Goal: Task Accomplishment & Management: Manage account settings

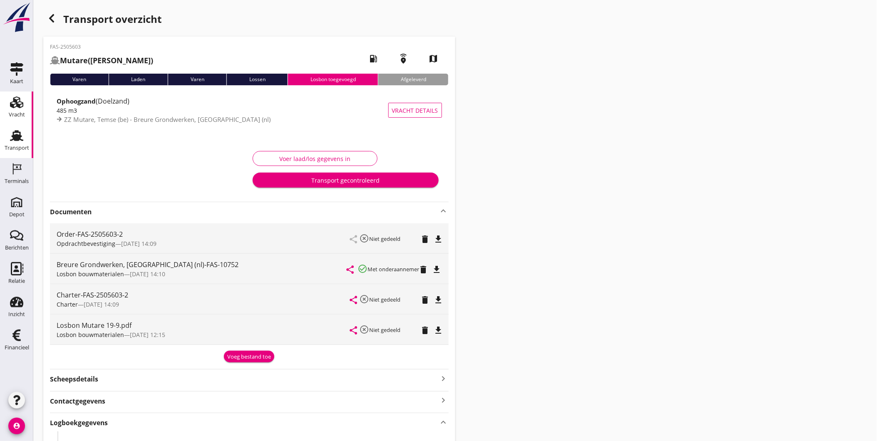
click at [21, 106] on icon "Vracht" at bounding box center [16, 102] width 13 height 13
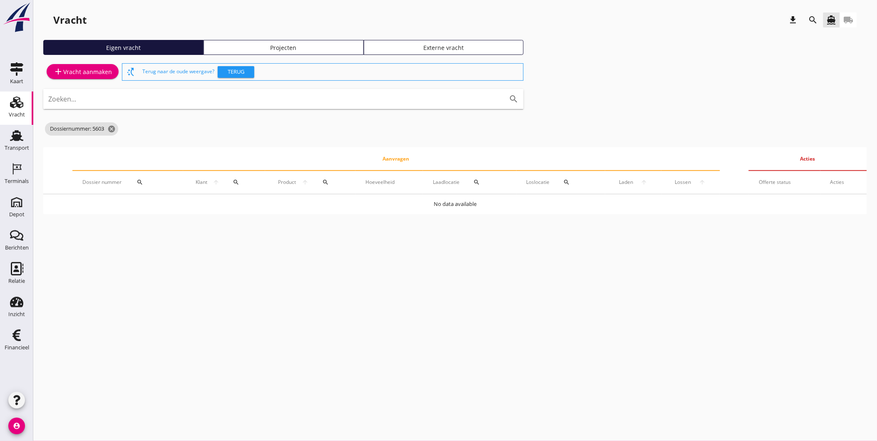
click at [331, 49] on div "Projecten" at bounding box center [283, 47] width 153 height 9
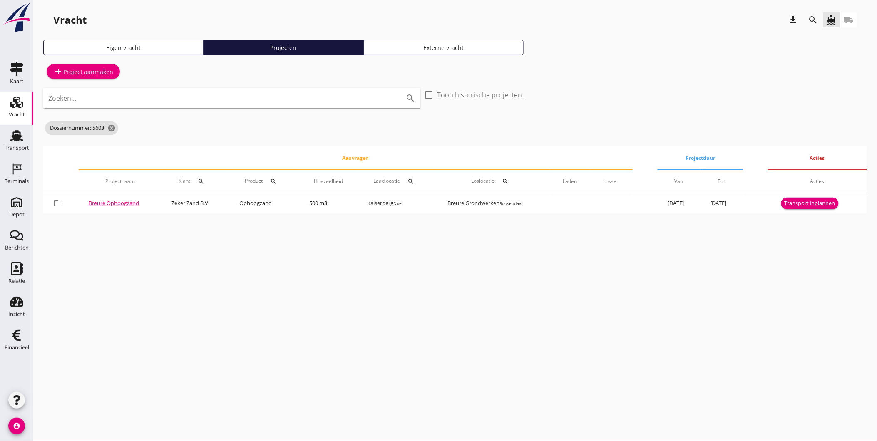
click at [197, 111] on div "Zoeken... search" at bounding box center [231, 104] width 377 height 32
click at [812, 22] on icon "search" at bounding box center [813, 20] width 10 height 10
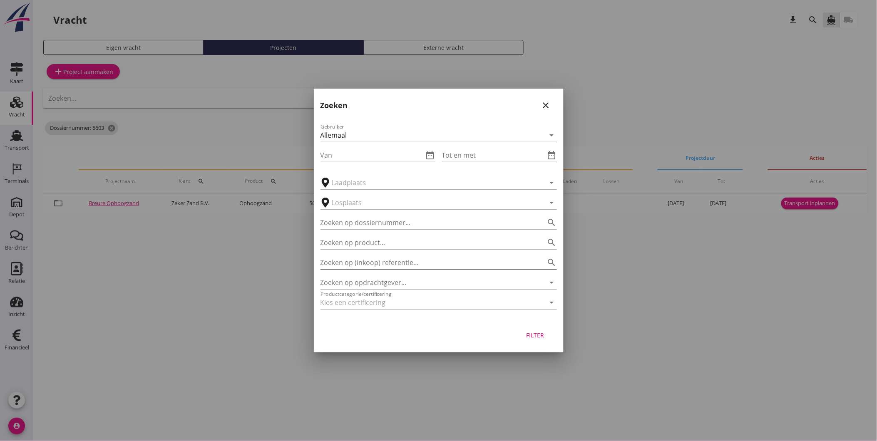
click at [437, 264] on input "Zoeken op (inkoop) referentie…" at bounding box center [426, 262] width 213 height 13
click at [424, 282] on input "Zoeken op opdrachtgever..." at bounding box center [426, 282] width 213 height 13
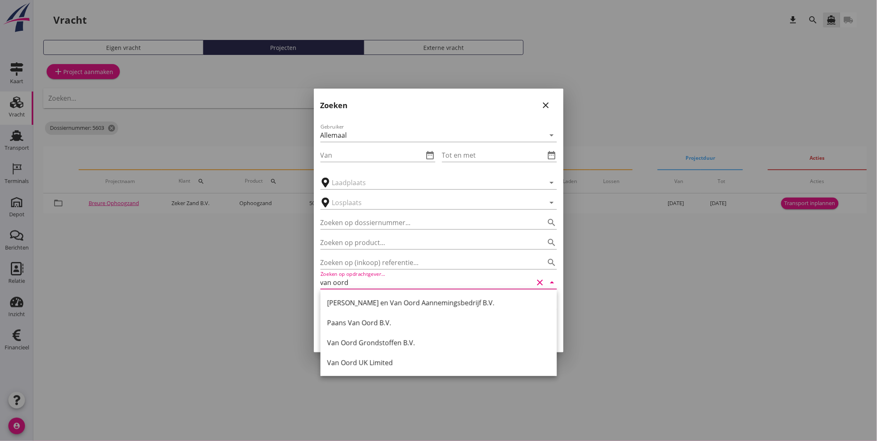
click at [383, 347] on div "Van Oord Grondstoffen B.V." at bounding box center [438, 343] width 223 height 10
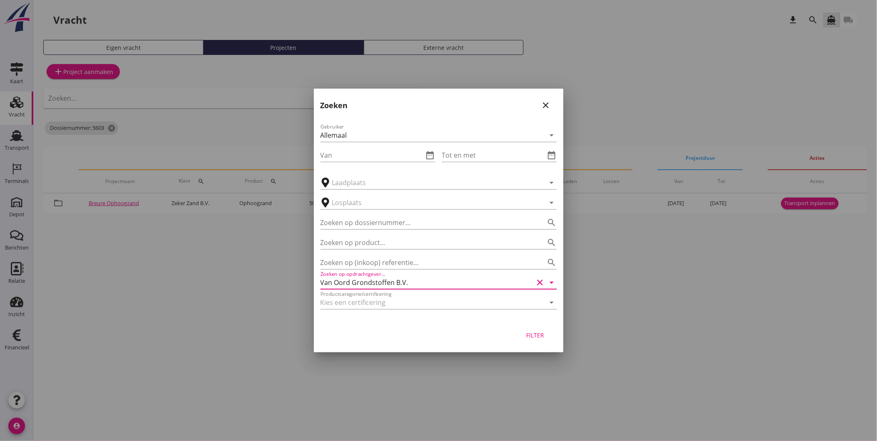
type input "Van Oord Grondstoffen B.V."
click at [548, 331] on button "Filter" at bounding box center [535, 334] width 37 height 15
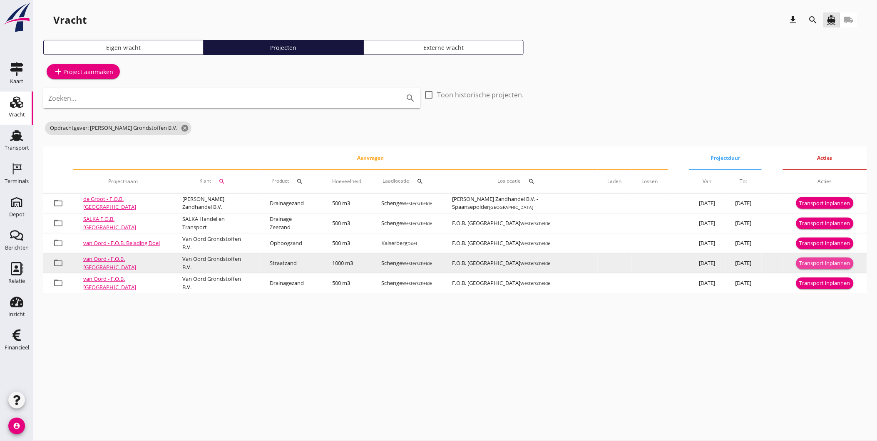
click at [825, 261] on div "Transport inplannen" at bounding box center [824, 263] width 51 height 8
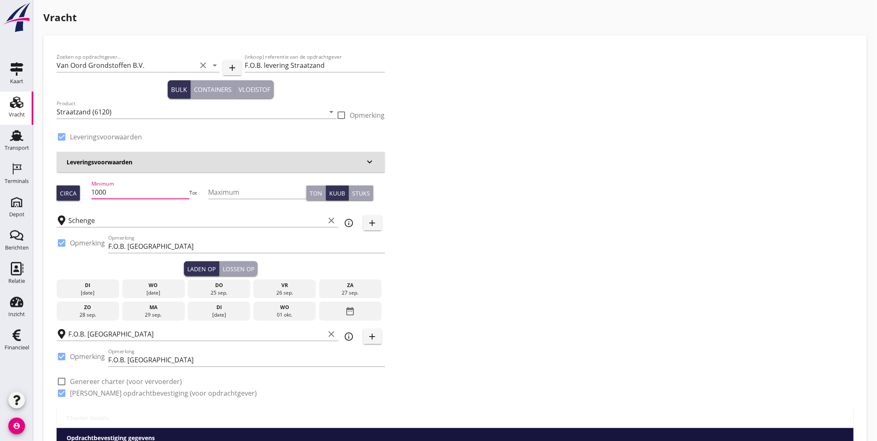
drag, startPoint x: 136, startPoint y: 189, endPoint x: -8, endPoint y: 191, distance: 144.8
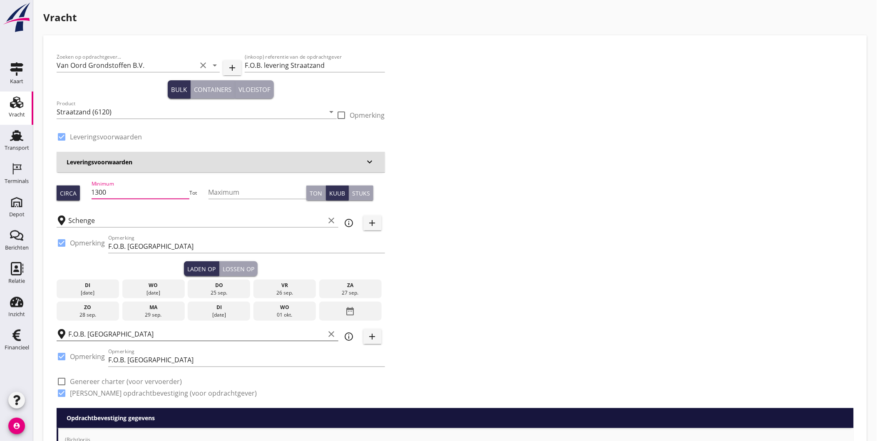
type input "1300"
click at [126, 332] on input "F.O.B. [GEOGRAPHIC_DATA]" at bounding box center [196, 333] width 257 height 13
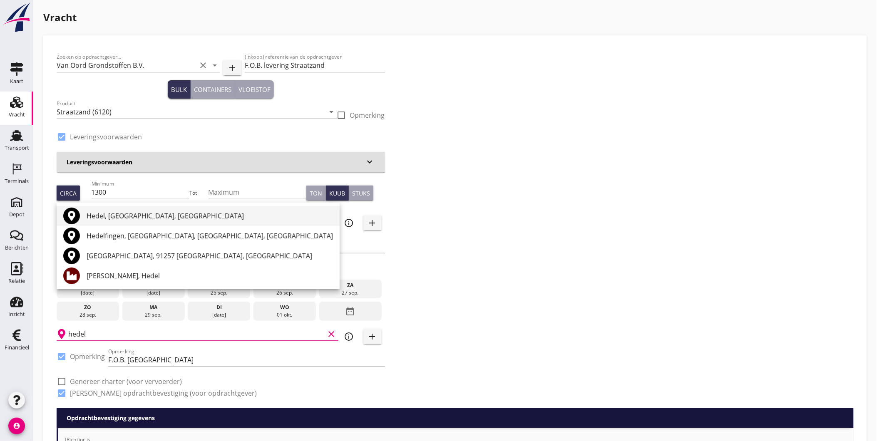
click at [183, 222] on div "Hedel, Gelderland, Netherlands" at bounding box center [210, 216] width 246 height 20
type input "Hedel, Gelderland, Netherlands"
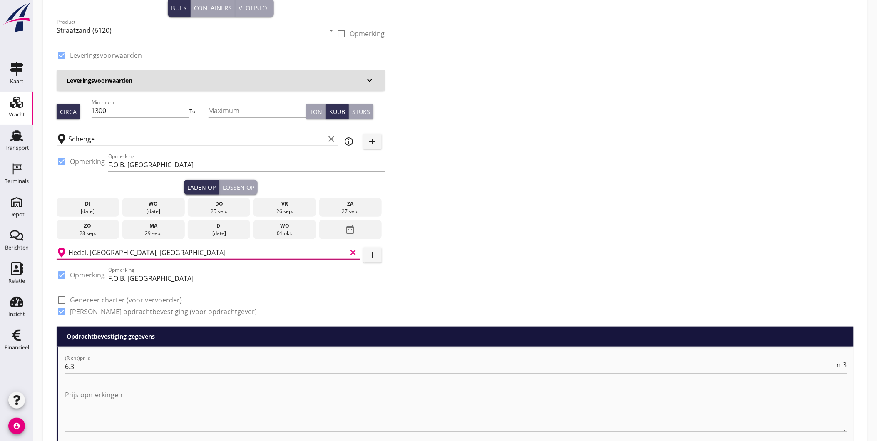
scroll to position [92, 0]
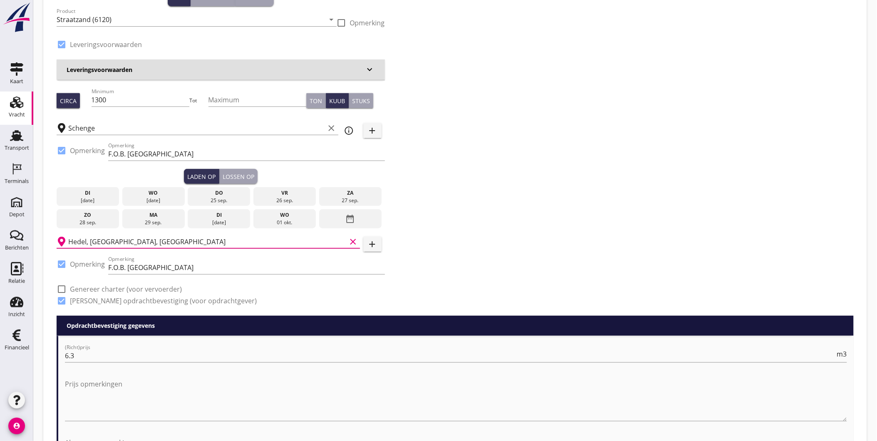
click at [163, 196] on div "wo" at bounding box center [153, 192] width 58 height 7
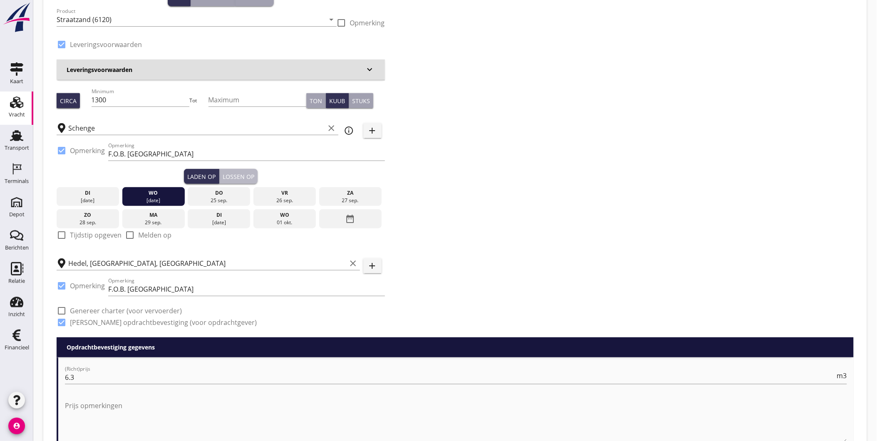
click at [244, 173] on div "Lossen op" at bounding box center [239, 176] width 32 height 9
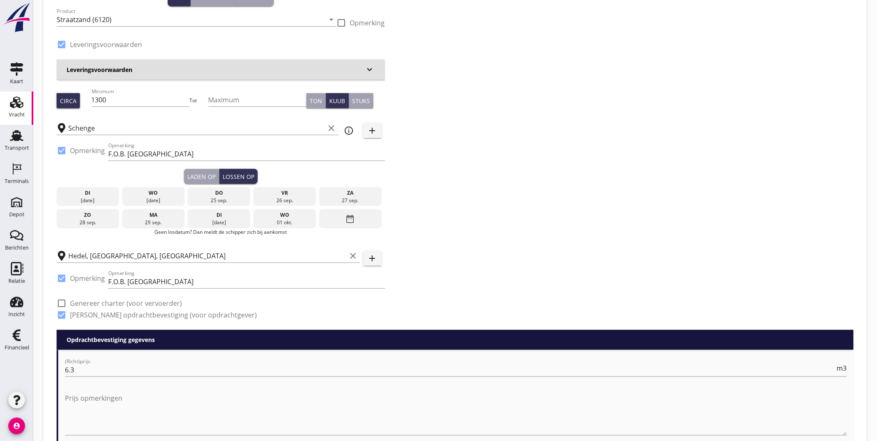
click at [223, 197] on div "25 sep." at bounding box center [219, 200] width 58 height 7
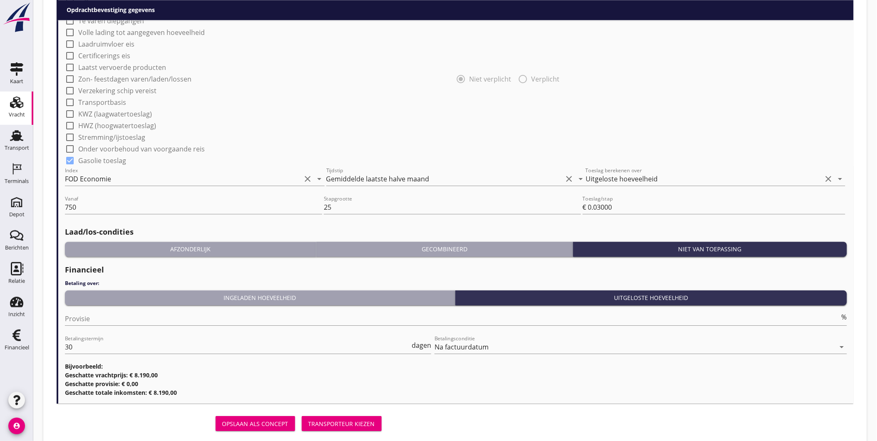
scroll to position [739, 0]
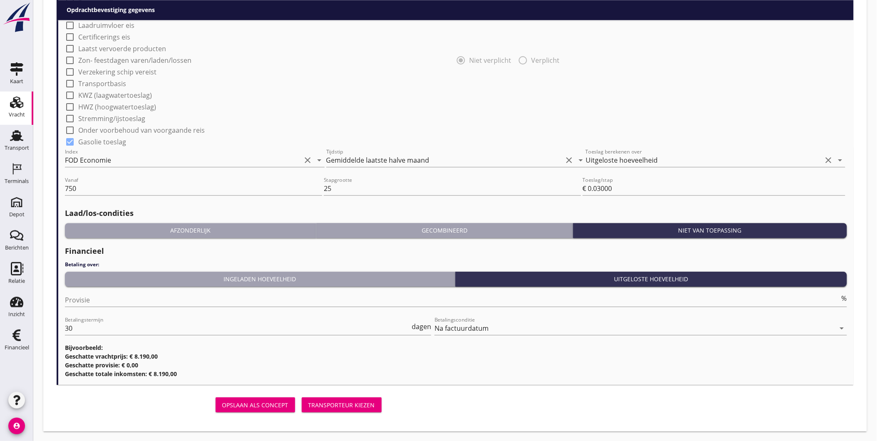
click at [329, 401] on div "Transporteur kiezen" at bounding box center [341, 405] width 67 height 9
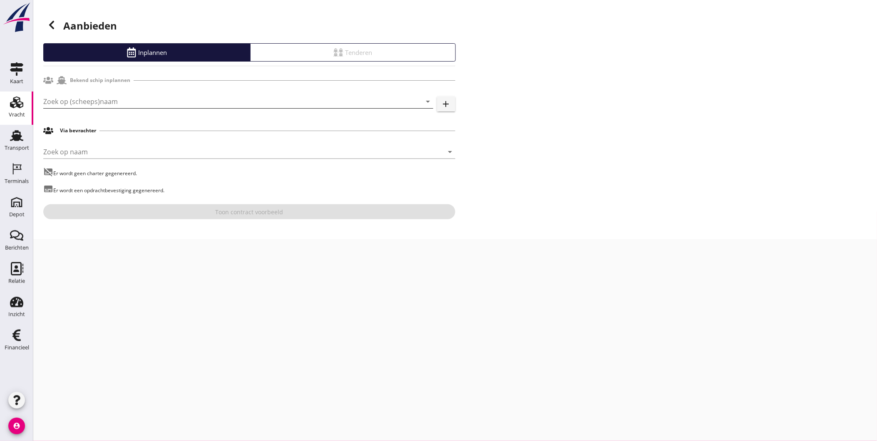
click at [146, 98] on input "Zoek op (scheeps)naam" at bounding box center [226, 101] width 367 height 13
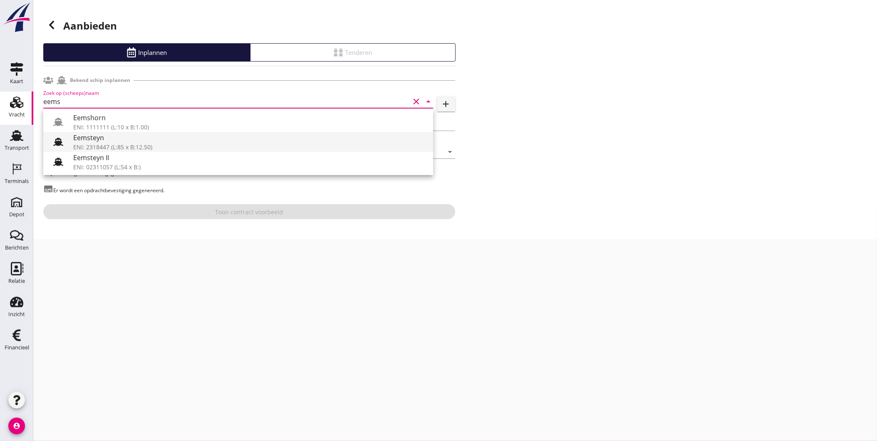
click at [108, 139] on div "Eemsteyn" at bounding box center [249, 138] width 353 height 10
type input "Eemsteyn"
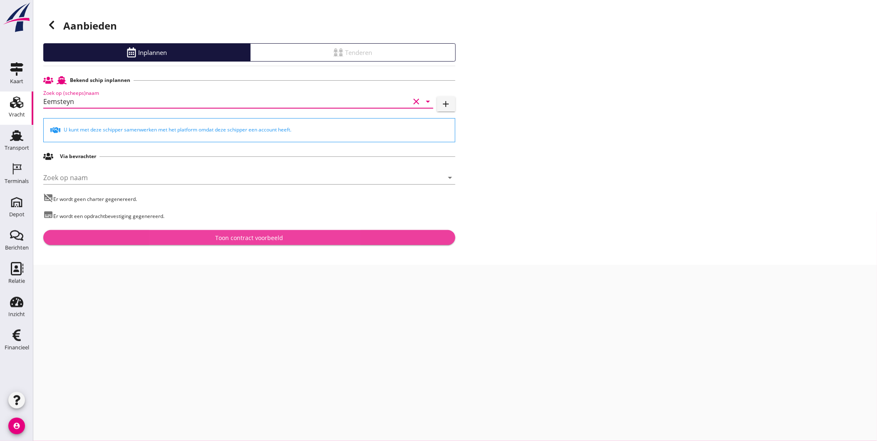
click at [148, 239] on div "Toon contract voorbeeld" at bounding box center [249, 237] width 399 height 9
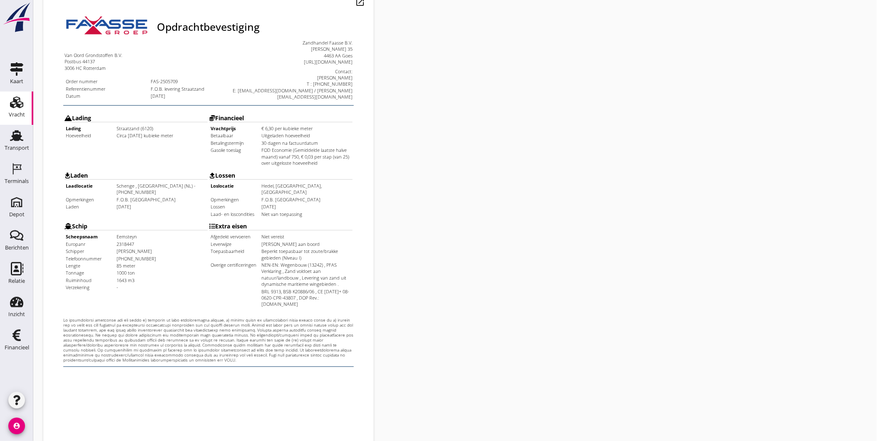
scroll to position [175, 0]
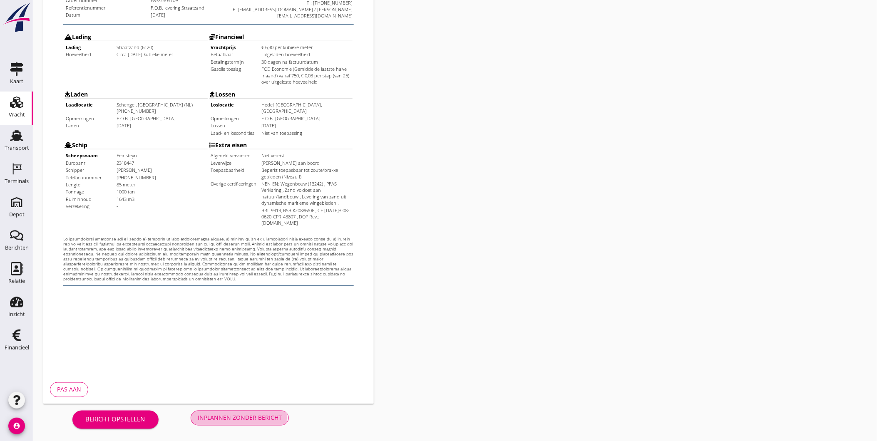
click at [259, 414] on div "Inplannen zonder bericht" at bounding box center [240, 418] width 84 height 9
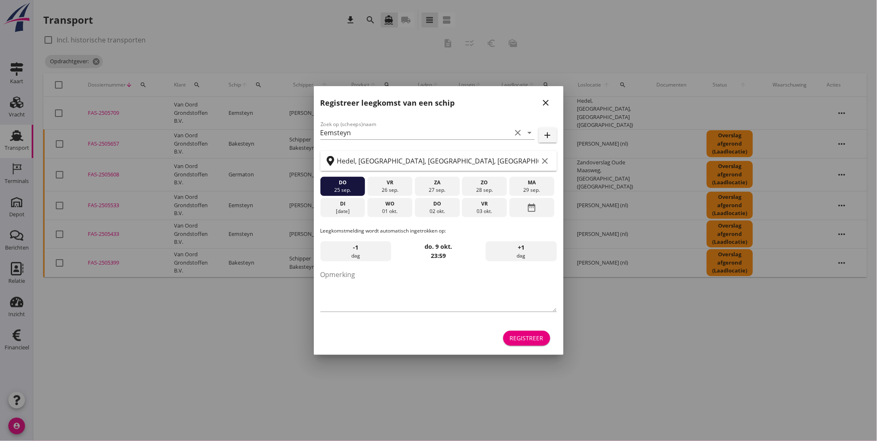
click at [547, 105] on icon "close" at bounding box center [546, 103] width 10 height 10
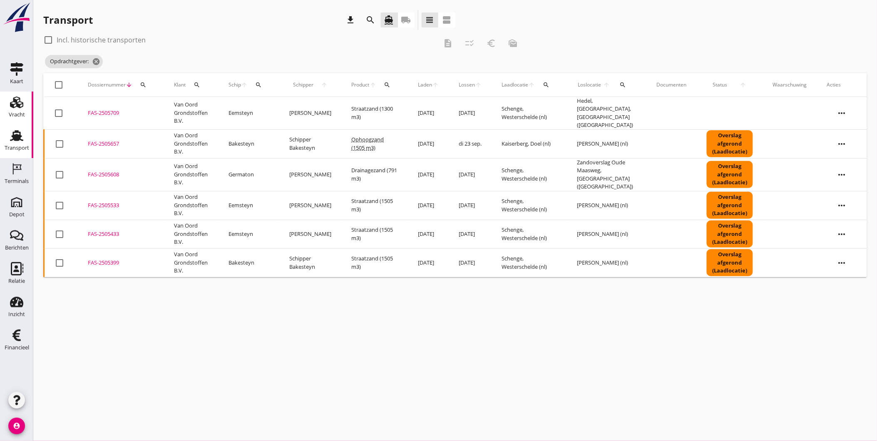
click at [20, 112] on div "Vracht" at bounding box center [17, 114] width 16 height 5
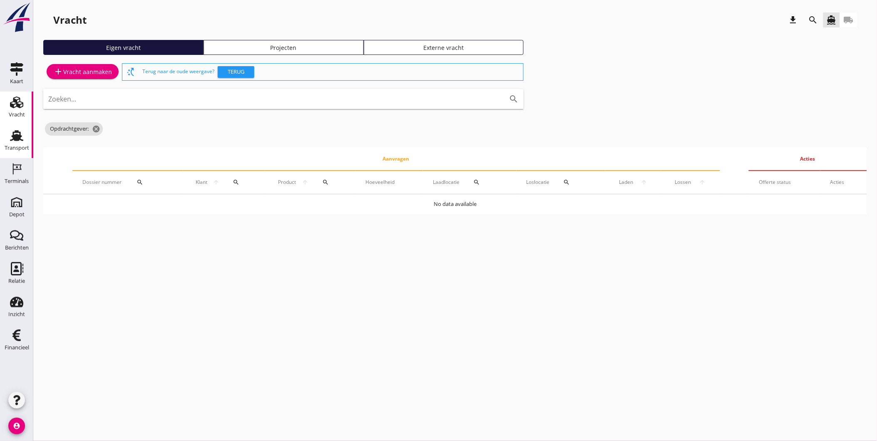
click at [17, 142] on div "Transport" at bounding box center [17, 148] width 25 height 12
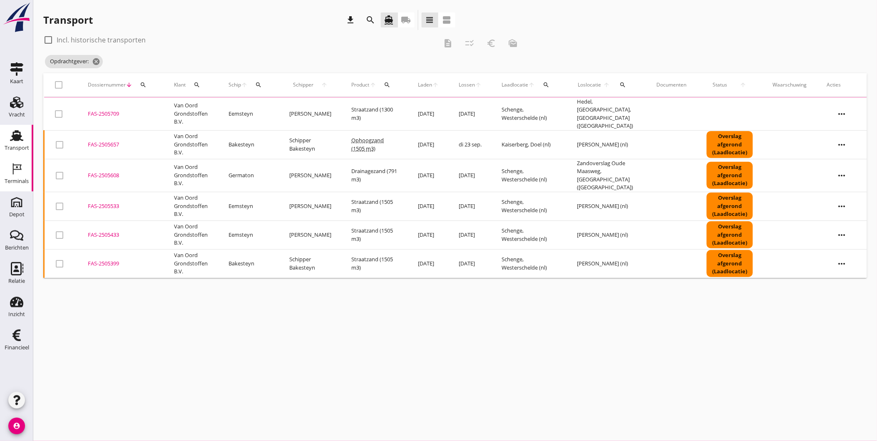
click at [14, 171] on icon "Terminals" at bounding box center [16, 168] width 13 height 13
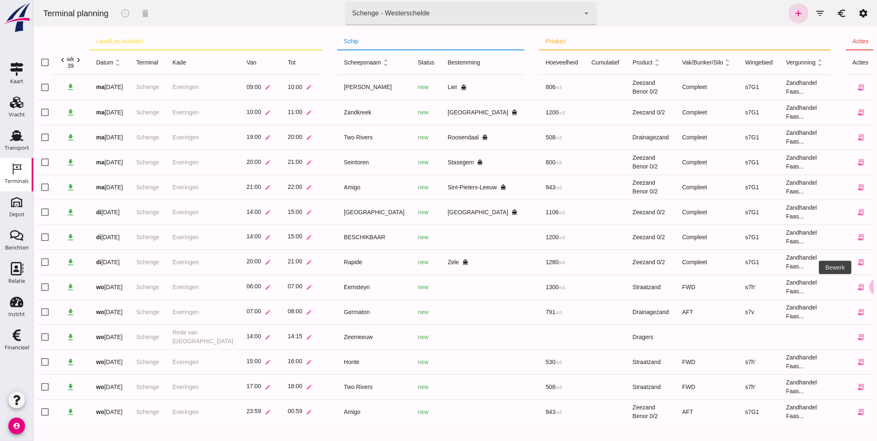
click at [873, 287] on icon "edit" at bounding box center [876, 286] width 7 height 7
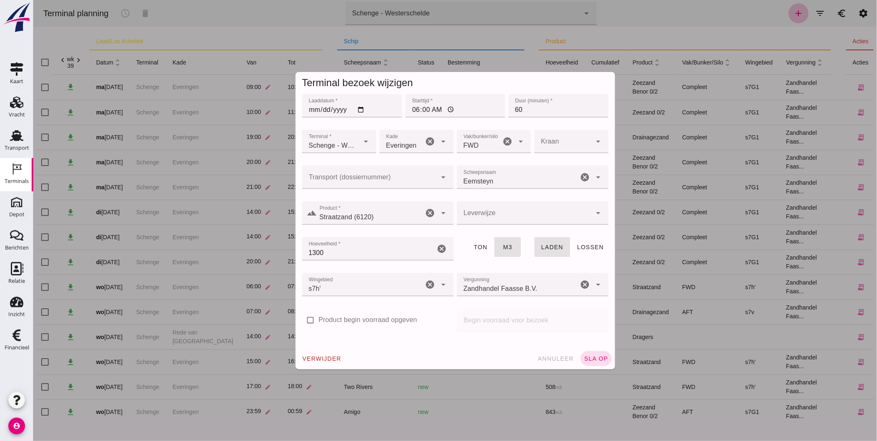
click at [369, 178] on input "Transport (dossiernummer)" at bounding box center [369, 181] width 135 height 10
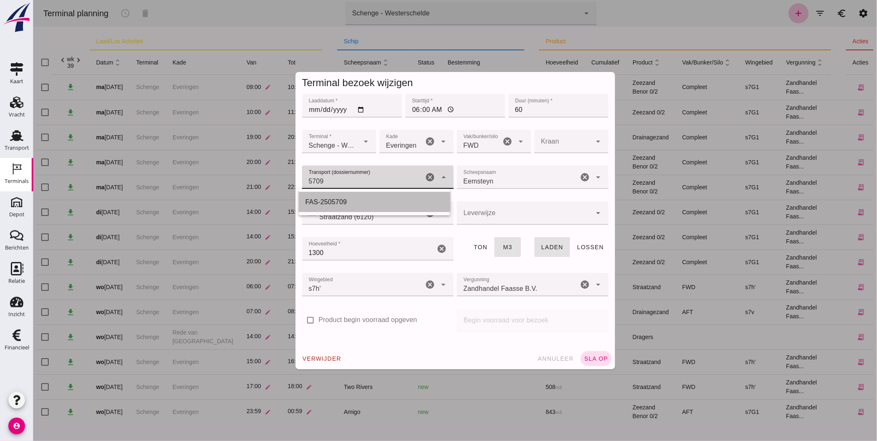
click at [352, 203] on div "FAS-2505709" at bounding box center [374, 202] width 138 height 10
type input "FAS-2505709"
type input "franco_on_board"
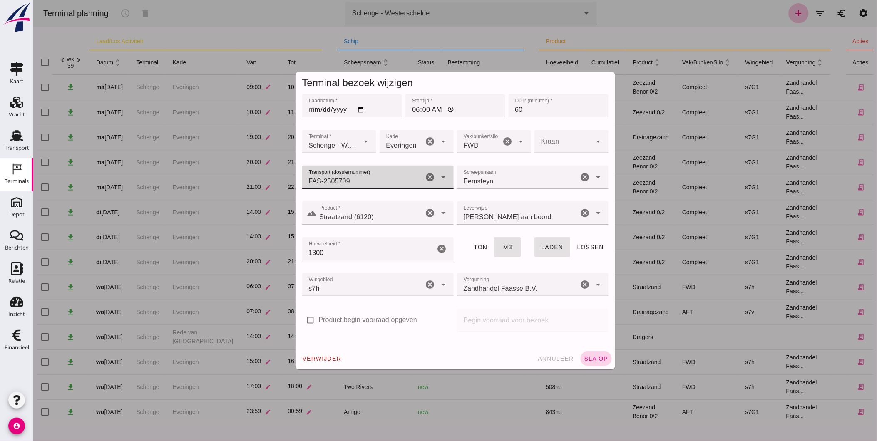
type input "FAS-2505709"
click at [603, 362] on span "sla op" at bounding box center [595, 358] width 25 height 7
click at [597, 356] on div "verwijder annuleer sla op" at bounding box center [455, 359] width 320 height 22
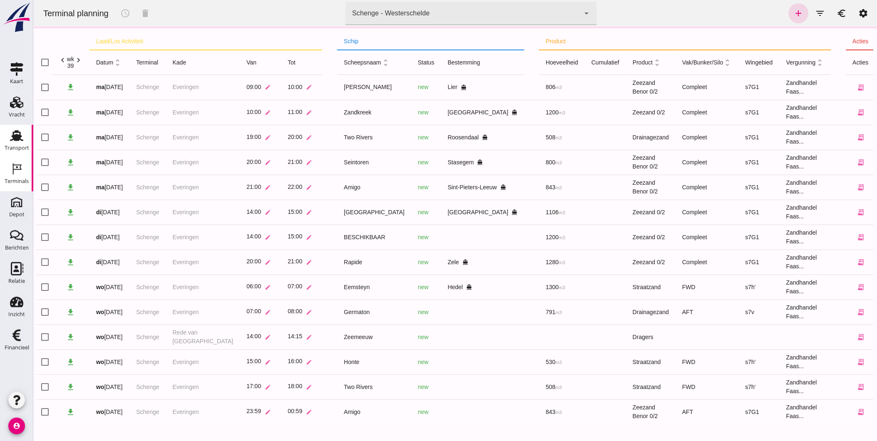
click at [12, 138] on icon "Transport" at bounding box center [16, 135] width 13 height 13
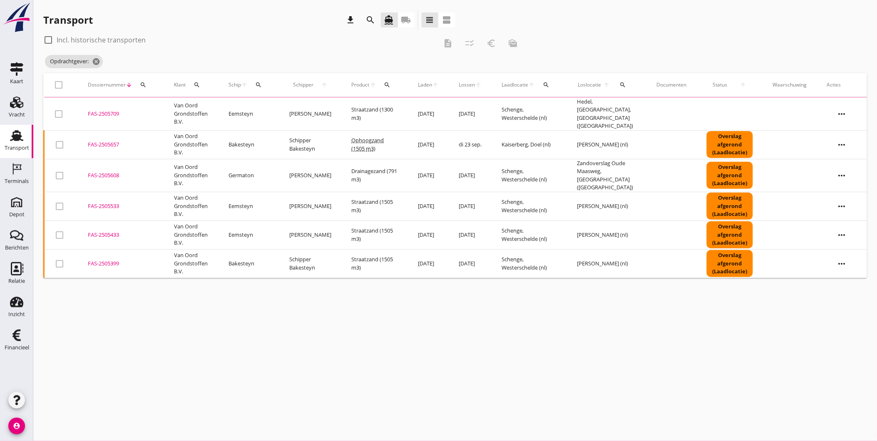
click at [102, 105] on td "FAS-2505709 upload_file Drop hier uw bestand om het aan het dossier toe te voeg…" at bounding box center [121, 114] width 86 height 33
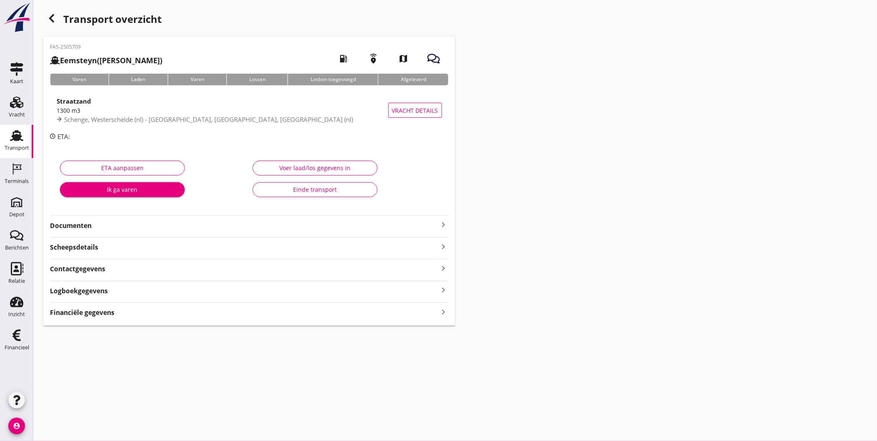
click at [208, 101] on div "Straatzand" at bounding box center [223, 101] width 332 height 10
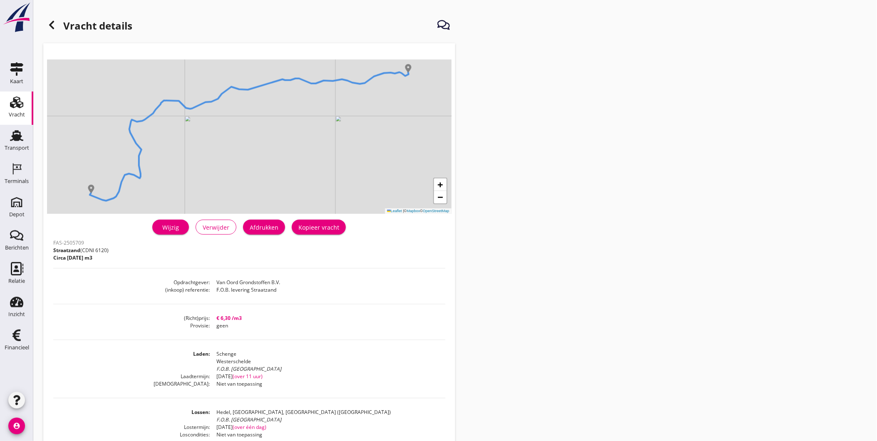
click at [168, 224] on div "Wijzig" at bounding box center [170, 227] width 23 height 9
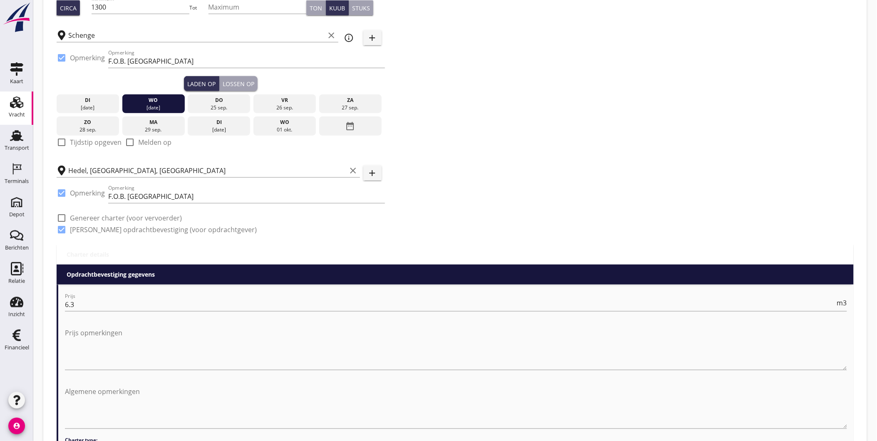
scroll to position [92, 0]
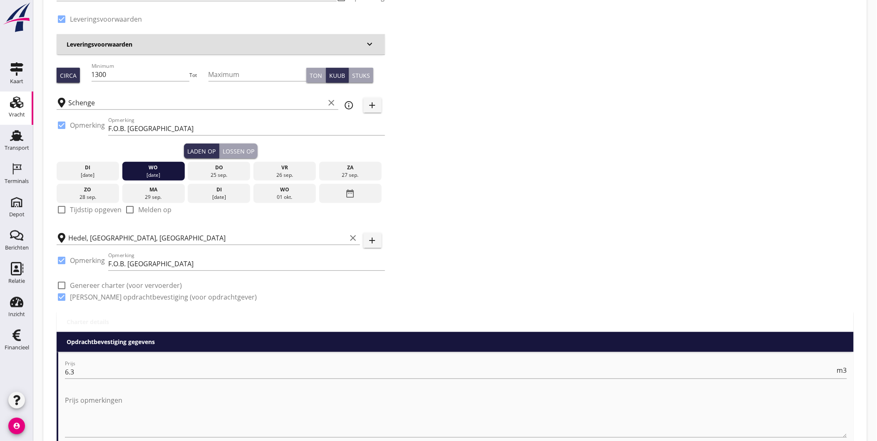
click at [59, 125] on div at bounding box center [61, 125] width 14 height 14
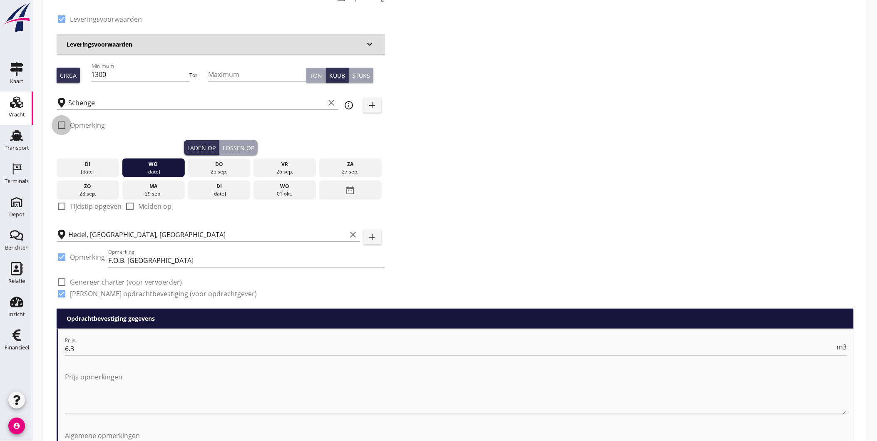
checkbox input "false"
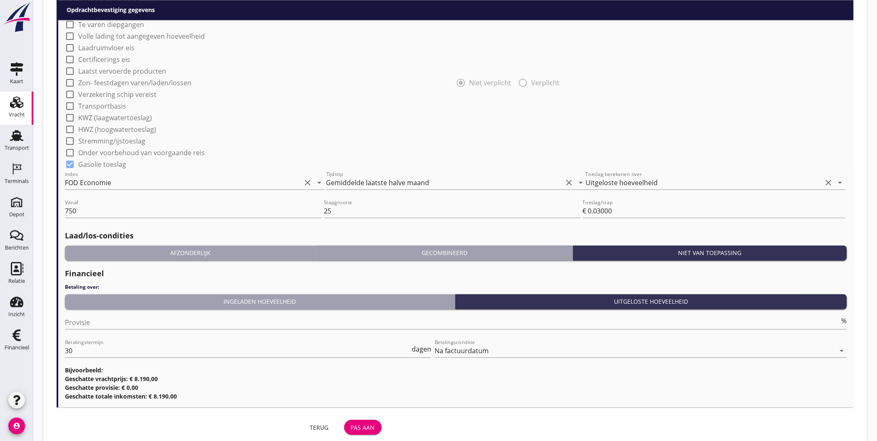
scroll to position [696, 0]
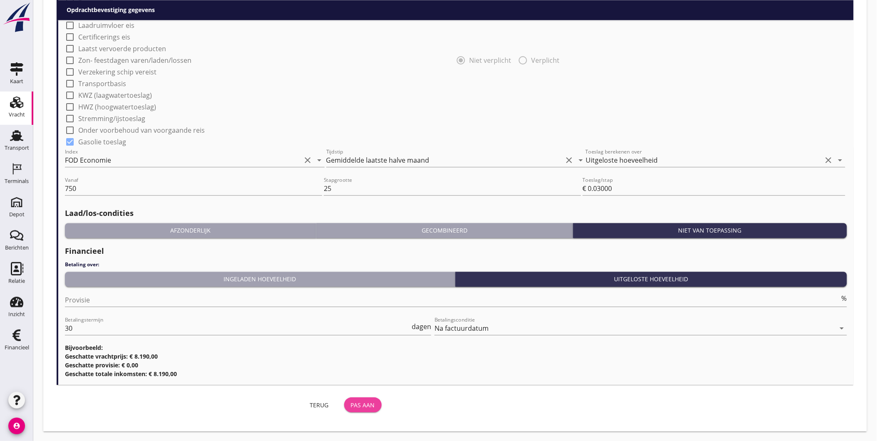
click at [362, 401] on div "Pas aan" at bounding box center [363, 405] width 24 height 9
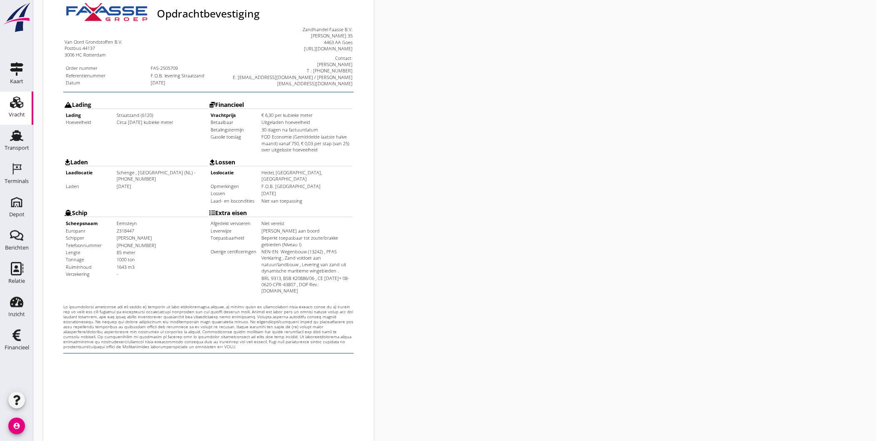
scroll to position [175, 0]
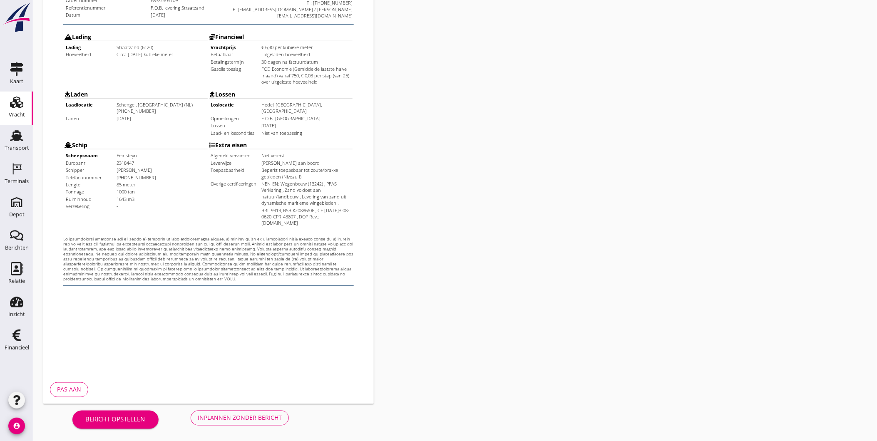
click at [247, 414] on div "Inplannen zonder bericht" at bounding box center [240, 418] width 84 height 9
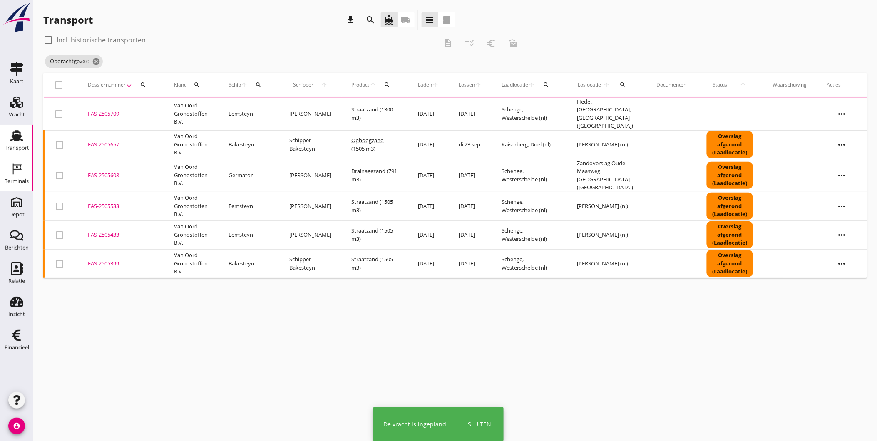
click at [15, 166] on icon "Terminals" at bounding box center [16, 168] width 13 height 13
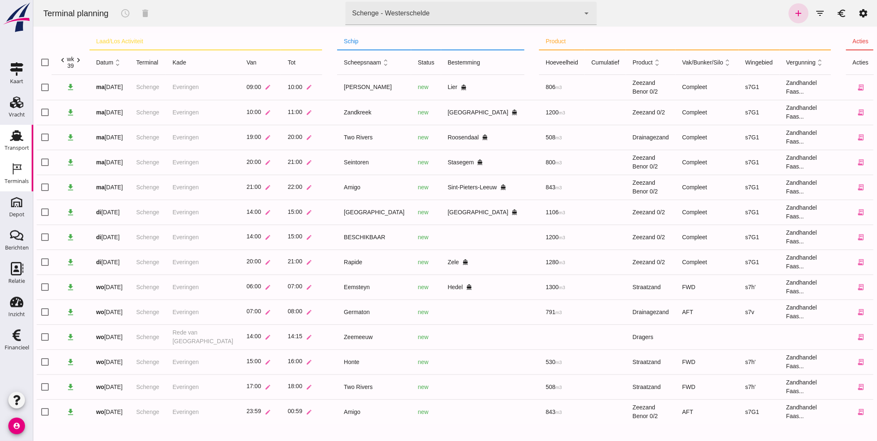
click at [15, 129] on icon "Transport" at bounding box center [16, 135] width 13 height 13
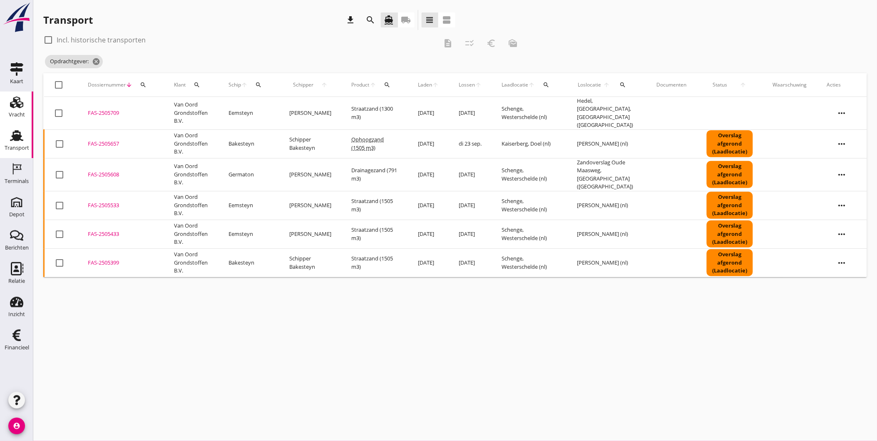
click at [10, 98] on icon "Vracht" at bounding box center [16, 102] width 13 height 13
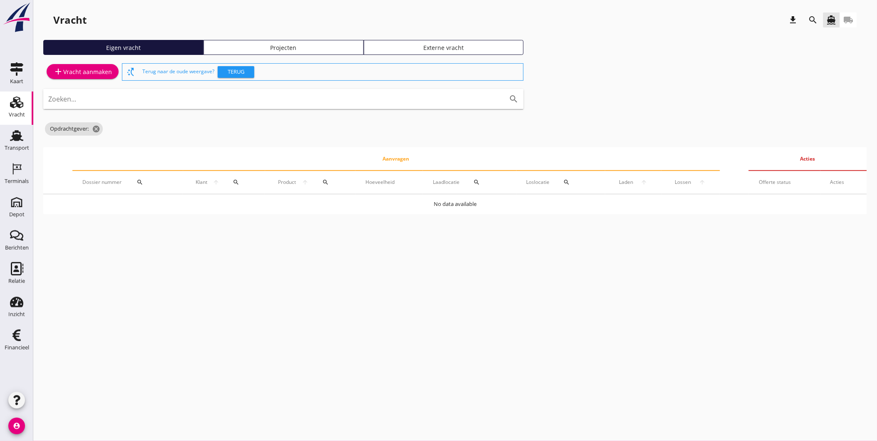
click at [286, 42] on link "Projecten" at bounding box center [283, 47] width 160 height 15
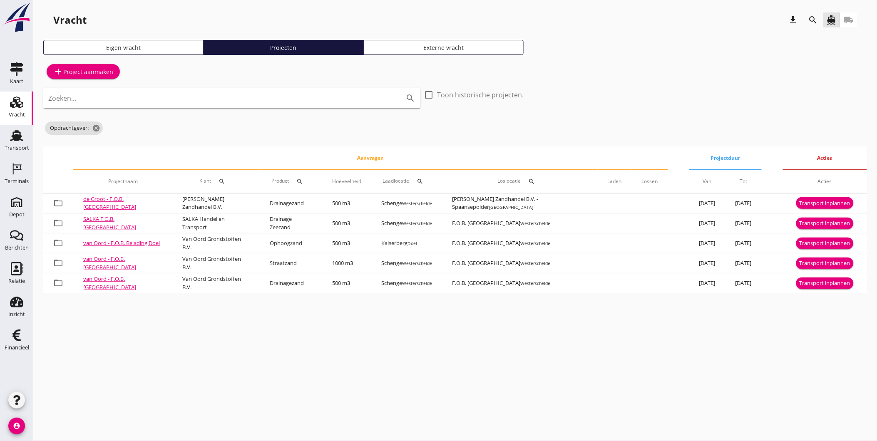
click at [816, 23] on icon "search" at bounding box center [813, 20] width 10 height 10
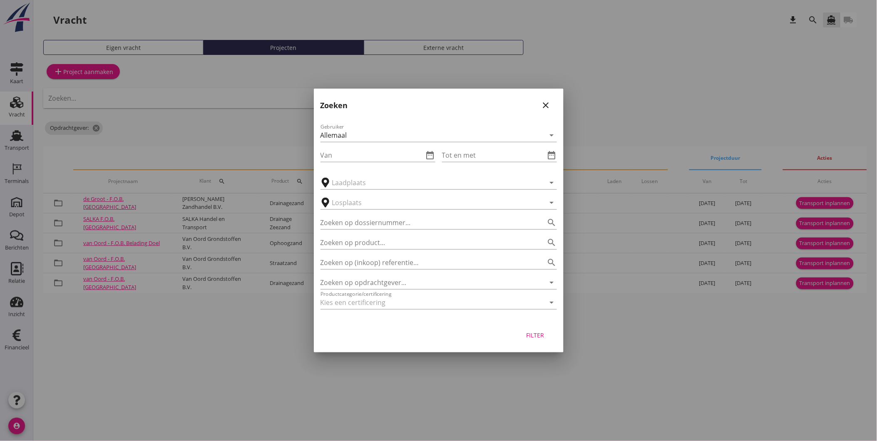
click at [554, 104] on div "Zoeken close" at bounding box center [439, 102] width 250 height 27
click at [551, 104] on div "close" at bounding box center [545, 105] width 15 height 10
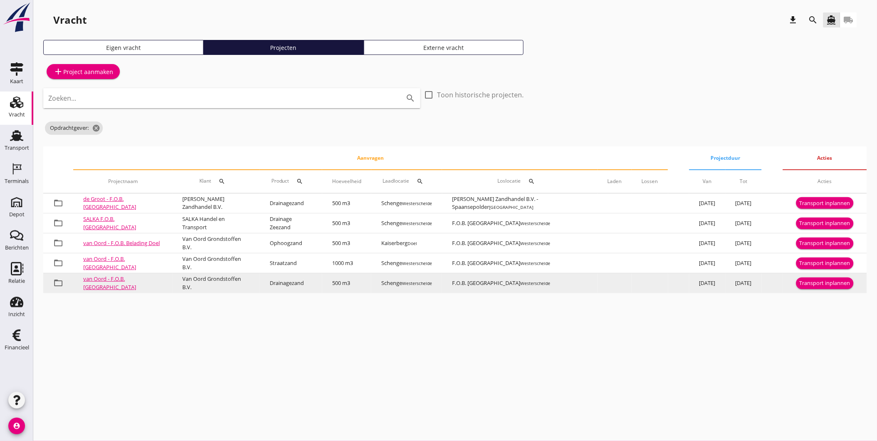
click at [808, 279] on div "Transport inplannen" at bounding box center [824, 283] width 51 height 8
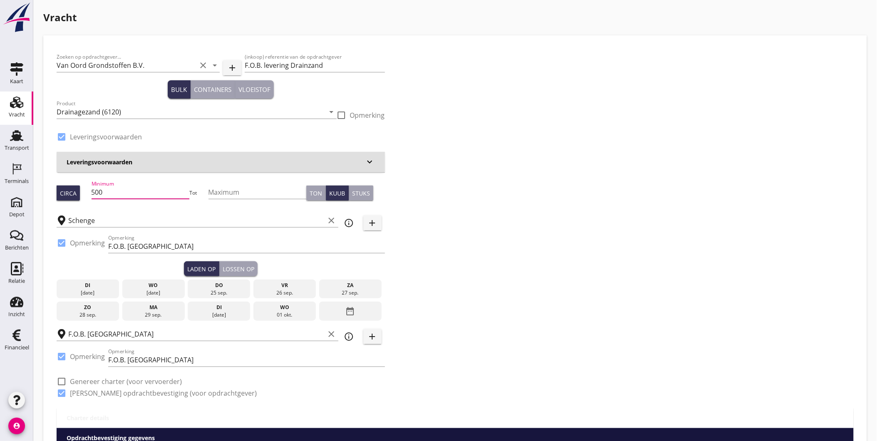
click at [125, 193] on input "500" at bounding box center [141, 192] width 98 height 13
type input "5"
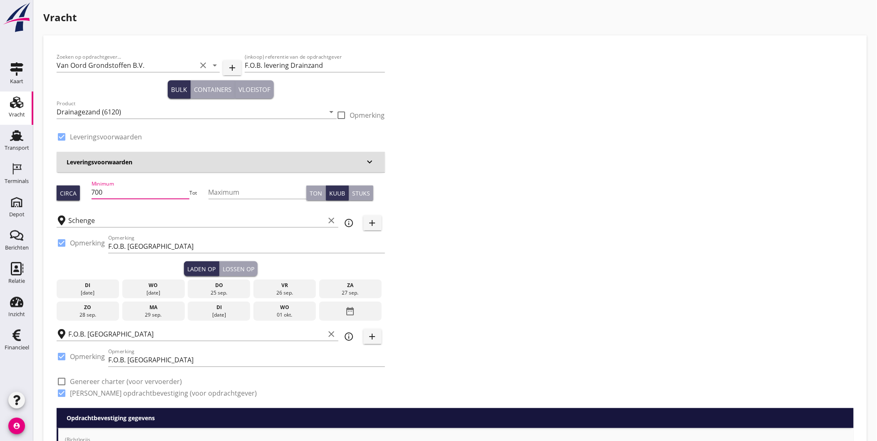
type input "700"
click at [64, 357] on div at bounding box center [61, 356] width 14 height 14
checkbox input "false"
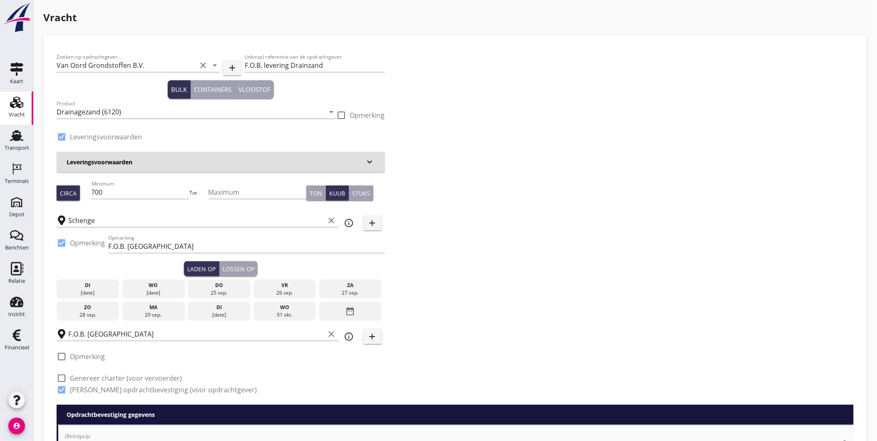
drag, startPoint x: 161, startPoint y: 288, endPoint x: 173, endPoint y: 287, distance: 12.1
click at [161, 288] on div "wo" at bounding box center [153, 285] width 58 height 7
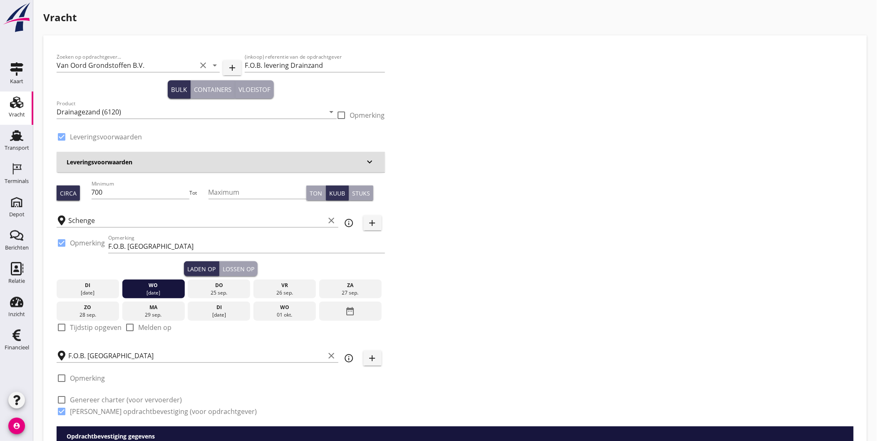
click at [244, 263] on button "Lossen op" at bounding box center [238, 268] width 38 height 15
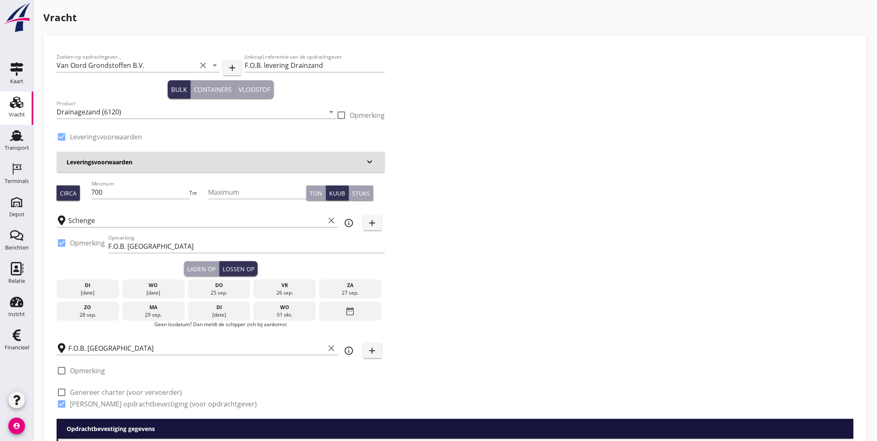
click at [209, 290] on div "25 sep." at bounding box center [219, 292] width 58 height 7
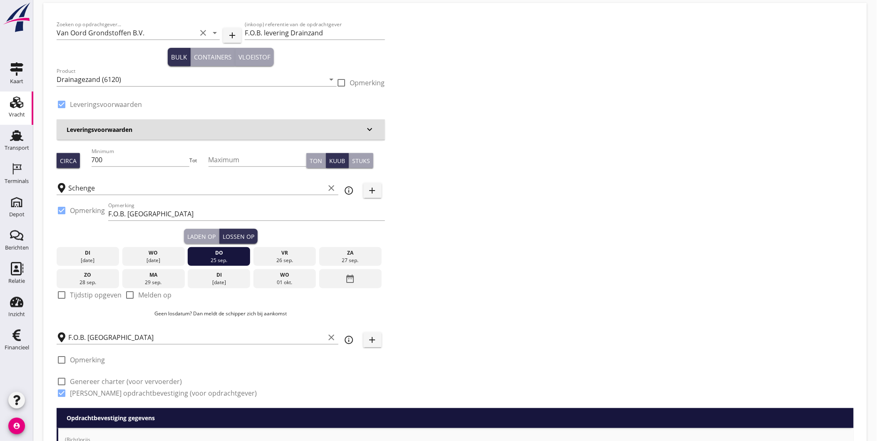
scroll to position [46, 0]
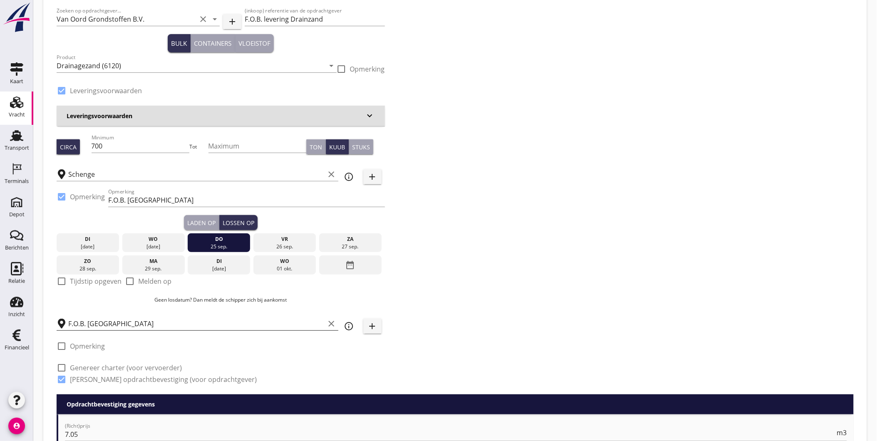
click at [141, 320] on input "F.O.B. [GEOGRAPHIC_DATA]" at bounding box center [196, 323] width 257 height 13
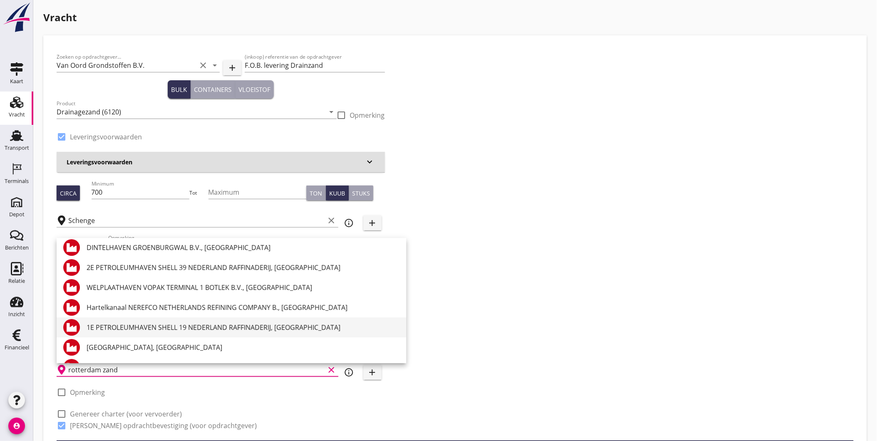
scroll to position [2335, 0]
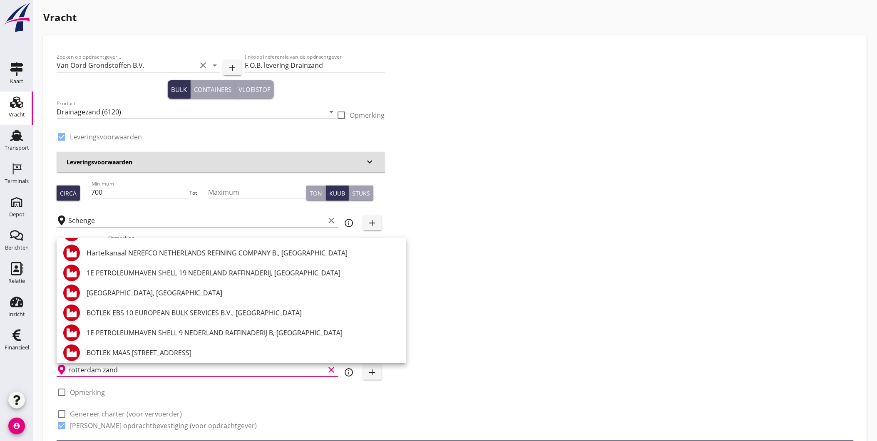
drag, startPoint x: 141, startPoint y: 372, endPoint x: 102, endPoint y: 373, distance: 38.7
click at [102, 373] on input "rotterdam zand" at bounding box center [196, 369] width 257 height 13
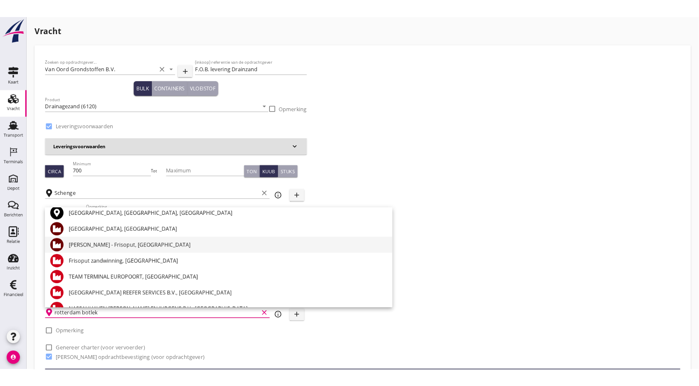
scroll to position [0, 0]
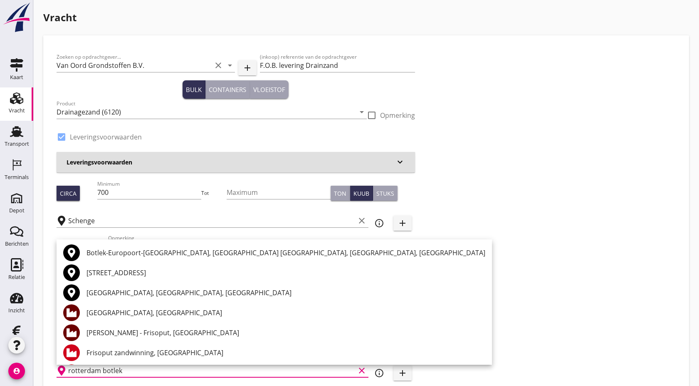
click at [580, 307] on div "Zoeken op opdrachtgever... Van Oord Grondstoffen B.V. clear arrow_drop_down add…" at bounding box center [366, 245] width 626 height 392
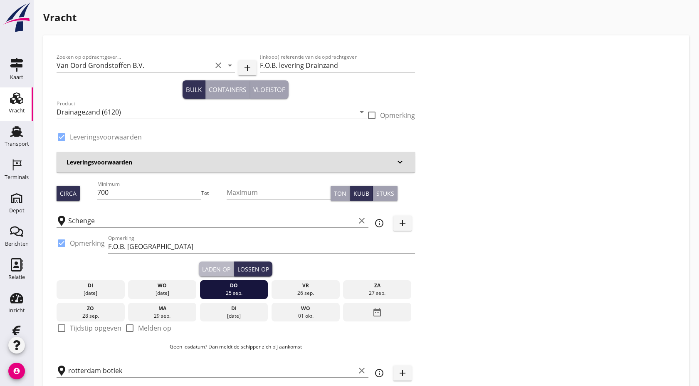
click at [215, 270] on div "Laden op" at bounding box center [216, 269] width 28 height 9
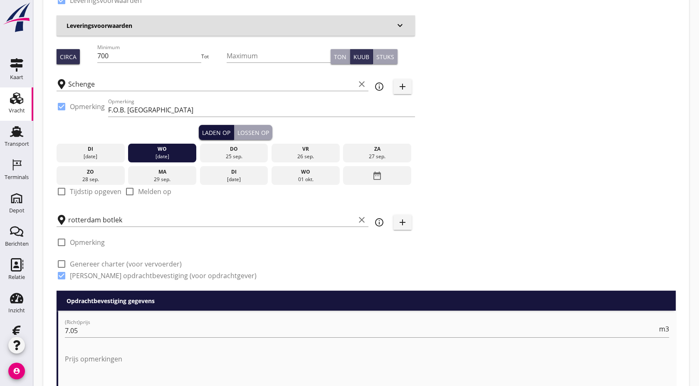
scroll to position [138, 0]
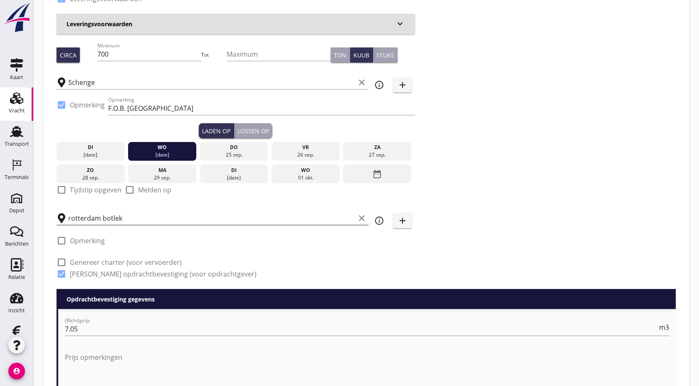
click at [173, 215] on input "rotterdam botlek" at bounding box center [211, 217] width 287 height 13
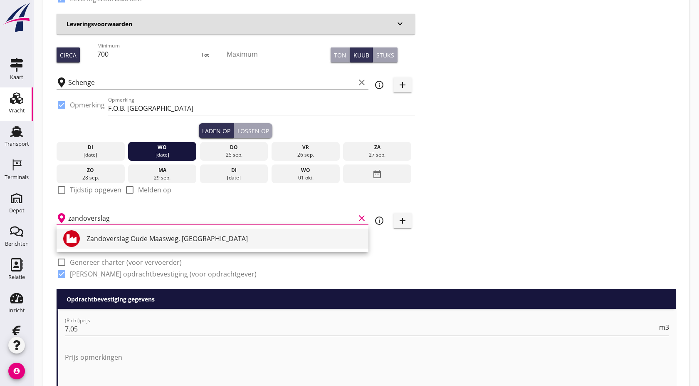
click at [168, 242] on div "Zandoverslag Oude Maasweg, Botlek Rotterdam" at bounding box center [224, 238] width 275 height 10
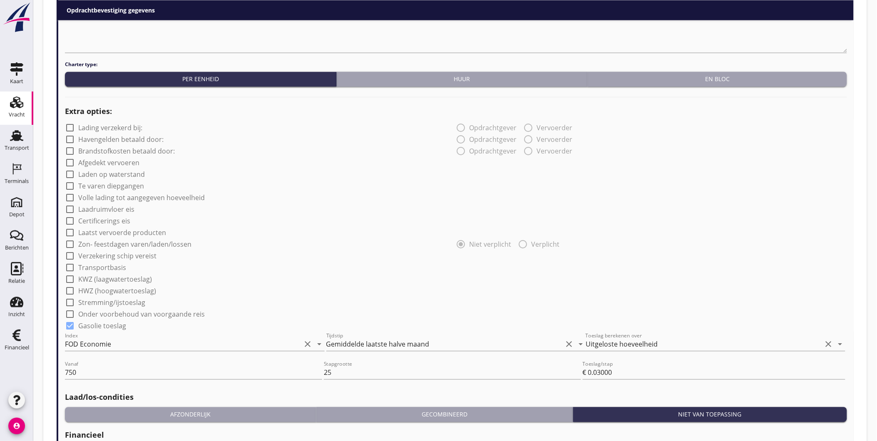
scroll to position [722, 0]
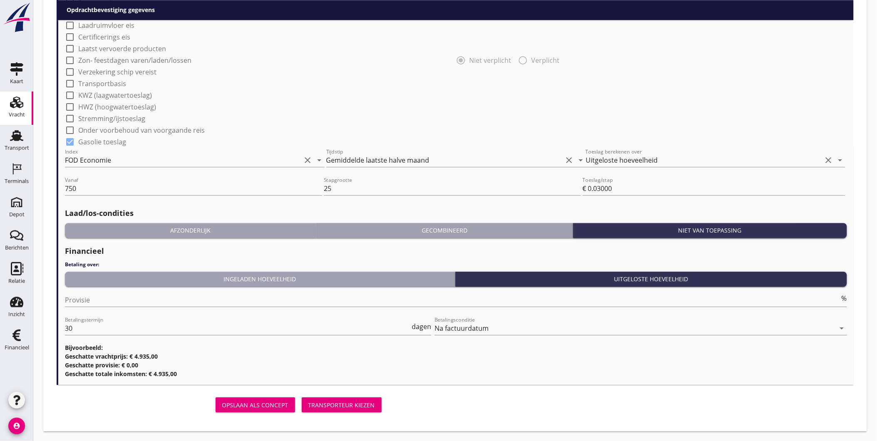
type input "Zandoverslag Oude Maasweg, Botlek Rotterdam"
click at [327, 401] on div "Transporteur kiezen" at bounding box center [341, 405] width 67 height 9
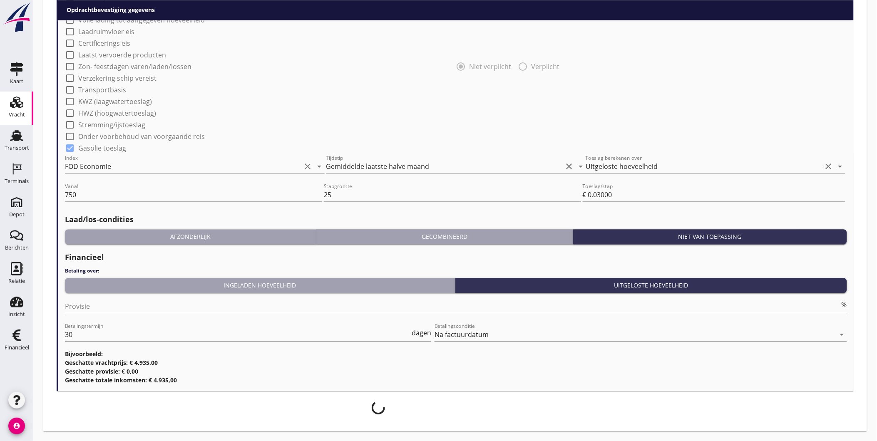
scroll to position [716, 0]
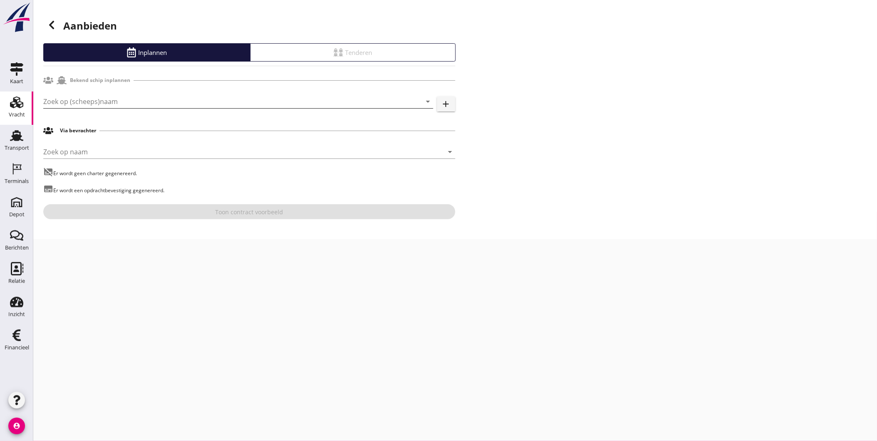
click at [100, 99] on input "Zoek op (scheeps)naam" at bounding box center [226, 101] width 367 height 13
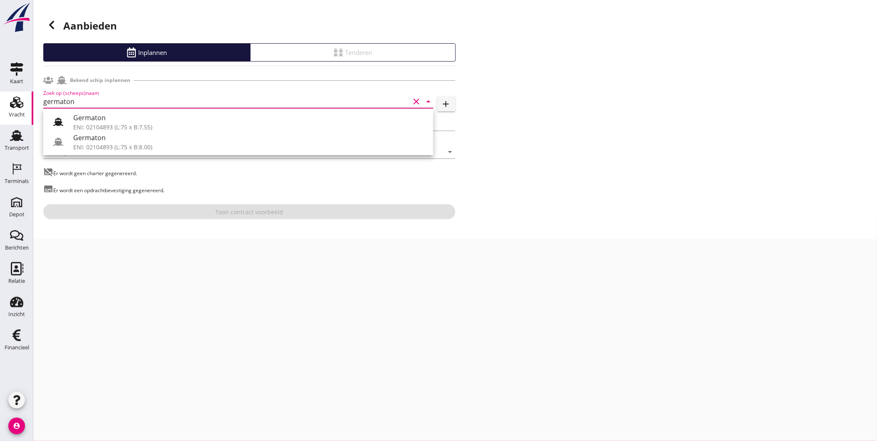
click at [47, 103] on input "germaton" at bounding box center [226, 101] width 367 height 13
click at [93, 120] on div "Germaton" at bounding box center [249, 118] width 353 height 10
type input "Germaton"
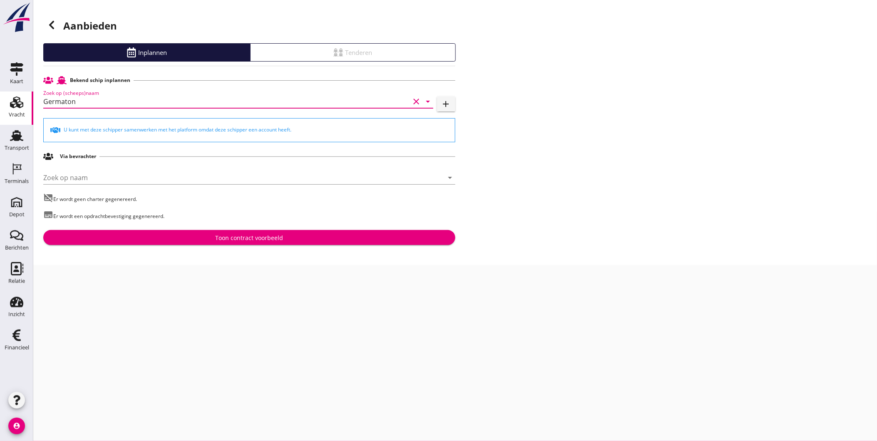
click at [183, 239] on div "Toon contract voorbeeld" at bounding box center [249, 237] width 399 height 9
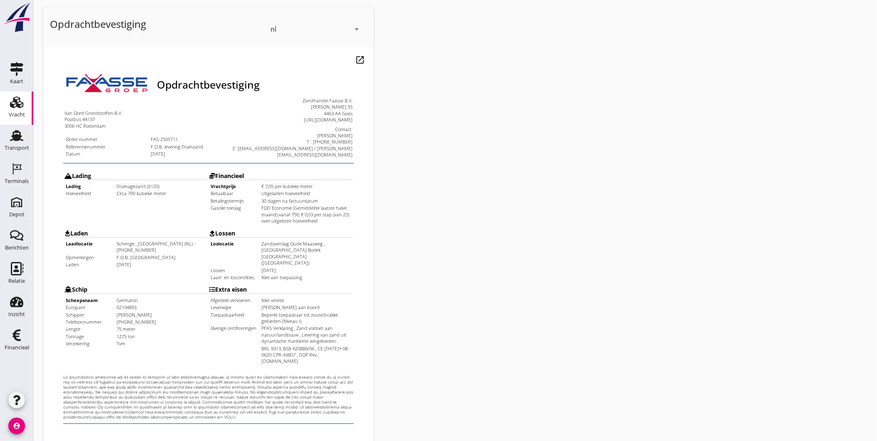
scroll to position [175, 0]
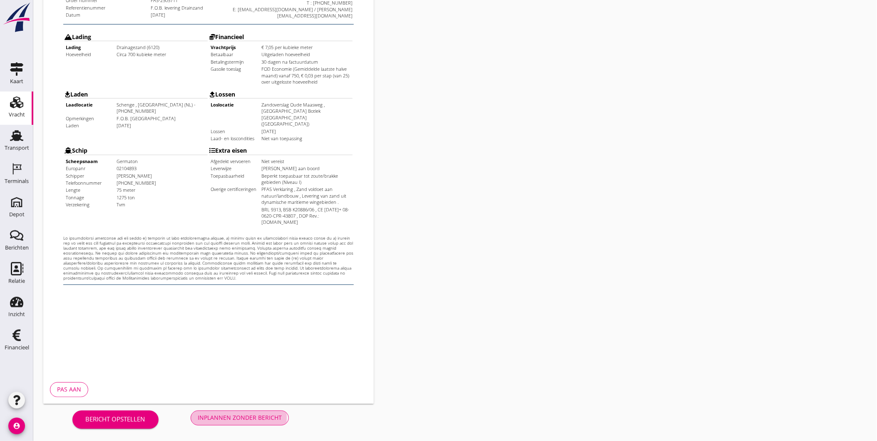
click at [256, 413] on button "Inplannen zonder bericht" at bounding box center [240, 418] width 98 height 15
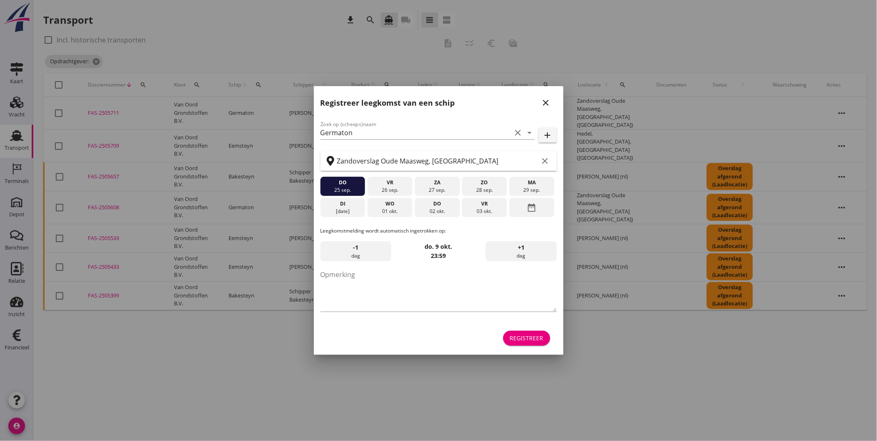
click at [542, 98] on icon "close" at bounding box center [546, 103] width 10 height 10
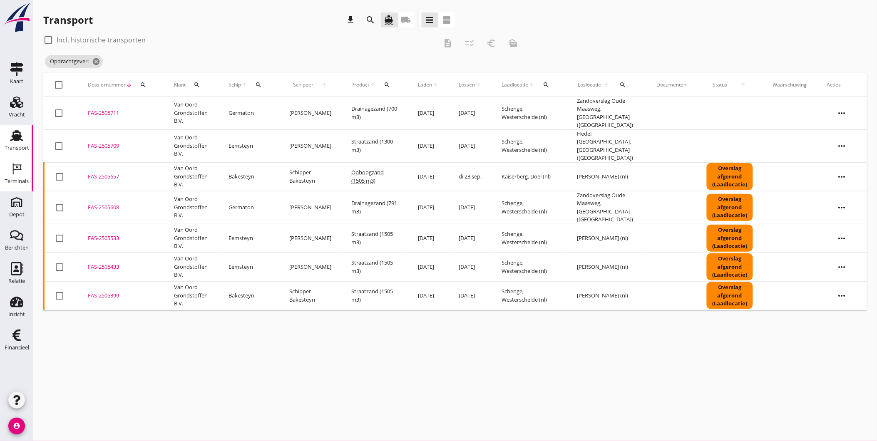
click at [17, 180] on div "Terminals" at bounding box center [17, 180] width 24 height 5
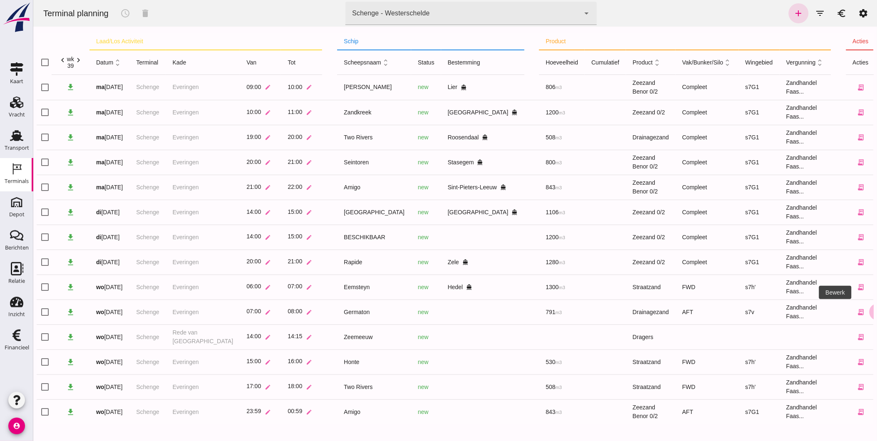
drag, startPoint x: 837, startPoint y: 310, endPoint x: 35, endPoint y: 272, distance: 803.8
click at [873, 310] on icon "edit" at bounding box center [876, 311] width 7 height 7
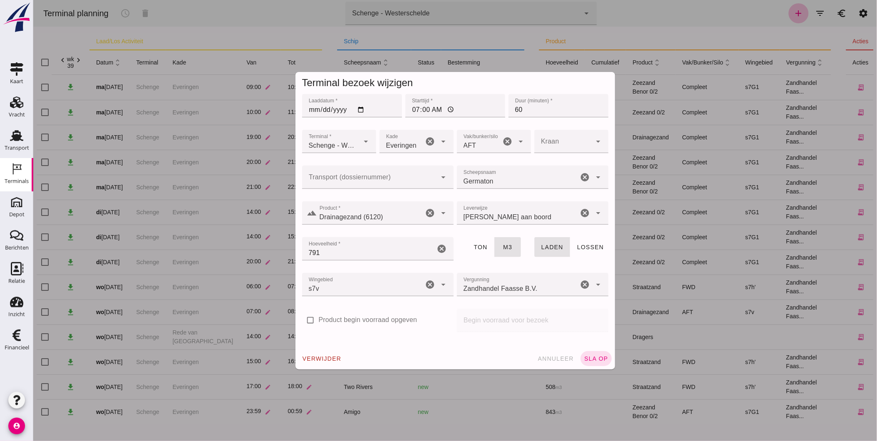
click at [364, 174] on div at bounding box center [369, 177] width 135 height 23
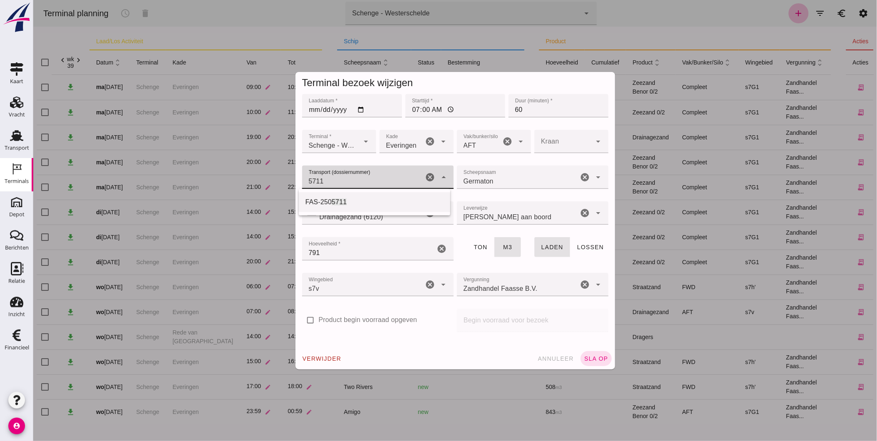
click at [347, 194] on div "FAS-250 5711" at bounding box center [373, 202] width 151 height 20
type input "FAS-2505711"
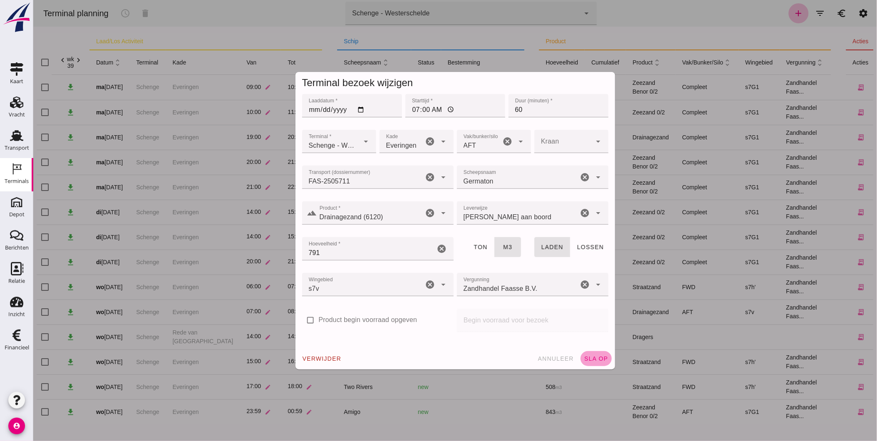
click at [597, 360] on span "sla op" at bounding box center [595, 358] width 25 height 7
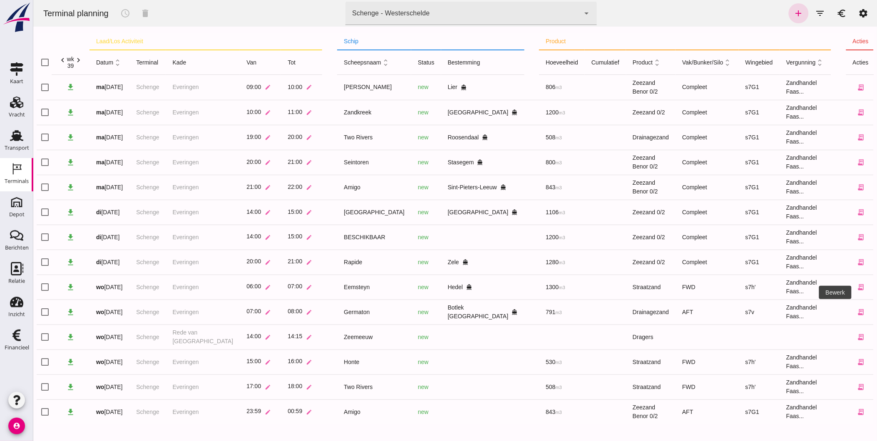
click at [873, 311] on icon "edit" at bounding box center [876, 311] width 7 height 7
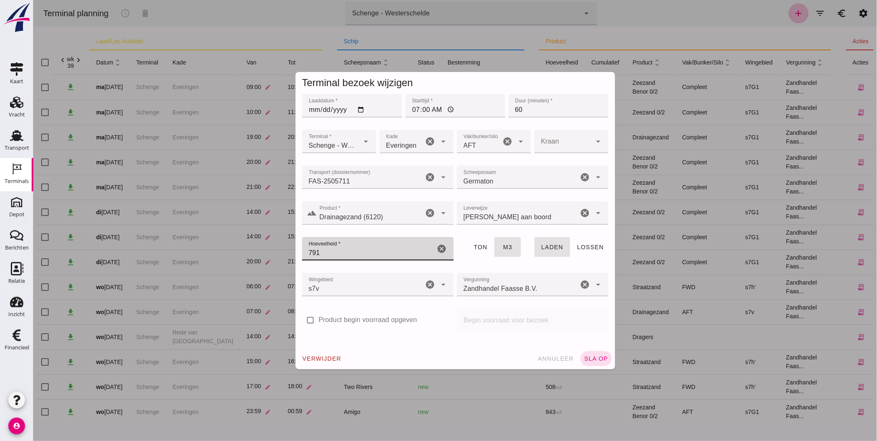
click at [337, 246] on input "791" at bounding box center [368, 248] width 133 height 23
type input "700"
click at [599, 356] on span "sla op" at bounding box center [595, 358] width 25 height 7
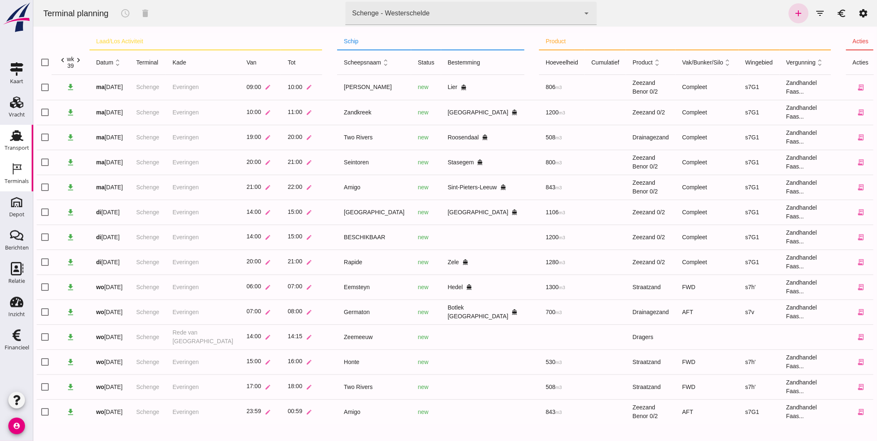
click at [25, 152] on div "Transport" at bounding box center [17, 148] width 25 height 12
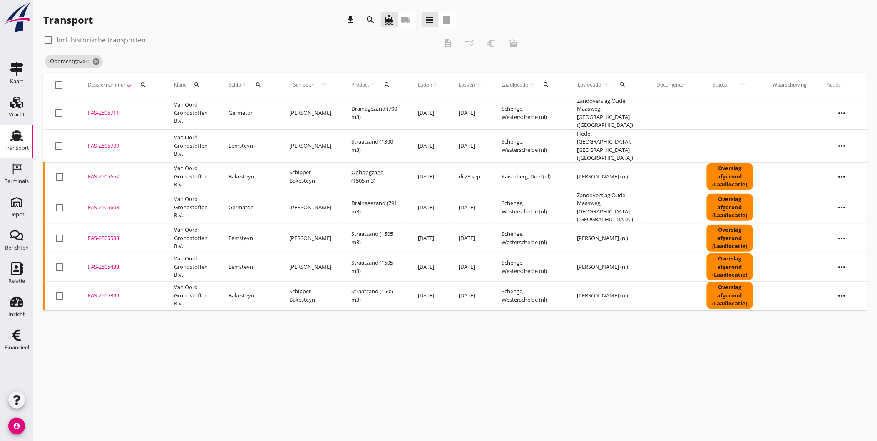
click at [93, 109] on div "FAS-2505711" at bounding box center [121, 113] width 66 height 8
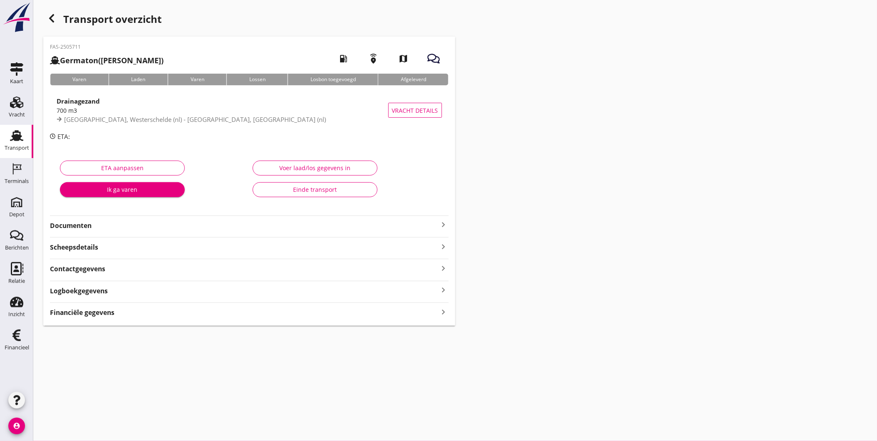
click at [105, 103] on div "Drainagezand" at bounding box center [223, 101] width 332 height 10
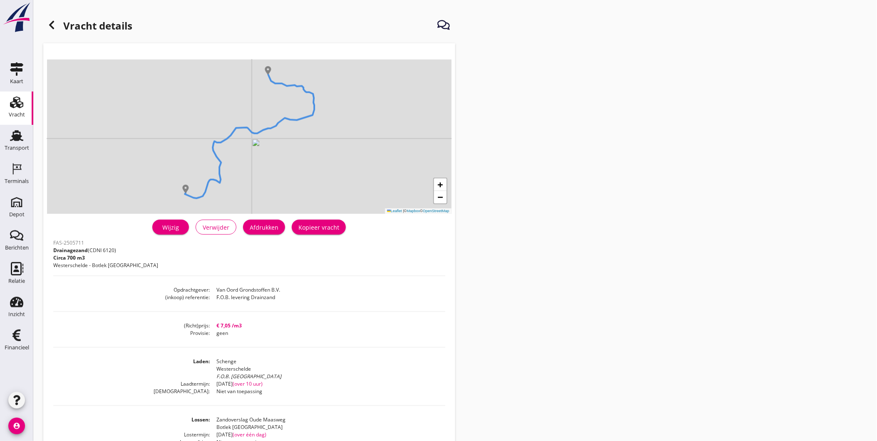
click at [171, 227] on div "Wijzig" at bounding box center [170, 227] width 23 height 9
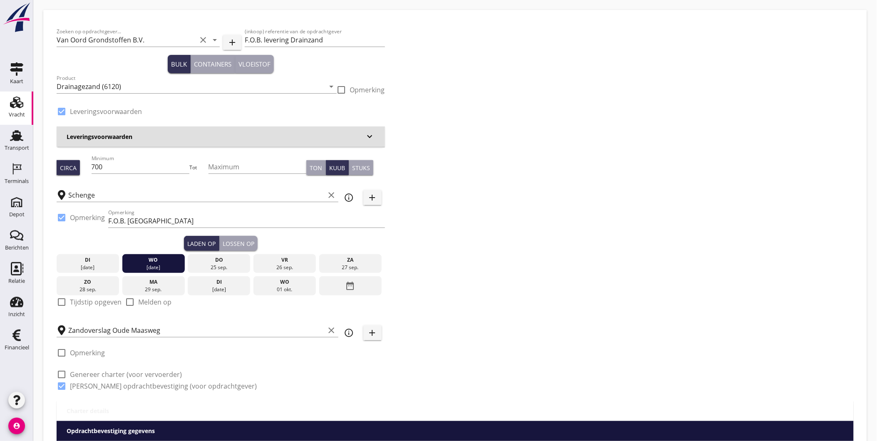
click at [17, 102] on icon "Vracht" at bounding box center [16, 102] width 13 height 13
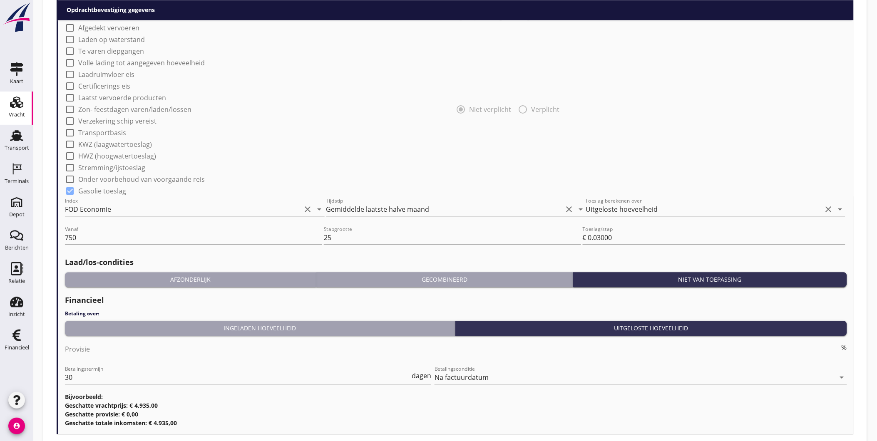
scroll to position [716, 0]
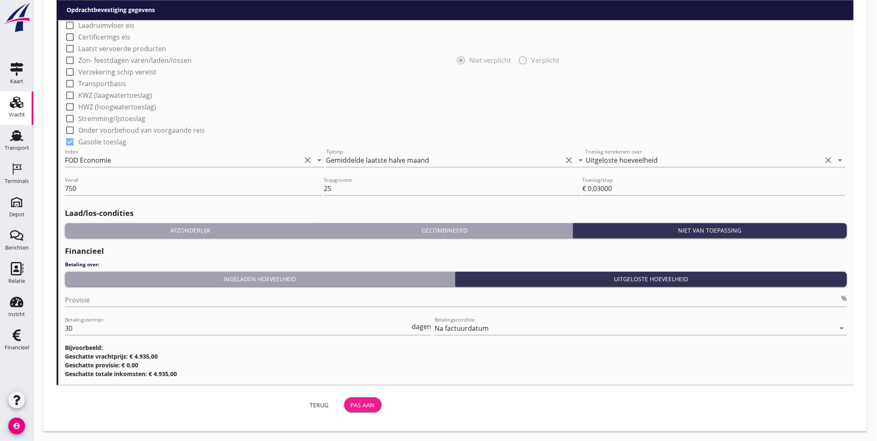
click at [357, 401] on div "Pas aan" at bounding box center [363, 405] width 24 height 9
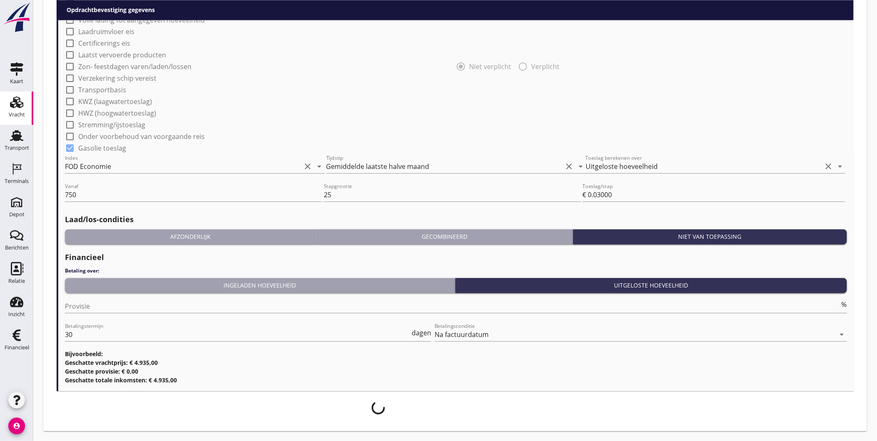
scroll to position [690, 0]
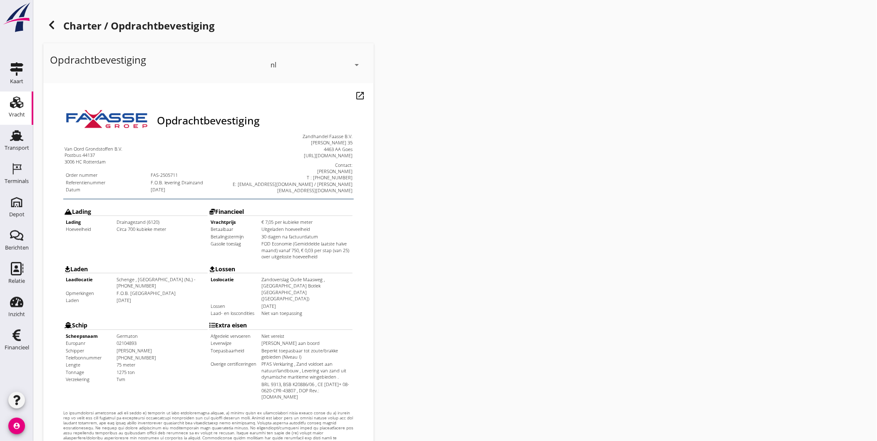
scroll to position [175, 0]
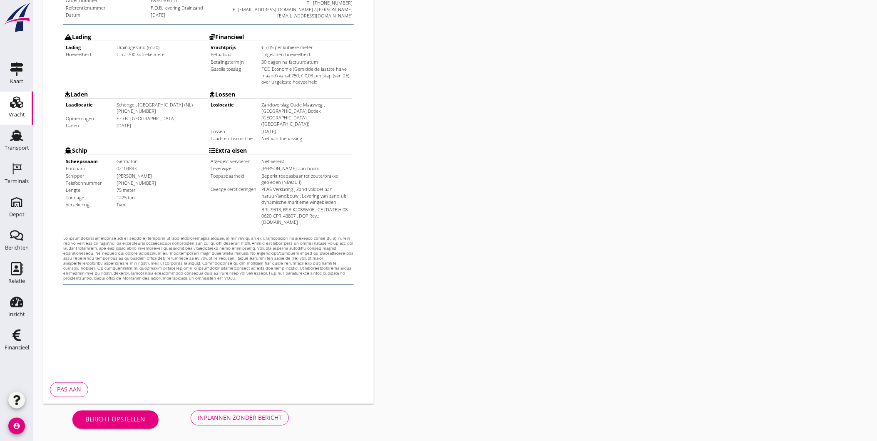
click at [248, 416] on div "Inplannen zonder bericht" at bounding box center [240, 418] width 84 height 9
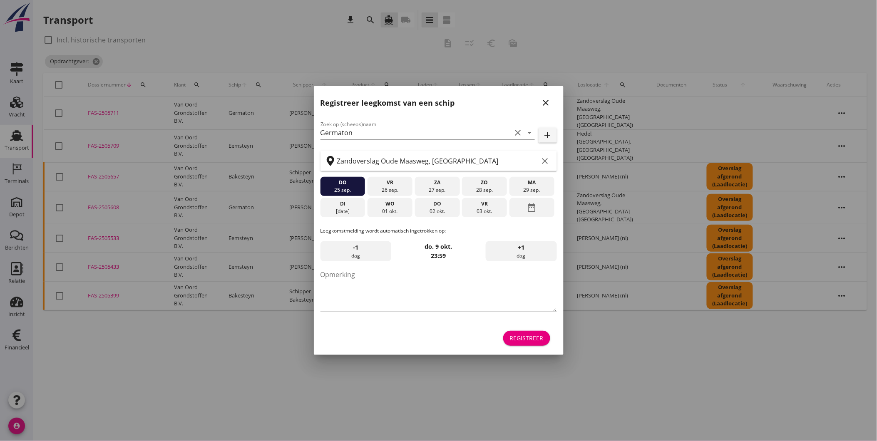
click at [18, 111] on div at bounding box center [438, 220] width 877 height 441
click at [550, 101] on div "close" at bounding box center [545, 103] width 15 height 10
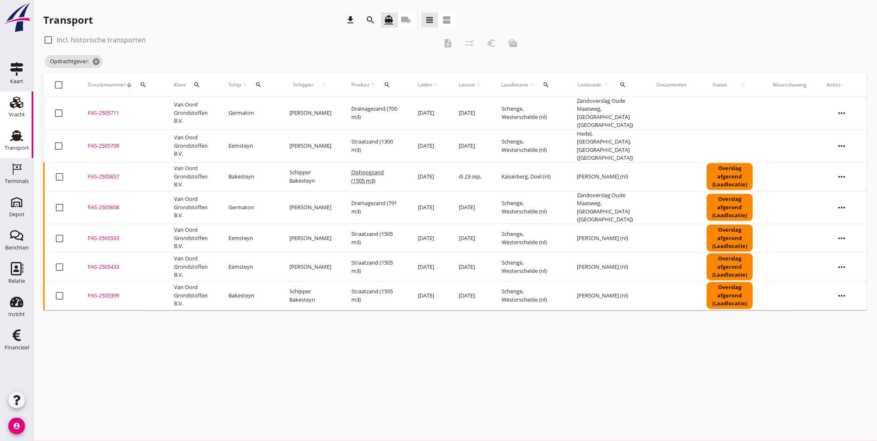
click at [21, 101] on icon "Vracht" at bounding box center [16, 102] width 13 height 13
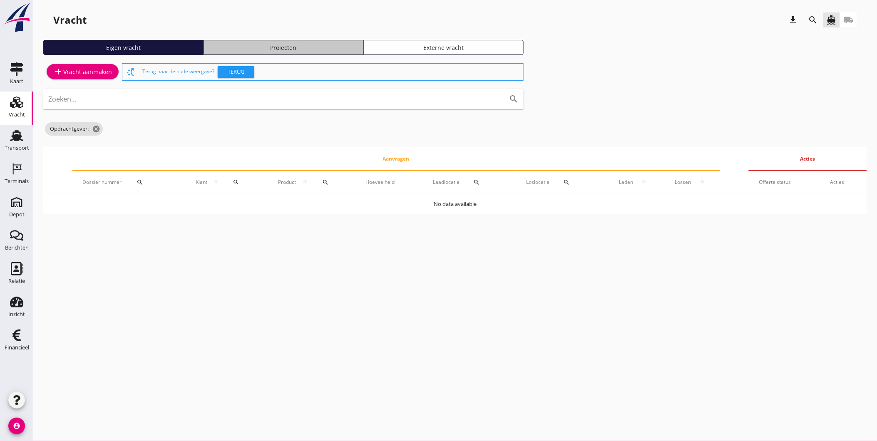
click at [249, 45] on div "Projecten" at bounding box center [283, 47] width 153 height 9
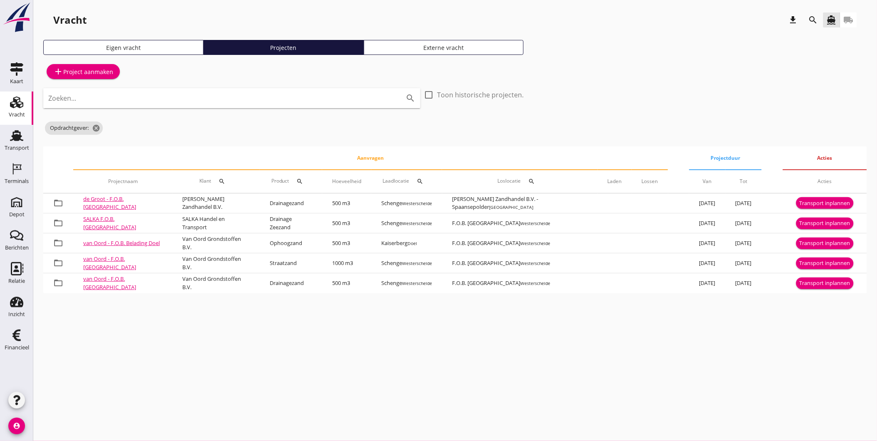
click at [822, 17] on div "search" at bounding box center [813, 20] width 20 height 20
click at [821, 17] on div "search" at bounding box center [813, 20] width 20 height 20
drag, startPoint x: 821, startPoint y: 17, endPoint x: 817, endPoint y: 18, distance: 4.5
click at [817, 18] on icon "search" at bounding box center [813, 20] width 10 height 10
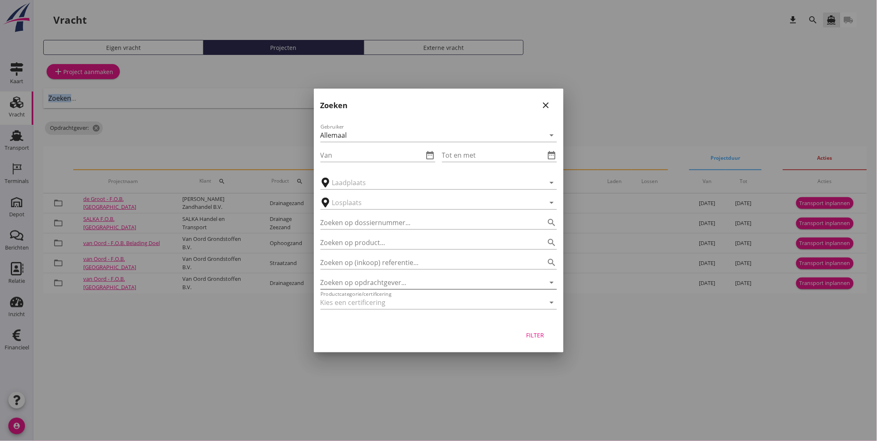
click at [415, 283] on input "Zoeken op opdrachtgever..." at bounding box center [426, 282] width 213 height 13
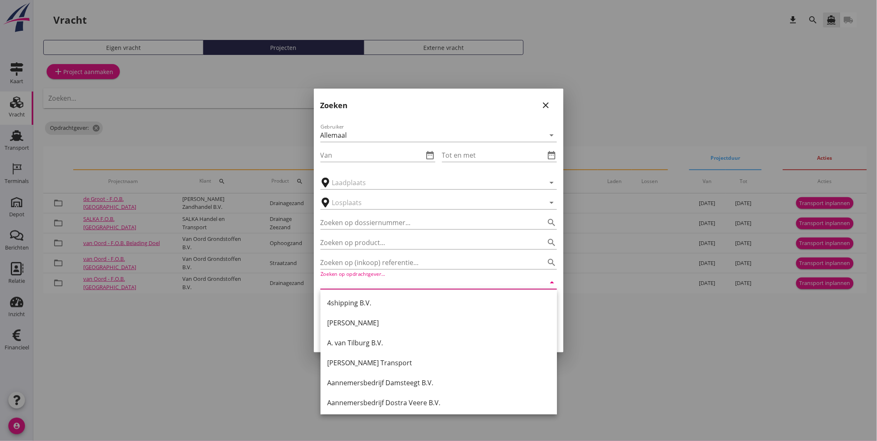
click at [362, 278] on input "Zoeken op opdrachtgever..." at bounding box center [426, 282] width 213 height 13
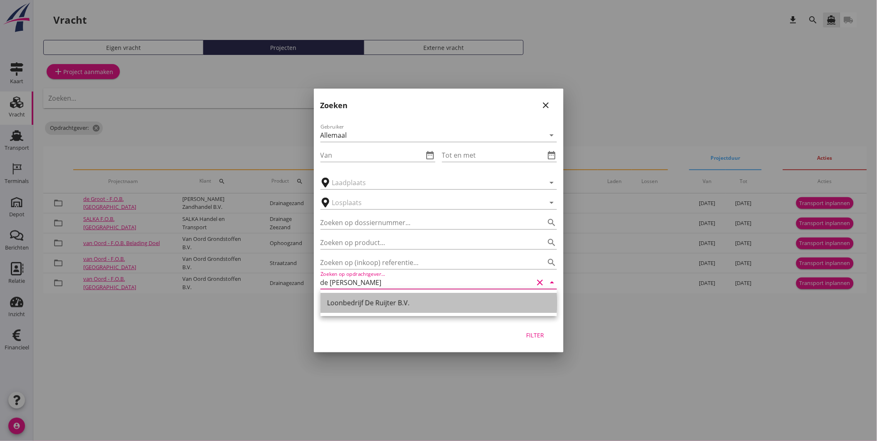
click at [361, 305] on div "Loonbedrijf De Ruijter B.V." at bounding box center [438, 303] width 223 height 10
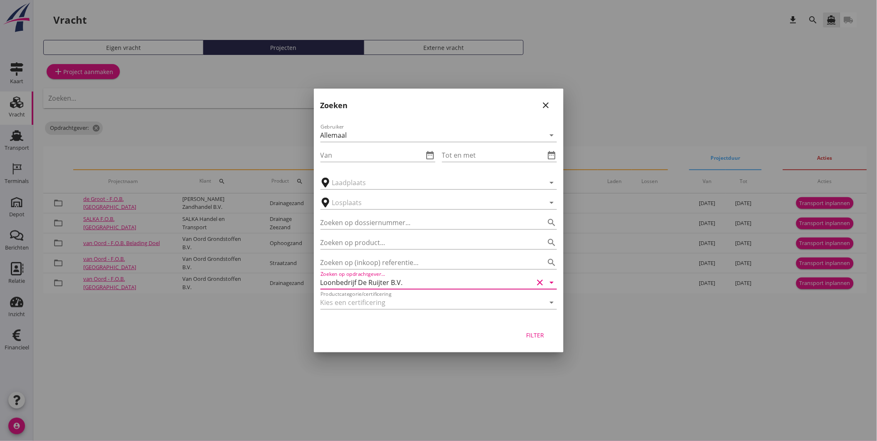
type input "Loonbedrijf De Ruijter B.V."
click at [537, 337] on div "Filter" at bounding box center [534, 335] width 23 height 9
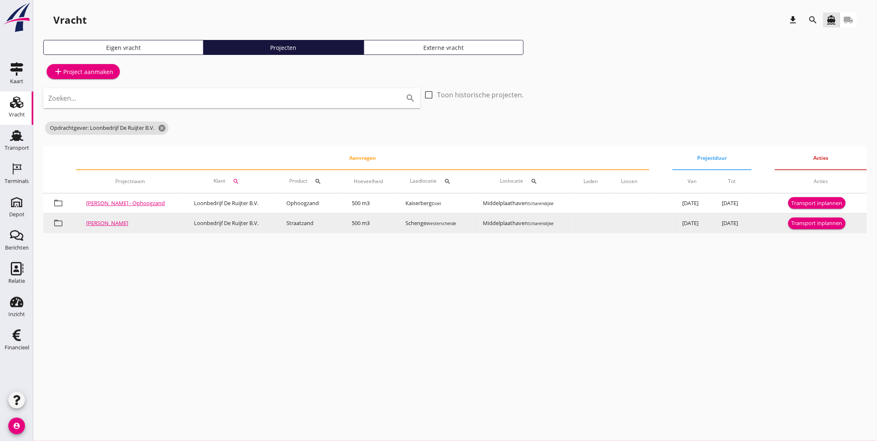
click at [822, 224] on div "Transport inplannen" at bounding box center [816, 223] width 51 height 8
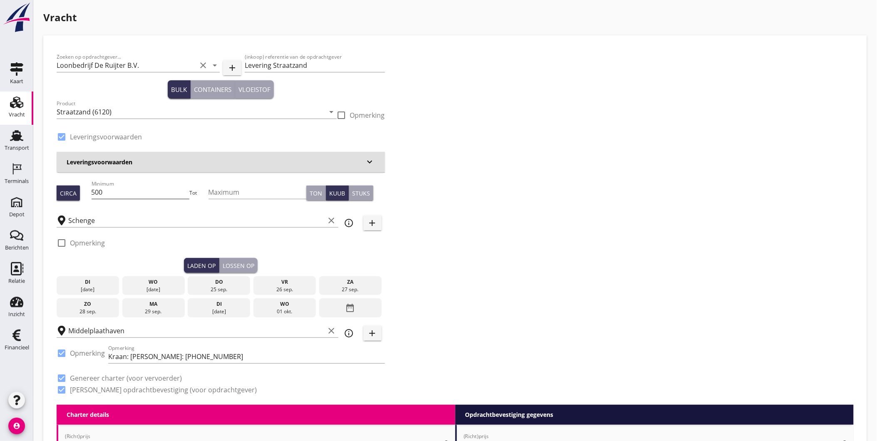
click at [134, 193] on input "500" at bounding box center [141, 192] width 98 height 13
type input "530"
click at [157, 286] on div "[DATE]" at bounding box center [153, 289] width 58 height 7
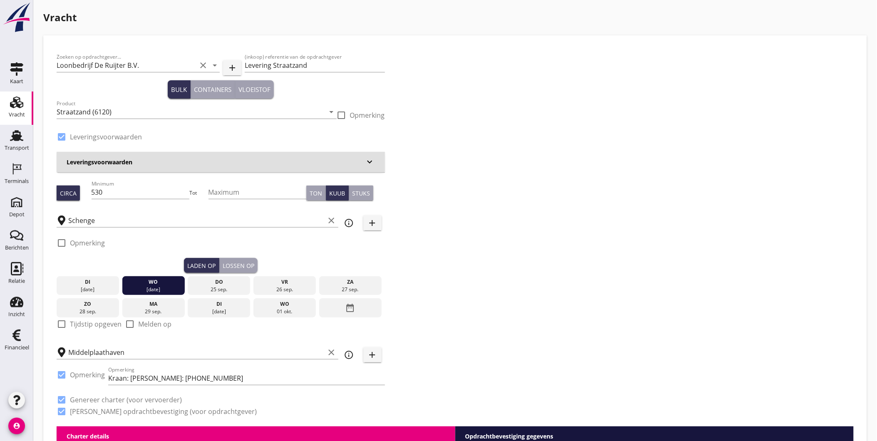
click at [244, 267] on div "Lossen op" at bounding box center [239, 265] width 32 height 9
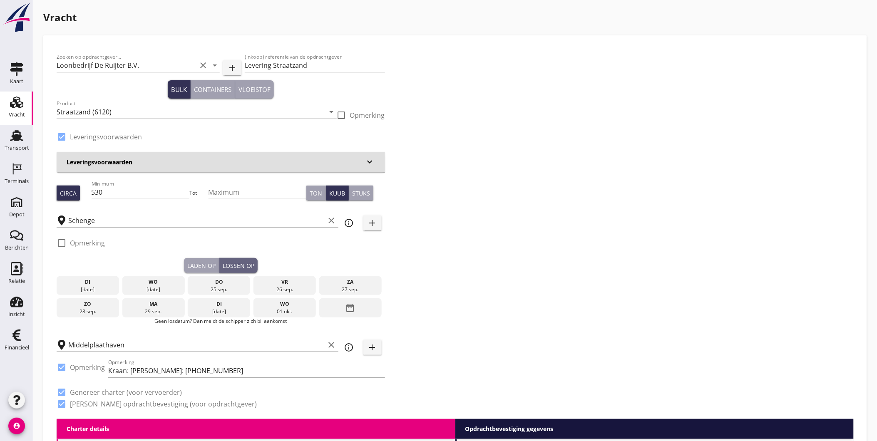
click at [235, 283] on div "do" at bounding box center [219, 281] width 58 height 7
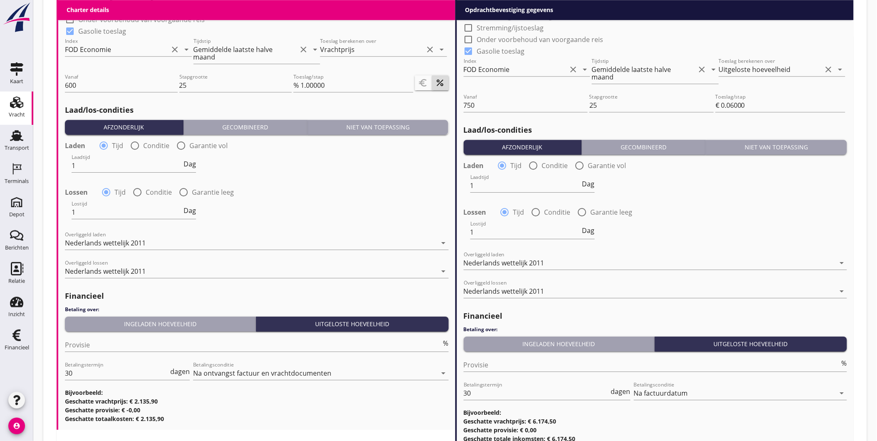
scroll to position [912, 0]
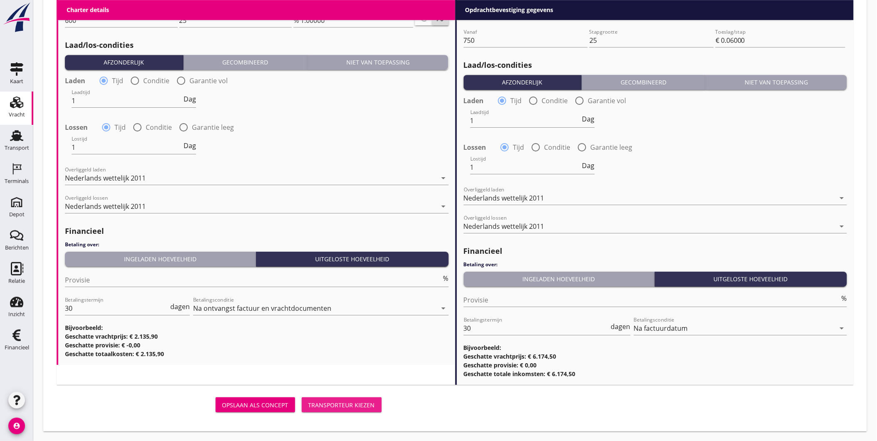
click at [358, 405] on div "Transporteur kiezen" at bounding box center [341, 405] width 67 height 9
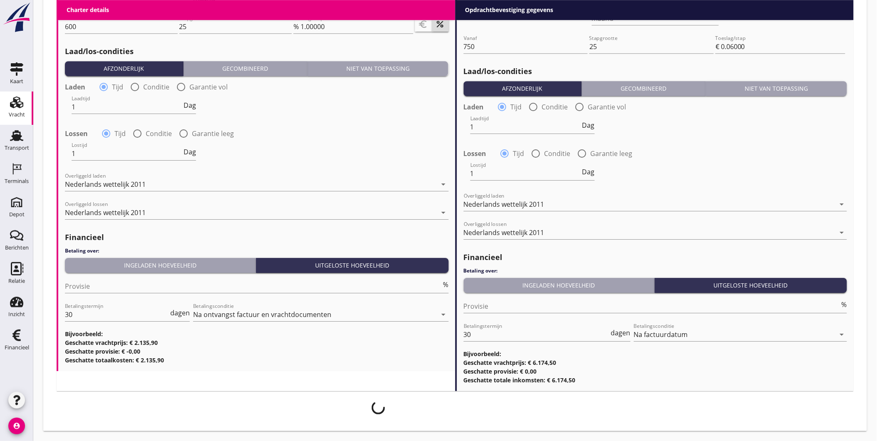
scroll to position [905, 0]
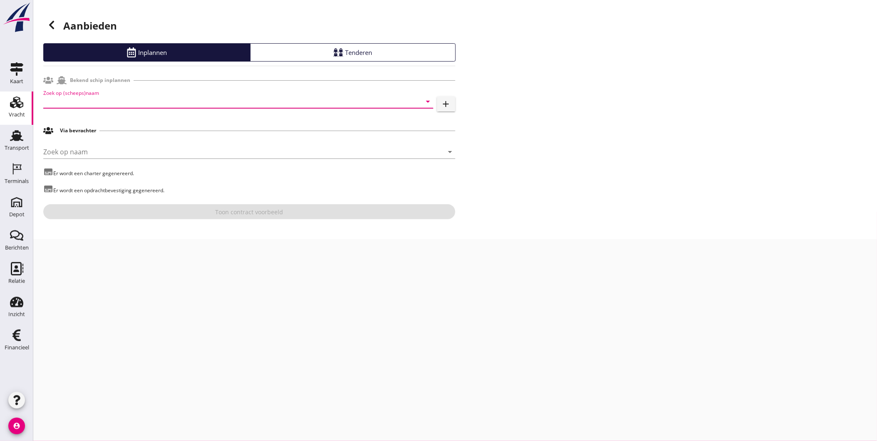
click at [191, 105] on input "Zoek op (scheeps)naam" at bounding box center [226, 101] width 367 height 13
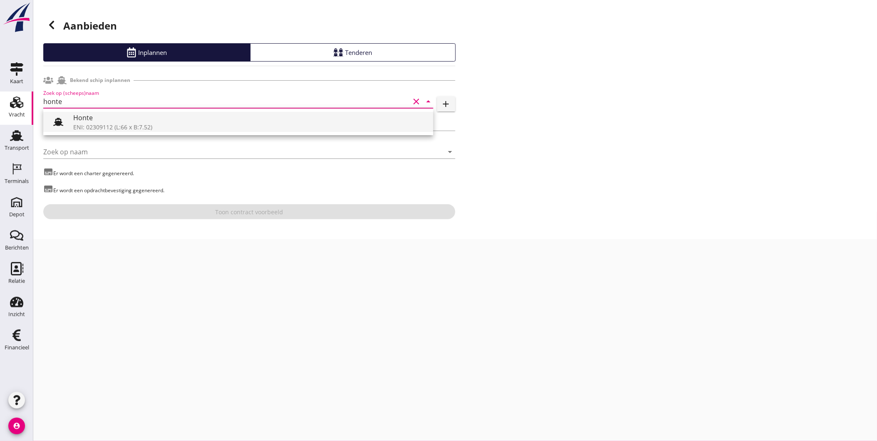
click at [113, 118] on div "Honte" at bounding box center [249, 118] width 353 height 10
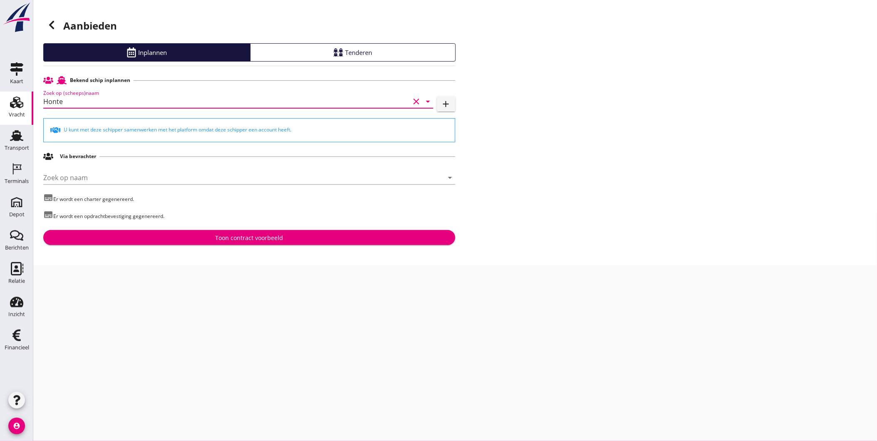
click at [123, 99] on input "Honte" at bounding box center [226, 101] width 367 height 13
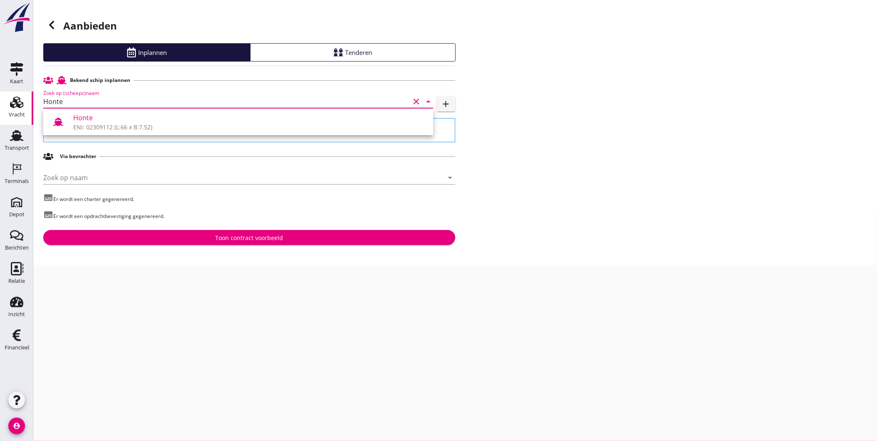
type input "Honte"
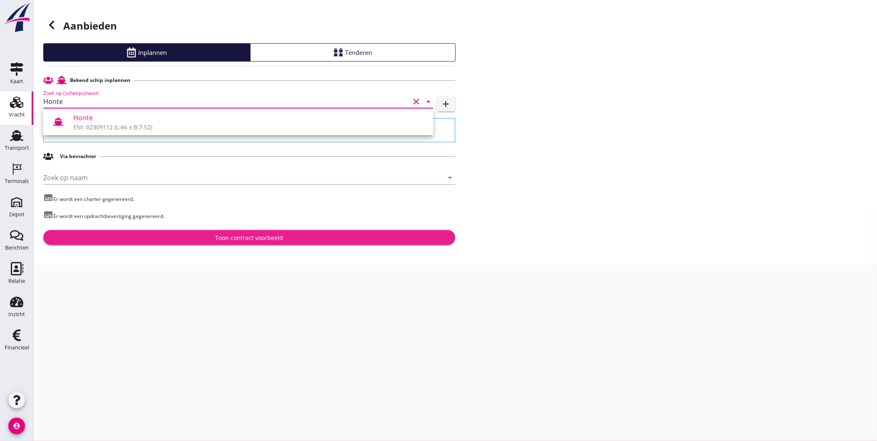
click at [206, 240] on div "Toon contract voorbeeld" at bounding box center [249, 237] width 399 height 9
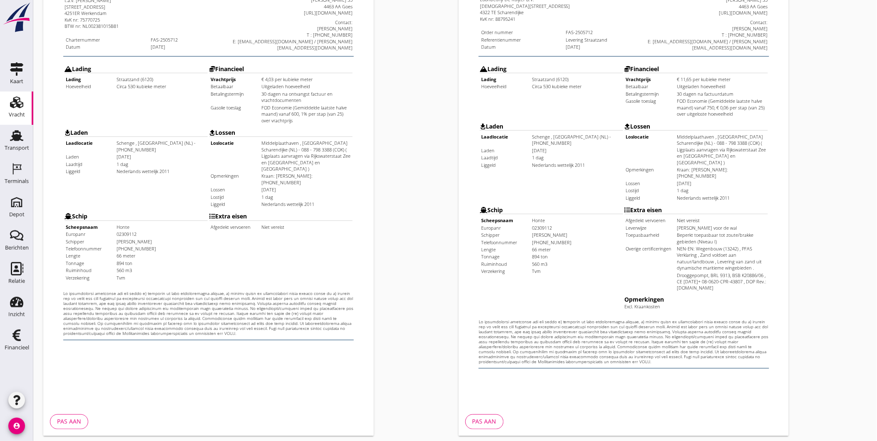
scroll to position [175, 0]
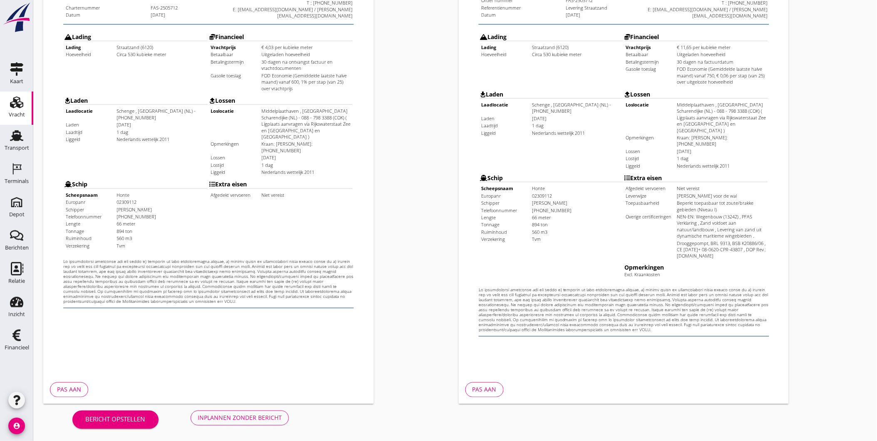
click at [285, 415] on button "Inplannen zonder bericht" at bounding box center [240, 418] width 98 height 15
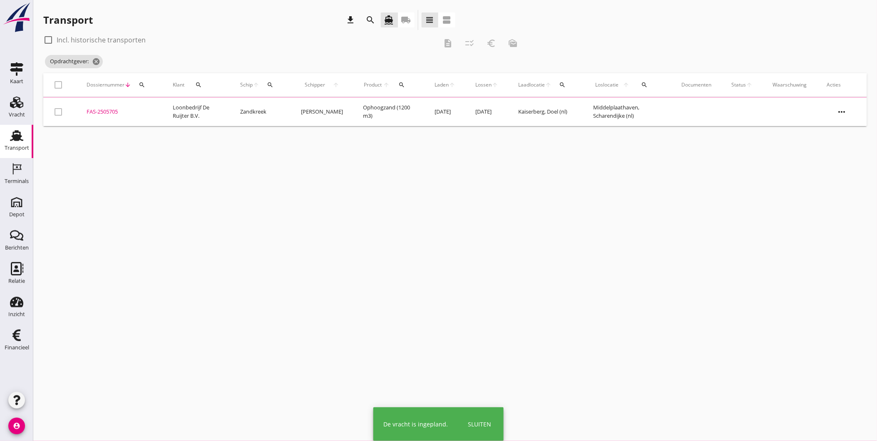
click at [28, 139] on link "Transport Transport" at bounding box center [16, 141] width 33 height 33
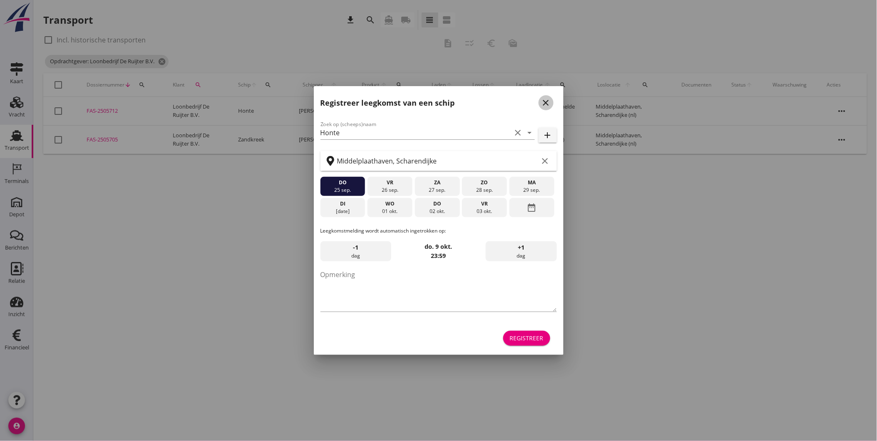
click at [548, 106] on icon "close" at bounding box center [546, 103] width 10 height 10
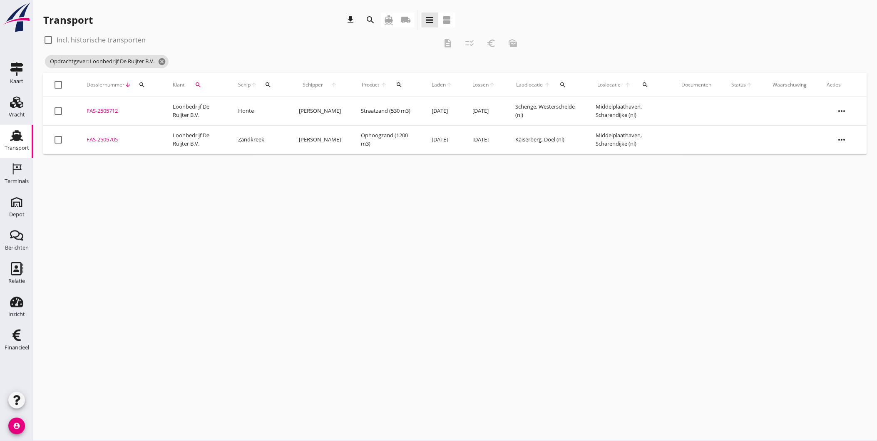
click at [19, 139] on use at bounding box center [16, 135] width 13 height 11
click at [21, 171] on icon "Terminals" at bounding box center [16, 168] width 13 height 13
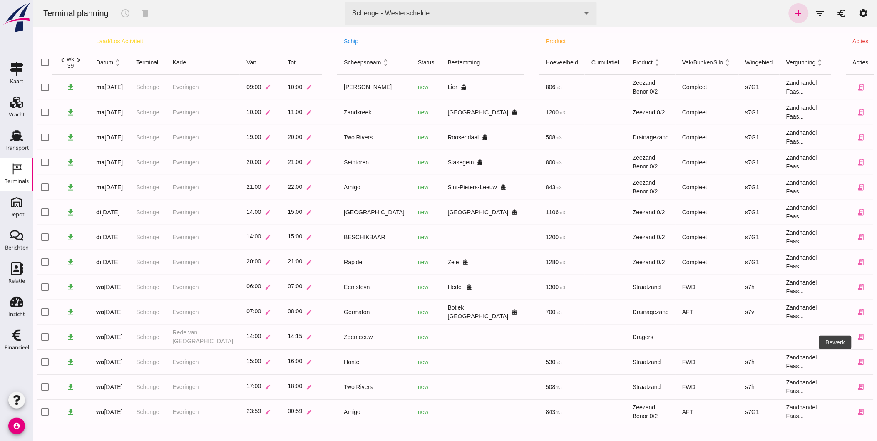
click at [873, 364] on icon "edit" at bounding box center [876, 361] width 7 height 7
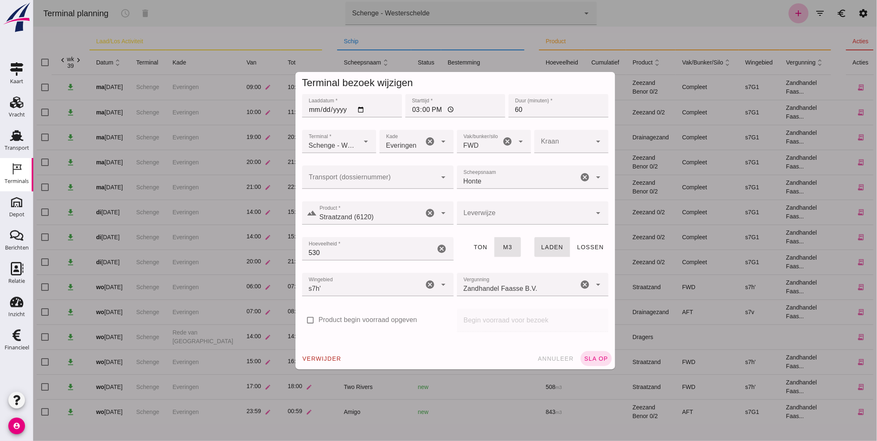
click at [337, 176] on input "Transport (dossiernummer)" at bounding box center [369, 181] width 135 height 10
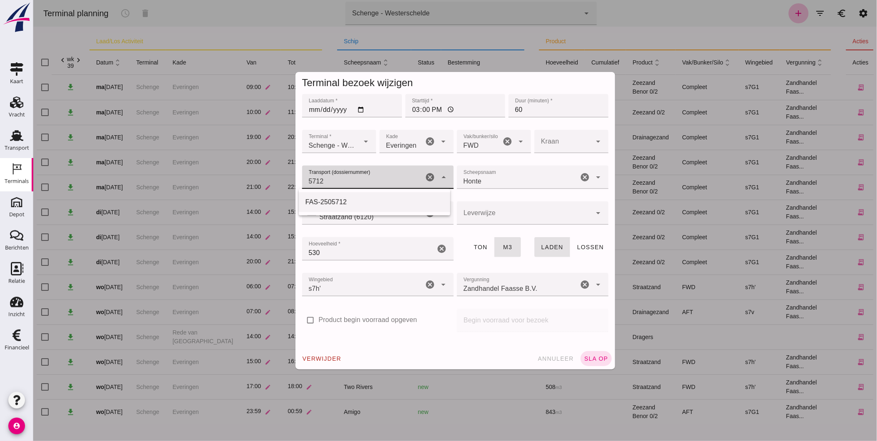
click at [359, 202] on div "FAS-2505712" at bounding box center [374, 202] width 138 height 10
type input "FAS-2505712"
type input "franco_on_shore"
type input "FAS-2505712"
click at [589, 354] on button "sla op" at bounding box center [595, 358] width 31 height 15
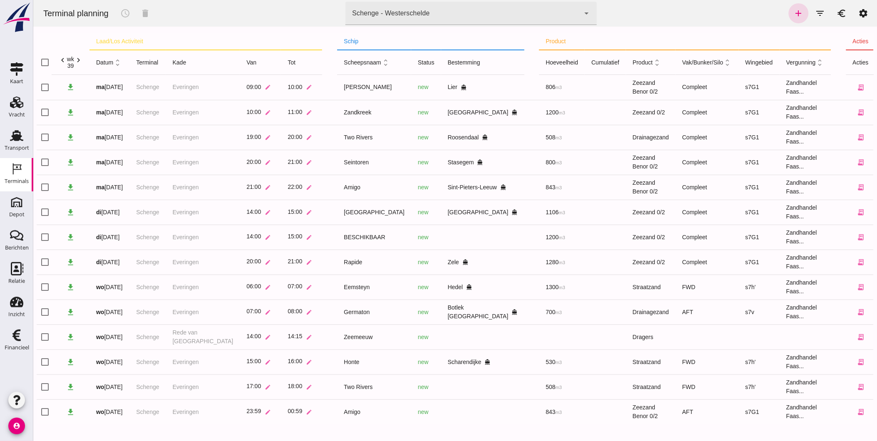
scroll to position [0, 0]
drag, startPoint x: 18, startPoint y: 105, endPoint x: 25, endPoint y: 104, distance: 7.1
click at [18, 104] on use at bounding box center [16, 103] width 13 height 12
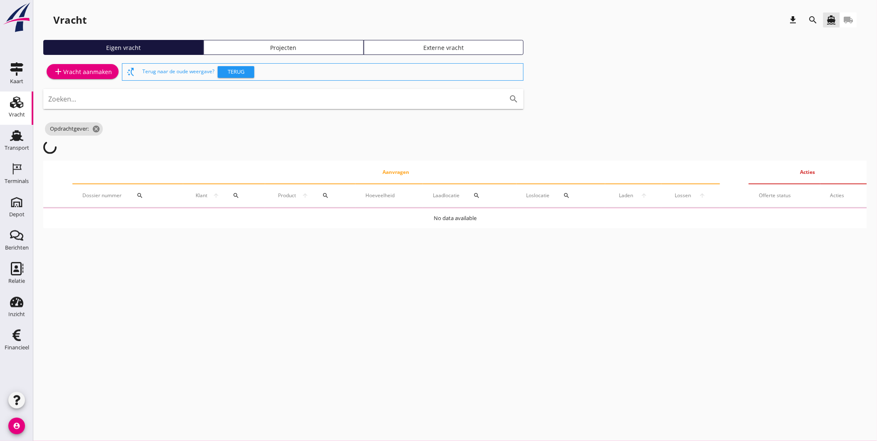
click at [332, 48] on div "Projecten" at bounding box center [283, 47] width 153 height 9
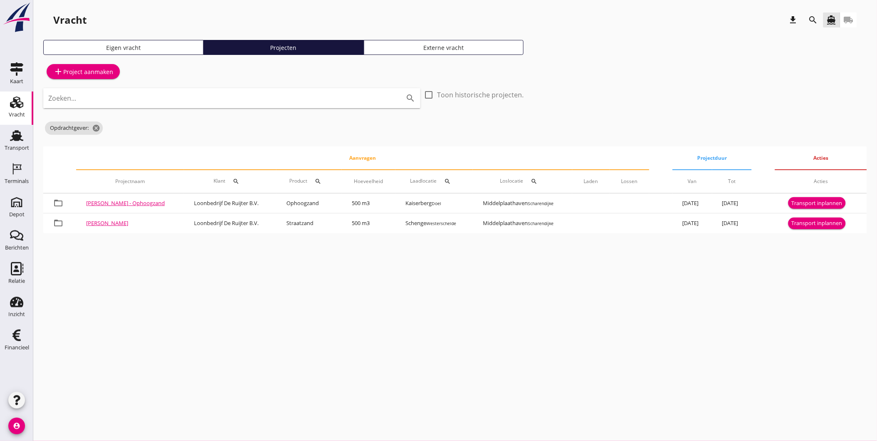
click at [810, 18] on icon "search" at bounding box center [813, 20] width 10 height 10
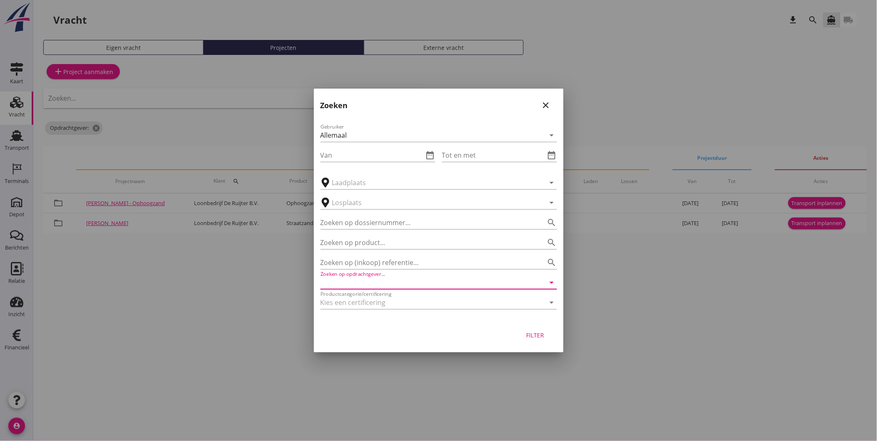
click at [369, 283] on input "Zoeken op opdrachtgever..." at bounding box center [426, 282] width 213 height 13
drag, startPoint x: 371, startPoint y: 285, endPoint x: 185, endPoint y: 312, distance: 188.0
click at [186, 312] on div "arrow_drop_down check Schenge, Westerschelde Kaiserberg, Doel Scaldis III, Doel…" at bounding box center [438, 220] width 877 height 441
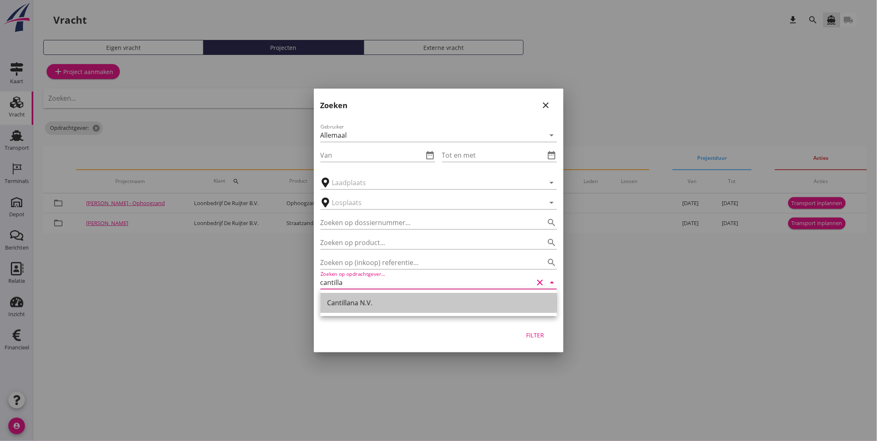
click at [354, 301] on div "Cantillana N.V." at bounding box center [438, 303] width 223 height 10
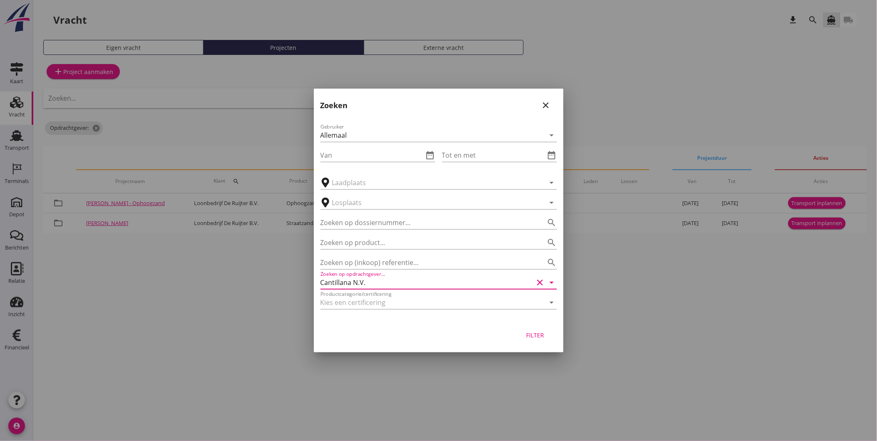
type input "Cantillana N.V."
click at [535, 339] on button "Filter" at bounding box center [535, 334] width 37 height 15
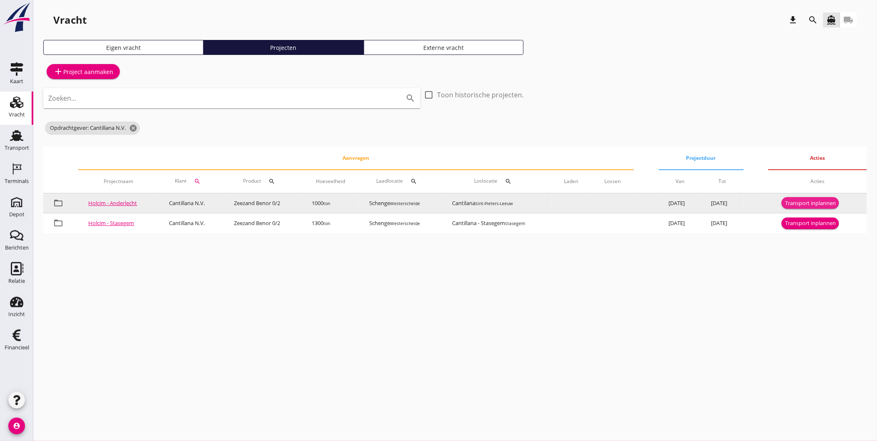
click at [820, 201] on div "Transport inplannen" at bounding box center [810, 203] width 51 height 8
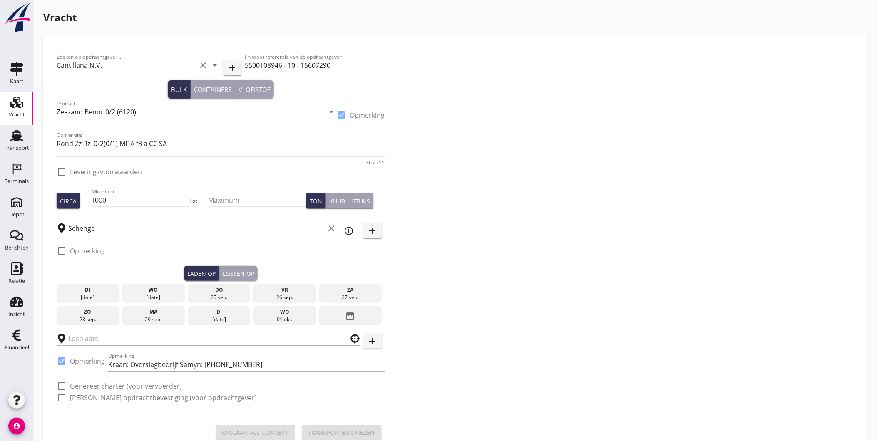
checkbox input "true"
type input "Cantilana"
checkbox input "true"
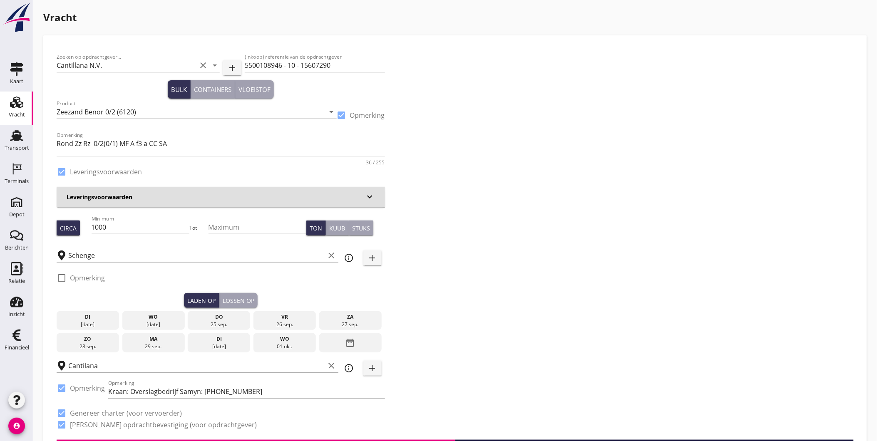
click at [145, 237] on div at bounding box center [141, 239] width 98 height 5
click at [147, 222] on input "1000" at bounding box center [141, 226] width 98 height 13
type input "1050"
click at [242, 301] on div "Lossen op" at bounding box center [239, 300] width 32 height 9
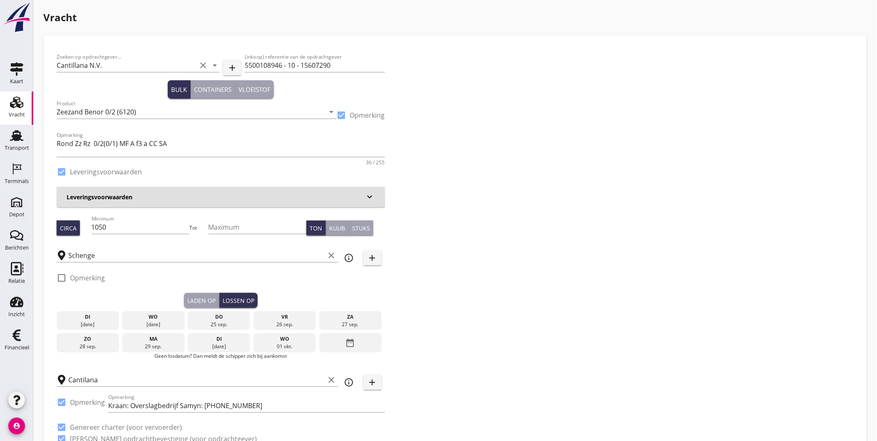
click at [223, 315] on div "do" at bounding box center [219, 316] width 58 height 7
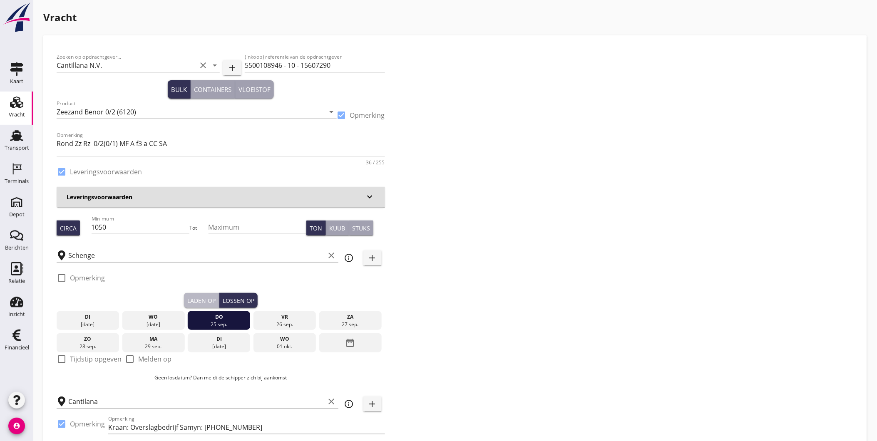
click at [204, 298] on div "Laden op" at bounding box center [201, 300] width 28 height 9
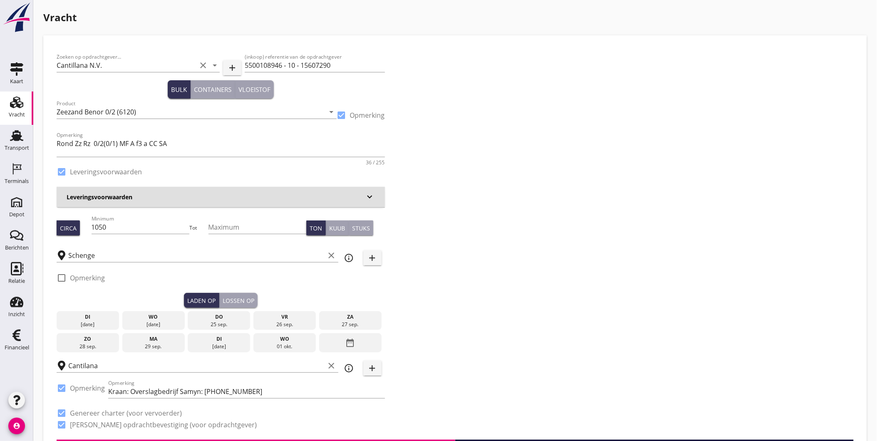
click at [161, 317] on div "wo" at bounding box center [153, 316] width 58 height 7
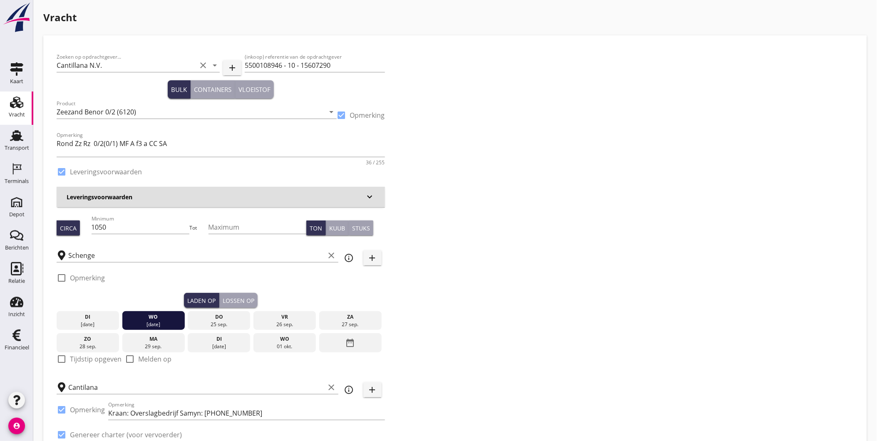
click at [236, 300] on div "Lossen op" at bounding box center [239, 300] width 32 height 9
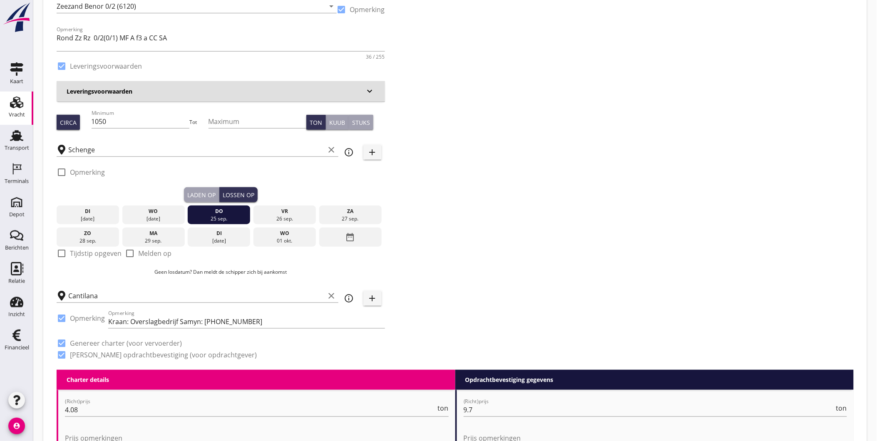
scroll to position [139, 0]
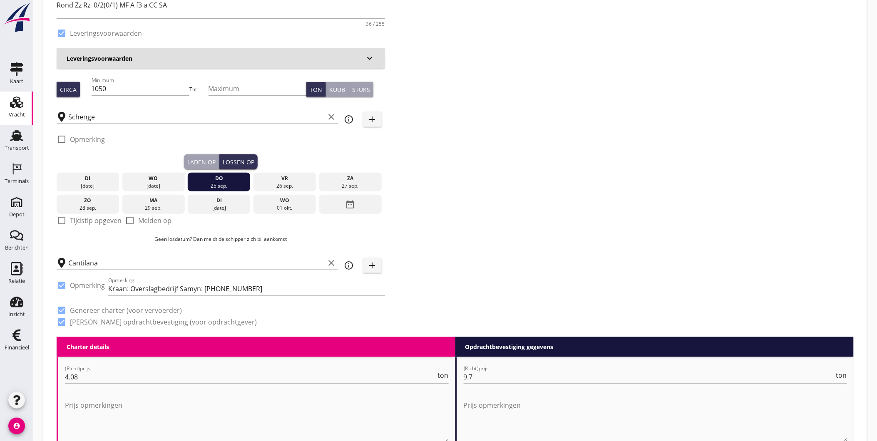
click at [207, 161] on div "Laden op" at bounding box center [201, 162] width 28 height 9
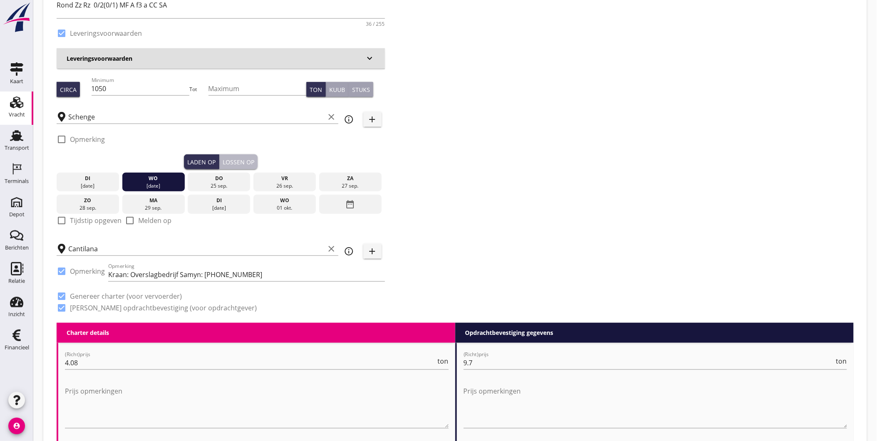
click at [230, 156] on button "Lossen op" at bounding box center [238, 161] width 38 height 15
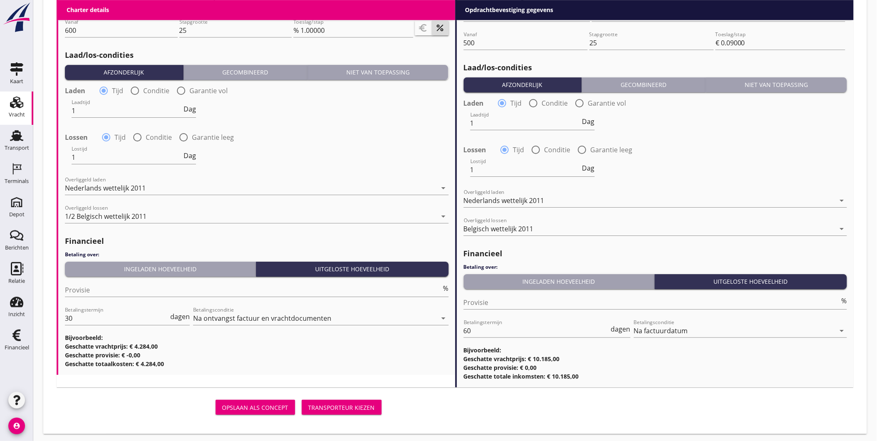
scroll to position [939, 0]
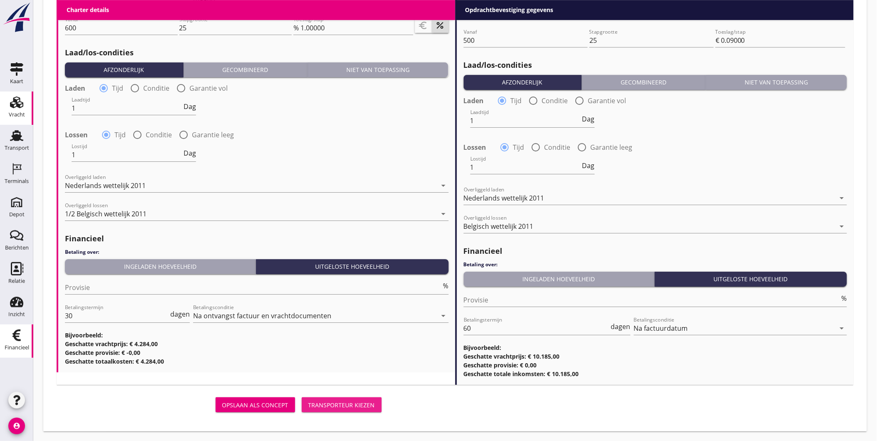
drag, startPoint x: 332, startPoint y: 408, endPoint x: 3, endPoint y: 356, distance: 333.2
click at [333, 407] on div "Transporteur kiezen" at bounding box center [341, 405] width 67 height 9
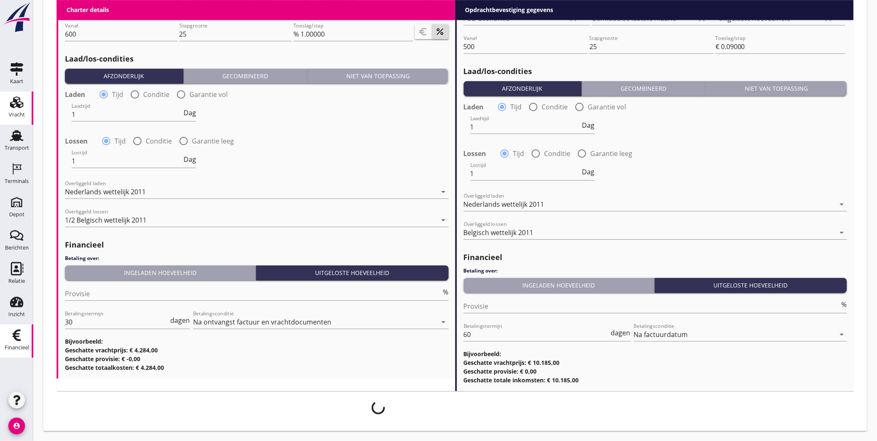
scroll to position [932, 0]
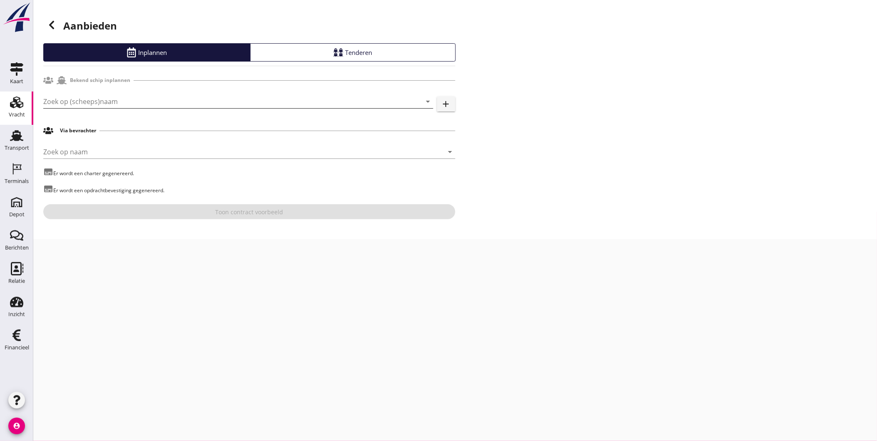
click at [115, 105] on div "Zoek op (scheeps)naam arrow_drop_down" at bounding box center [238, 106] width 390 height 22
click at [115, 101] on input "Zoek op (scheeps)naam" at bounding box center [226, 101] width 367 height 13
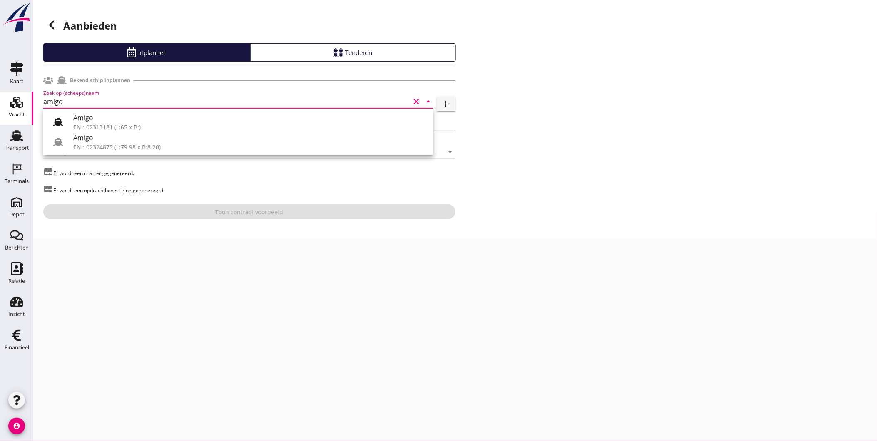
click at [92, 138] on div "Amigo" at bounding box center [249, 138] width 353 height 10
type input "Amigo"
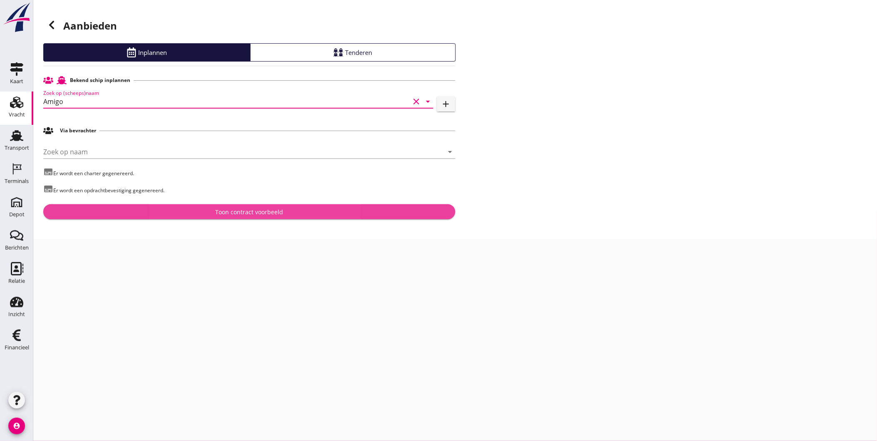
click at [187, 215] on div "Toon contract voorbeeld" at bounding box center [249, 212] width 399 height 9
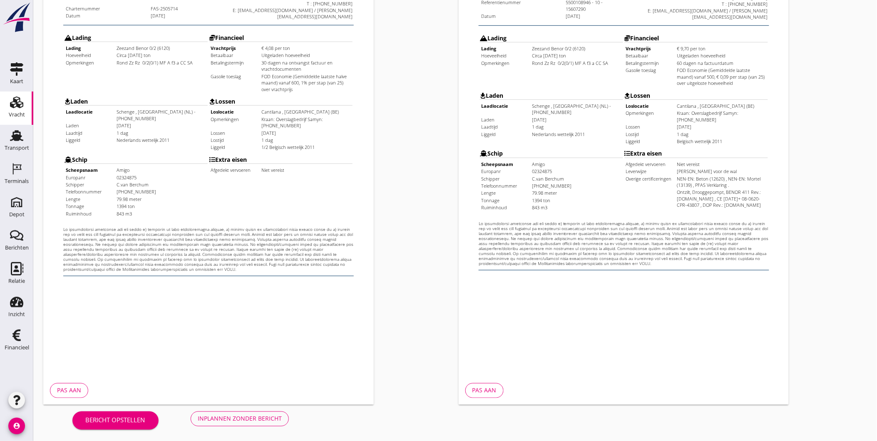
scroll to position [175, 0]
drag, startPoint x: 238, startPoint y: 417, endPoint x: 252, endPoint y: 412, distance: 14.2
click at [238, 417] on div "Inplannen zonder bericht" at bounding box center [240, 418] width 84 height 9
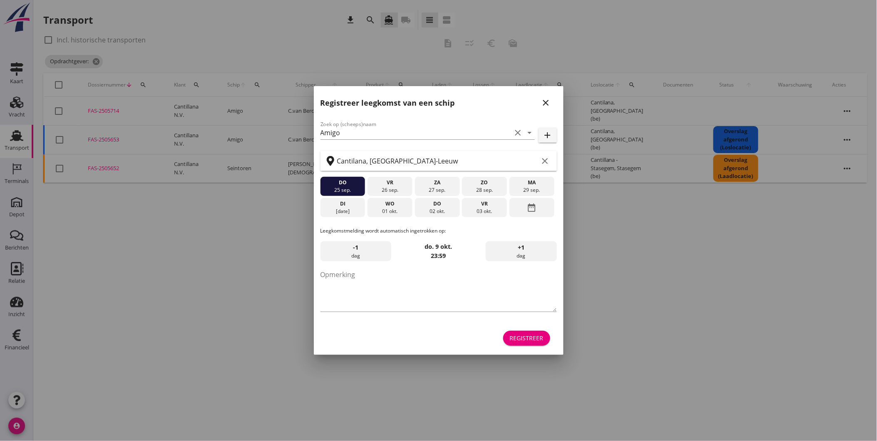
click at [542, 101] on icon "close" at bounding box center [546, 103] width 10 height 10
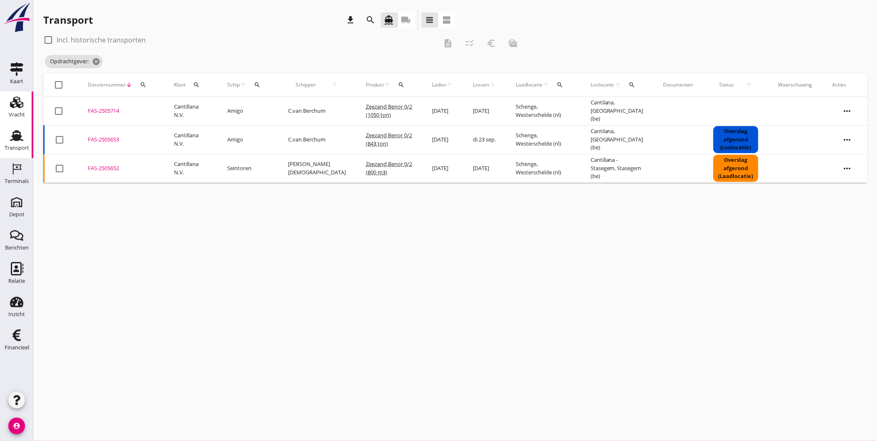
click at [22, 111] on div "Vracht" at bounding box center [17, 115] width 16 height 12
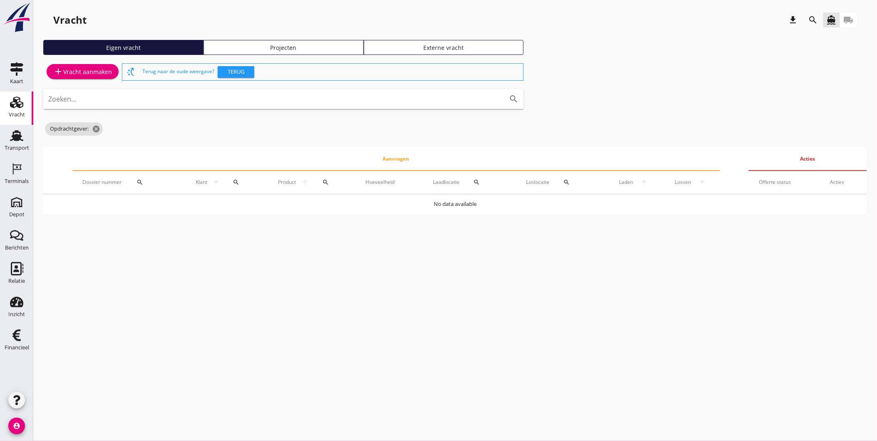
drag, startPoint x: 281, startPoint y: 40, endPoint x: 281, endPoint y: 47, distance: 7.1
click at [281, 40] on link "Projecten" at bounding box center [283, 47] width 160 height 15
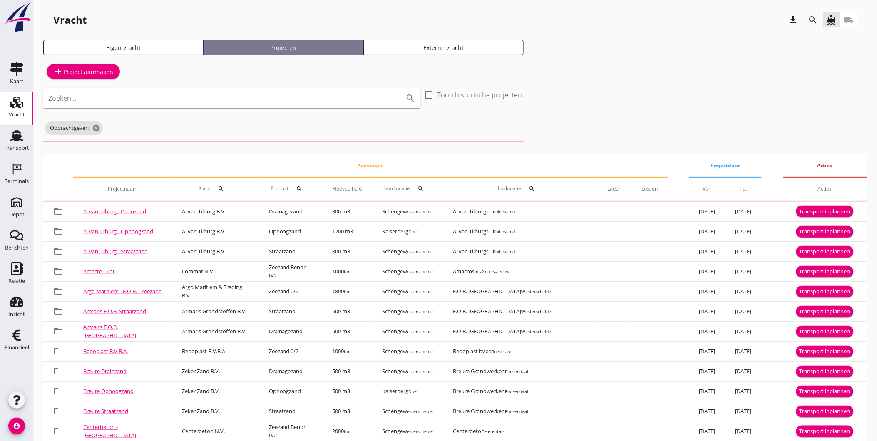
click at [282, 49] on div "Projecten" at bounding box center [283, 47] width 153 height 9
click at [206, 100] on input "Zoeken..." at bounding box center [220, 98] width 344 height 13
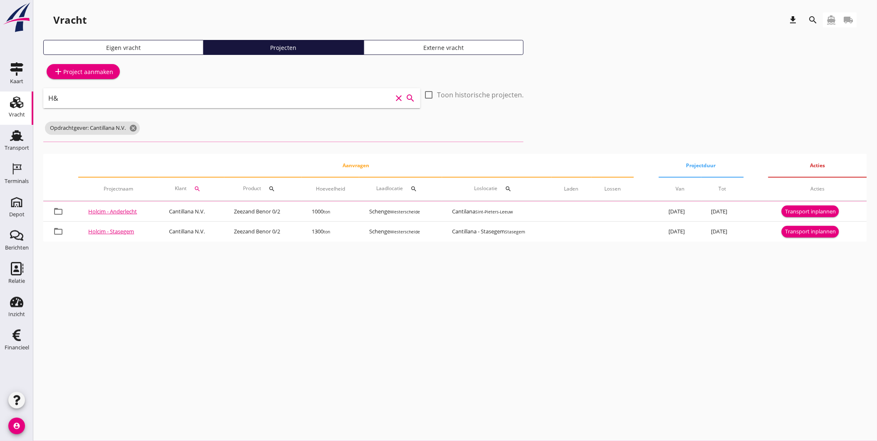
type input "H"
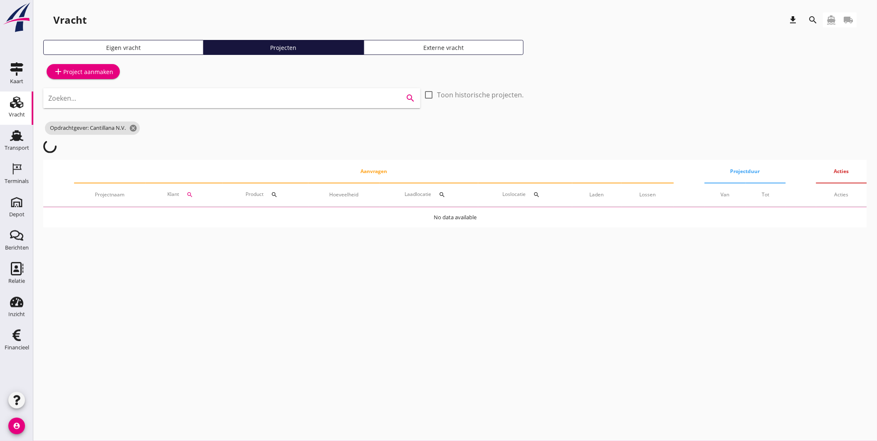
click at [815, 18] on icon "search" at bounding box center [813, 20] width 10 height 10
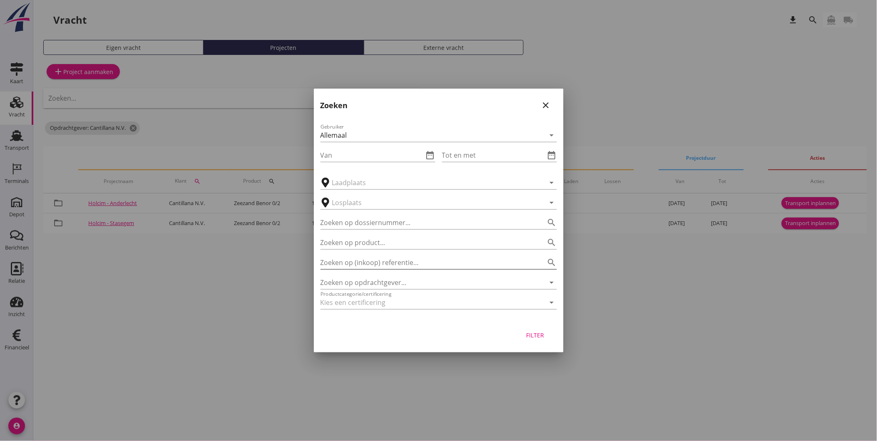
click at [376, 263] on input "Zoeken op (inkoop) referentie…" at bounding box center [426, 262] width 213 height 13
click at [384, 281] on input "Zoeken op opdrachtgever..." at bounding box center [426, 282] width 213 height 13
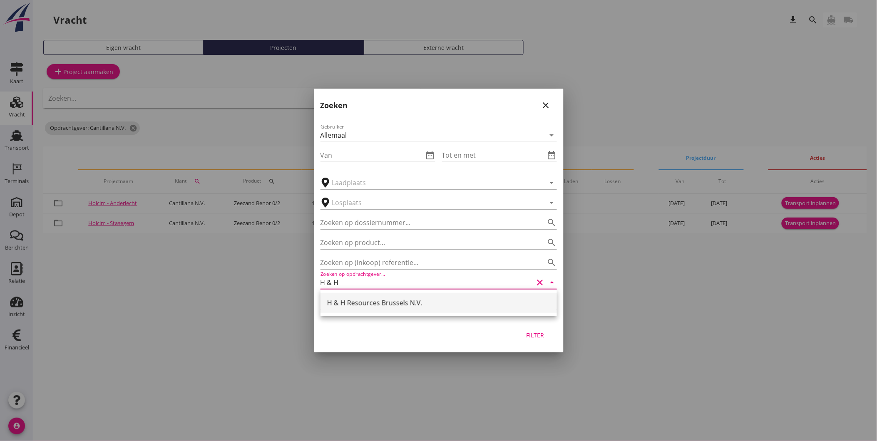
click at [429, 311] on div "H & H Resources Brussels N.V." at bounding box center [438, 303] width 223 height 20
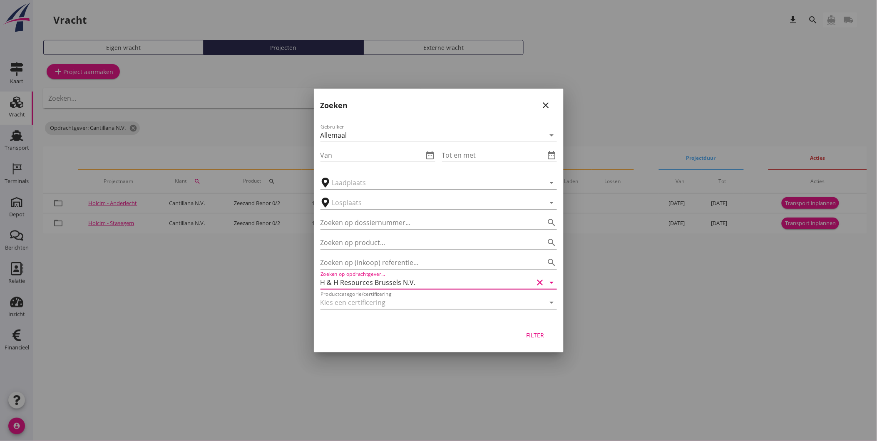
type input "H & H Resources Brussels N.V."
click at [527, 335] on div "Filter" at bounding box center [534, 335] width 23 height 9
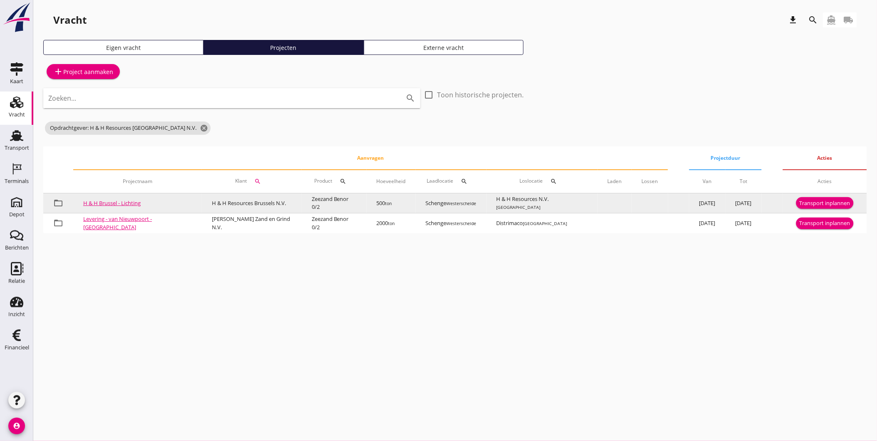
click at [817, 201] on div "Transport inplannen" at bounding box center [824, 203] width 51 height 8
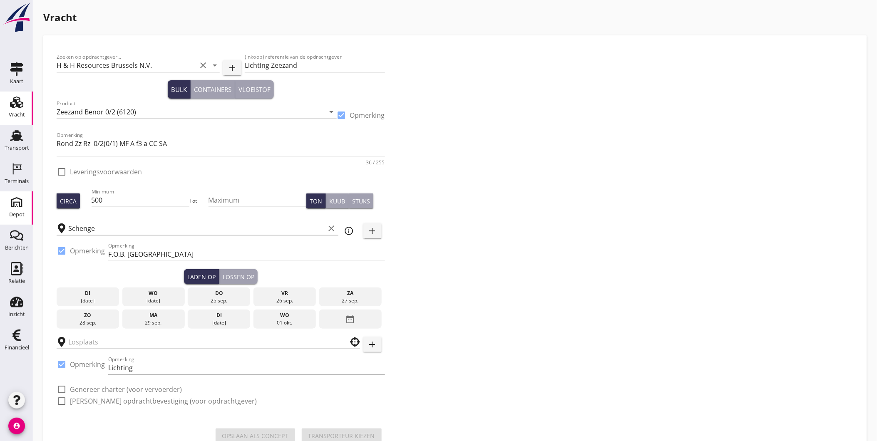
checkbox input "true"
type input "H & H Resources N.V."
checkbox input "true"
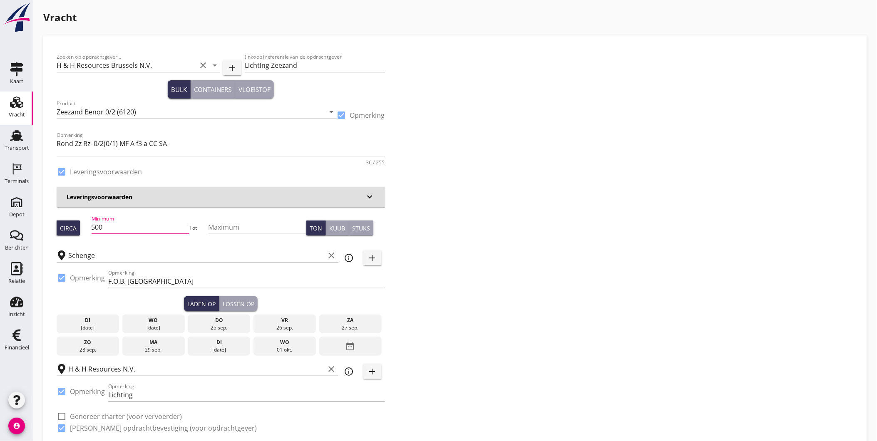
drag, startPoint x: 118, startPoint y: 228, endPoint x: 49, endPoint y: 234, distance: 69.3
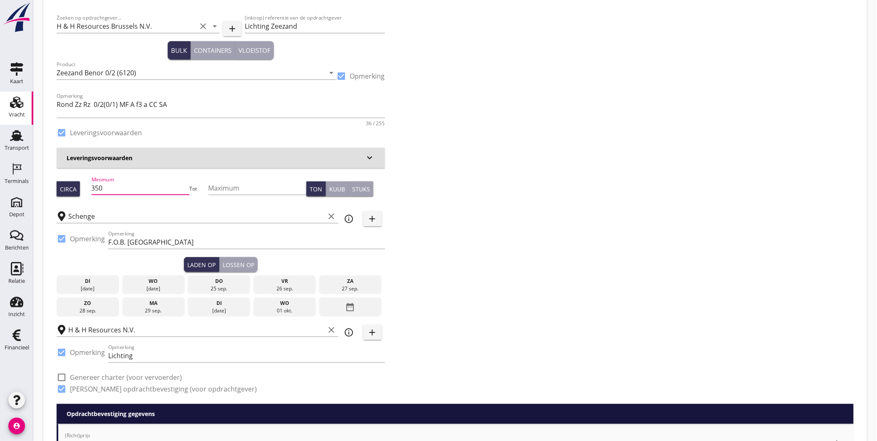
scroll to position [92, 0]
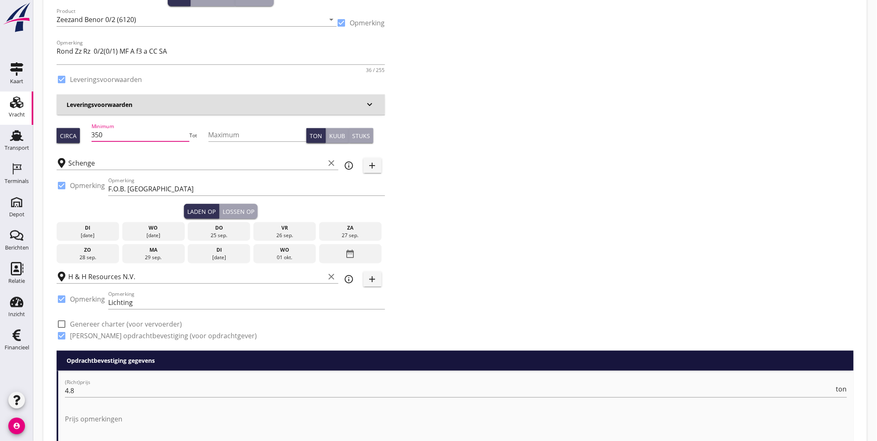
type input "350"
click at [234, 208] on div "Lossen op" at bounding box center [239, 211] width 32 height 9
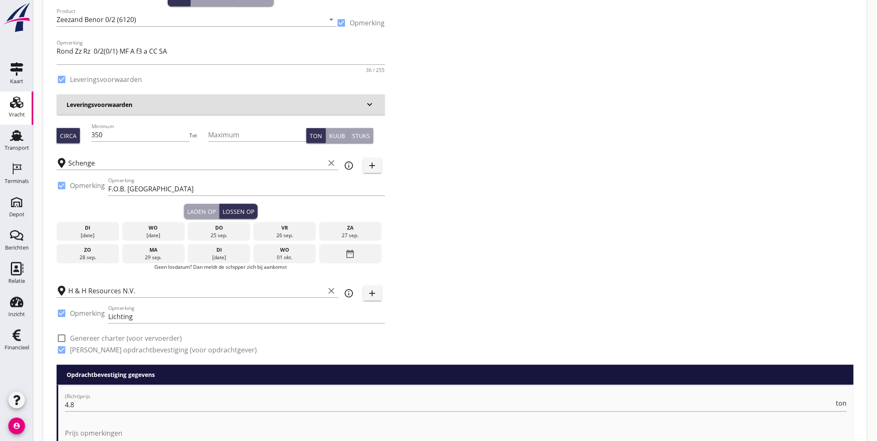
click at [201, 211] on div "Laden op" at bounding box center [201, 211] width 28 height 9
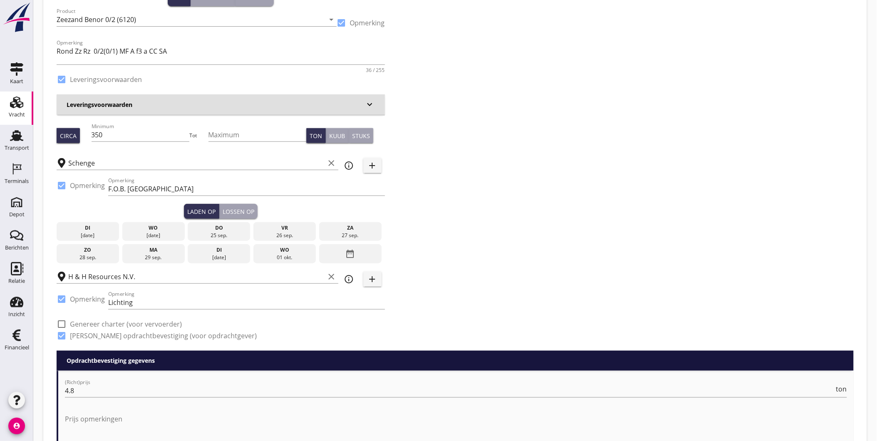
click at [160, 233] on div "[DATE]" at bounding box center [153, 235] width 58 height 7
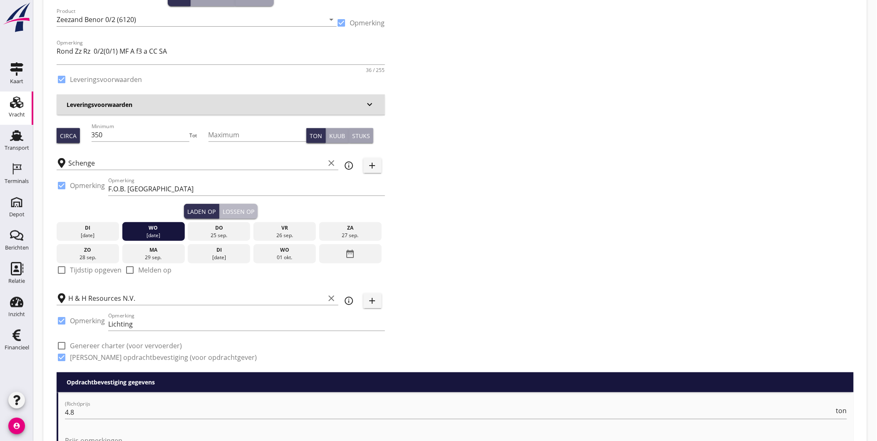
click at [245, 215] on button "Lossen op" at bounding box center [238, 211] width 38 height 15
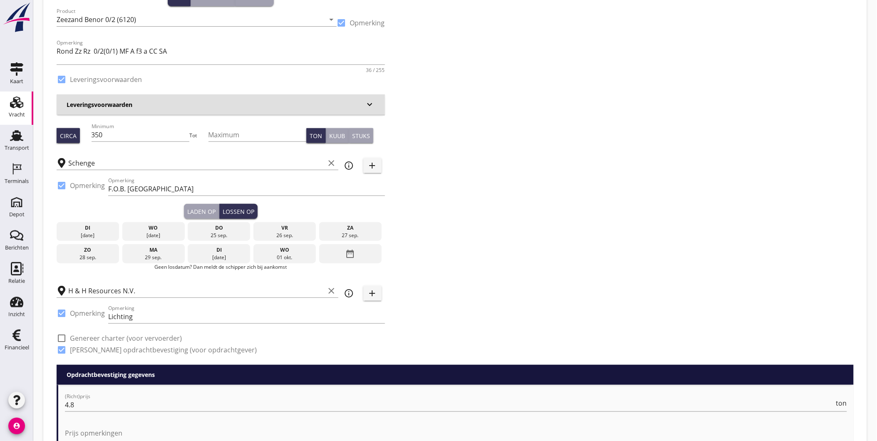
click at [231, 226] on div "do" at bounding box center [219, 227] width 58 height 7
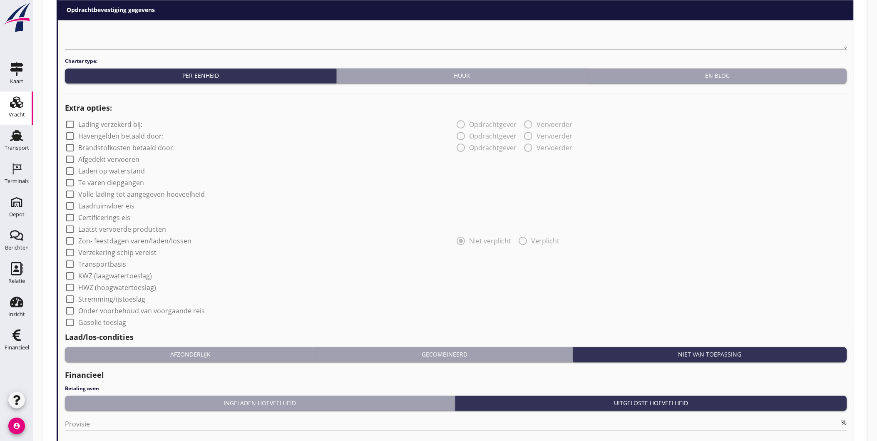
scroll to position [718, 0]
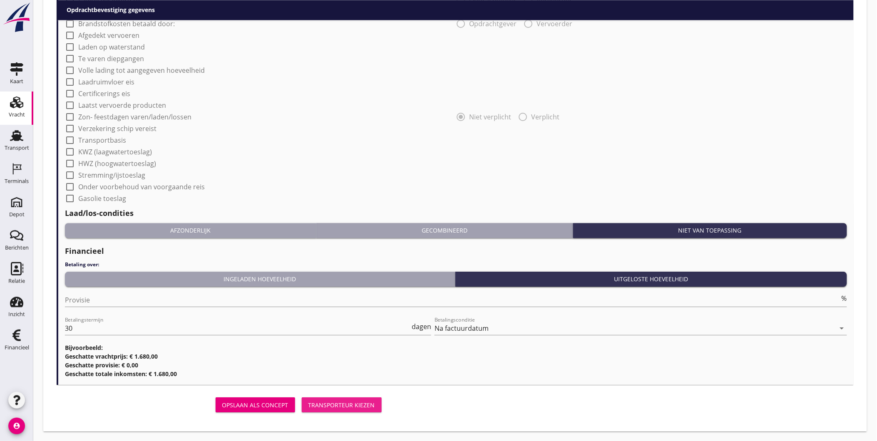
click at [344, 399] on button "Transporteur kiezen" at bounding box center [342, 404] width 80 height 15
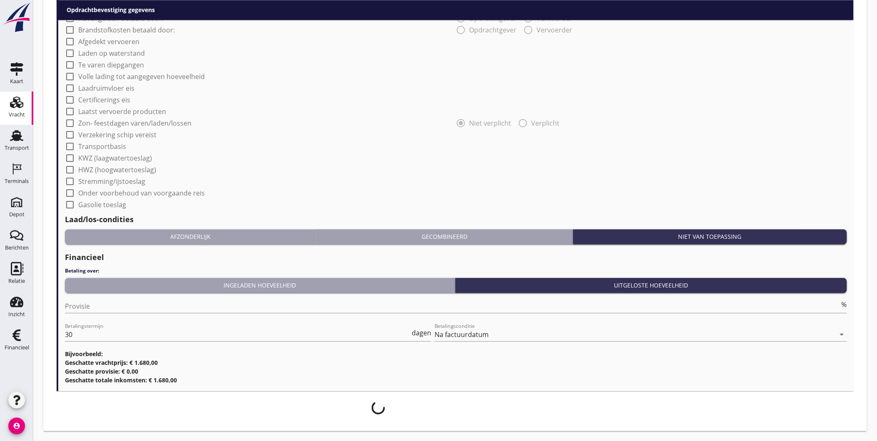
scroll to position [711, 0]
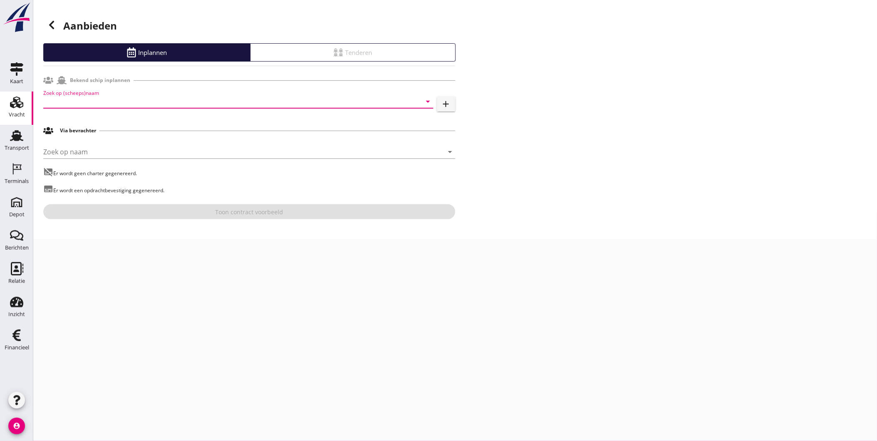
click at [109, 99] on input "Zoek op (scheeps)naam" at bounding box center [226, 101] width 367 height 13
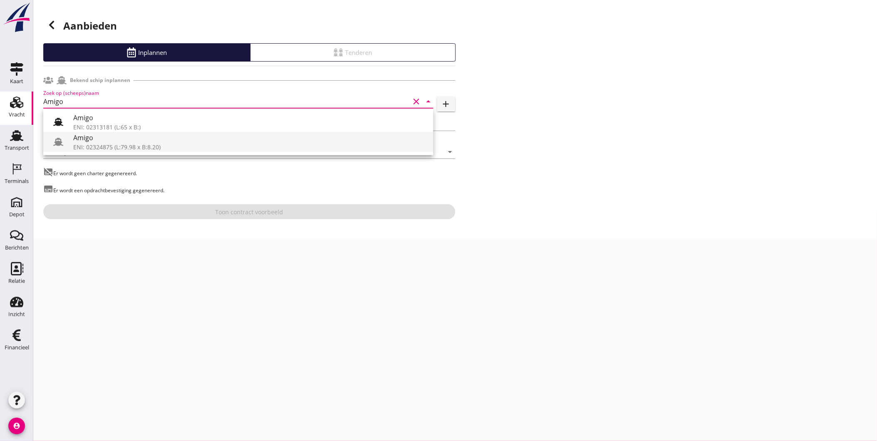
click at [117, 141] on div "Amigo" at bounding box center [249, 138] width 353 height 10
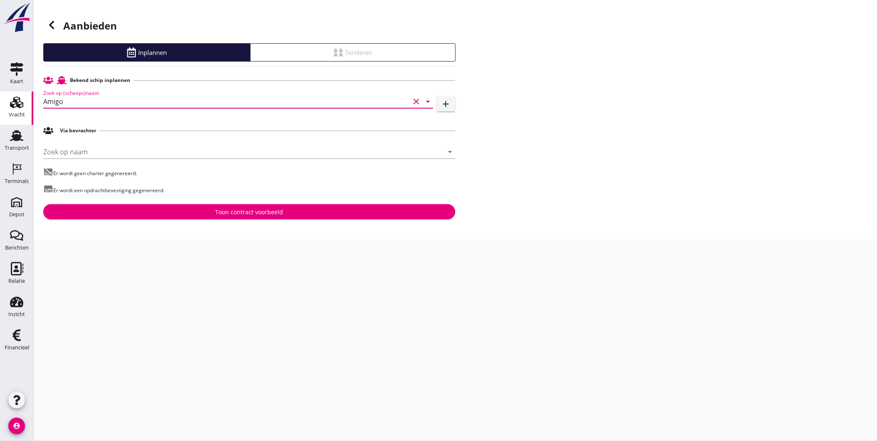
click at [109, 101] on input "Amigo" at bounding box center [226, 101] width 367 height 13
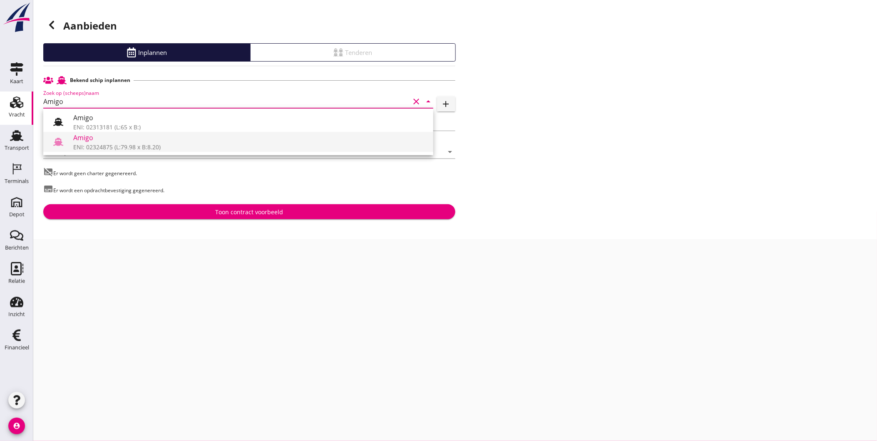
click at [141, 142] on div "Amigo" at bounding box center [249, 138] width 353 height 10
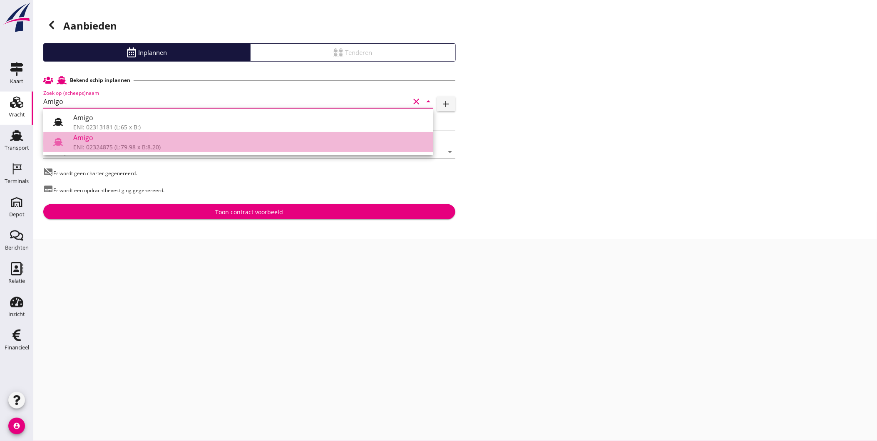
click at [121, 140] on div "Amigo" at bounding box center [249, 138] width 353 height 10
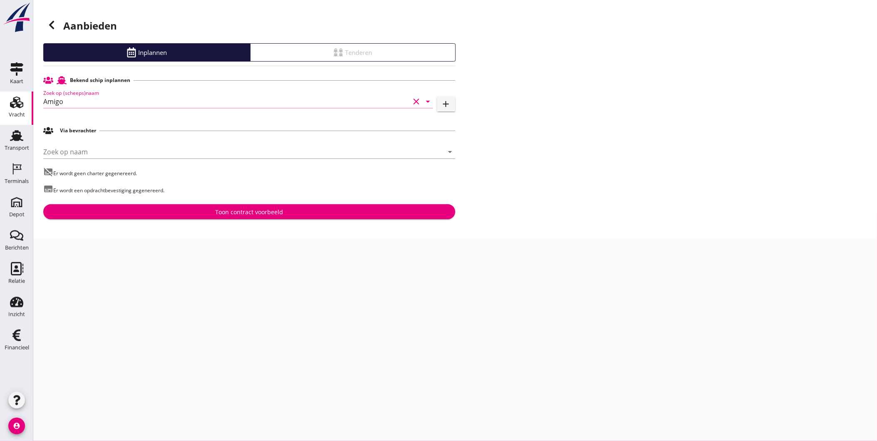
type input "Amigo"
click at [204, 215] on div "Toon contract voorbeeld" at bounding box center [249, 212] width 399 height 9
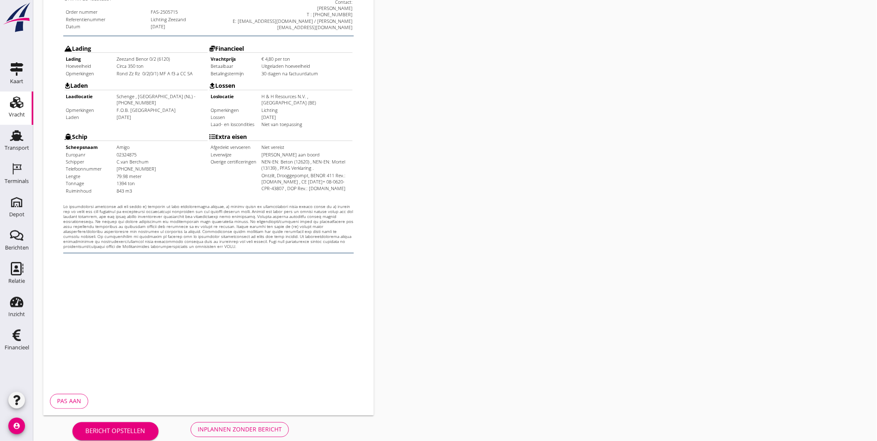
scroll to position [175, 0]
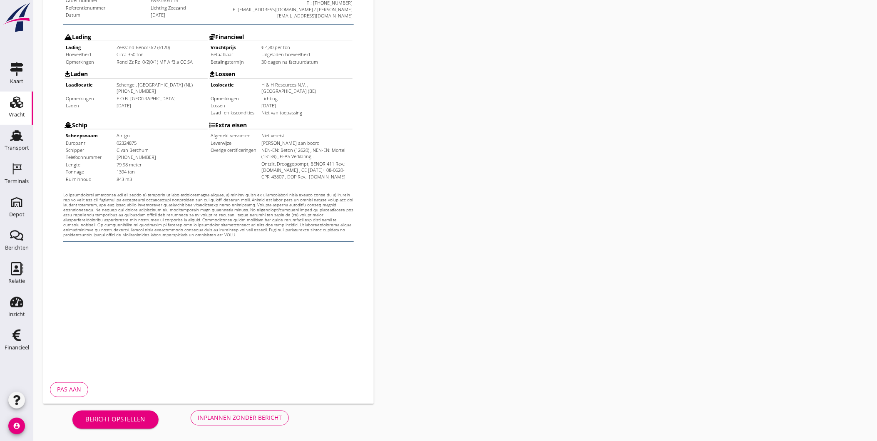
click at [227, 419] on div "Inplannen zonder bericht" at bounding box center [240, 418] width 84 height 9
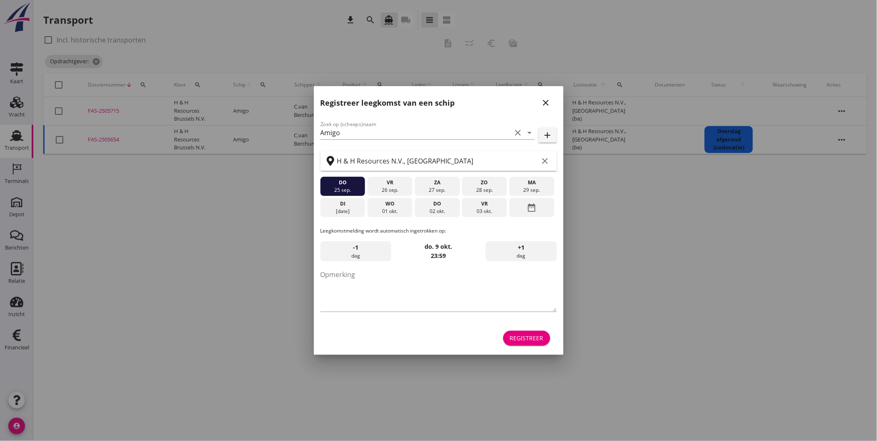
drag, startPoint x: 16, startPoint y: 173, endPoint x: 30, endPoint y: 176, distance: 14.8
click at [17, 173] on div at bounding box center [438, 220] width 877 height 441
click at [550, 100] on icon "close" at bounding box center [546, 103] width 10 height 10
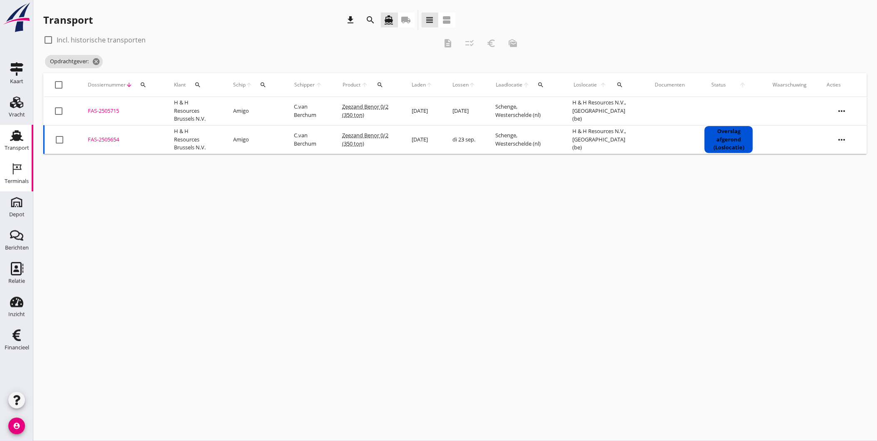
click at [15, 182] on div "Terminals" at bounding box center [17, 180] width 24 height 5
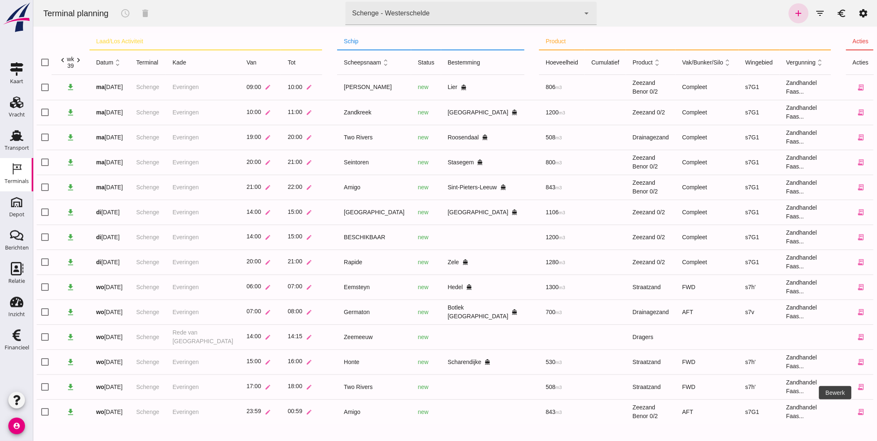
click at [873, 411] on icon "edit" at bounding box center [876, 411] width 7 height 7
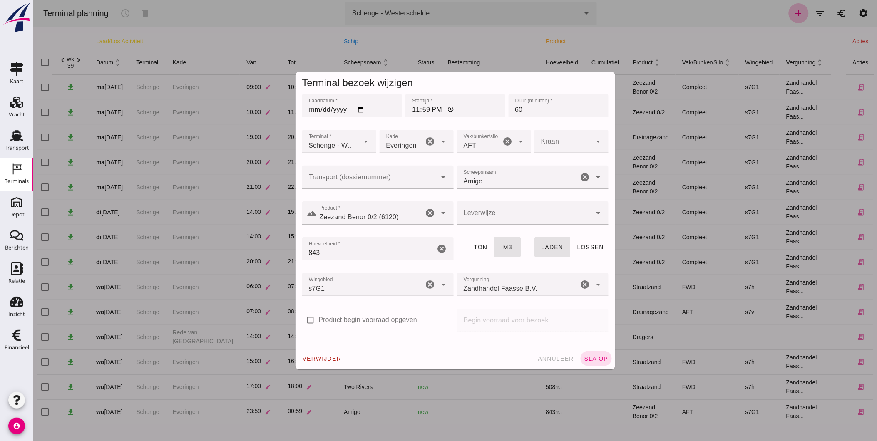
click at [329, 173] on div at bounding box center [369, 177] width 135 height 23
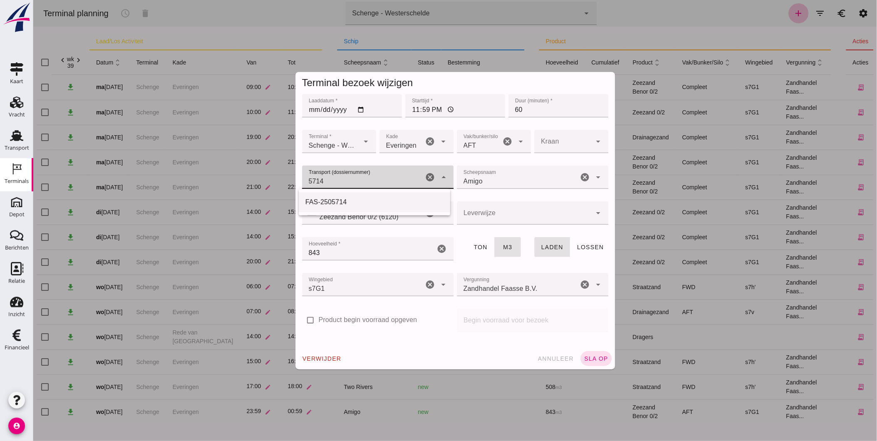
click at [343, 200] on div "FAS-2505714" at bounding box center [374, 202] width 138 height 10
type input "FAS-2505714"
type input "franco_on_shore"
type input "FAS-2505714"
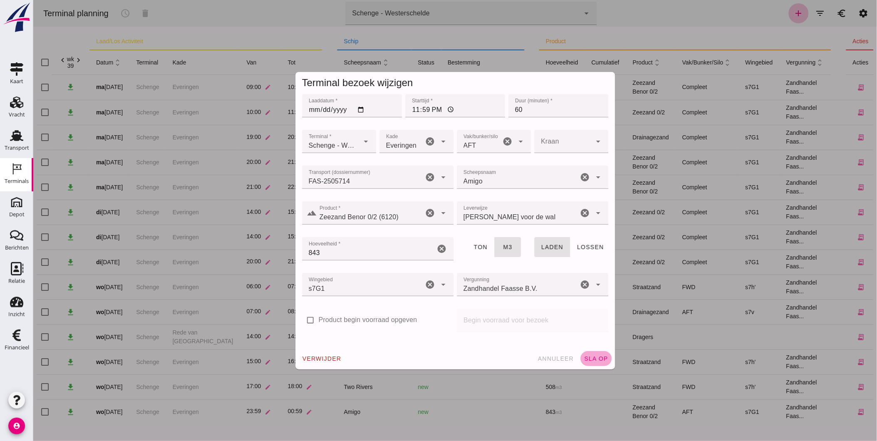
drag, startPoint x: 593, startPoint y: 361, endPoint x: 528, endPoint y: 354, distance: 64.8
click at [593, 361] on span "sla op" at bounding box center [595, 358] width 25 height 7
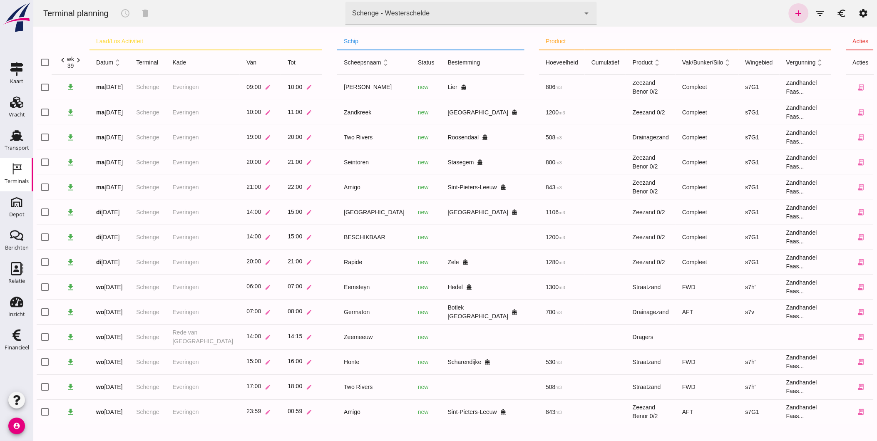
scroll to position [0, 0]
click at [19, 141] on link "Transport Transport" at bounding box center [16, 141] width 33 height 33
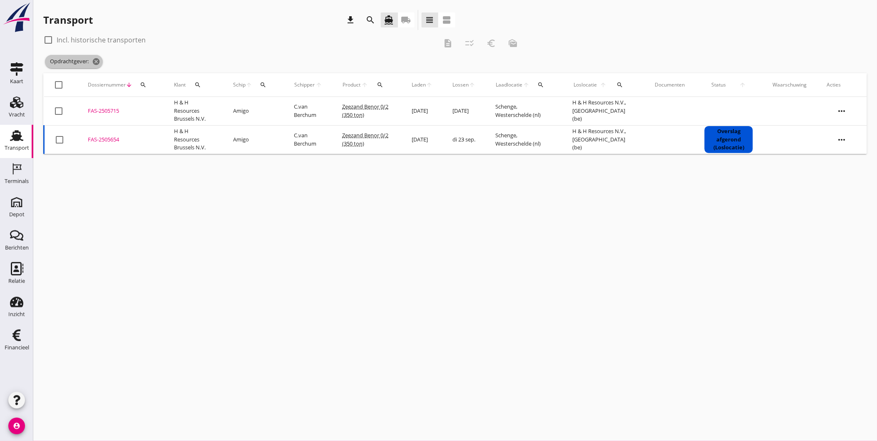
click at [99, 64] on icon "cancel" at bounding box center [96, 61] width 8 height 8
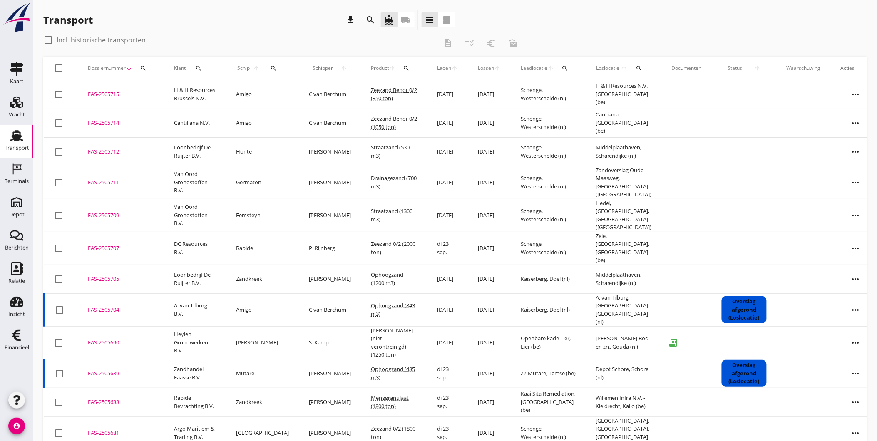
click at [109, 124] on div "FAS-2505714" at bounding box center [121, 123] width 66 height 8
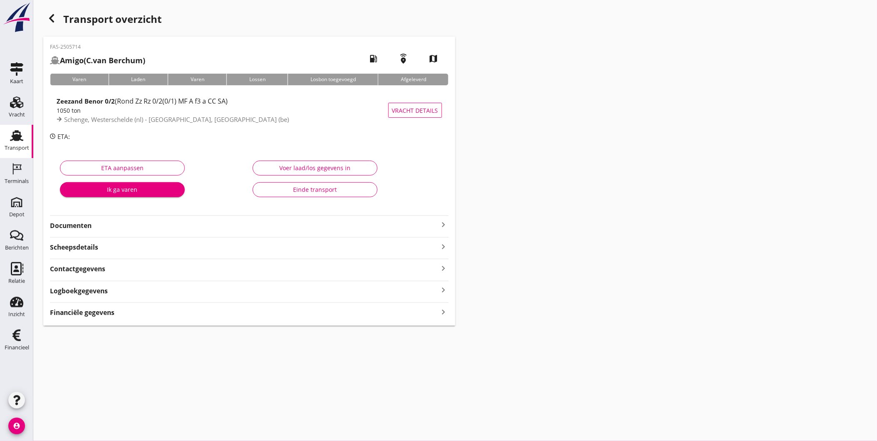
click at [110, 228] on strong "Documenten" at bounding box center [244, 226] width 389 height 10
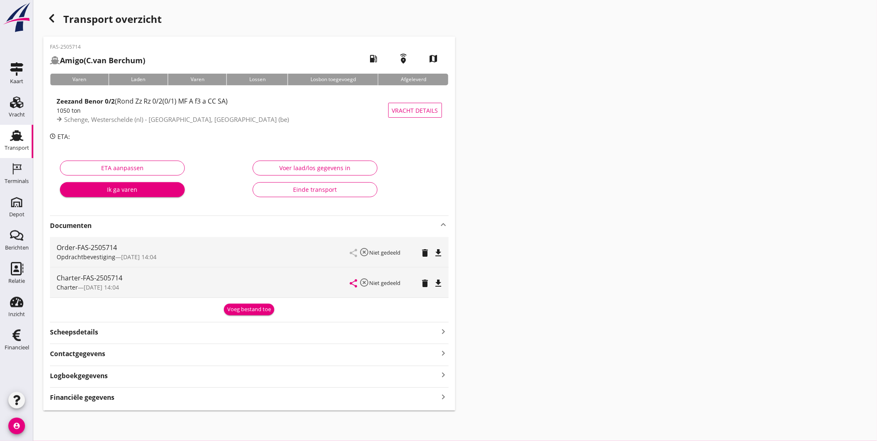
click at [233, 309] on div "Voeg bestand toe" at bounding box center [249, 309] width 44 height 8
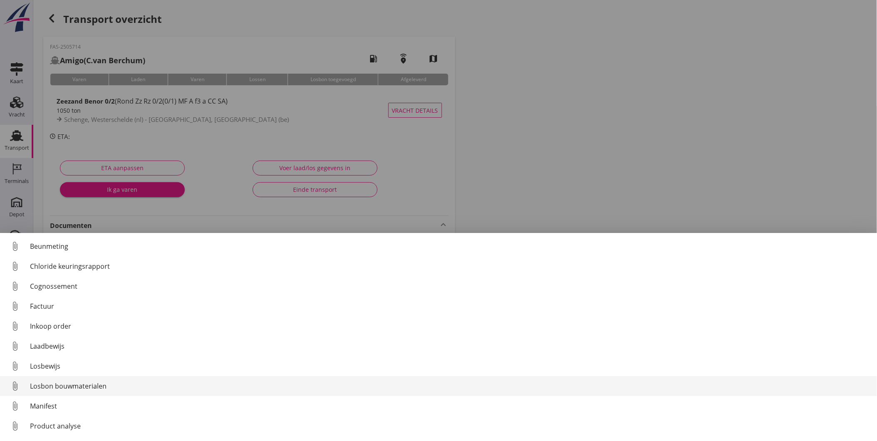
click at [98, 388] on div "Losbon bouwmaterialen" at bounding box center [450, 386] width 840 height 10
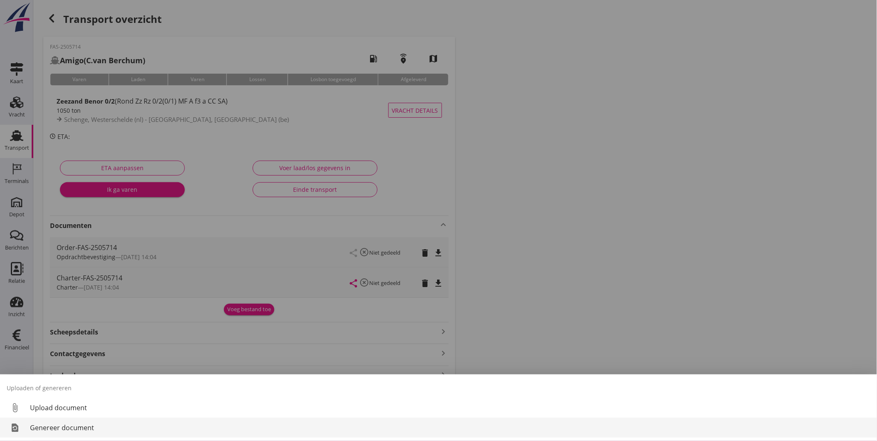
click at [92, 427] on div "Genereer document" at bounding box center [450, 428] width 840 height 10
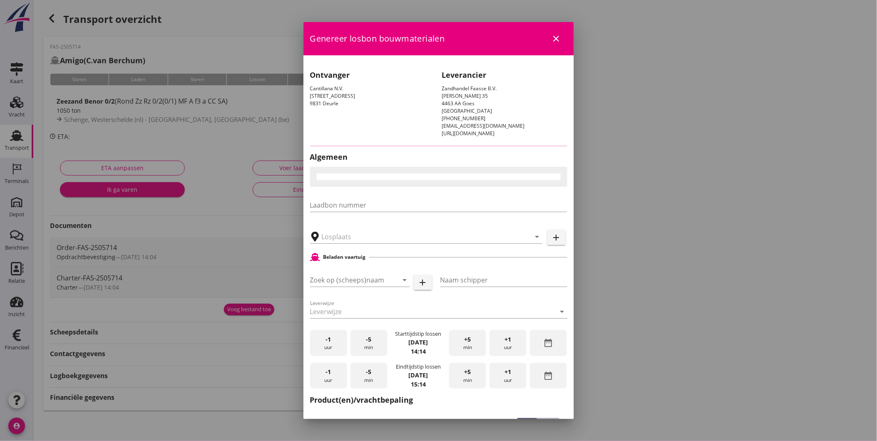
type input "Cantilana, [GEOGRAPHIC_DATA]-Leeuw"
checkbox input "true"
type input "Amigo"
type input "C.van Berchum"
type input "Zeezand Benor 0/2 (6120)"
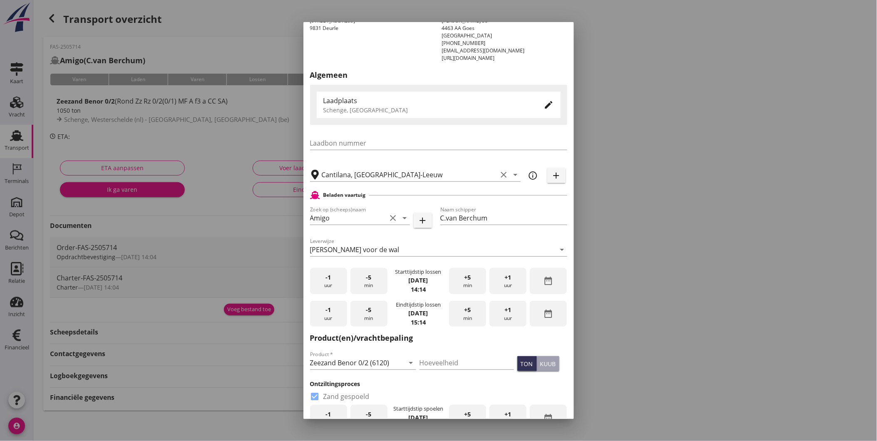
scroll to position [139, 0]
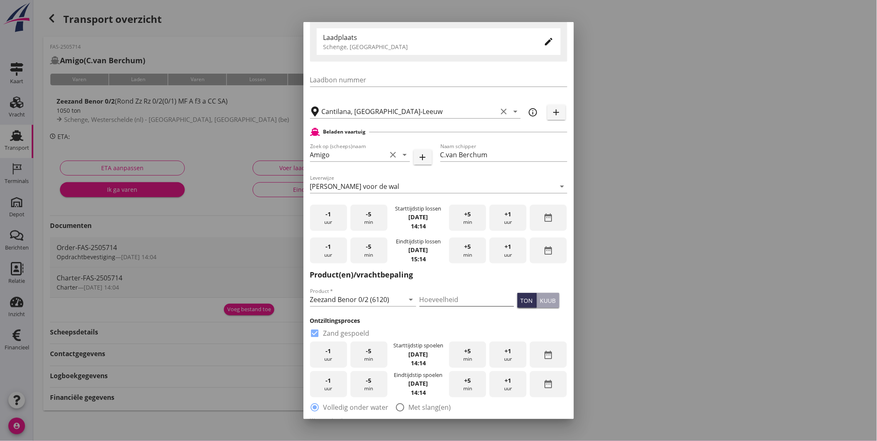
click at [449, 294] on input "Hoeveelheid" at bounding box center [466, 299] width 94 height 13
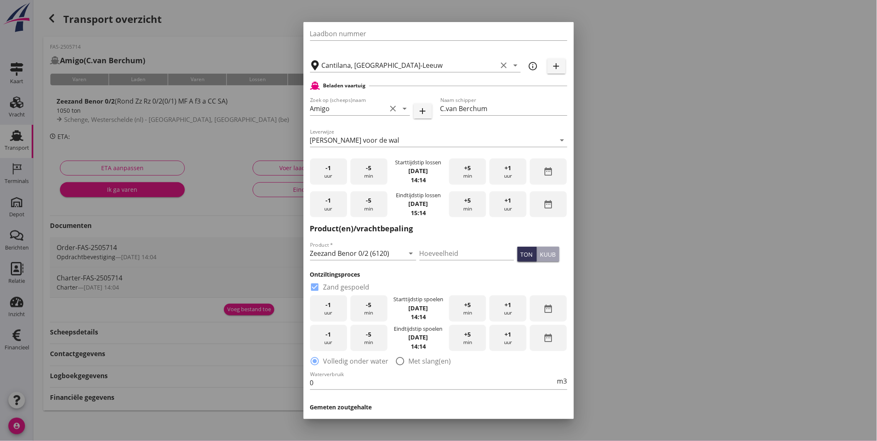
scroll to position [0, 0]
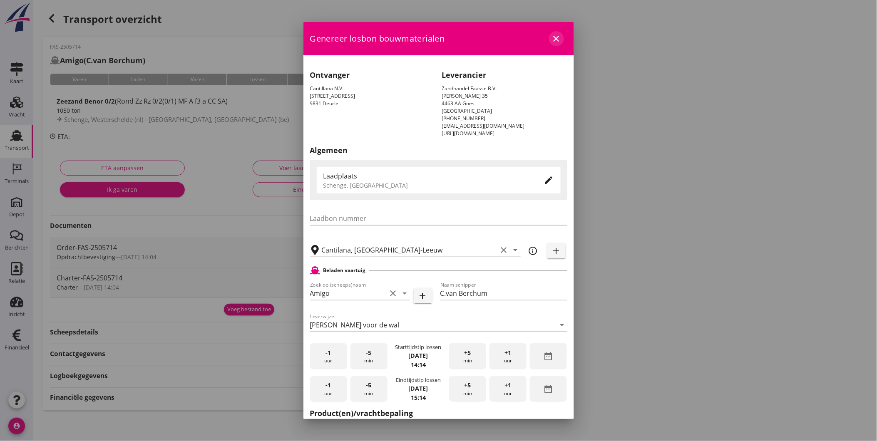
drag, startPoint x: 549, startPoint y: 32, endPoint x: 515, endPoint y: 107, distance: 82.7
click at [515, 107] on form "Genereer losbon bouwmaterialen close Ontvanger Cantillana N.V. Pontstraat 84 98…" at bounding box center [438, 430] width 270 height 816
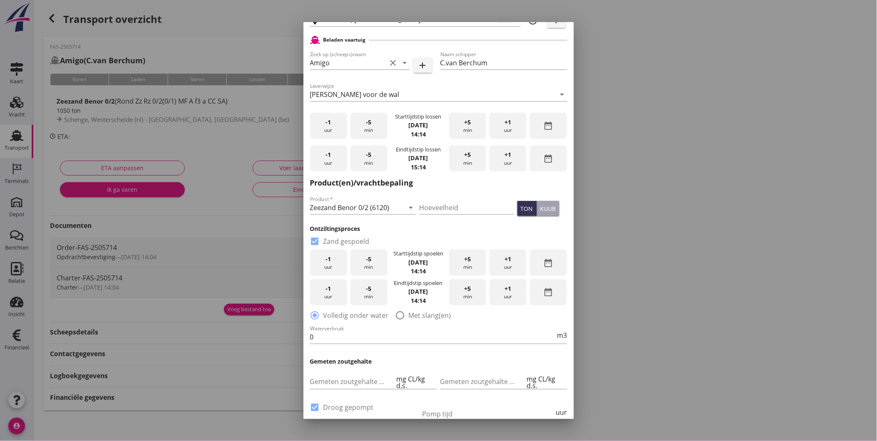
scroll to position [420, 0]
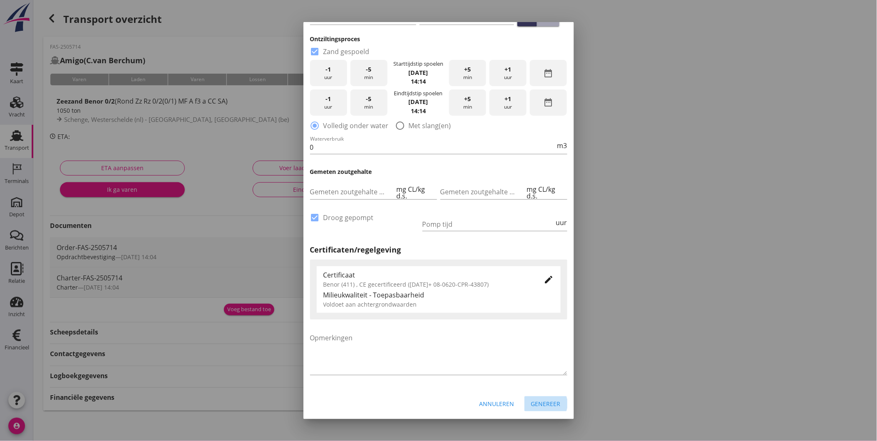
click at [534, 405] on div "Genereer" at bounding box center [546, 403] width 30 height 9
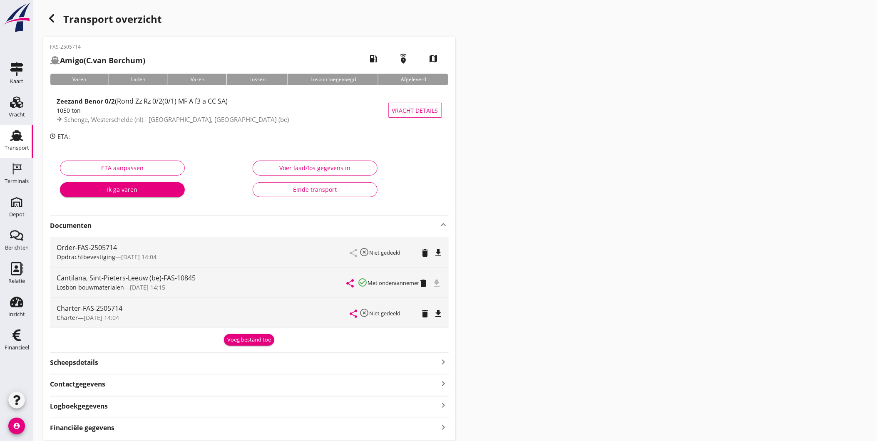
click at [273, 284] on div "Losbon bouwmaterialen — 23/09 14:15" at bounding box center [202, 287] width 290 height 9
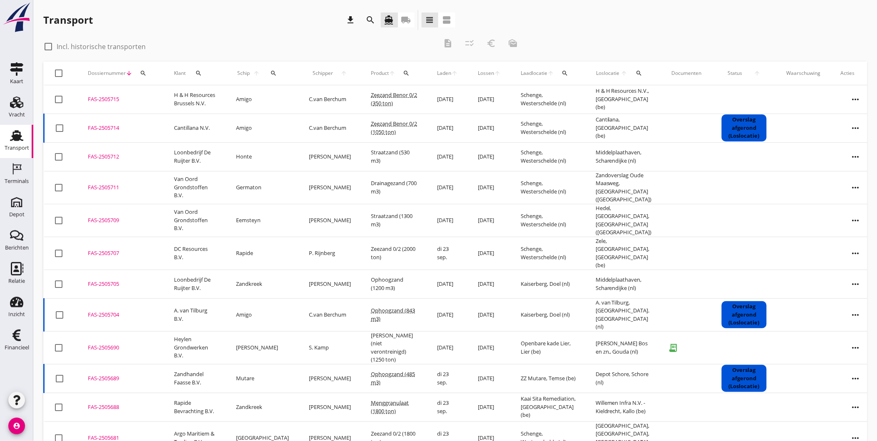
click at [111, 99] on div "FAS-2505715" at bounding box center [121, 99] width 66 height 8
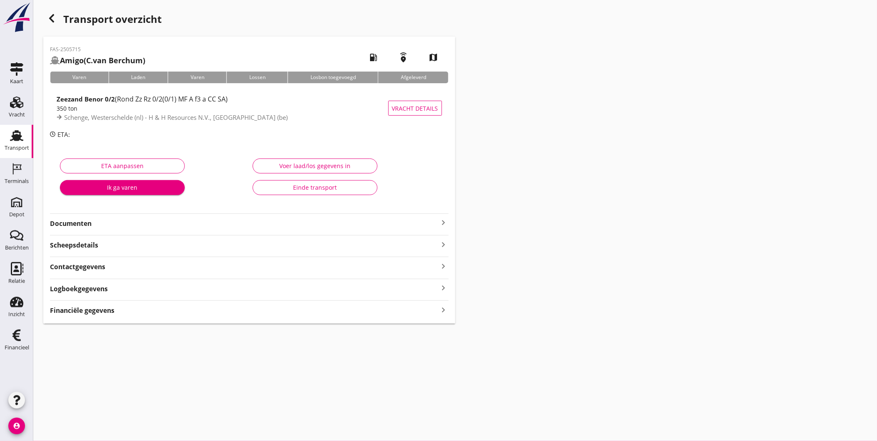
click at [102, 221] on strong "Documenten" at bounding box center [244, 224] width 389 height 10
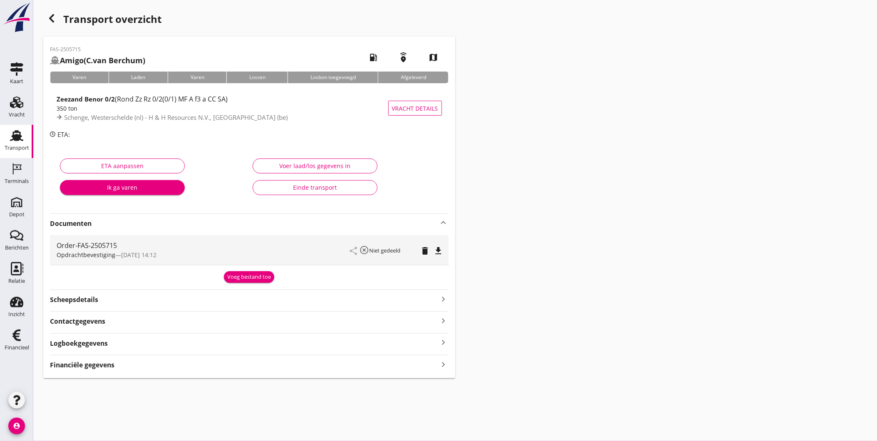
click at [264, 276] on div "Voeg bestand toe" at bounding box center [249, 277] width 44 height 8
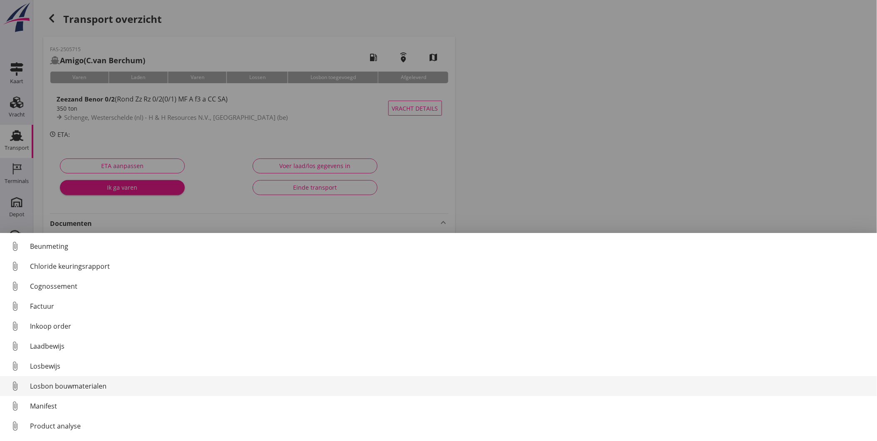
click at [160, 390] on div "Losbon bouwmaterialen" at bounding box center [450, 386] width 840 height 10
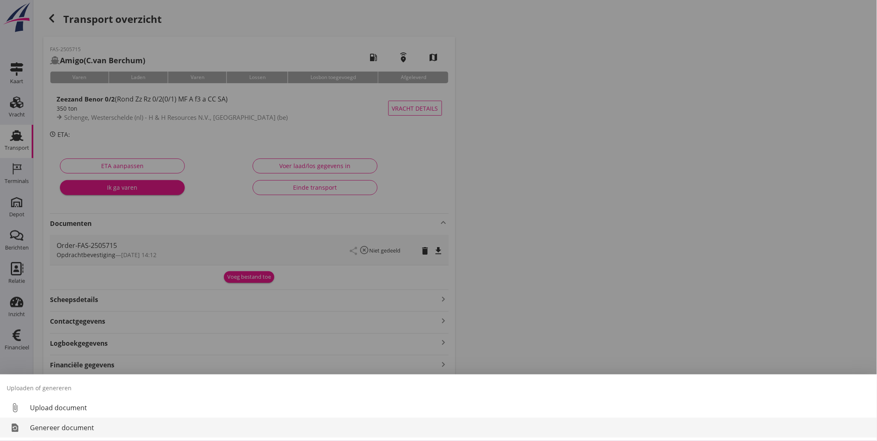
click at [66, 425] on div "Genereer document" at bounding box center [450, 428] width 840 height 10
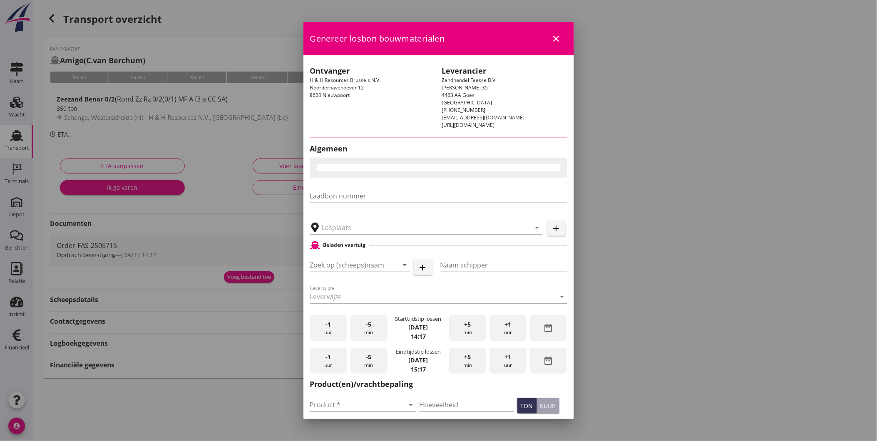
type input "H & H Resources N.V., [GEOGRAPHIC_DATA]"
checkbox input "true"
type input "Amigo"
type input "C.van Berchum"
type input "Zeezand Benor 0/2 (6120)"
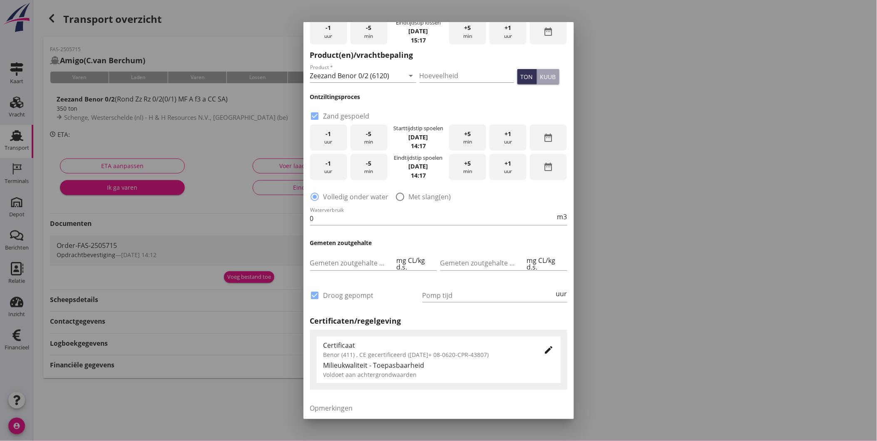
scroll to position [409, 0]
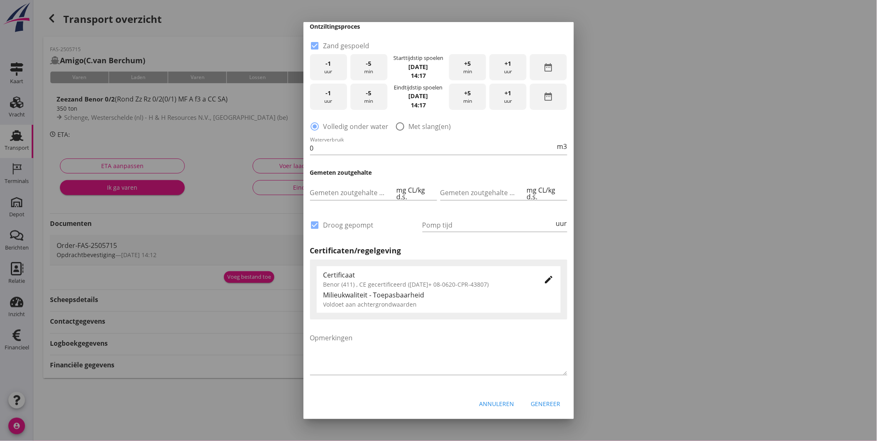
click at [544, 401] on div "Genereer" at bounding box center [546, 403] width 30 height 9
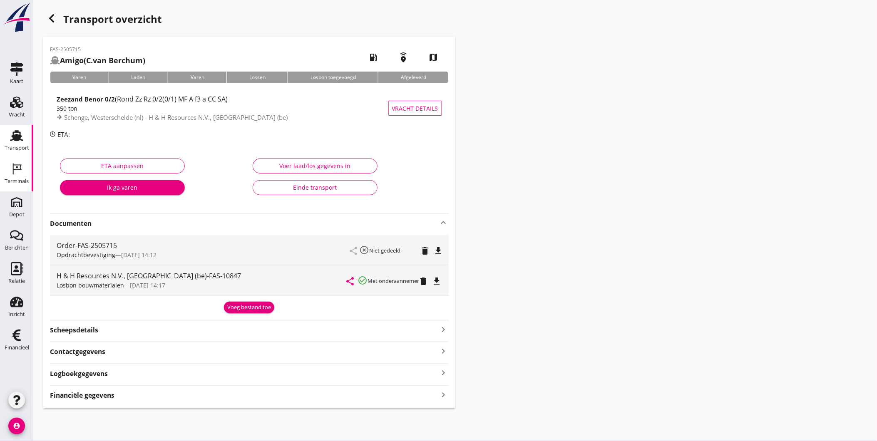
click at [15, 166] on icon "Terminals" at bounding box center [16, 168] width 13 height 13
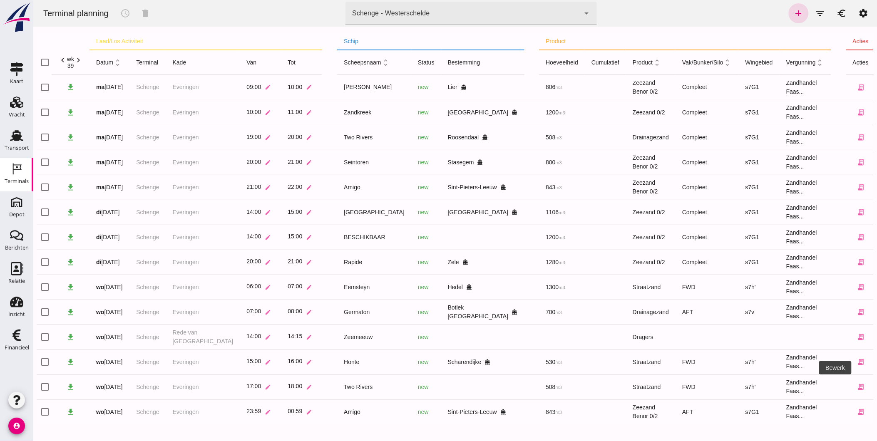
drag, startPoint x: 33, startPoint y: 201, endPoint x: 836, endPoint y: 387, distance: 824.6
click at [873, 387] on icon "edit" at bounding box center [876, 386] width 7 height 7
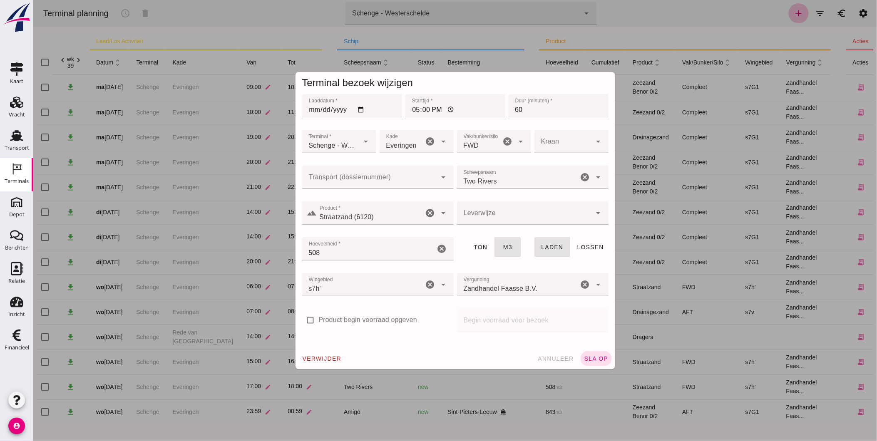
click at [488, 168] on div "Two Rivers Two Rivers" at bounding box center [516, 177] width 121 height 23
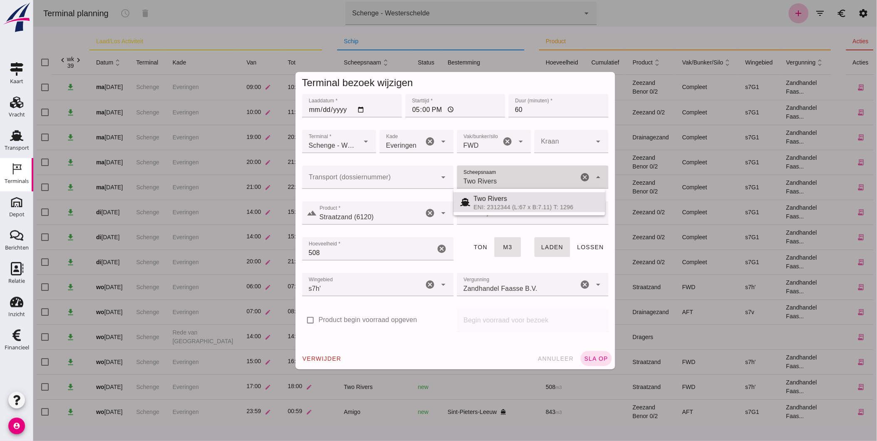
click at [370, 178] on div "Transport (dossiernummer) Transport (dossiernummer) cancel arrow_drop_down Sche…" at bounding box center [455, 182] width 310 height 36
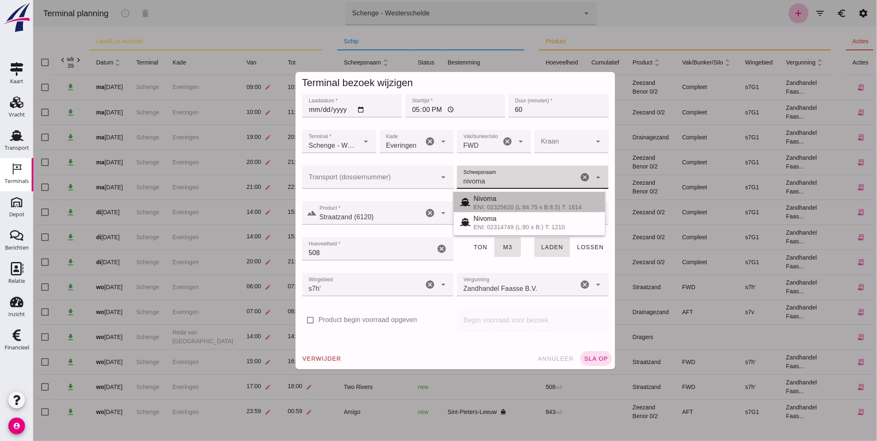
drag, startPoint x: 554, startPoint y: 206, endPoint x: 570, endPoint y: 205, distance: 15.9
click at [570, 205] on div "ENI: 02325620 (L:84.75 x B:8.5) T: 1614" at bounding box center [535, 207] width 125 height 7
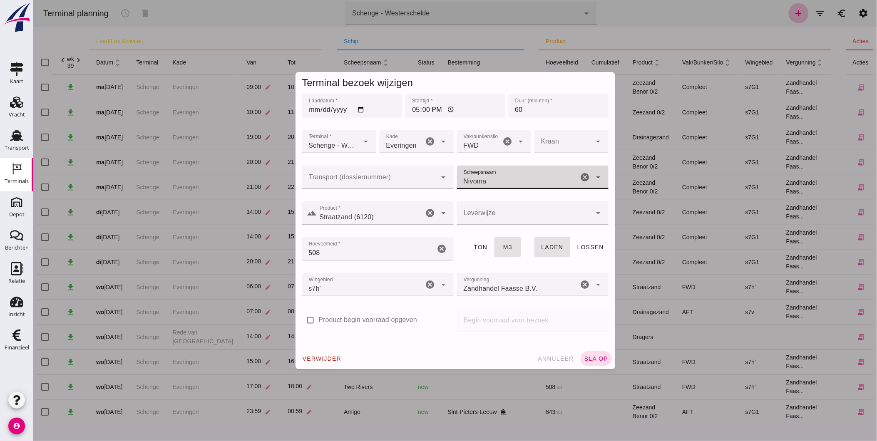
type input "Nivoma"
click at [339, 250] on input "508" at bounding box center [368, 248] width 133 height 23
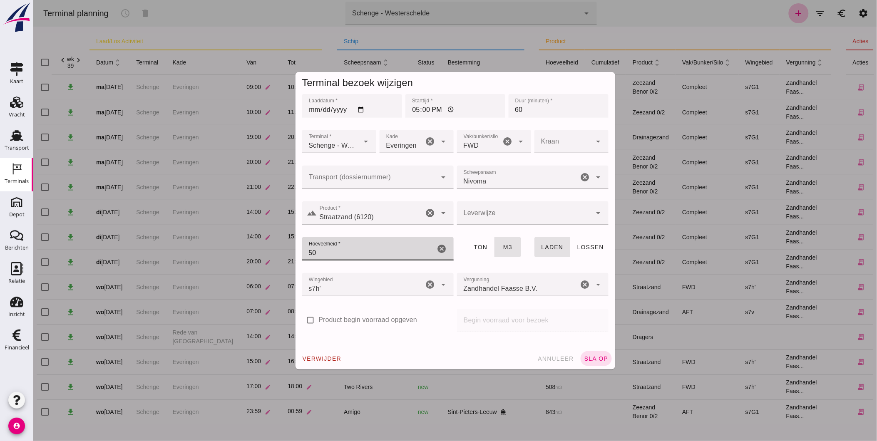
type input "5"
type input "750"
click at [589, 363] on button "sla op" at bounding box center [595, 358] width 31 height 15
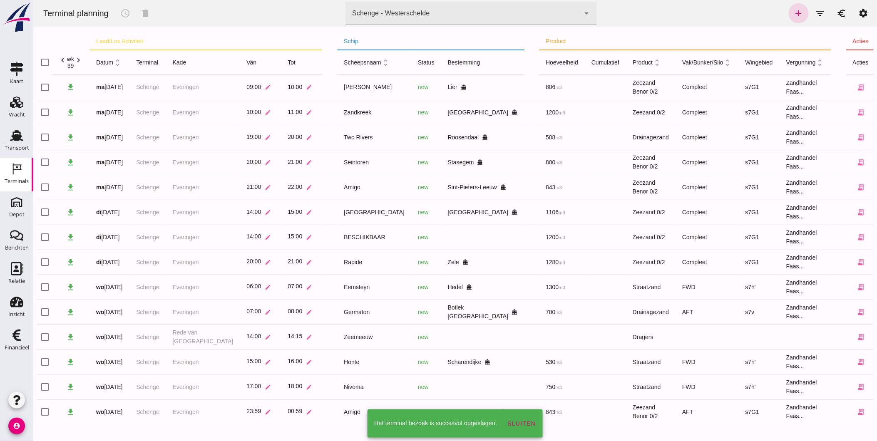
scroll to position [0, 0]
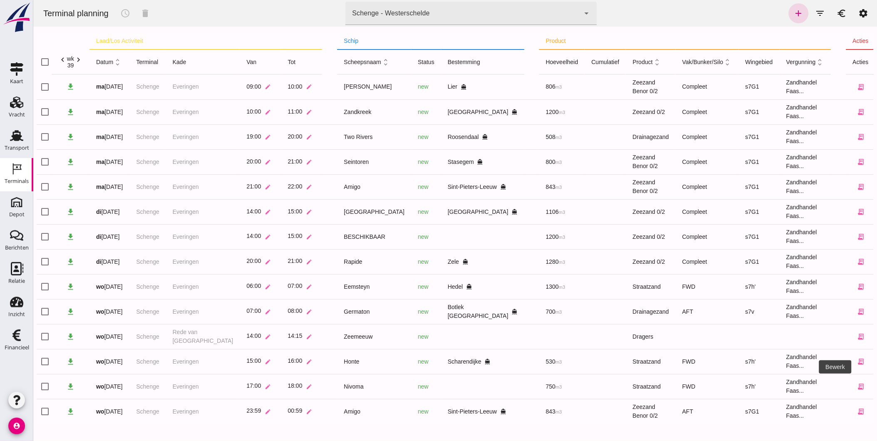
drag, startPoint x: 833, startPoint y: 384, endPoint x: 825, endPoint y: 385, distance: 7.9
click at [873, 384] on icon "edit" at bounding box center [876, 386] width 7 height 7
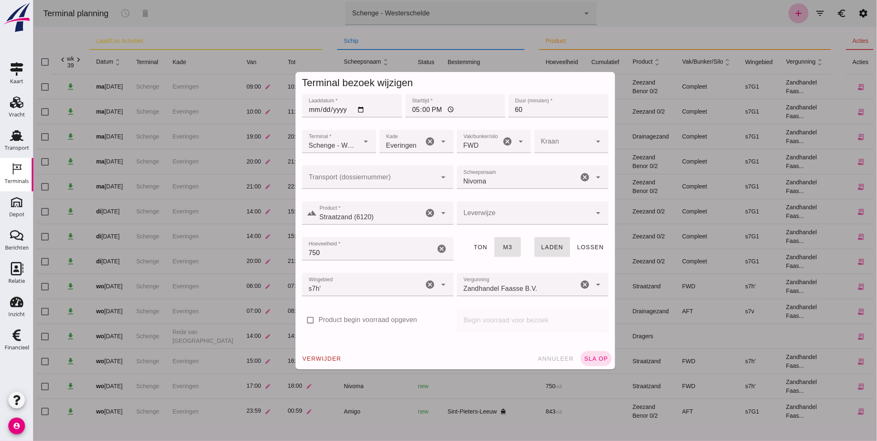
click at [359, 110] on input "[DATE]" at bounding box center [352, 105] width 100 height 23
type input "2025-09-25"
click at [413, 107] on input "17:00" at bounding box center [455, 105] width 100 height 23
type input "01:00"
click at [593, 363] on button "sla op" at bounding box center [595, 358] width 31 height 15
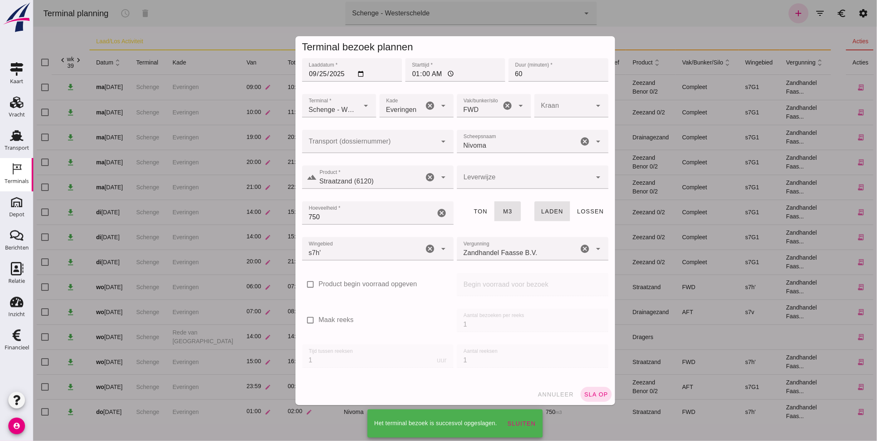
scroll to position [0, 0]
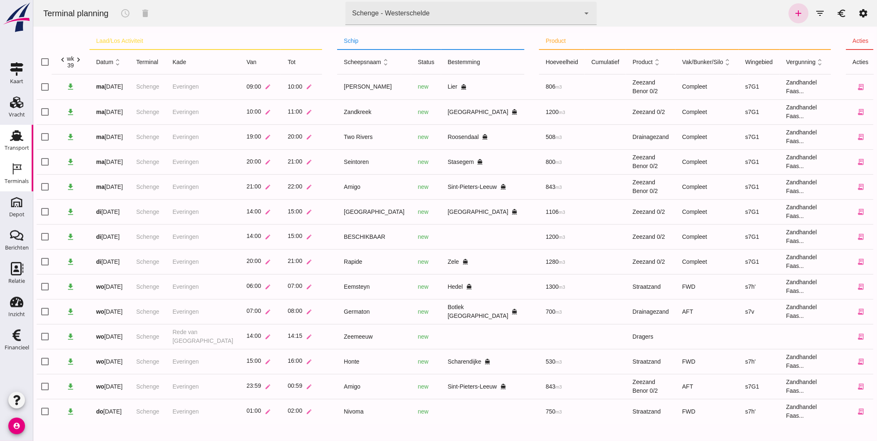
click at [20, 142] on div "Transport" at bounding box center [17, 148] width 25 height 12
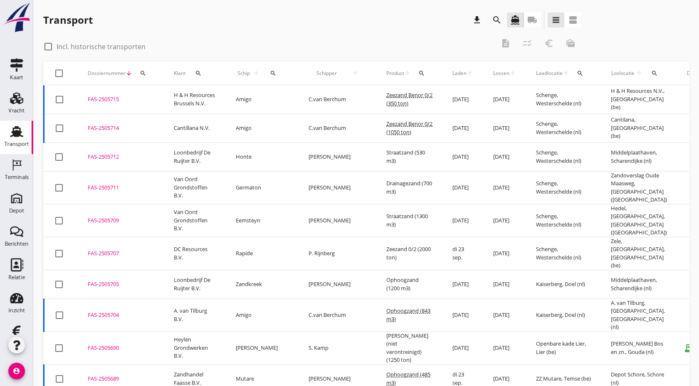
drag, startPoint x: 48, startPoint y: 47, endPoint x: 40, endPoint y: 59, distance: 14.2
click at [48, 47] on div at bounding box center [48, 47] width 14 height 14
checkbox input "true"
click at [140, 73] on icon "search" at bounding box center [143, 73] width 7 height 7
click at [195, 104] on div "Zoeken op dossiernummer..." at bounding box center [188, 97] width 98 height 13
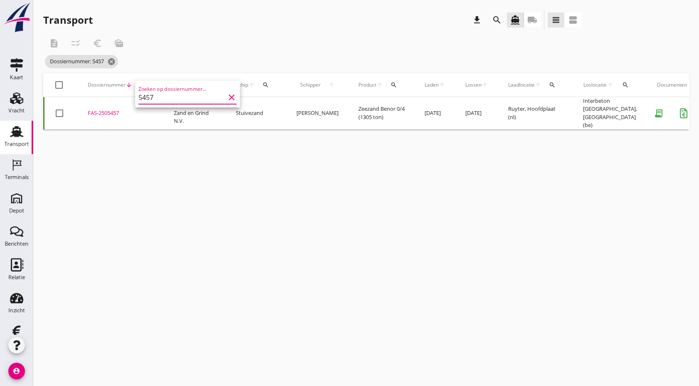
type input "5457"
click at [114, 111] on div "FAS-2505457" at bounding box center [121, 113] width 66 height 8
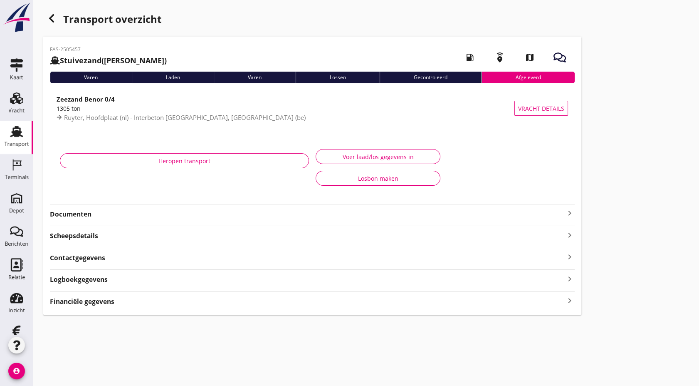
click at [88, 215] on strong "Documenten" at bounding box center [307, 214] width 515 height 10
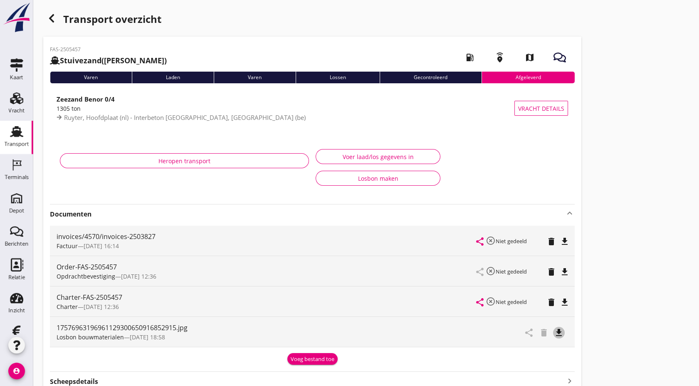
click at [557, 333] on icon "file_download" at bounding box center [559, 332] width 10 height 10
click at [50, 19] on use "button" at bounding box center [51, 18] width 5 height 8
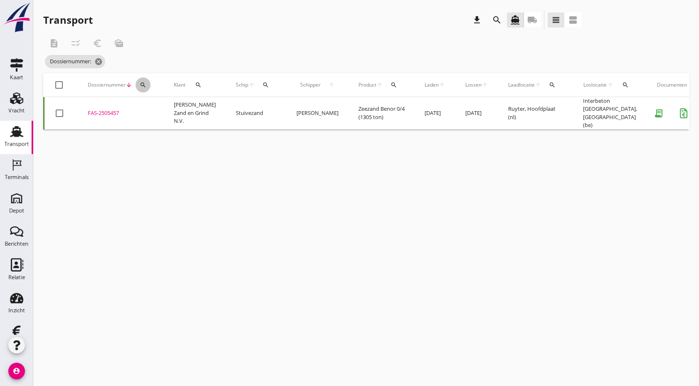
click at [145, 86] on icon "search" at bounding box center [143, 85] width 7 height 7
click at [162, 109] on input "Zoeken op dossiernummer..." at bounding box center [182, 108] width 87 height 13
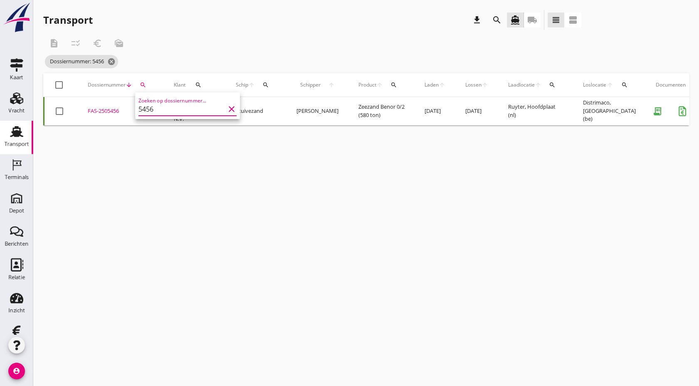
type input "5456"
click at [104, 115] on div "FAS-2505456" at bounding box center [121, 111] width 66 height 8
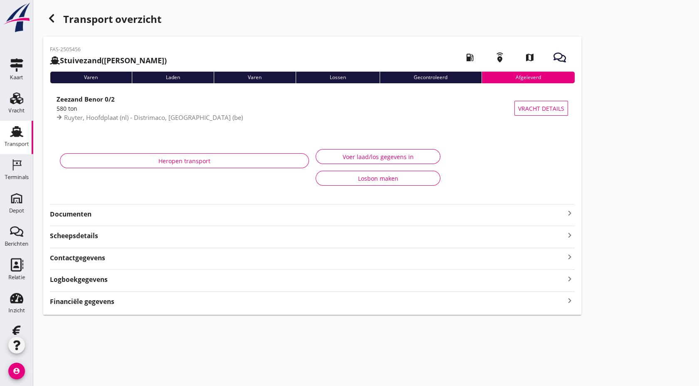
click at [113, 213] on strong "Documenten" at bounding box center [307, 214] width 515 height 10
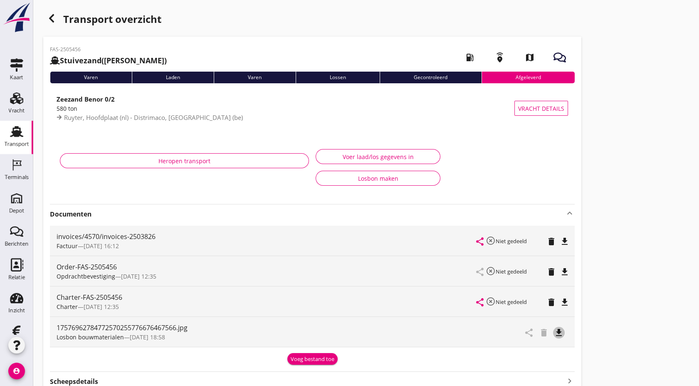
click at [562, 334] on icon "file_download" at bounding box center [559, 332] width 10 height 10
drag, startPoint x: 12, startPoint y: 134, endPoint x: 0, endPoint y: 138, distance: 12.5
click at [12, 134] on use at bounding box center [16, 131] width 13 height 11
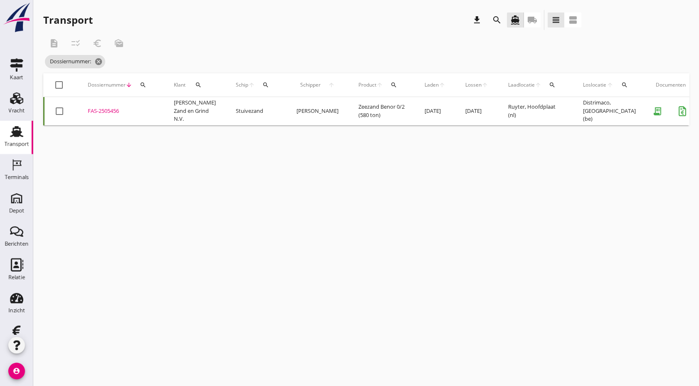
click at [146, 84] on div "search" at bounding box center [143, 85] width 15 height 7
click at [160, 104] on input "Zoeken op dossiernummer..." at bounding box center [182, 108] width 87 height 13
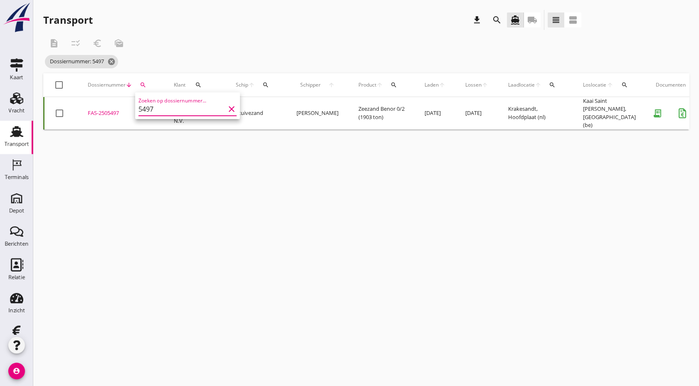
type input "5497"
click at [109, 113] on div "FAS-2505497" at bounding box center [121, 113] width 66 height 8
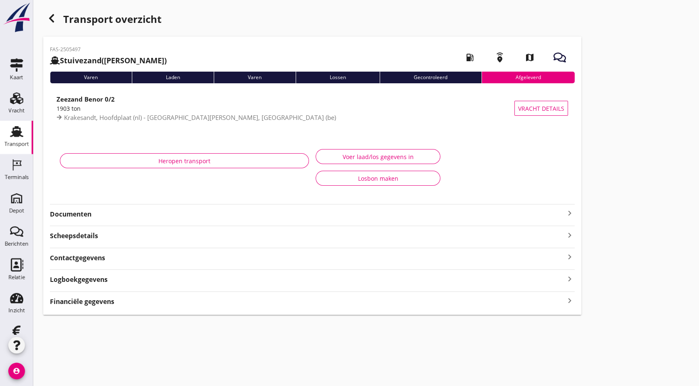
click at [103, 215] on strong "Documenten" at bounding box center [307, 214] width 515 height 10
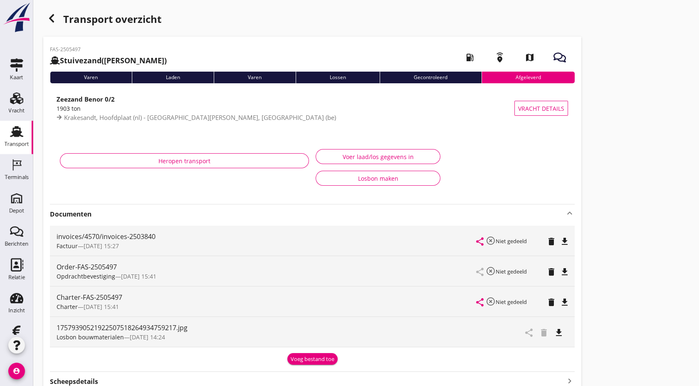
click at [559, 334] on icon "file_download" at bounding box center [559, 332] width 10 height 10
click at [10, 144] on div "Transport" at bounding box center [17, 143] width 25 height 5
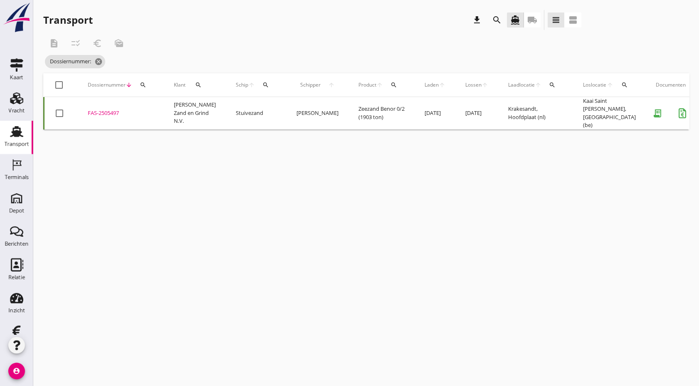
click at [140, 82] on icon "search" at bounding box center [143, 85] width 7 height 7
click at [166, 109] on input "Zoeken op dossiernummer..." at bounding box center [182, 108] width 87 height 13
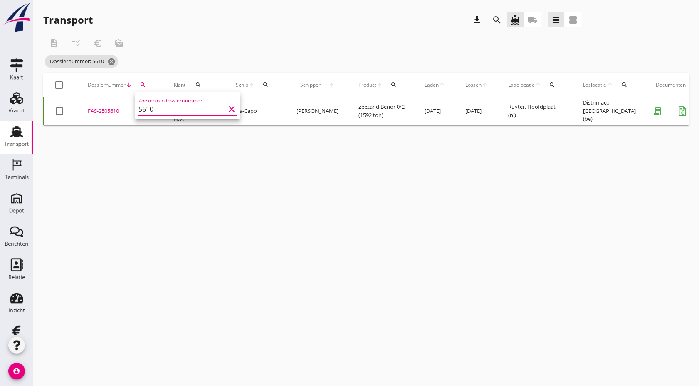
type input "5610"
click at [110, 113] on div "FAS-2505610" at bounding box center [121, 111] width 66 height 8
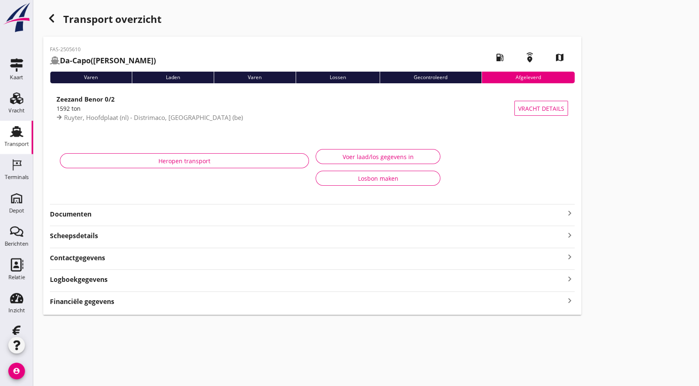
click at [108, 220] on div "FAS-2505610 Da-Capo ([PERSON_NAME]) local_gas_station emergency_share map Varen…" at bounding box center [312, 176] width 538 height 278
click at [105, 215] on strong "Documenten" at bounding box center [307, 214] width 515 height 10
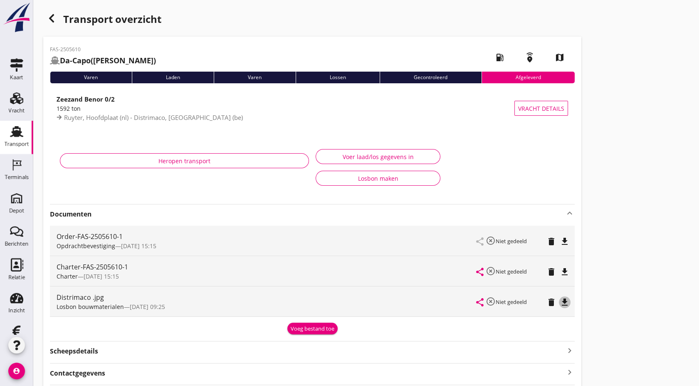
click at [569, 303] on icon "file_download" at bounding box center [565, 302] width 10 height 10
click at [16, 140] on div "Transport" at bounding box center [17, 144] width 25 height 12
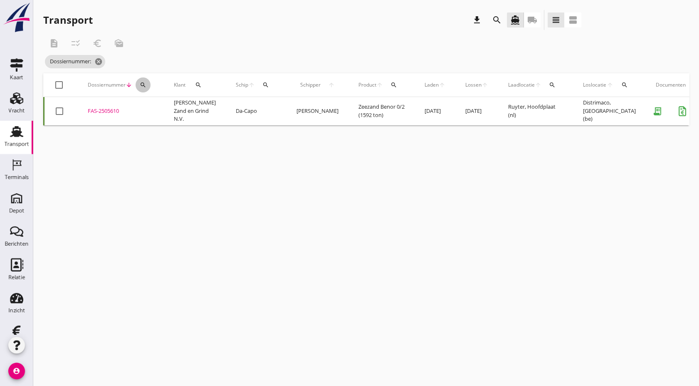
click at [138, 86] on div "search" at bounding box center [143, 85] width 15 height 7
click at [152, 107] on input "Zoeken op dossiernummer..." at bounding box center [182, 108] width 87 height 13
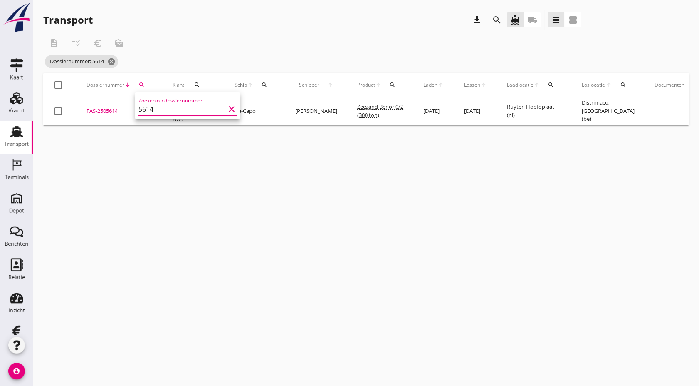
type input "5614"
click at [117, 117] on td "FAS-2505614 upload_file Drop hier uw bestand om het aan het dossier toe te voeg…" at bounding box center [120, 111] width 86 height 28
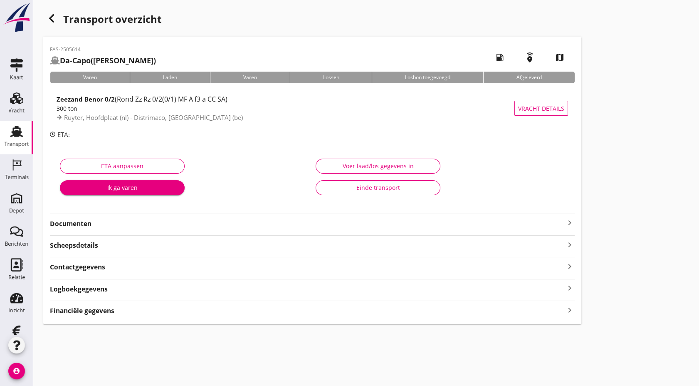
click at [95, 226] on strong "Documenten" at bounding box center [307, 224] width 515 height 10
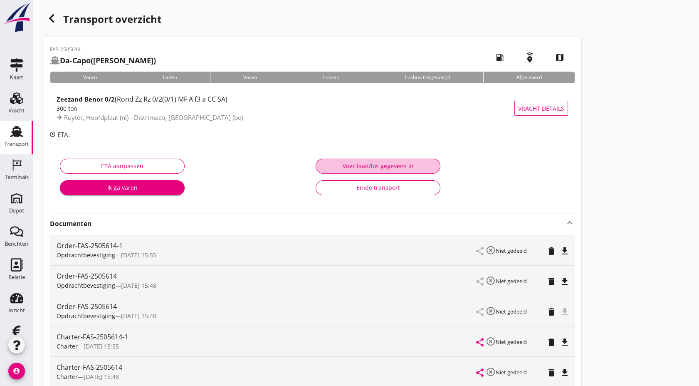
click at [353, 168] on div "Voer laad/los gegevens in" at bounding box center [378, 165] width 111 height 9
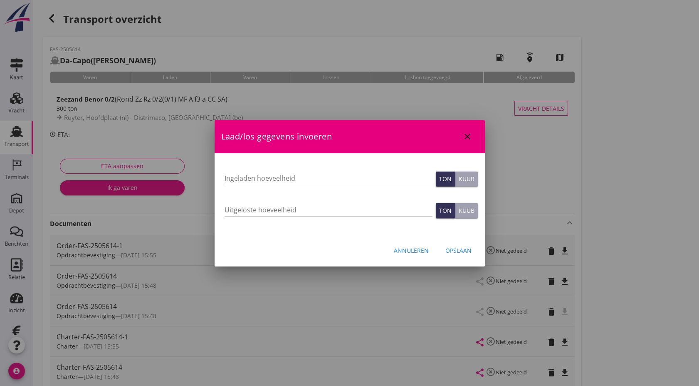
click at [471, 134] on icon "close" at bounding box center [468, 136] width 10 height 10
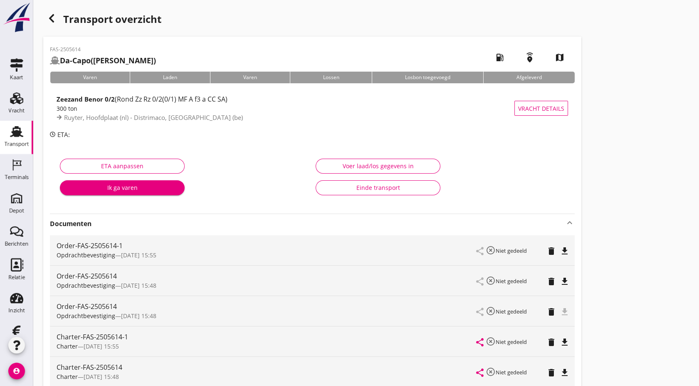
click at [52, 18] on icon "button" at bounding box center [52, 18] width 10 height 10
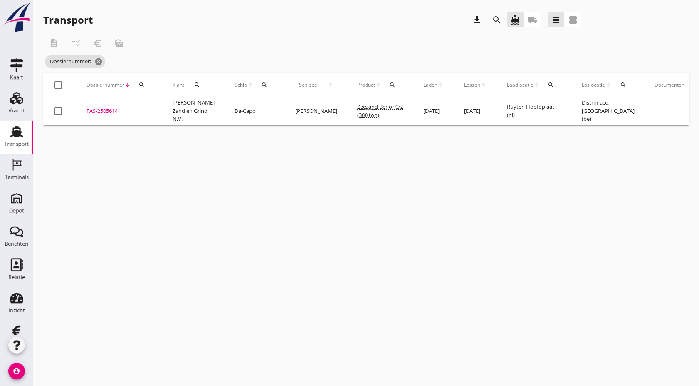
click at [143, 84] on icon "search" at bounding box center [142, 85] width 7 height 7
click at [180, 105] on input "Zoeken op dossiernummer..." at bounding box center [181, 108] width 87 height 13
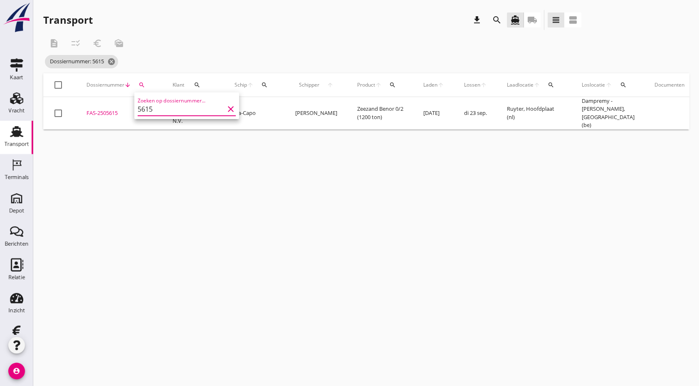
type input "5615"
click at [110, 111] on div "FAS-2505615" at bounding box center [120, 113] width 66 height 8
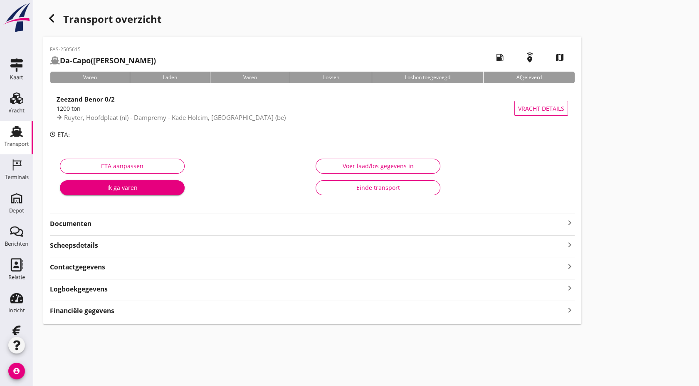
click at [170, 224] on strong "Documenten" at bounding box center [307, 224] width 515 height 10
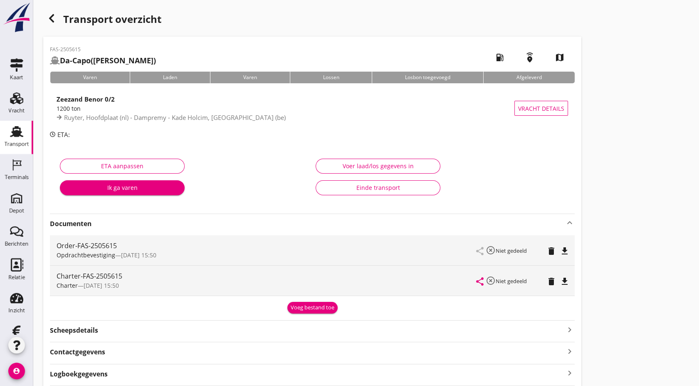
click at [563, 250] on icon "file_download" at bounding box center [565, 251] width 10 height 10
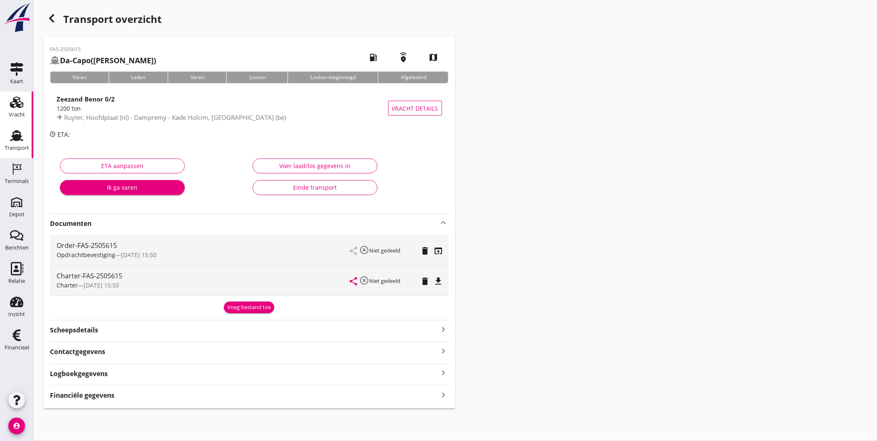
click at [18, 106] on use at bounding box center [16, 103] width 13 height 12
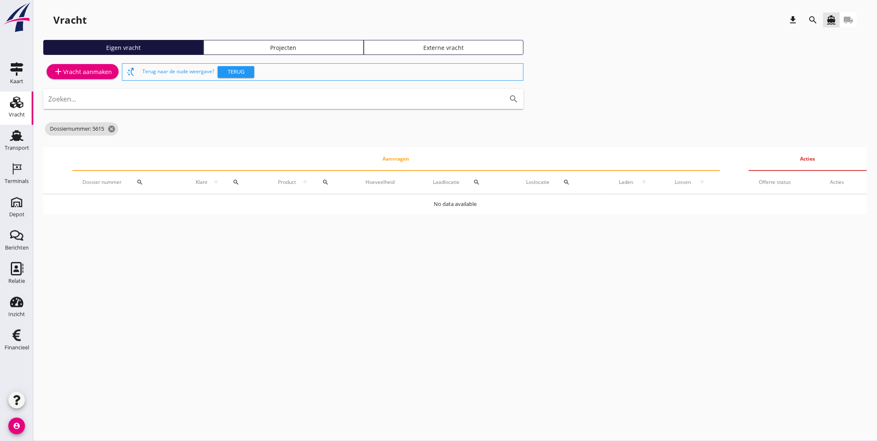
click at [269, 44] on div "Projecten" at bounding box center [283, 47] width 153 height 9
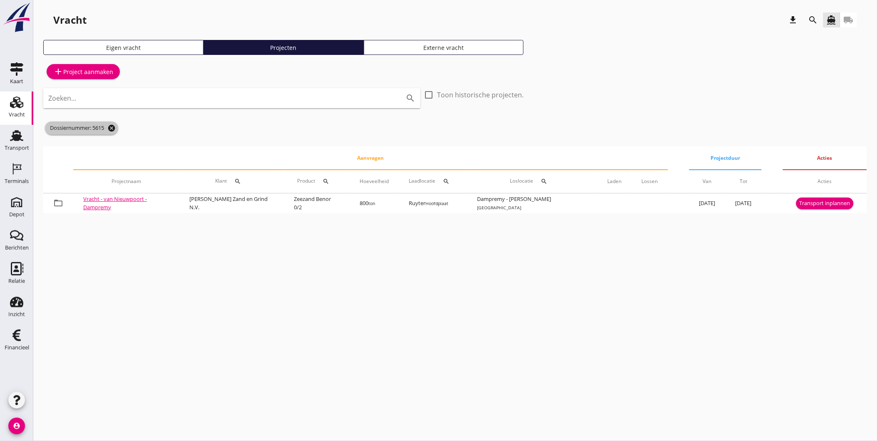
click at [114, 128] on icon "cancel" at bounding box center [111, 128] width 8 height 8
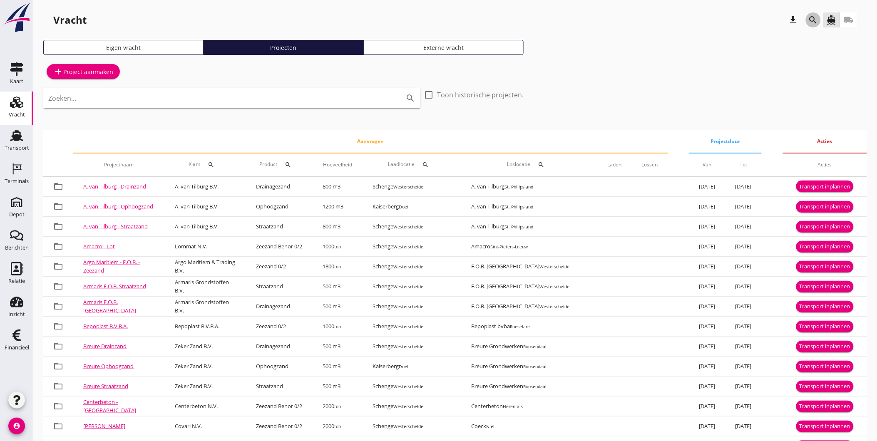
click at [817, 17] on icon "search" at bounding box center [813, 20] width 10 height 10
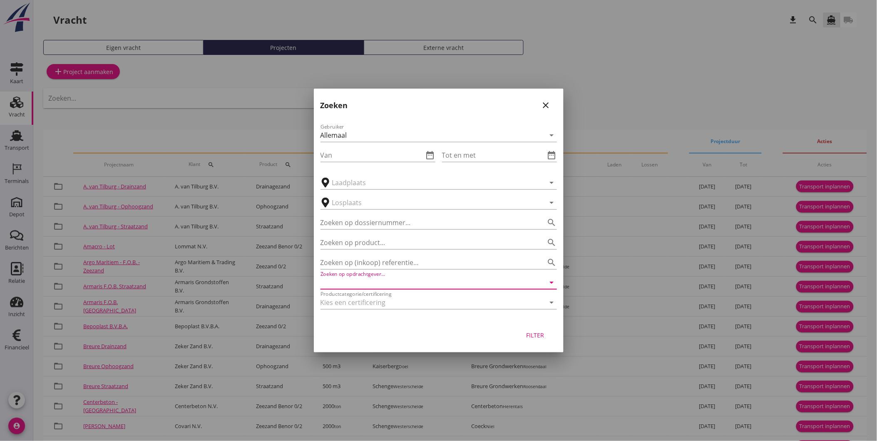
drag, startPoint x: 360, startPoint y: 280, endPoint x: 367, endPoint y: 278, distance: 7.8
click at [360, 280] on input "Zoeken op opdrachtgever..." at bounding box center [426, 282] width 213 height 13
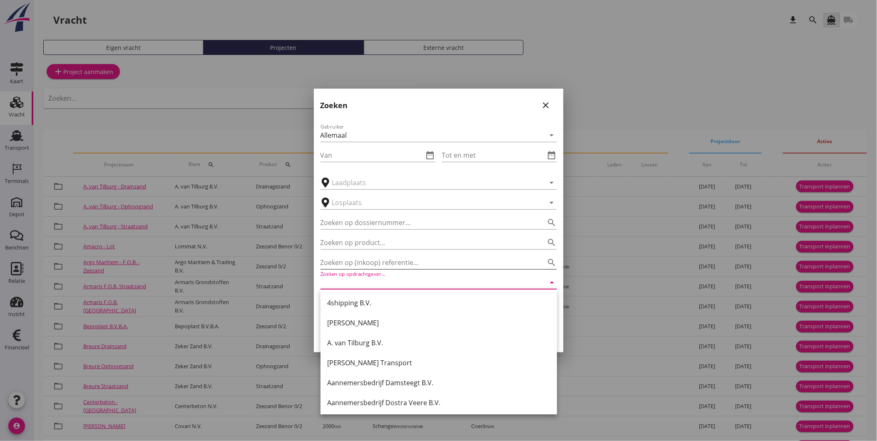
click at [374, 263] on input "Zoeken op (inkoop) referentie…" at bounding box center [426, 262] width 213 height 13
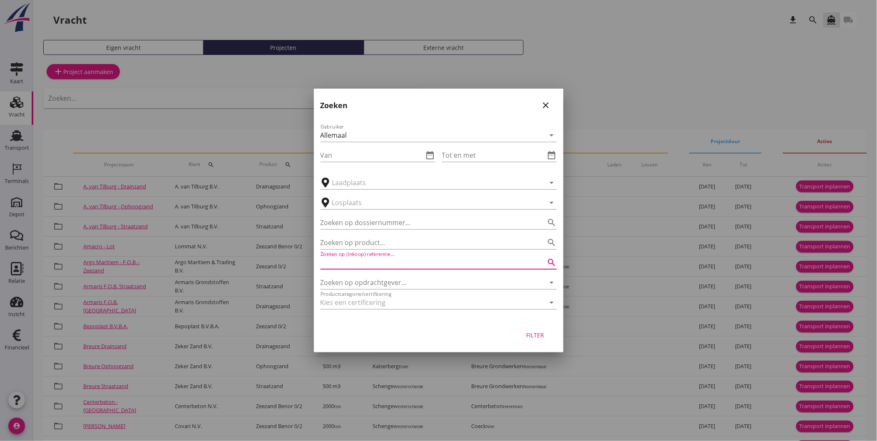
click at [369, 275] on div "Zoeken op opdrachtgever... arrow_drop_down" at bounding box center [438, 280] width 236 height 18
click at [369, 277] on input "Zoeken op opdrachtgever..." at bounding box center [426, 282] width 213 height 13
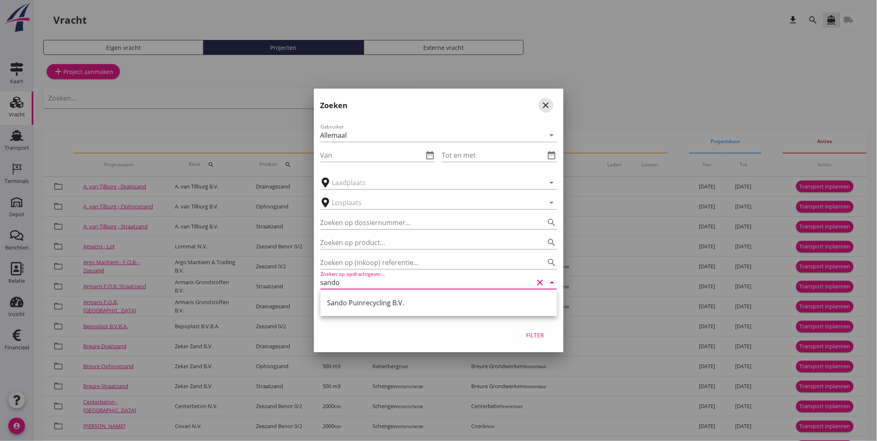
click at [549, 105] on div "close" at bounding box center [545, 105] width 15 height 10
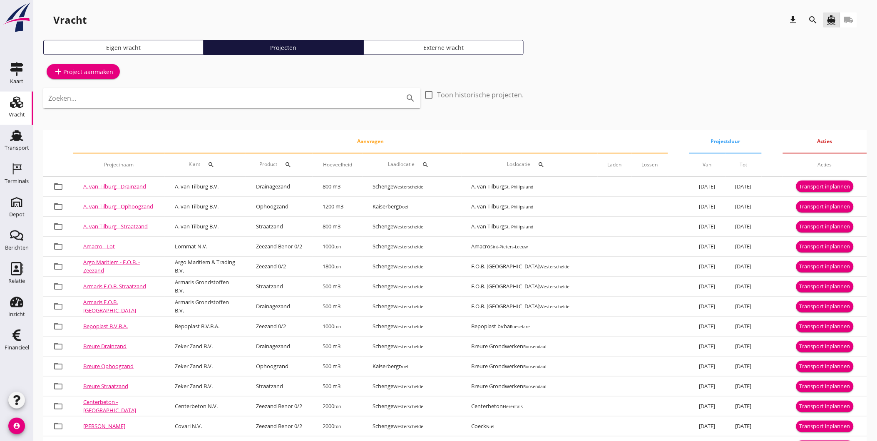
click at [548, 105] on div "add Project aanmaken Zoeken... search check_box_outline_blank Toon historische …" at bounding box center [454, 419] width 823 height 714
drag, startPoint x: 226, startPoint y: 90, endPoint x: 267, endPoint y: 117, distance: 48.3
click at [226, 90] on div "Zoeken... search" at bounding box center [231, 98] width 377 height 20
click at [812, 13] on button "search" at bounding box center [812, 19] width 15 height 15
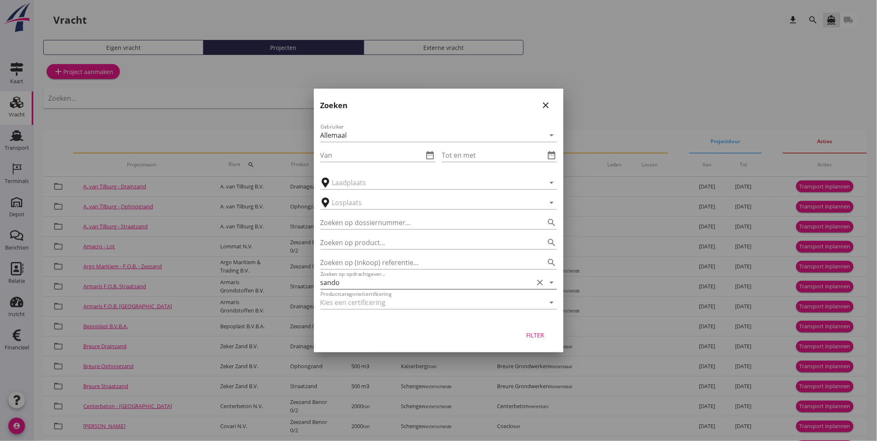
click at [368, 280] on input "sando" at bounding box center [426, 282] width 213 height 13
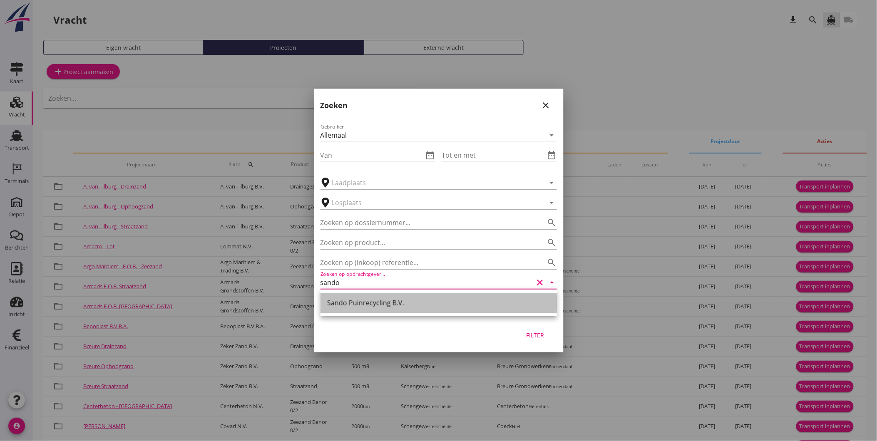
click at [383, 306] on div "Sando Puinrecycling B.V." at bounding box center [438, 303] width 223 height 10
type input "Sando Puinrecycling B.V."
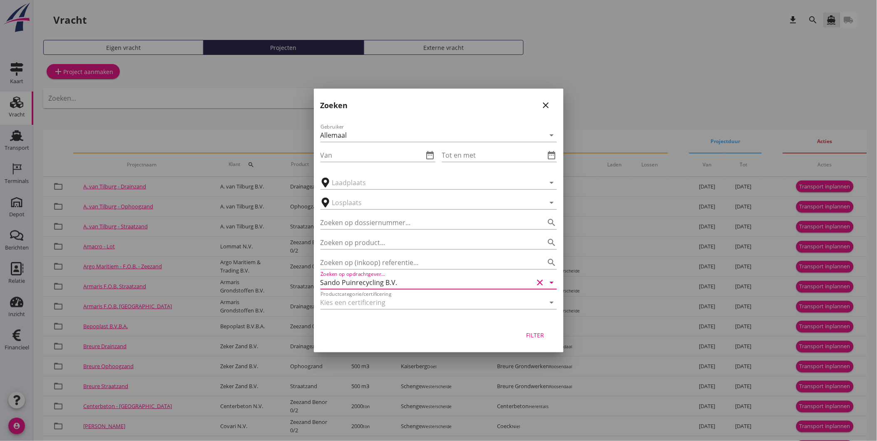
click at [541, 341] on button "Filter" at bounding box center [535, 334] width 37 height 15
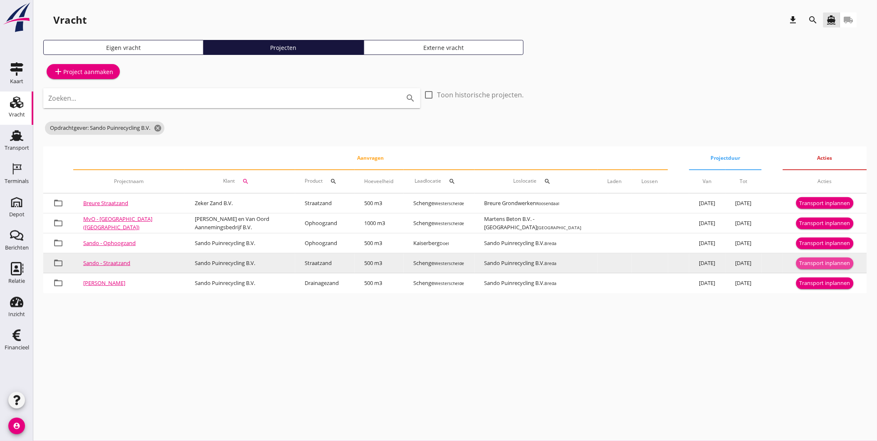
click at [836, 263] on div "Transport inplannen" at bounding box center [824, 263] width 51 height 8
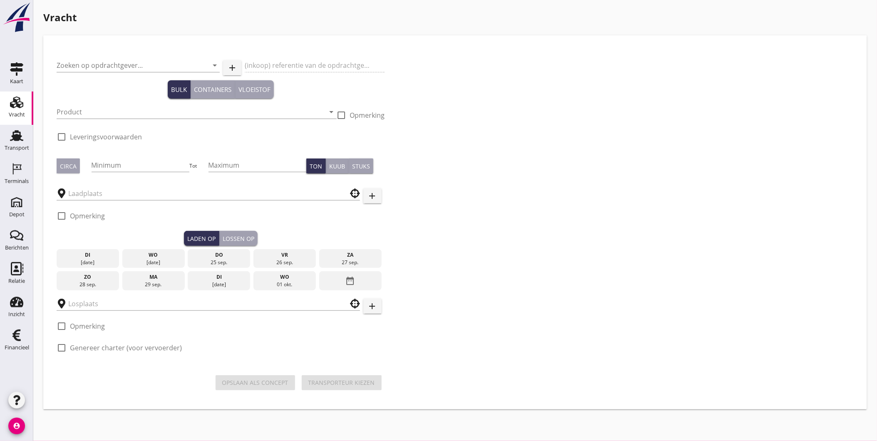
type input "Sando Puinrecycling B.V."
type input "Levering Straatzand"
type input "Straatzand (6120)"
type input "500"
type input "Schenge"
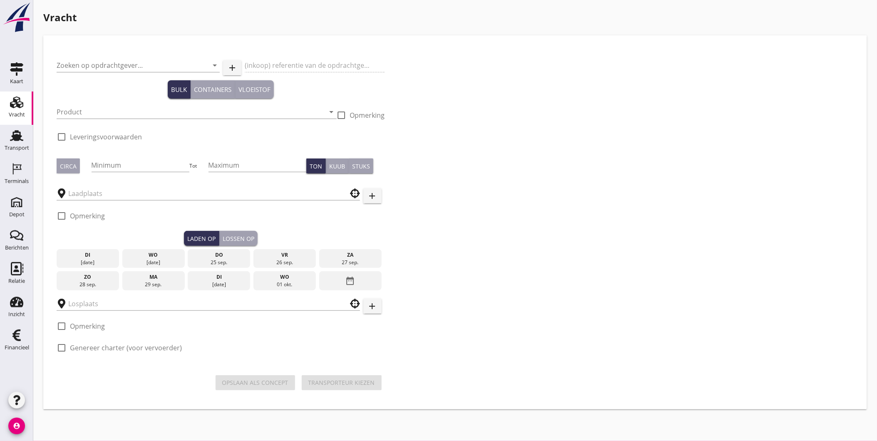
checkbox input "true"
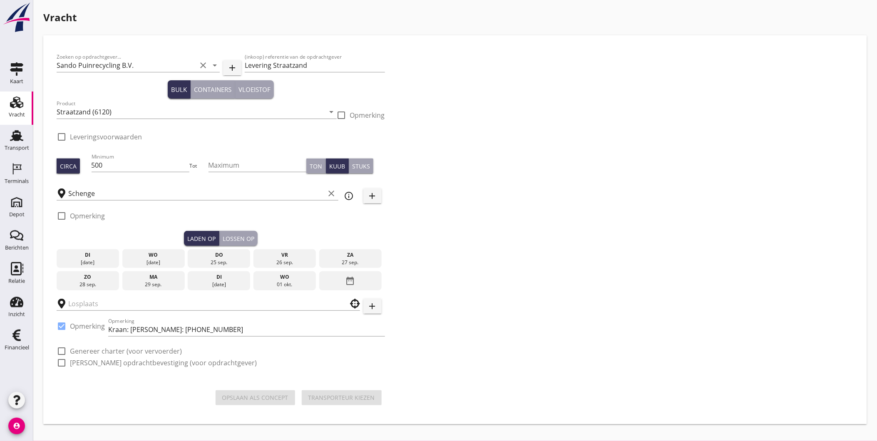
checkbox input "true"
type input "Sando Puinrecycling B.V."
checkbox input "true"
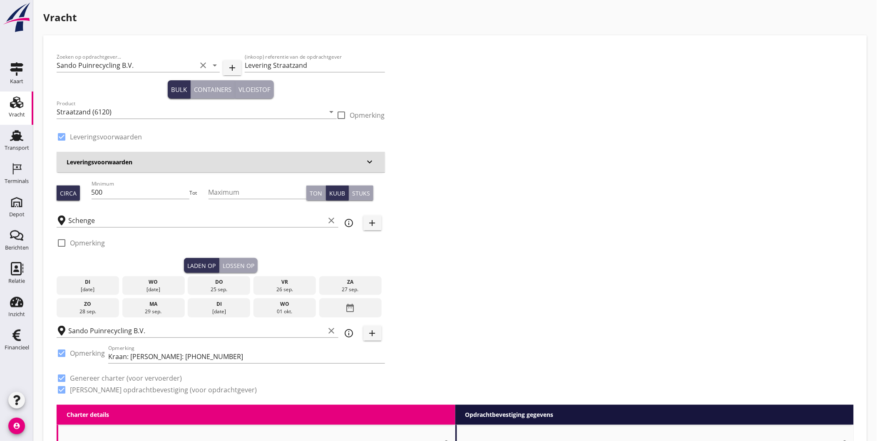
type input "4.75"
checkbox input "false"
radio input "false"
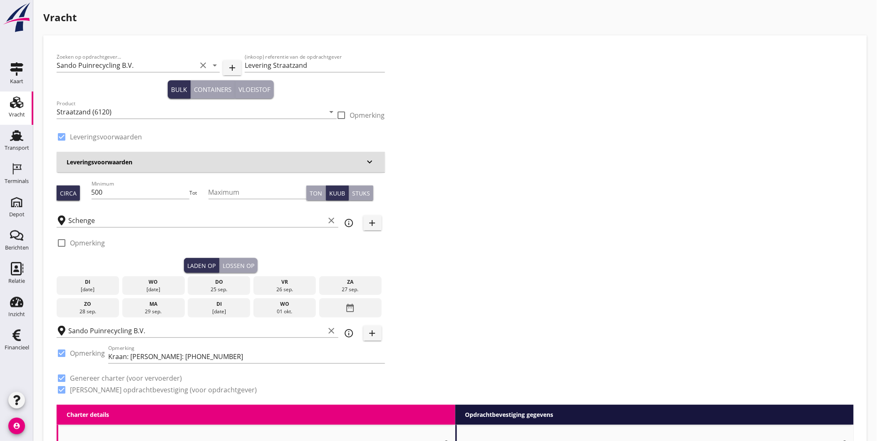
checkbox input "true"
type input "1"
type input "11.35"
checkbox input "false"
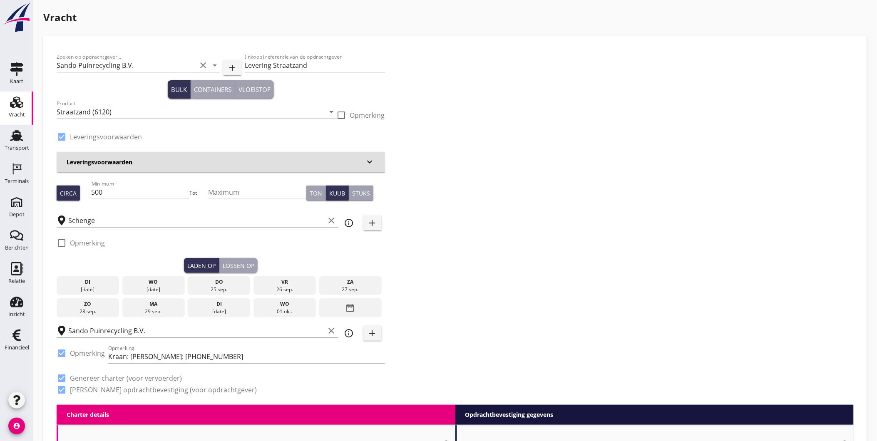
radio input "false"
checkbox input "true"
type input "1"
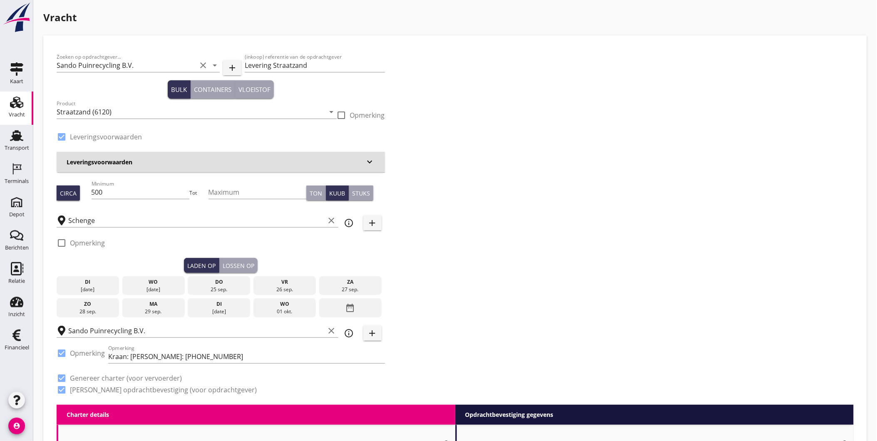
type input "1"
drag, startPoint x: 147, startPoint y: 188, endPoint x: 57, endPoint y: 196, distance: 89.7
click at [59, 196] on div "Circa Minimum 500 Tot Maximum Ton Kuub Stuks" at bounding box center [221, 193] width 328 height 28
click at [150, 199] on div "Minimum 750" at bounding box center [141, 192] width 98 height 13
type input "750"
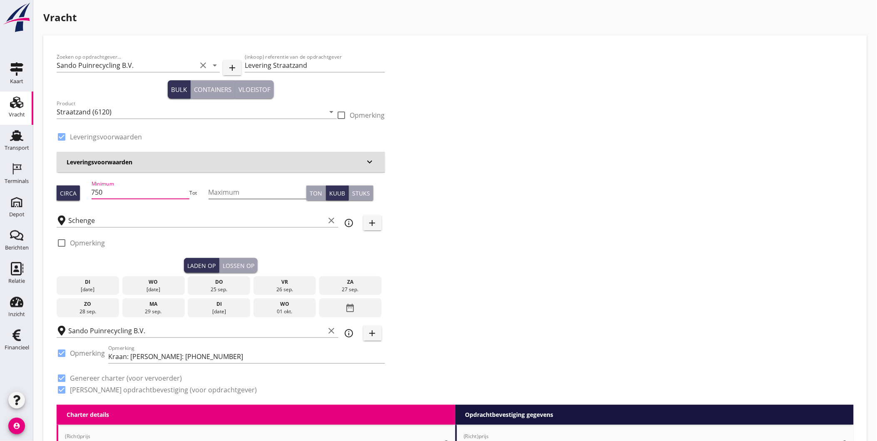
click at [219, 189] on input "Maximum" at bounding box center [257, 192] width 98 height 13
click at [147, 194] on input "750" at bounding box center [141, 192] width 98 height 13
click at [240, 194] on input "Maximum" at bounding box center [257, 192] width 98 height 13
click at [134, 192] on input "750" at bounding box center [141, 192] width 98 height 13
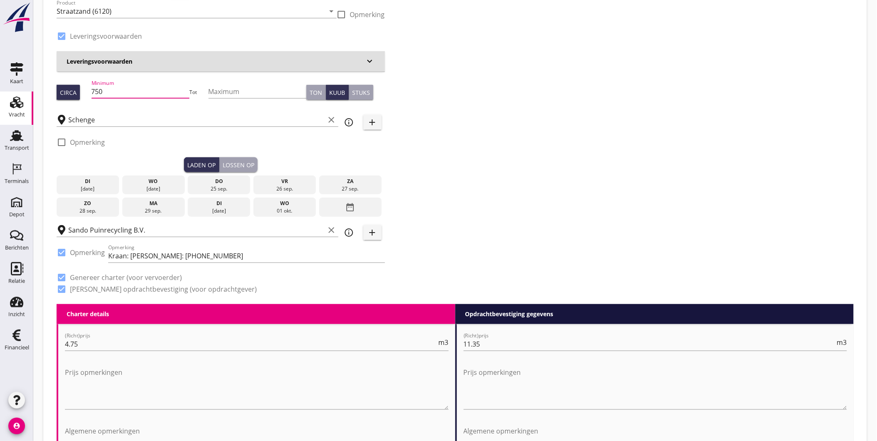
scroll to position [92, 0]
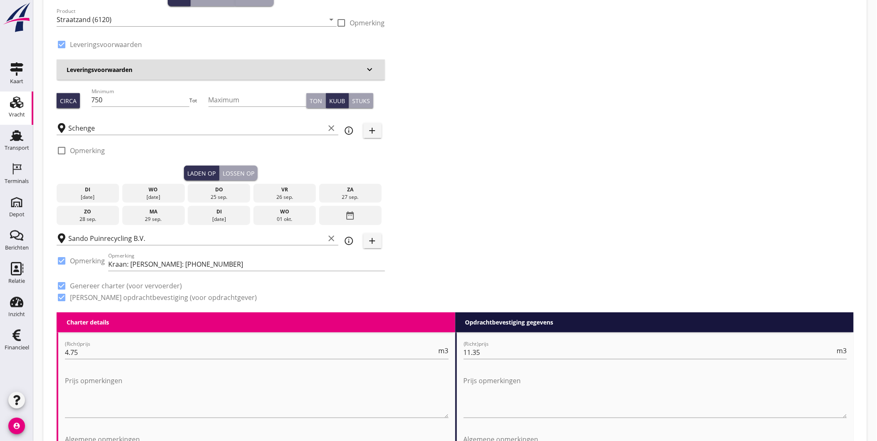
click at [221, 193] on div "25 sep." at bounding box center [219, 196] width 58 height 7
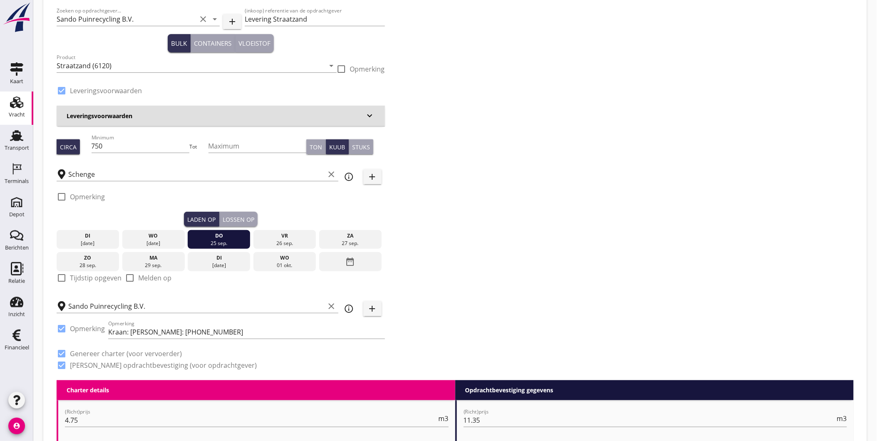
scroll to position [0, 0]
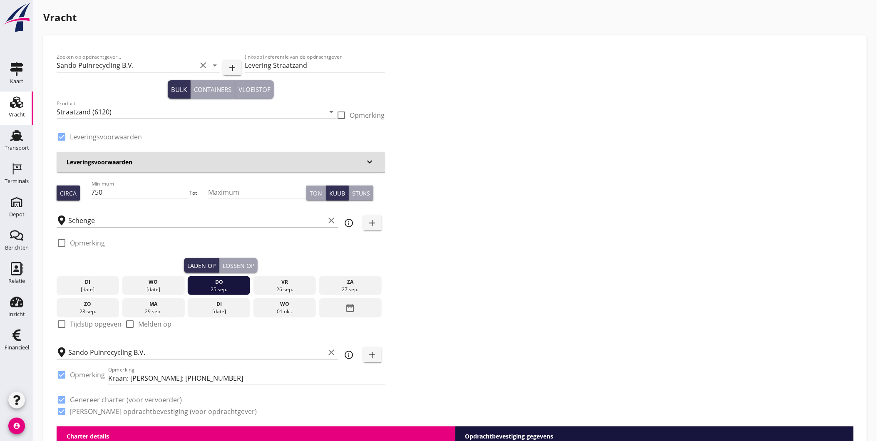
click at [248, 264] on div "Lossen op" at bounding box center [239, 265] width 32 height 9
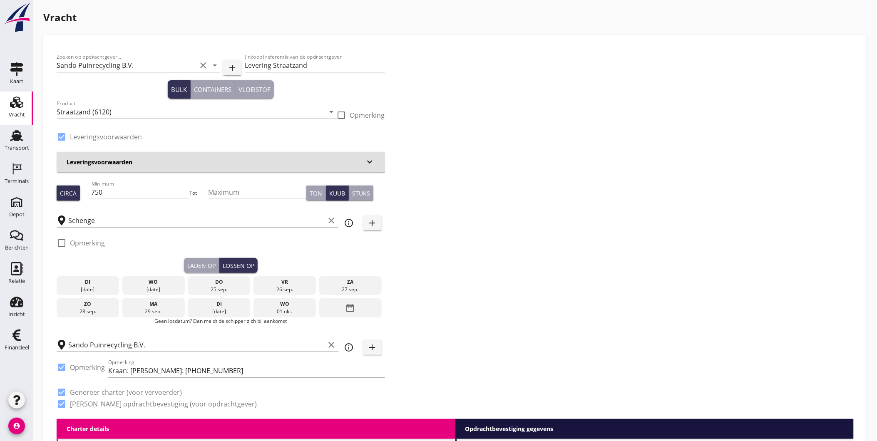
click at [284, 285] on div "[DATE]" at bounding box center [284, 285] width 62 height 19
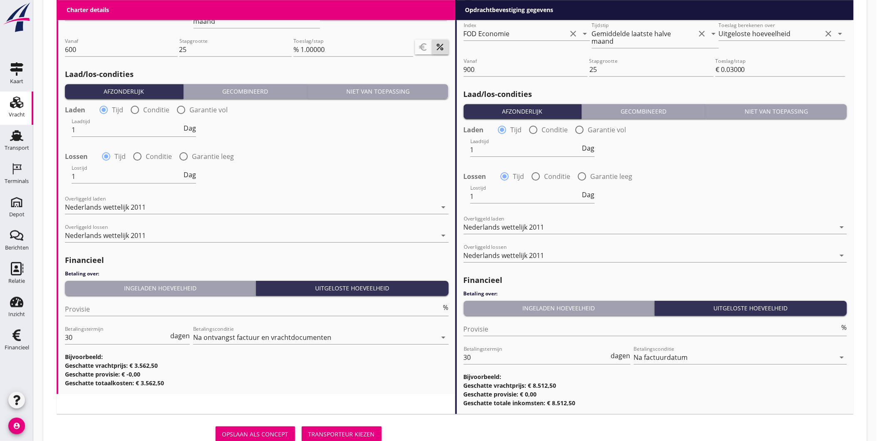
scroll to position [912, 0]
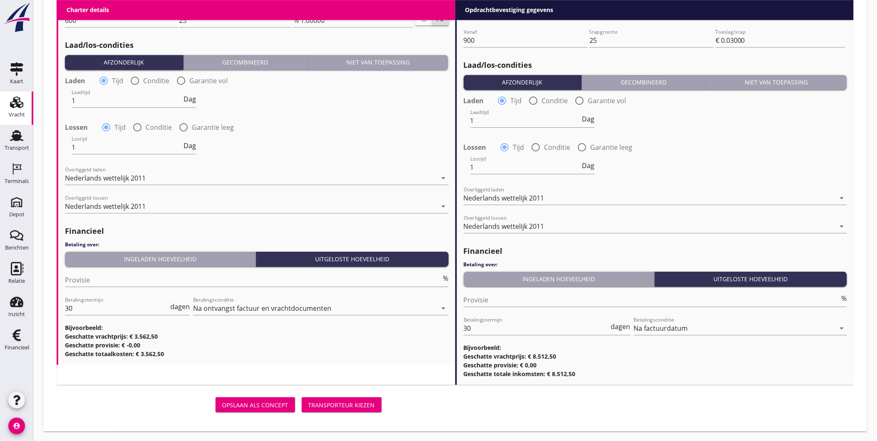
click at [363, 402] on div "Transporteur kiezen" at bounding box center [341, 405] width 67 height 9
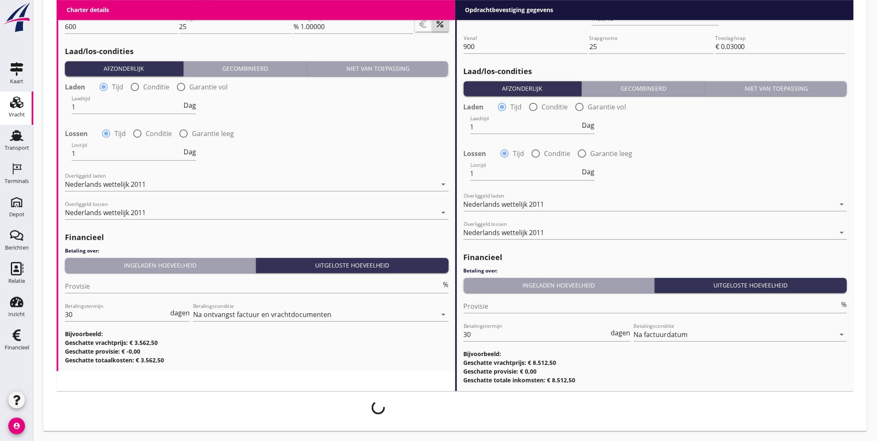
scroll to position [905, 0]
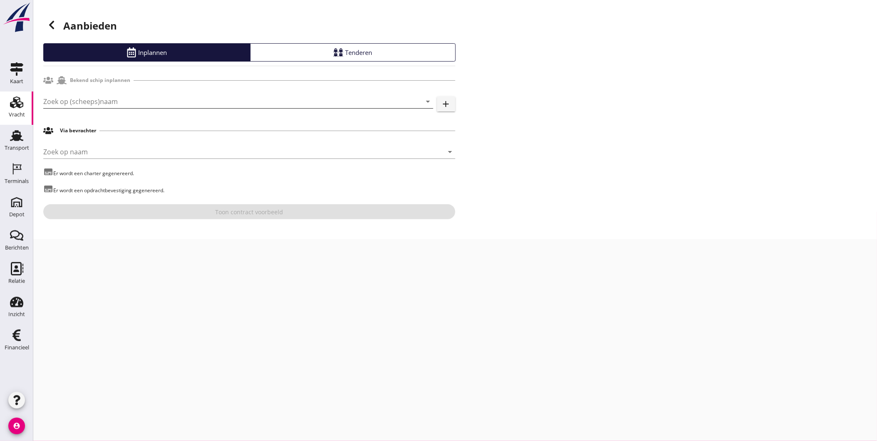
click at [206, 106] on input "Zoek op (scheeps)naam" at bounding box center [226, 101] width 367 height 13
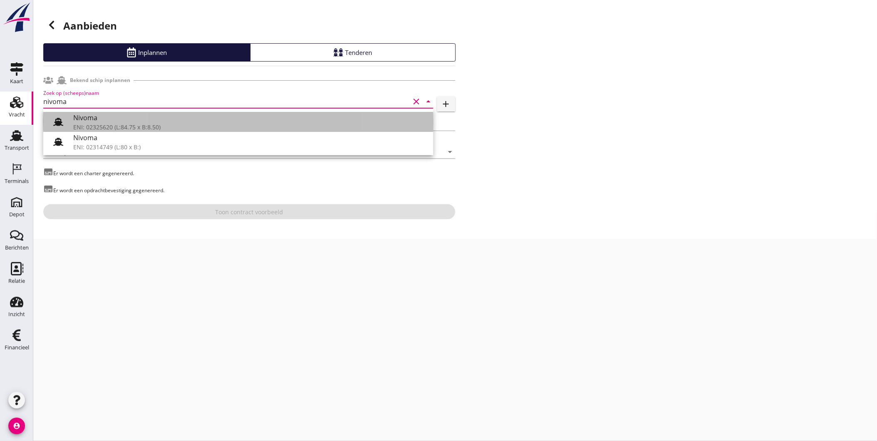
click at [239, 122] on div "Nivoma" at bounding box center [249, 118] width 353 height 10
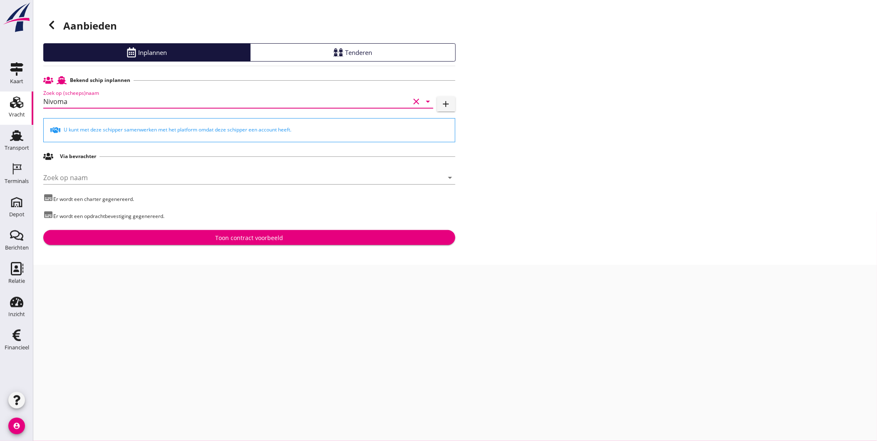
type input "Nivoma"
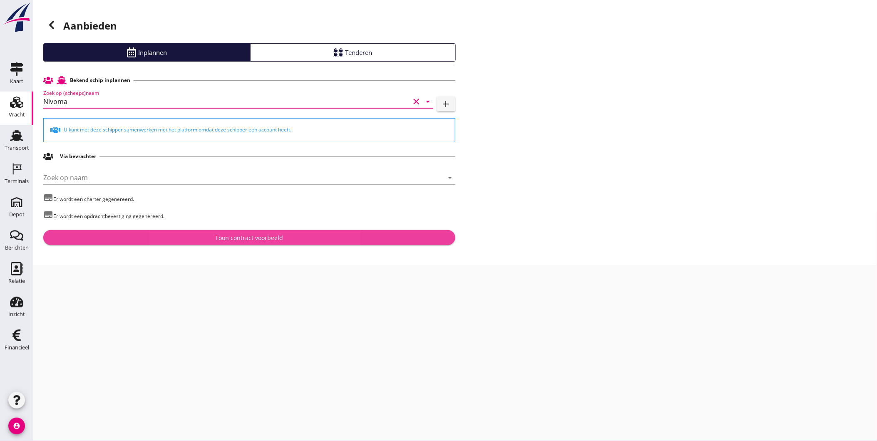
click at [257, 238] on div "Toon contract voorbeeld" at bounding box center [249, 237] width 68 height 9
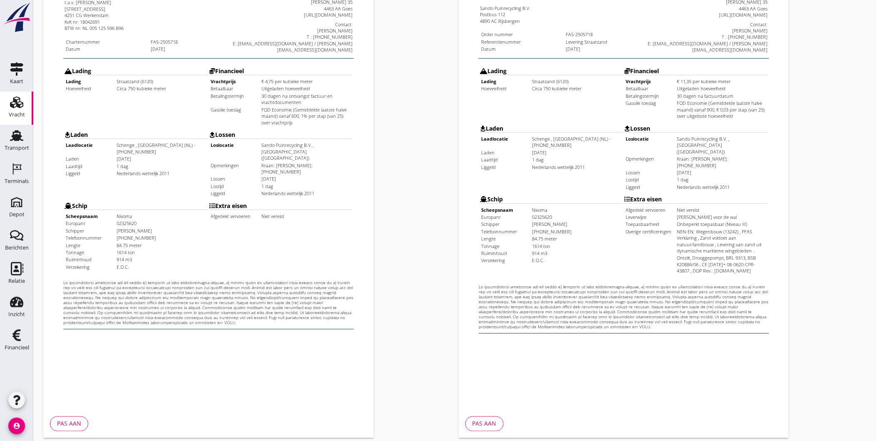
scroll to position [175, 0]
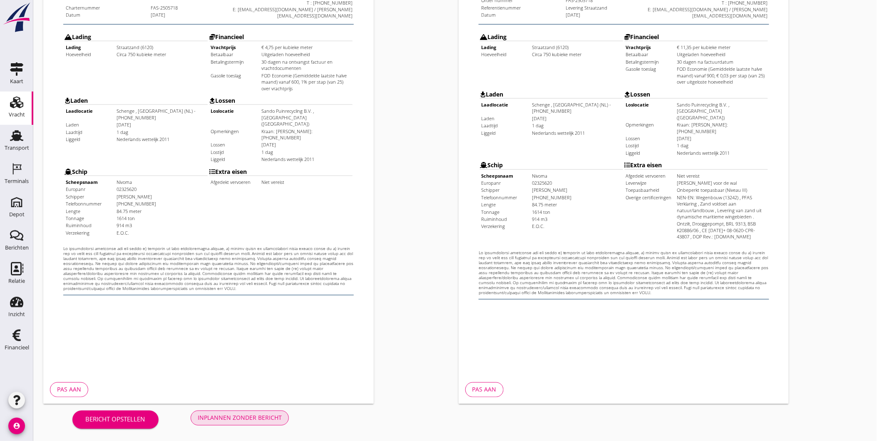
drag, startPoint x: 260, startPoint y: 416, endPoint x: 215, endPoint y: 376, distance: 61.0
click at [259, 414] on div "Inplannen zonder bericht" at bounding box center [240, 418] width 84 height 9
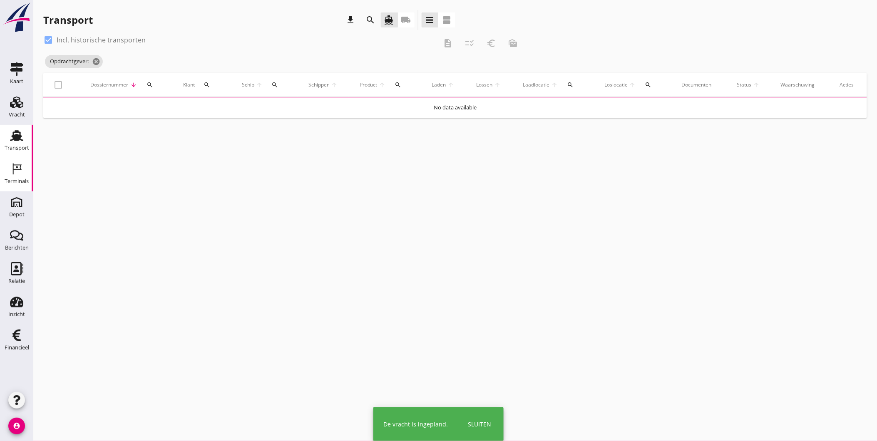
click at [23, 176] on div "Terminals" at bounding box center [17, 182] width 24 height 12
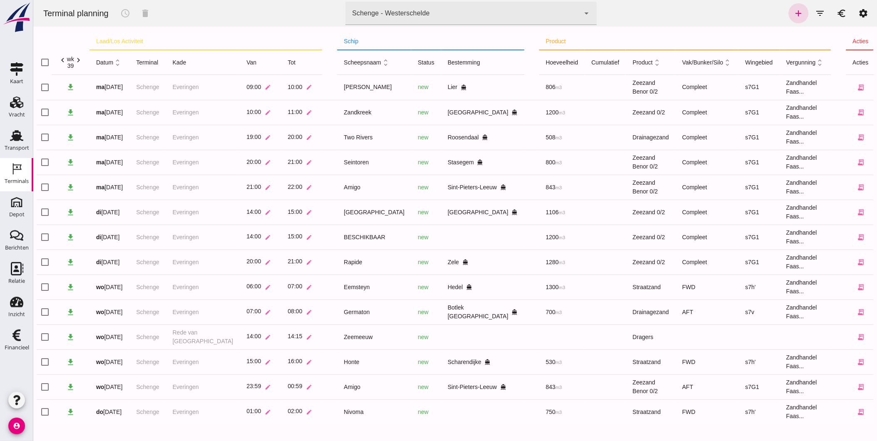
scroll to position [0, 0]
click at [873, 411] on icon "edit" at bounding box center [876, 411] width 7 height 7
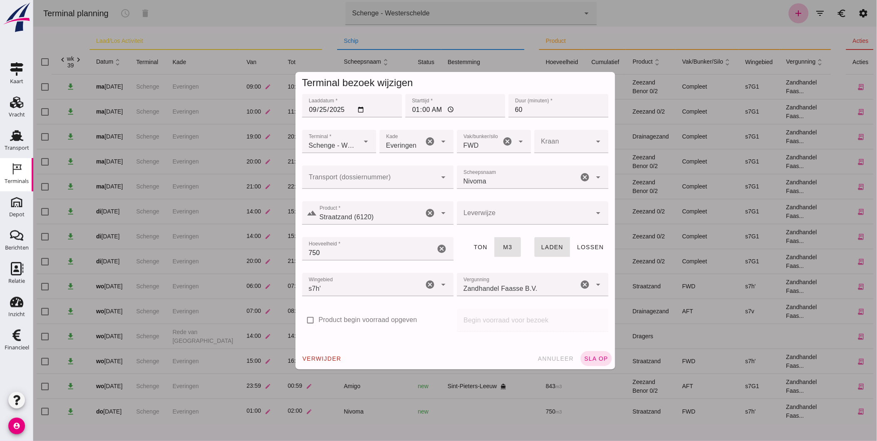
click at [364, 173] on div at bounding box center [369, 177] width 135 height 23
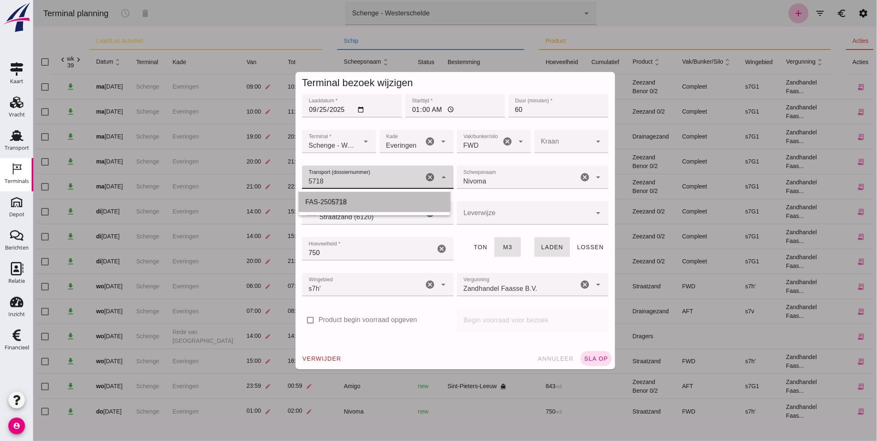
click at [380, 200] on div "FAS-250 5718" at bounding box center [374, 202] width 138 height 10
type input "FAS-2505718"
type input "franco_on_shore"
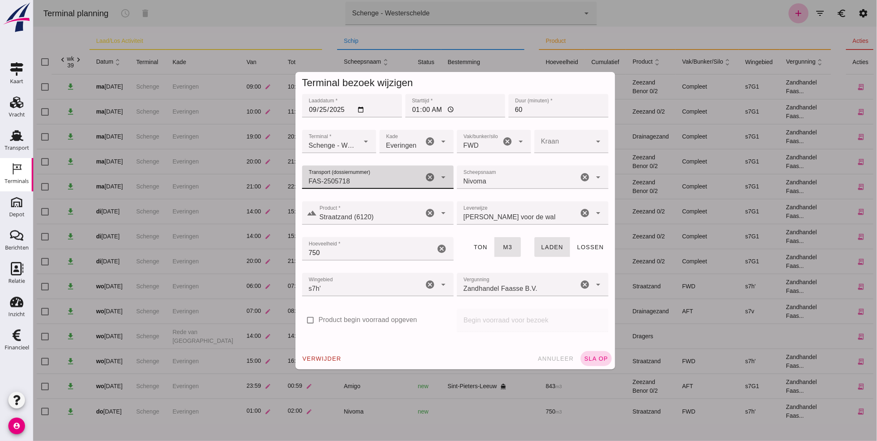
type input "FAS-2505718"
click at [586, 357] on span "sla op" at bounding box center [595, 358] width 25 height 7
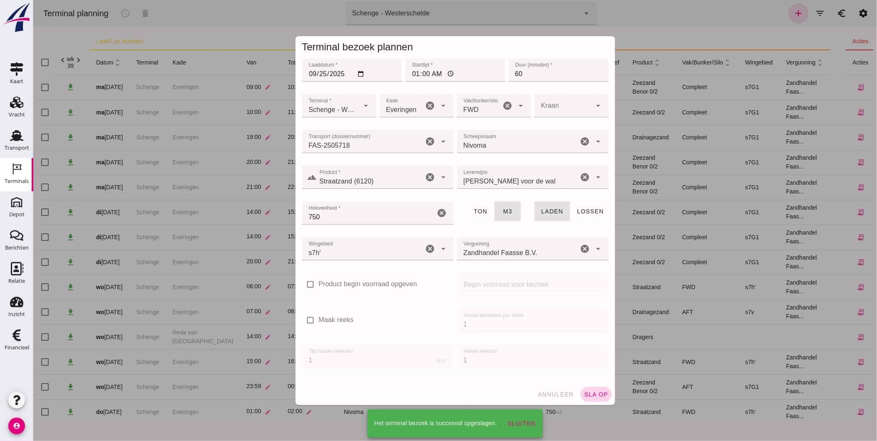
scroll to position [0, 0]
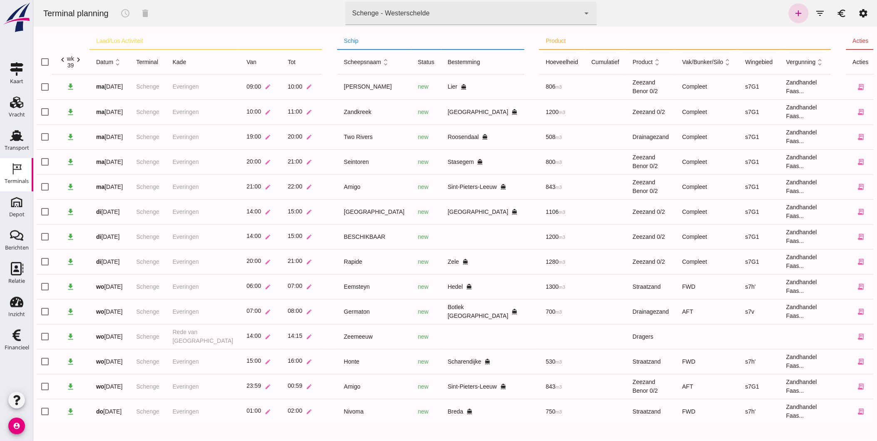
click at [471, 15] on div "Schenge - Westerschelde 9c876888-926f-4f5f-969d-c779b766b815" at bounding box center [462, 13] width 234 height 23
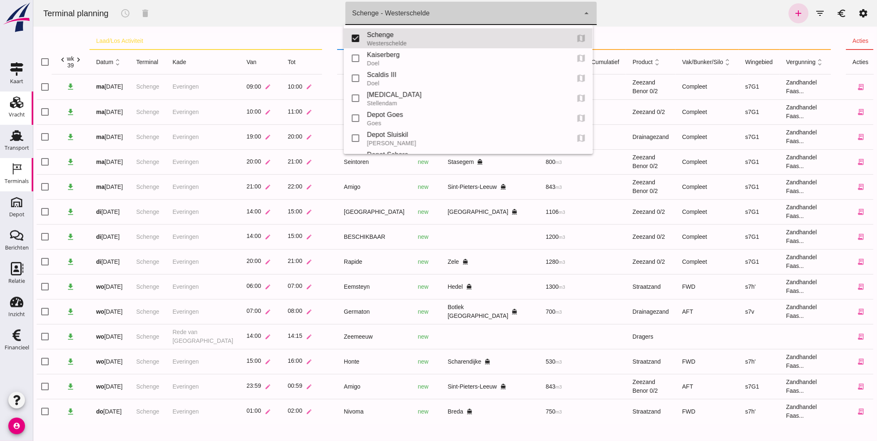
click at [12, 109] on div "Vracht" at bounding box center [17, 115] width 16 height 12
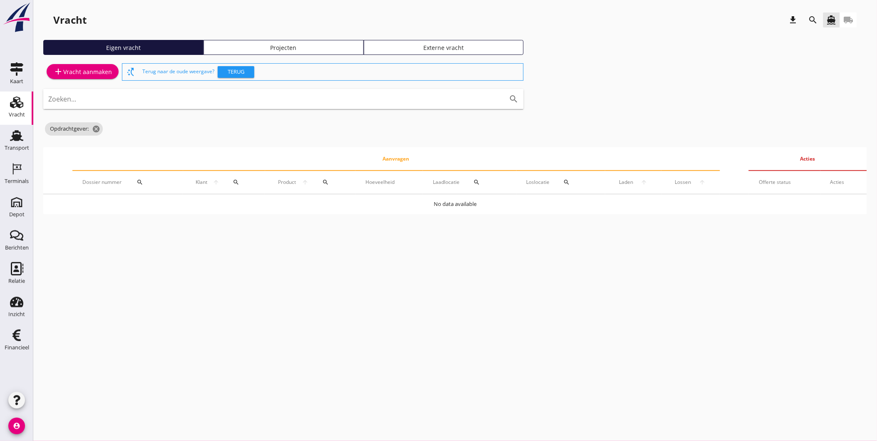
click at [284, 42] on link "Projecten" at bounding box center [283, 47] width 160 height 15
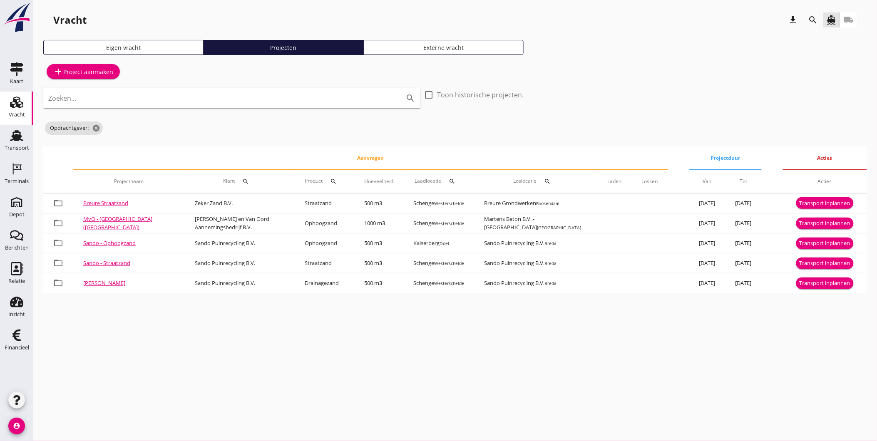
click at [285, 95] on input "Zoeken..." at bounding box center [220, 98] width 344 height 13
type input "zeker"
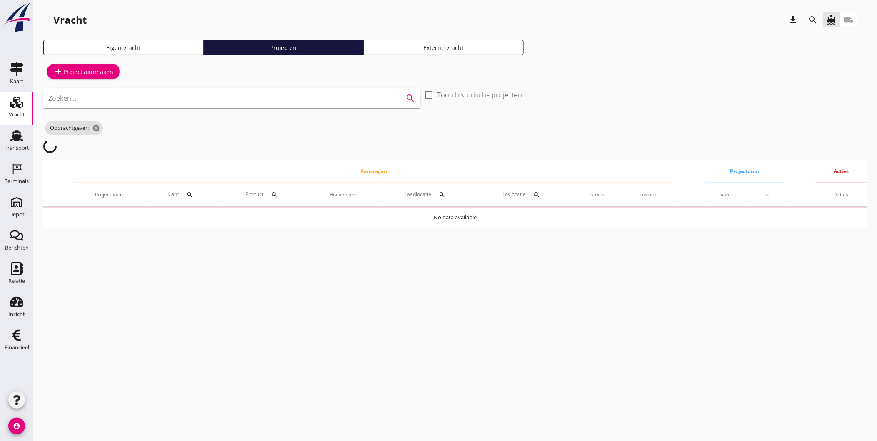
click at [817, 22] on icon "search" at bounding box center [813, 20] width 10 height 10
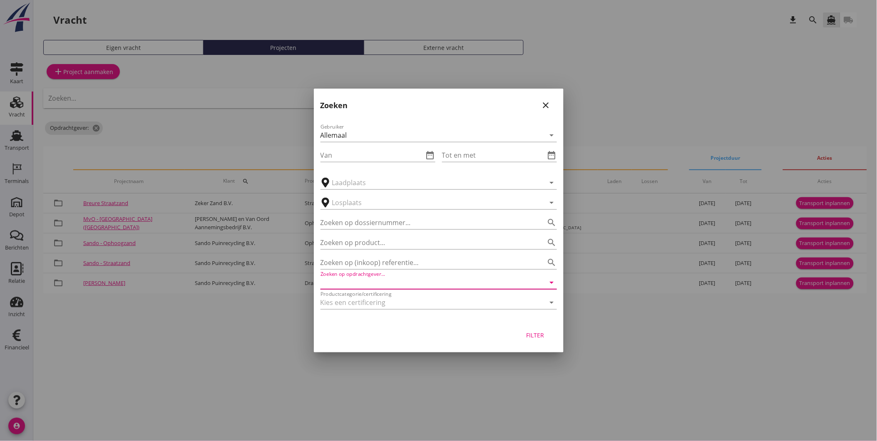
click at [373, 282] on input "Zoeken op opdrachtgever..." at bounding box center [426, 282] width 213 height 13
click at [388, 302] on div "Zeker Zand B.V." at bounding box center [438, 303] width 223 height 10
type input "Zeker Zand B.V."
click at [539, 334] on div "Filter" at bounding box center [534, 335] width 23 height 9
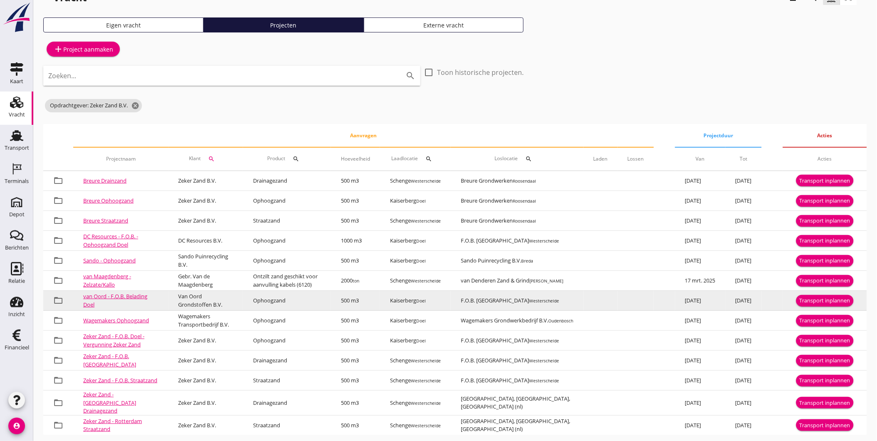
scroll to position [33, 0]
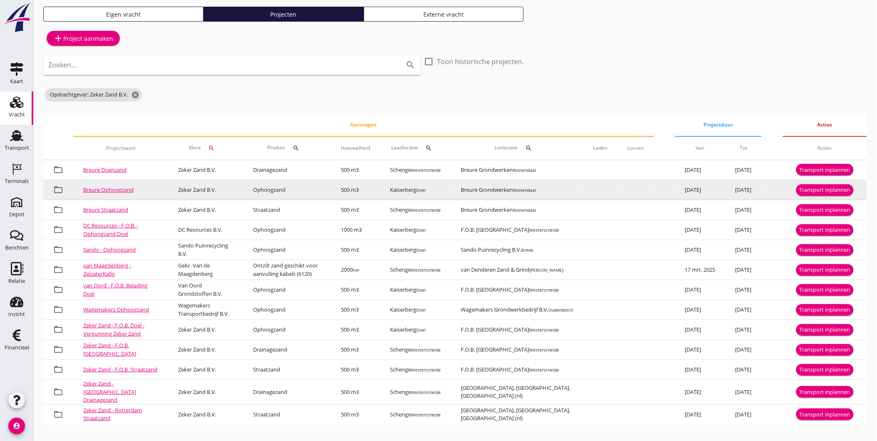
click at [834, 191] on div "Transport inplannen" at bounding box center [824, 190] width 51 height 8
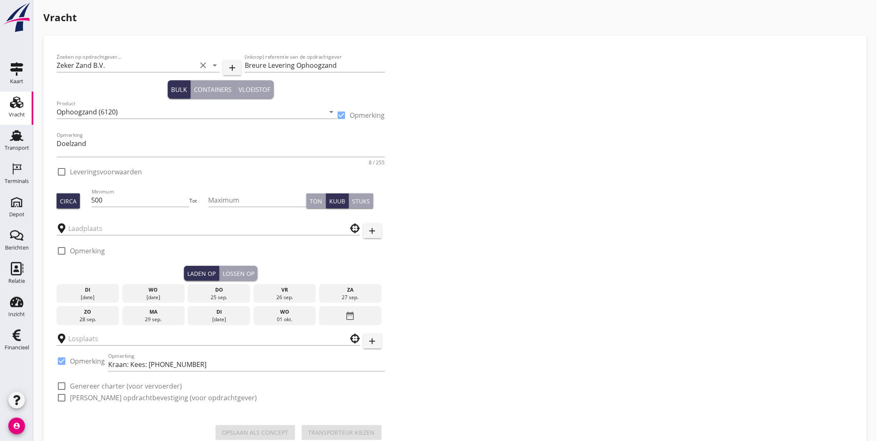
type input "Kaiserberg"
checkbox input "true"
type input "Breure Grondwerken"
checkbox input "true"
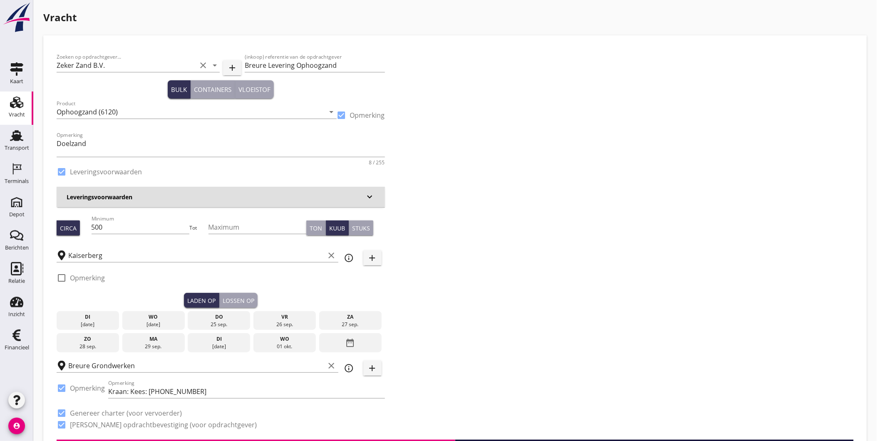
click at [125, 215] on div "Minimum 500" at bounding box center [141, 228] width 98 height 27
click at [153, 229] on input "500" at bounding box center [141, 226] width 98 height 13
type input "539"
click at [152, 256] on input "Kaiserberg" at bounding box center [196, 255] width 257 height 13
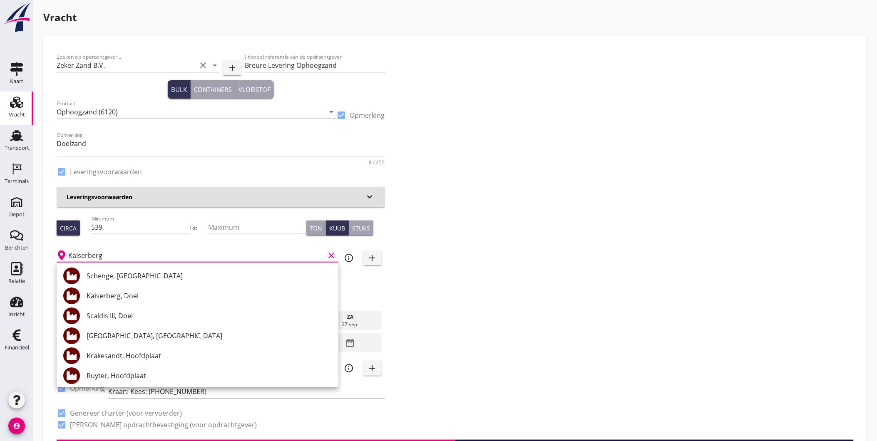
click at [557, 238] on div "Zoeken op opdrachtgever... Zeker Zand B.V. clear arrow_drop_down add (inkoop) r…" at bounding box center [454, 244] width 803 height 391
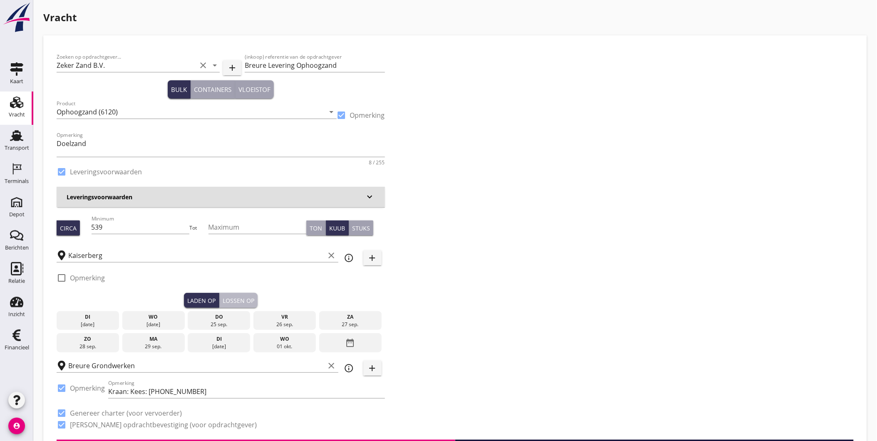
click at [243, 304] on div "Lossen op" at bounding box center [239, 300] width 32 height 9
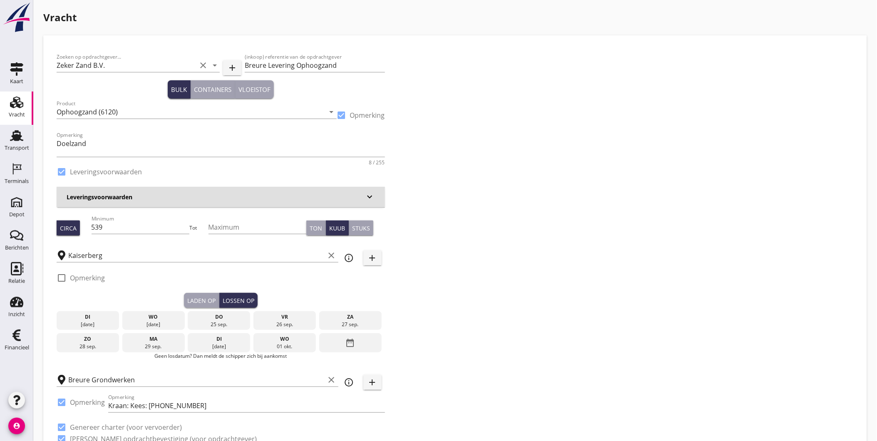
click at [223, 314] on div "do" at bounding box center [219, 316] width 58 height 7
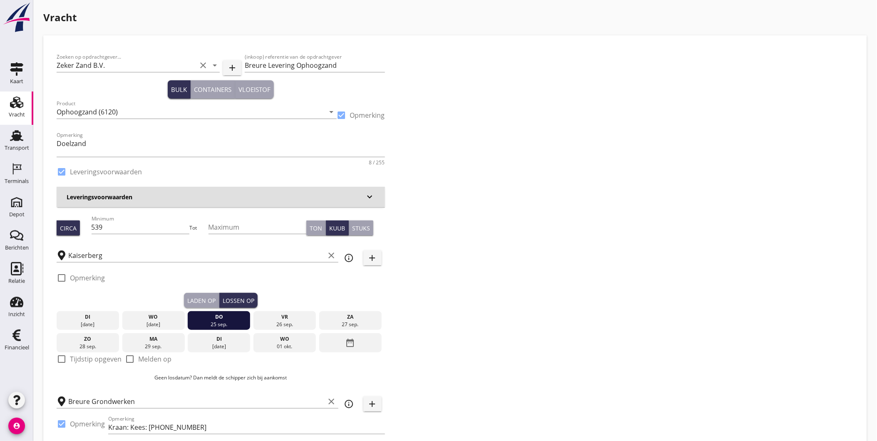
click at [193, 302] on div "Laden op" at bounding box center [201, 300] width 28 height 9
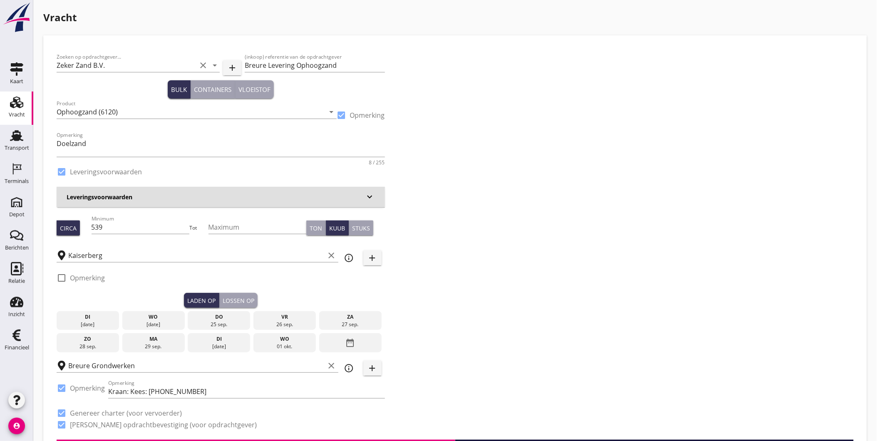
click at [149, 319] on div "wo" at bounding box center [153, 316] width 58 height 7
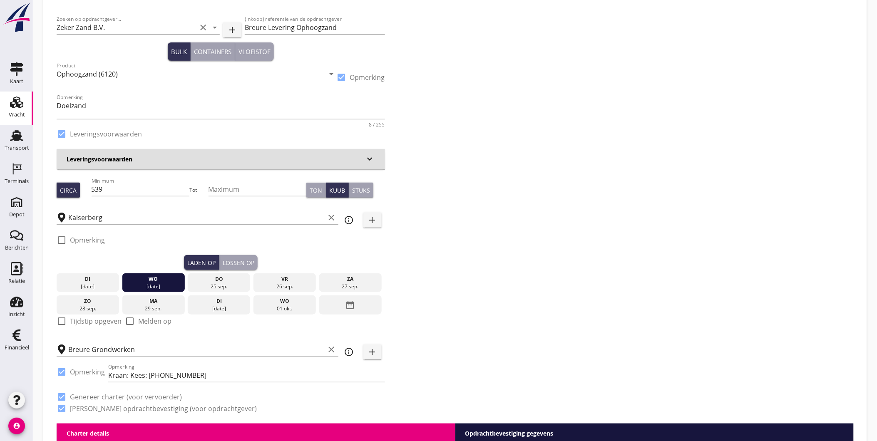
scroll to position [46, 0]
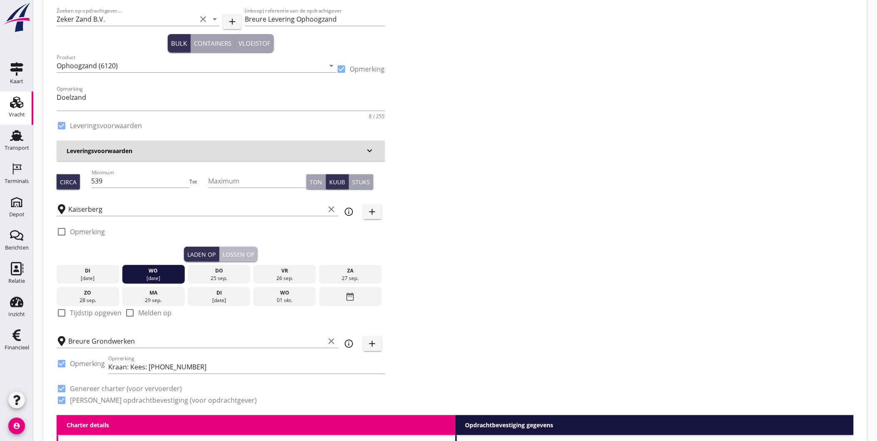
click at [233, 258] on div "Lossen op" at bounding box center [239, 254] width 32 height 9
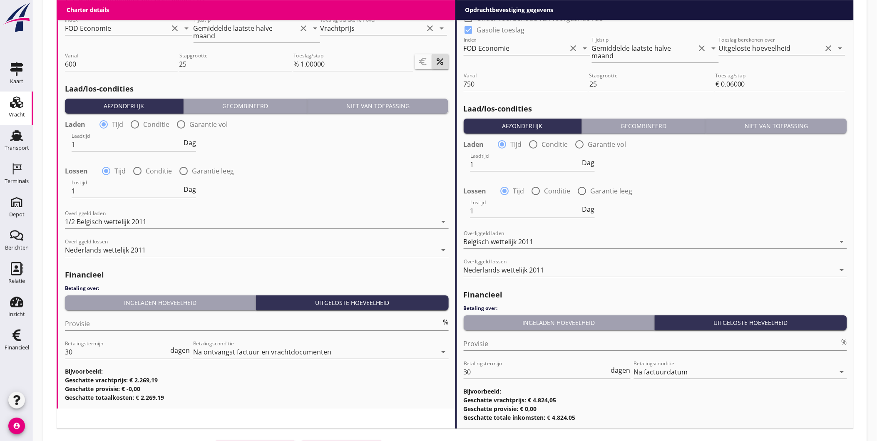
scroll to position [946, 0]
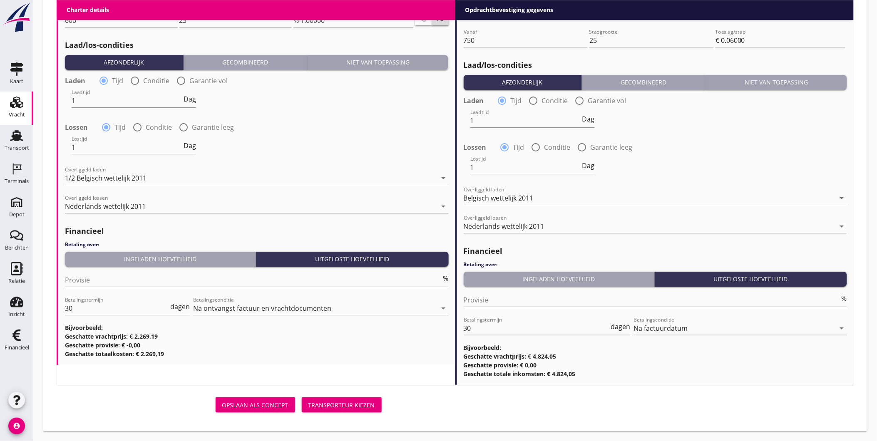
click at [351, 408] on div "Transporteur kiezen" at bounding box center [341, 405] width 67 height 9
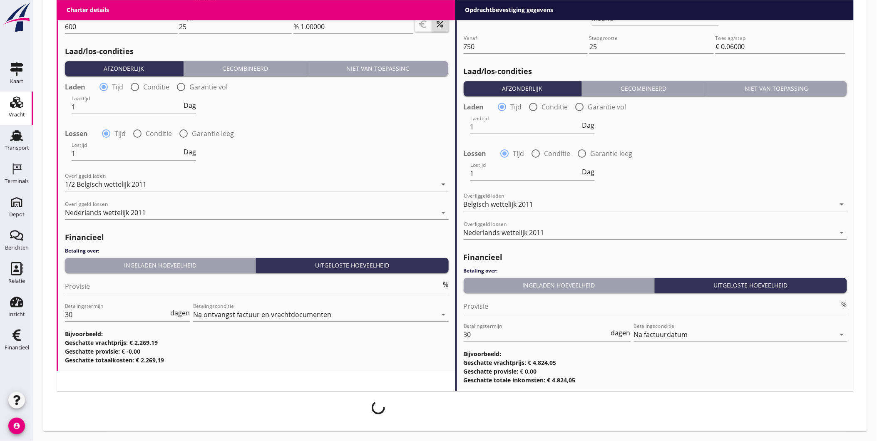
scroll to position [939, 0]
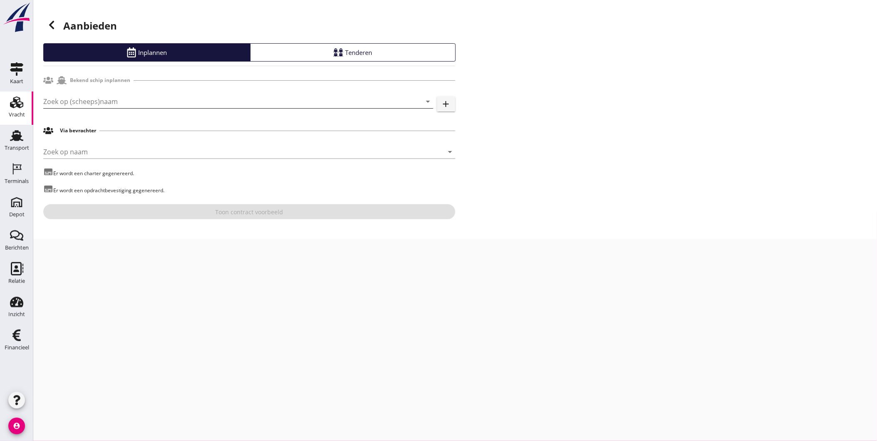
click at [86, 105] on input "Zoek op (scheeps)naam" at bounding box center [226, 101] width 367 height 13
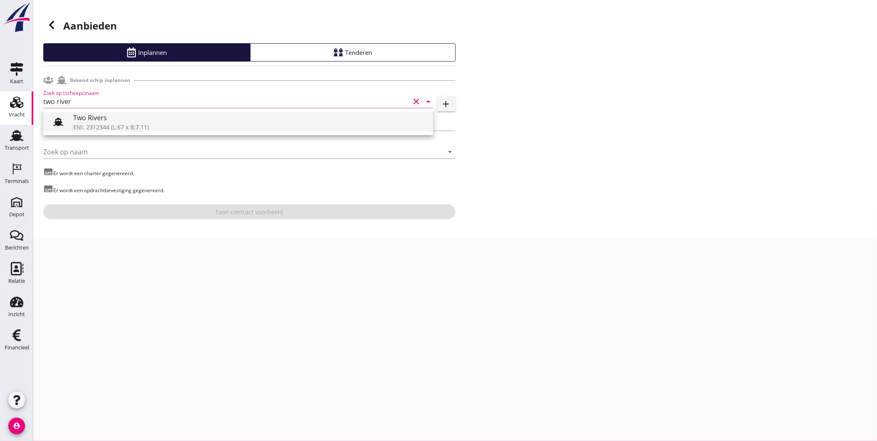
click at [102, 117] on div "Two Rivers" at bounding box center [249, 118] width 353 height 10
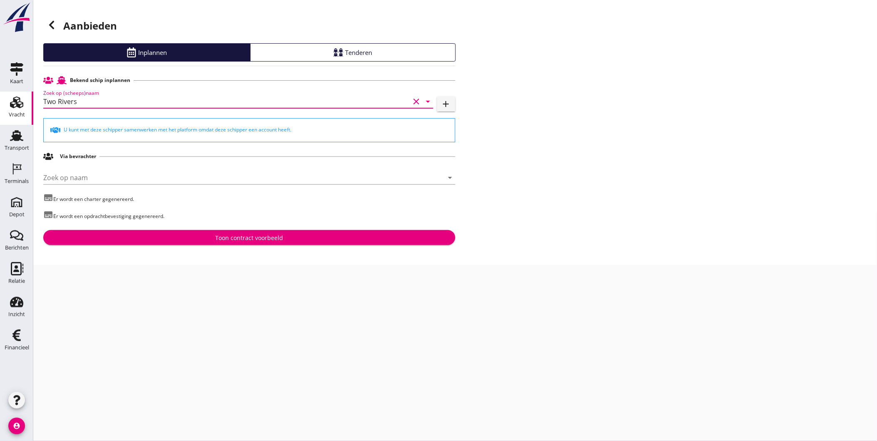
type input "Two Rivers"
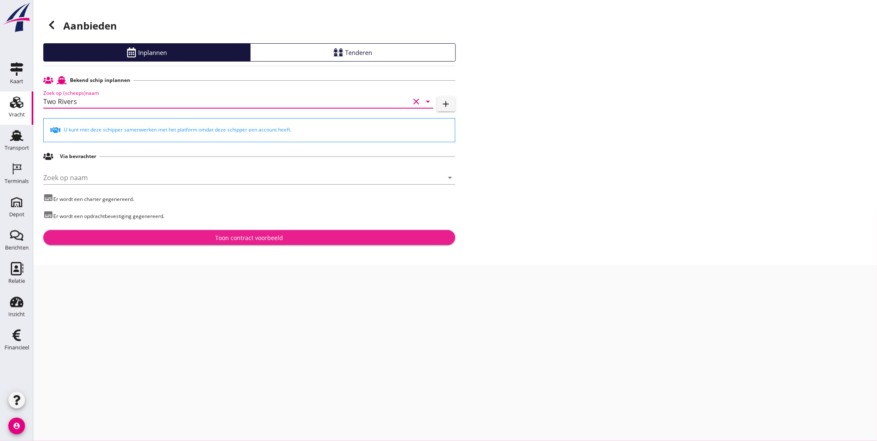
click at [181, 236] on div "Toon contract voorbeeld" at bounding box center [249, 237] width 399 height 9
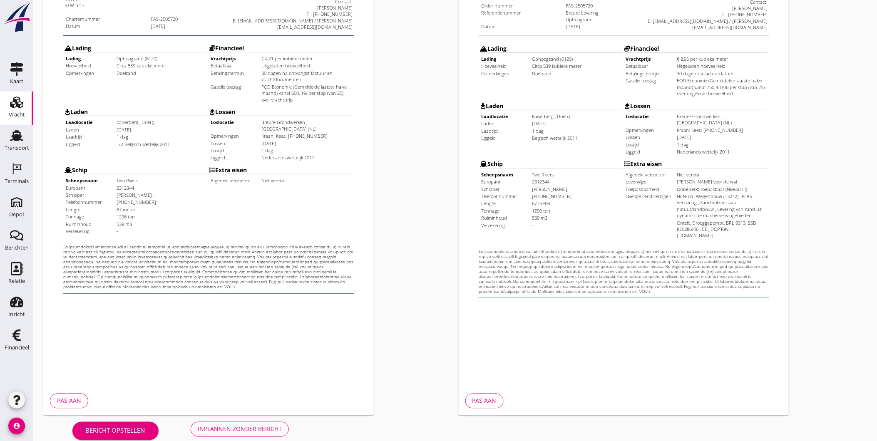
scroll to position [175, 0]
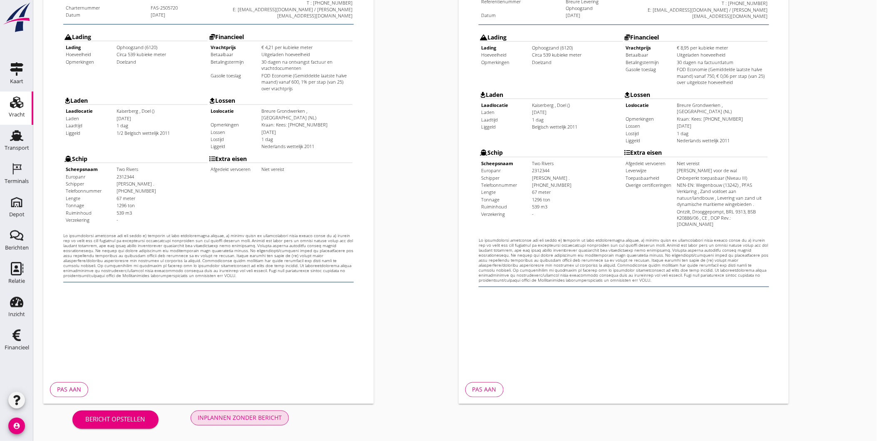
click at [232, 419] on div "Inplannen zonder bericht" at bounding box center [240, 418] width 84 height 9
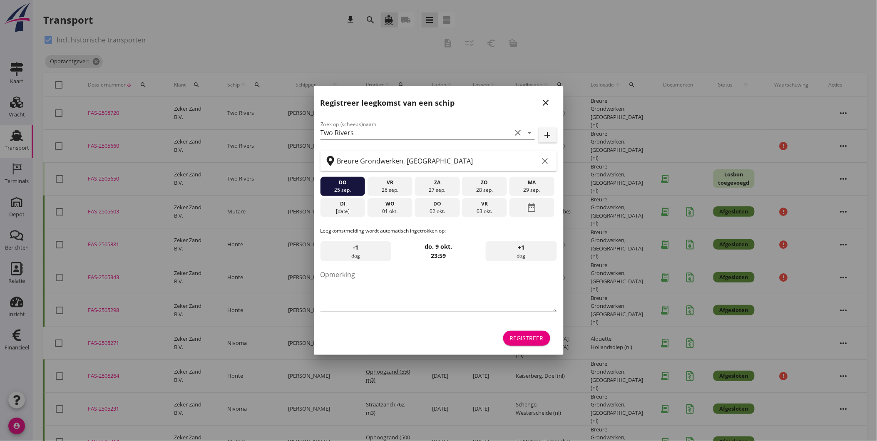
click at [547, 98] on icon "close" at bounding box center [546, 103] width 10 height 10
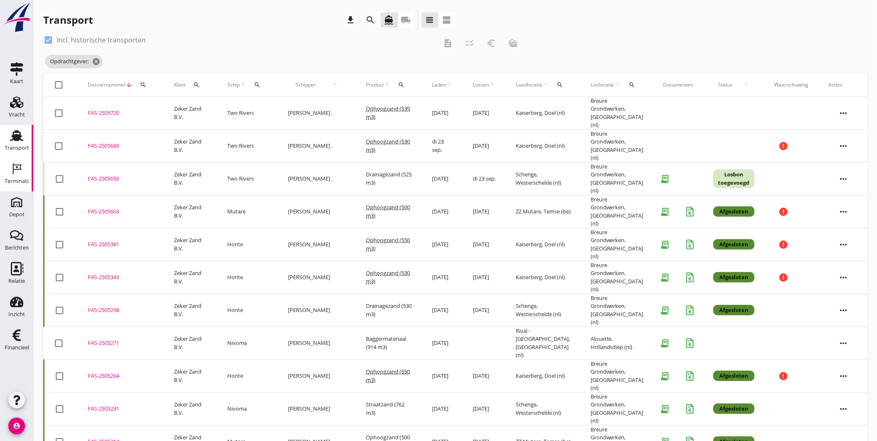
click at [23, 178] on div "Terminals" at bounding box center [17, 182] width 24 height 12
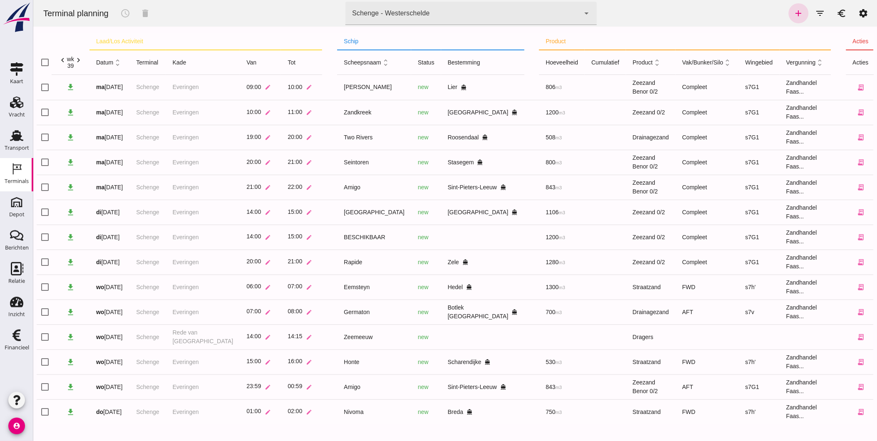
click at [388, 18] on div "Schenge - Westerschelde 9c876888-926f-4f5f-969d-c779b766b815" at bounding box center [462, 13] width 234 height 23
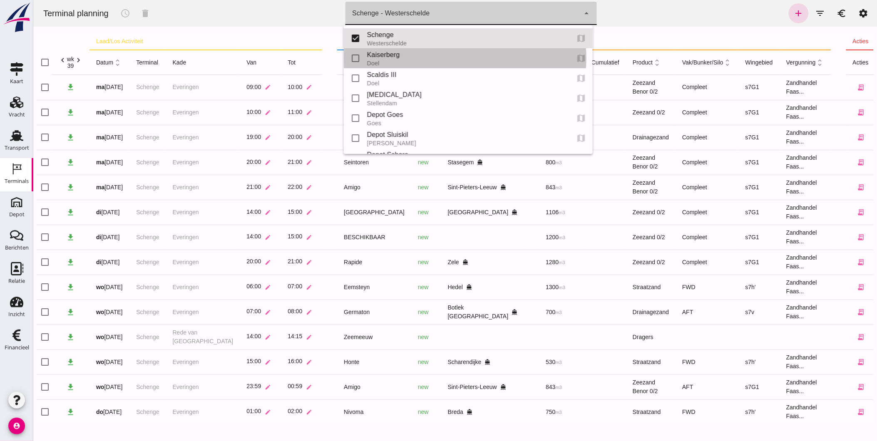
click at [383, 53] on div "Kaiserberg" at bounding box center [465, 55] width 196 height 10
type input "7f603609-51ae-4e75-986b-c9057e559465"
checkbox input "false"
checkbox input "true"
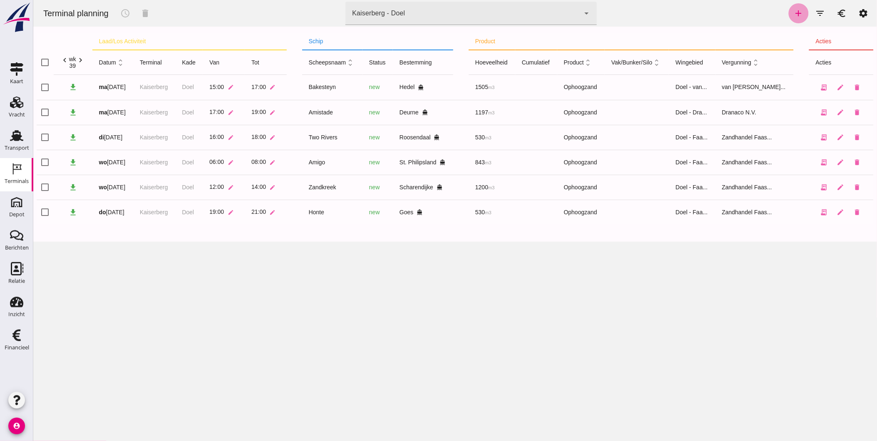
click at [788, 15] on link "add" at bounding box center [798, 13] width 20 height 20
type input "Zandhandel Faasse B.V."
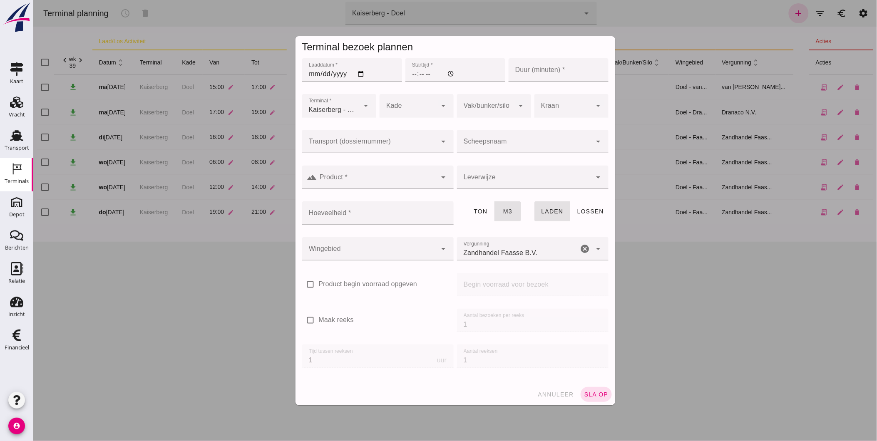
click at [360, 75] on input "Laaddatum *" at bounding box center [352, 69] width 100 height 23
click at [422, 138] on div at bounding box center [369, 141] width 135 height 23
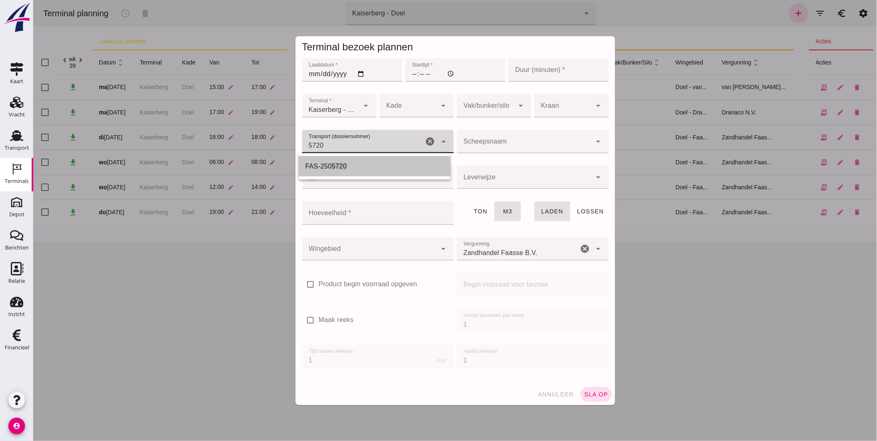
click at [384, 168] on div "FAS-250 5720" at bounding box center [374, 166] width 138 height 10
type input "FAS-2505720"
type input "franco_on_shore"
type input "539"
type input "FAS-2505720"
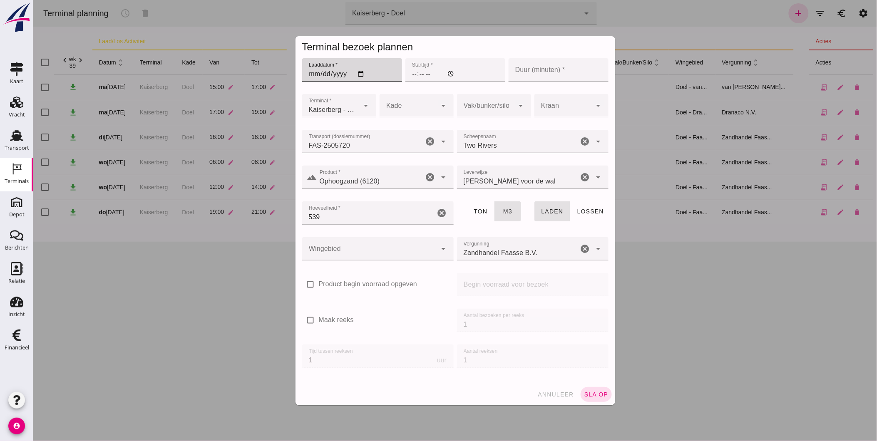
click at [359, 72] on input "Laaddatum *" at bounding box center [352, 69] width 100 height 23
click at [309, 72] on input "Laaddatum *" at bounding box center [352, 69] width 100 height 23
type input "[DATE]"
type input "16:00"
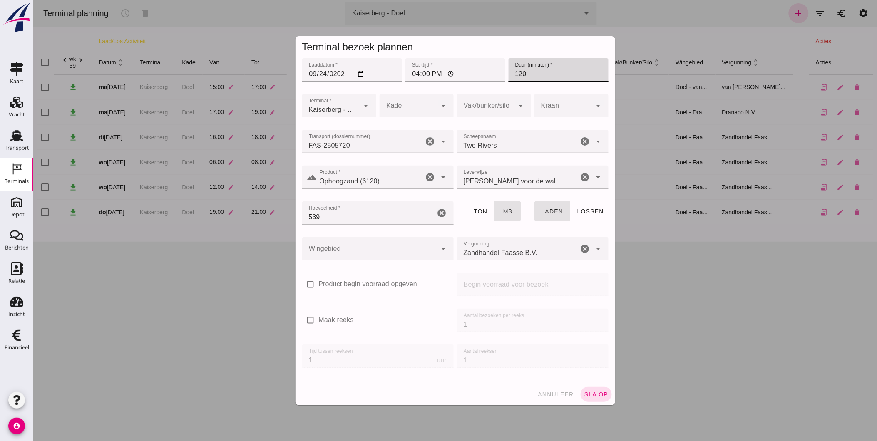
type input "120"
click at [401, 102] on div at bounding box center [407, 105] width 57 height 23
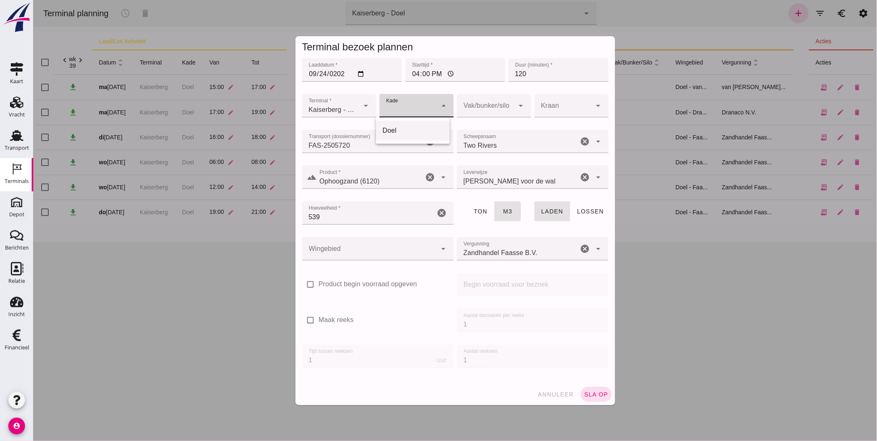
click at [396, 131] on div "Doel" at bounding box center [412, 131] width 61 height 10
type input "11"
click at [492, 107] on div at bounding box center [484, 105] width 57 height 23
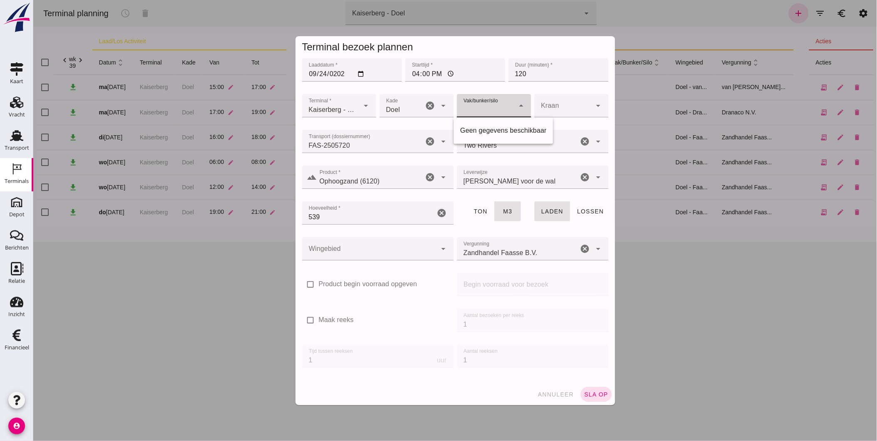
click at [562, 106] on div at bounding box center [562, 105] width 57 height 23
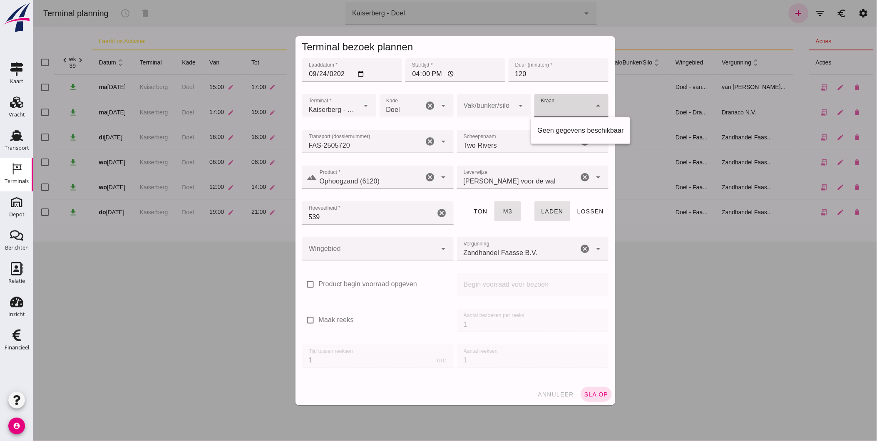
click at [385, 138] on div "FAS-2505720 FAS-2505720" at bounding box center [362, 141] width 121 height 23
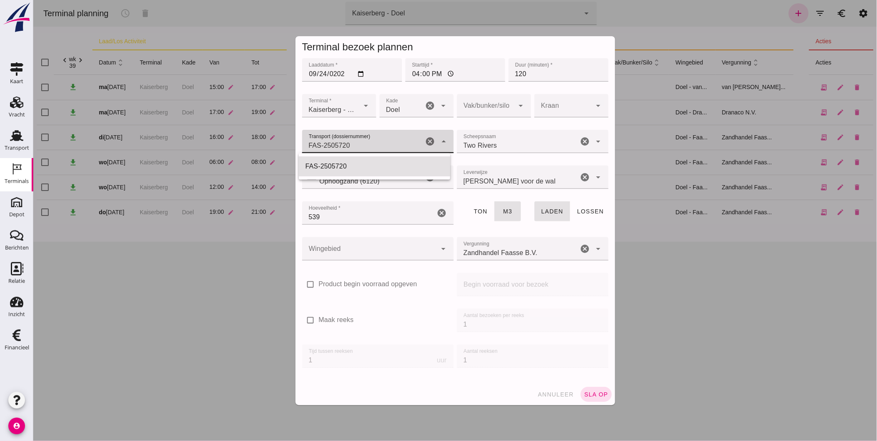
type input "Two Rivers"
click at [507, 141] on input "Two Rivers" at bounding box center [516, 146] width 121 height 10
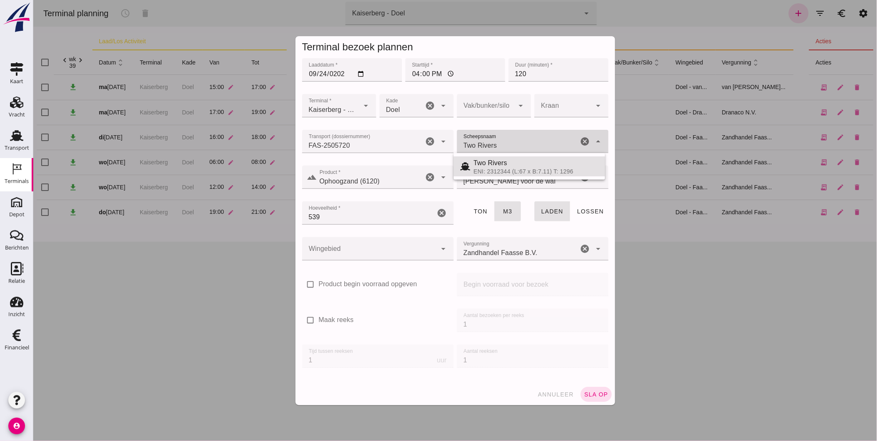
click at [400, 182] on input "Product *" at bounding box center [370, 181] width 107 height 10
type input "Ophoogzand (6120)"
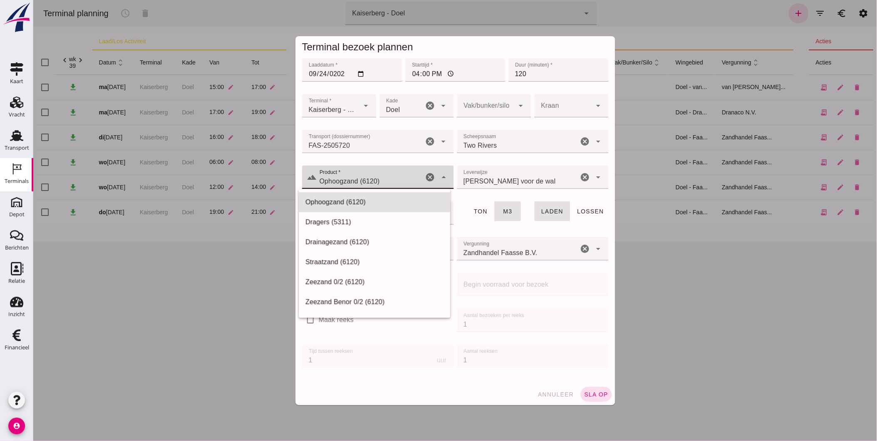
click at [507, 178] on span "[PERSON_NAME] voor de wal" at bounding box center [509, 181] width 92 height 10
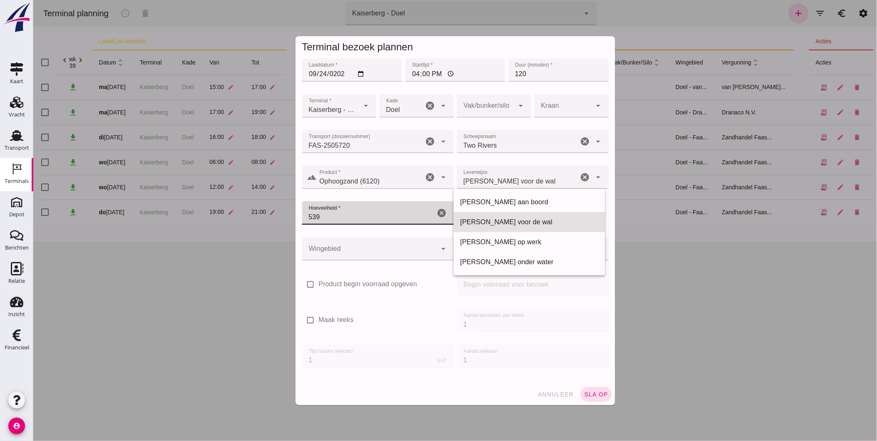
click at [342, 217] on input "539" at bounding box center [368, 212] width 133 height 23
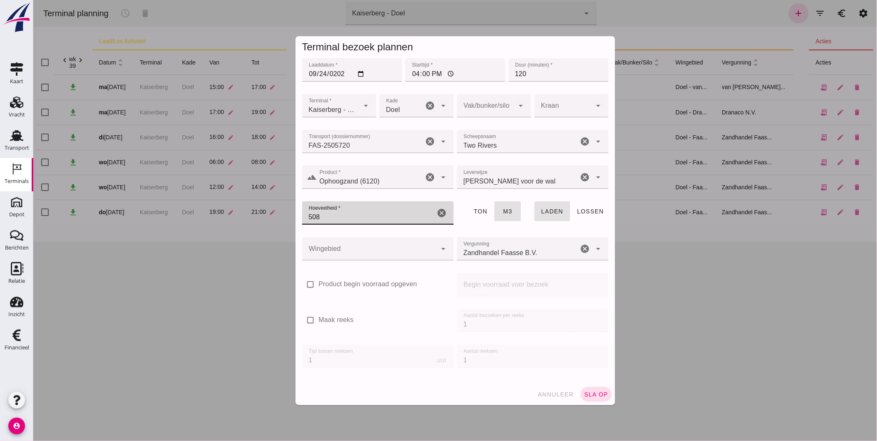
type input "508"
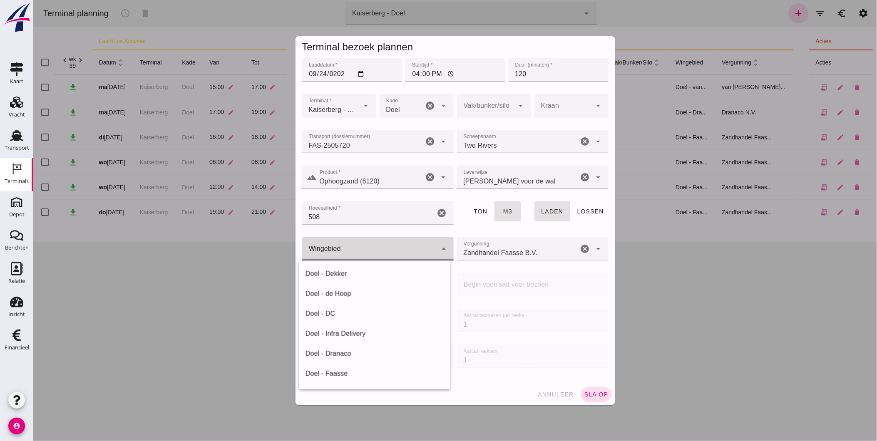
click at [380, 252] on div at bounding box center [369, 248] width 135 height 23
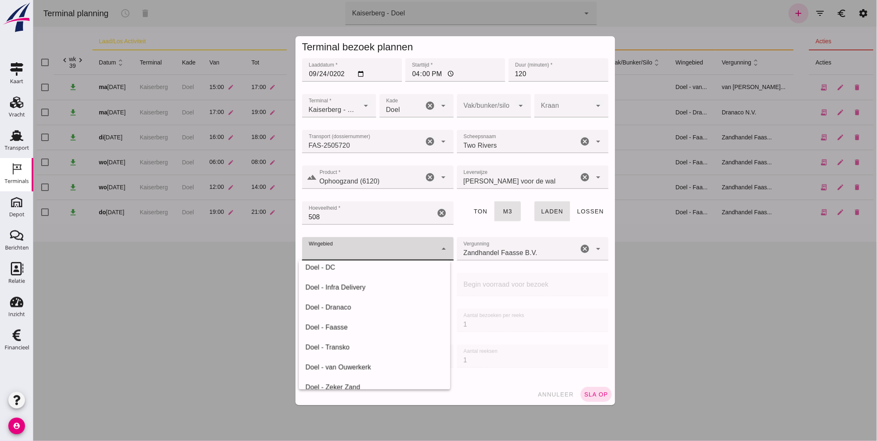
click at [359, 326] on div "Doel - Faasse" at bounding box center [374, 327] width 138 height 10
type input "197"
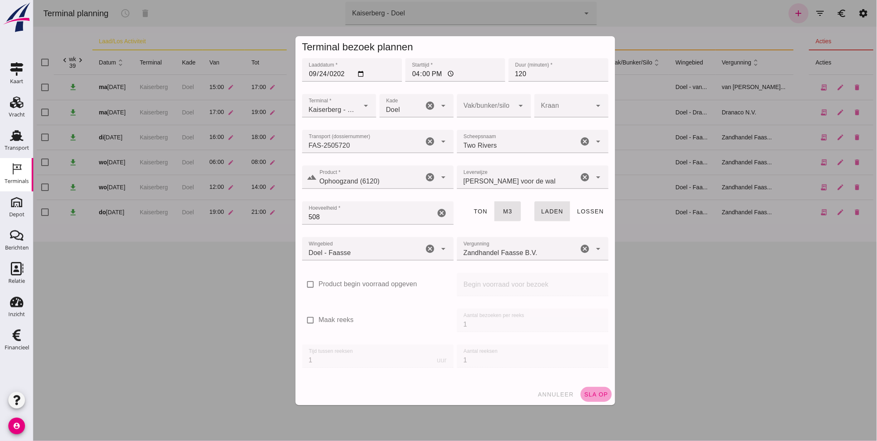
click at [594, 396] on span "sla op" at bounding box center [595, 394] width 25 height 7
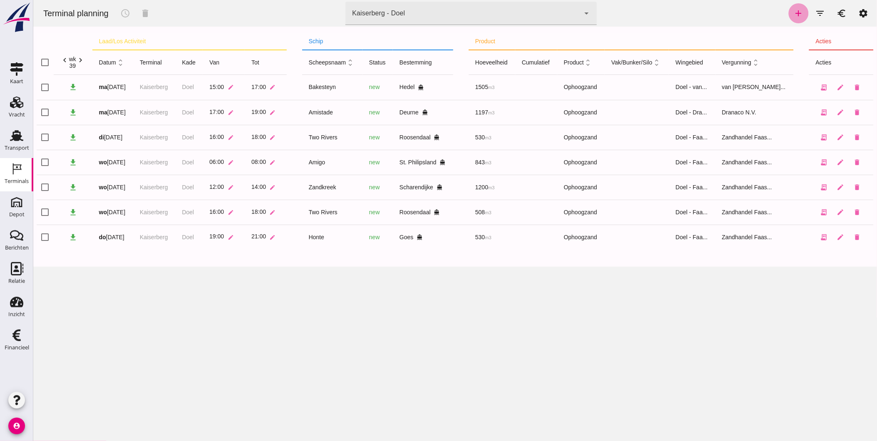
click at [798, 11] on link "add" at bounding box center [798, 13] width 20 height 20
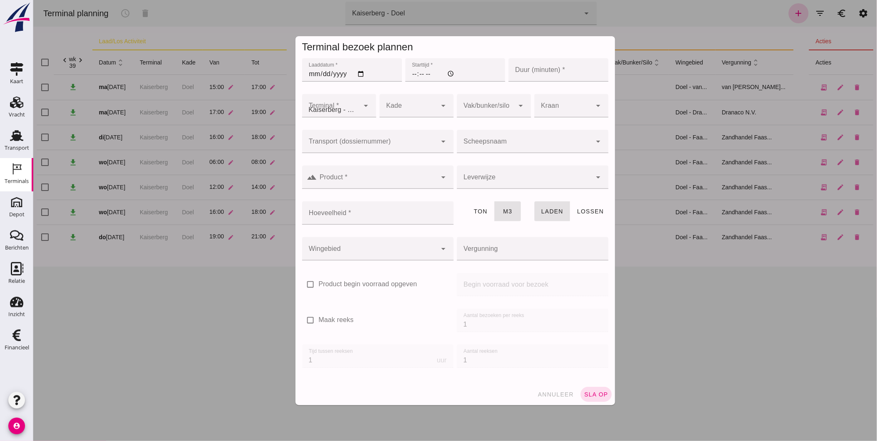
type input "Zandhandel Faasse B.V."
click at [557, 396] on span "annuleer" at bounding box center [555, 394] width 37 height 7
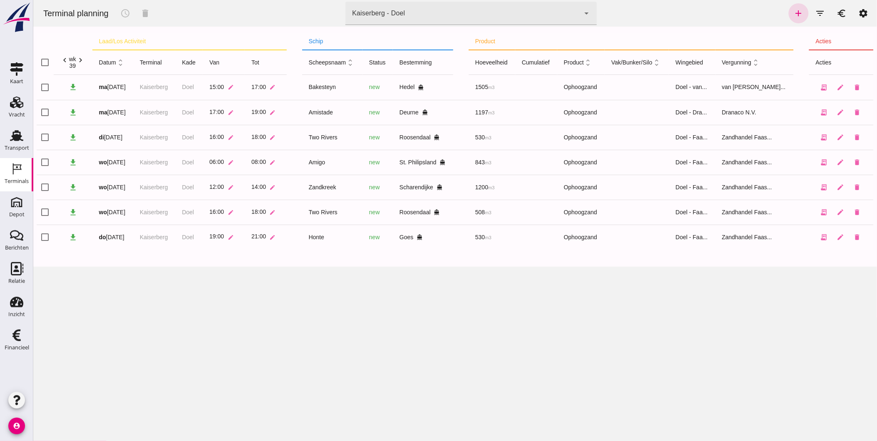
drag, startPoint x: 793, startPoint y: 13, endPoint x: 683, endPoint y: 16, distance: 110.3
click at [683, 16] on div "Terminal planning schedule delete terminal [GEOGRAPHIC_DATA] - Doel 7f603609-51…" at bounding box center [454, 13] width 837 height 27
click at [815, 13] on icon "filter_list" at bounding box center [820, 13] width 10 height 10
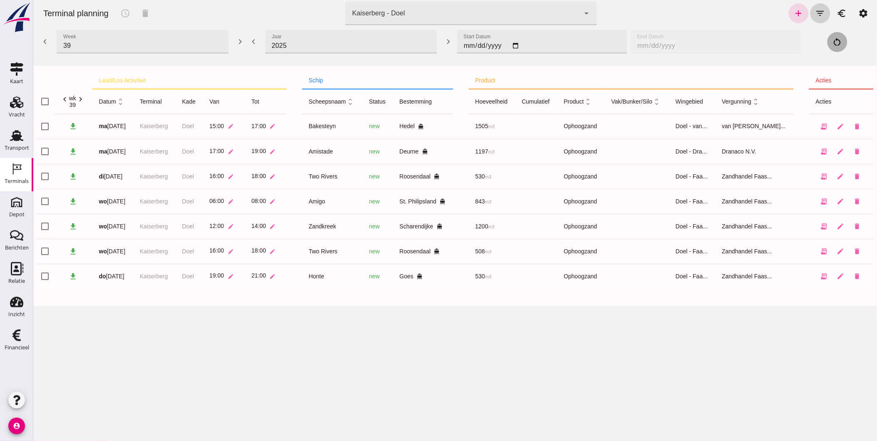
click at [815, 12] on icon "filter_list" at bounding box center [820, 13] width 10 height 10
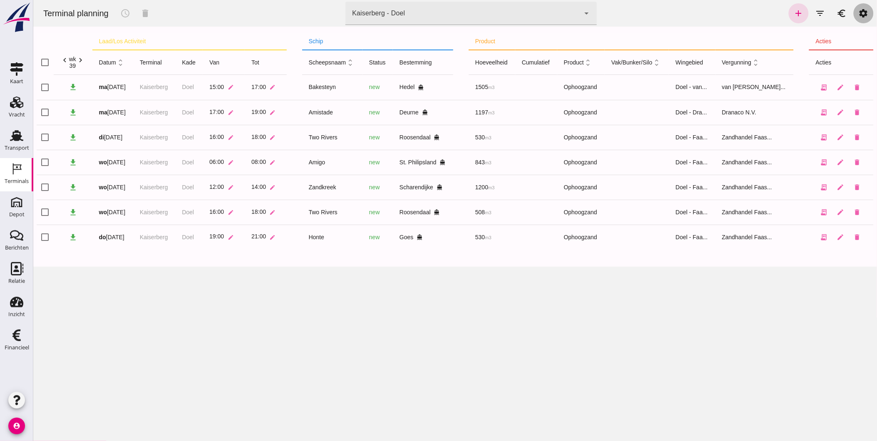
click at [863, 17] on link "settings" at bounding box center [863, 13] width 20 height 20
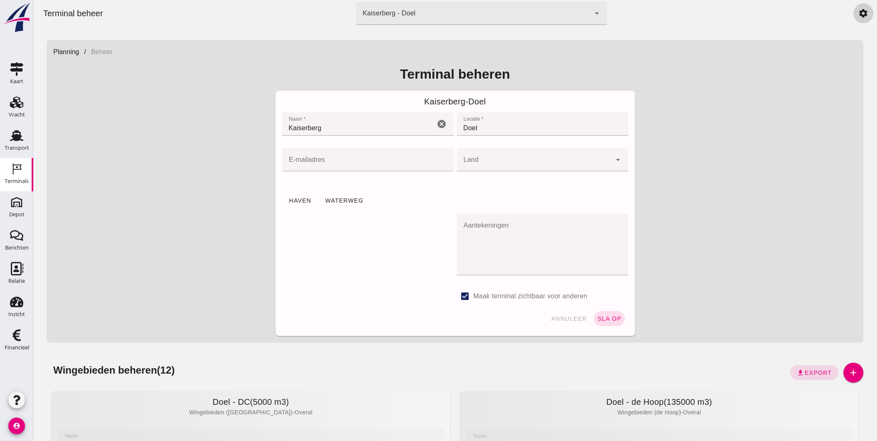
click at [862, 17] on link "settings" at bounding box center [863, 13] width 20 height 20
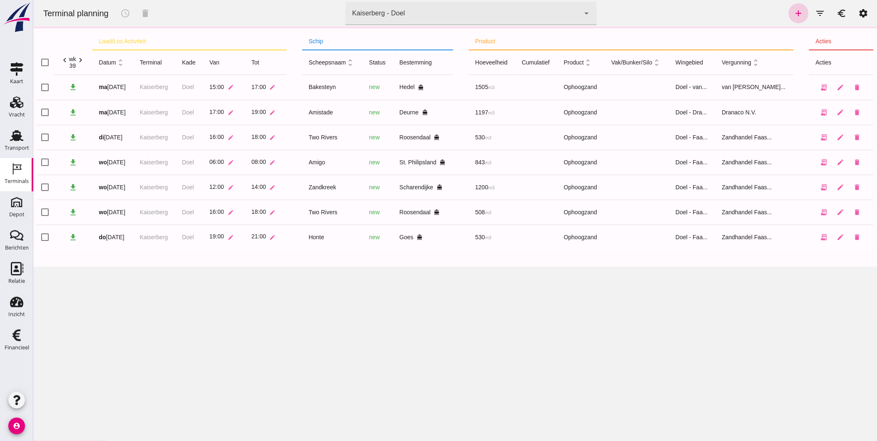
click at [795, 12] on icon "add" at bounding box center [798, 13] width 10 height 10
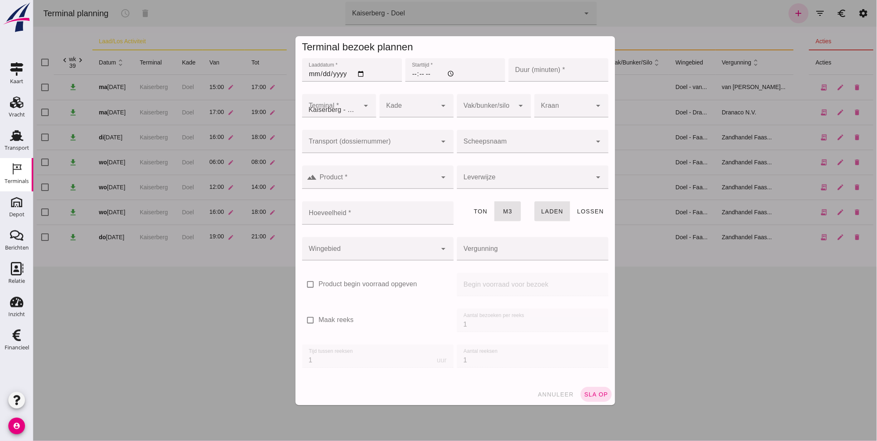
type input "Zandhandel Faasse B.V."
click at [318, 72] on input "Laaddatum *" at bounding box center [352, 69] width 100 height 23
click at [309, 72] on input "Laaddatum *" at bounding box center [352, 69] width 100 height 23
type input "2025-09-25"
type input "14:00"
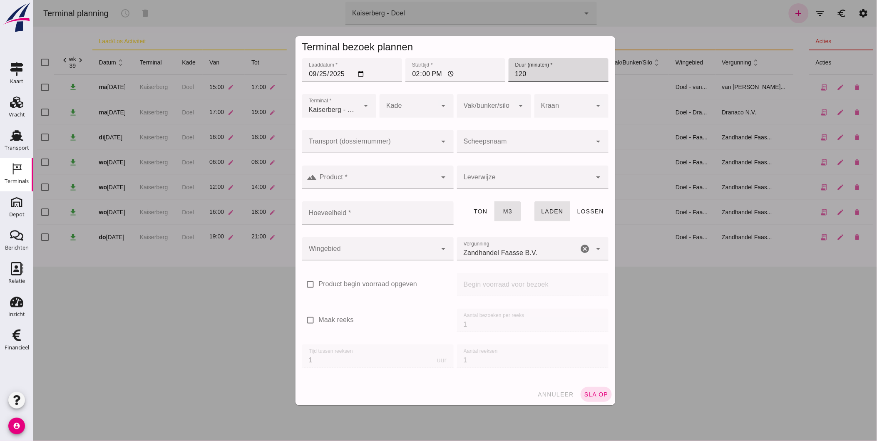
type input "120"
click at [329, 102] on div "Kaiserberg - Doel 7f603609-51ae-4e75-986b-c9057e559465" at bounding box center [330, 105] width 57 height 23
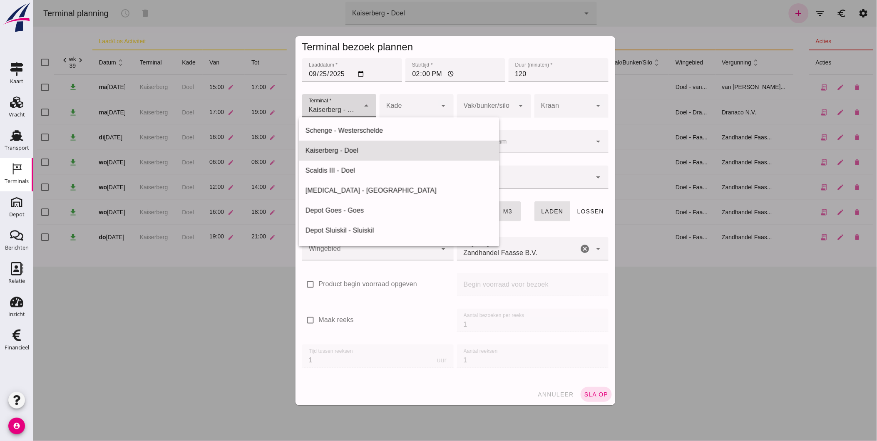
scroll to position [20, 0]
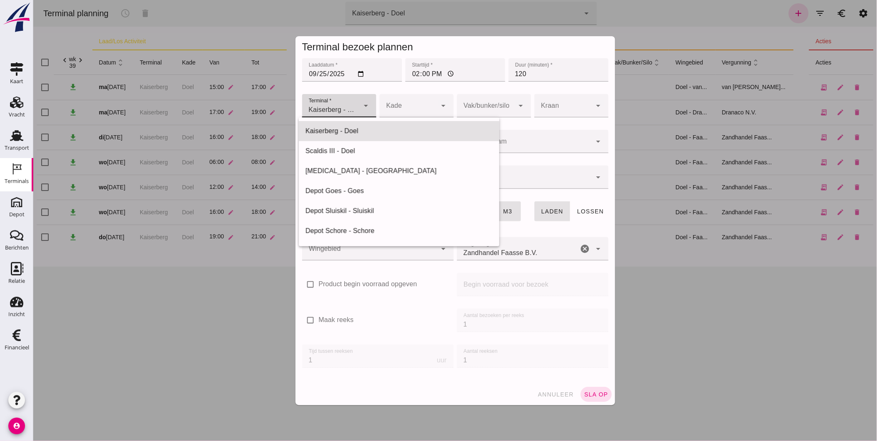
click at [329, 102] on div "Kaiserberg - Doel 7f603609-51ae-4e75-986b-c9057e559465" at bounding box center [330, 105] width 57 height 23
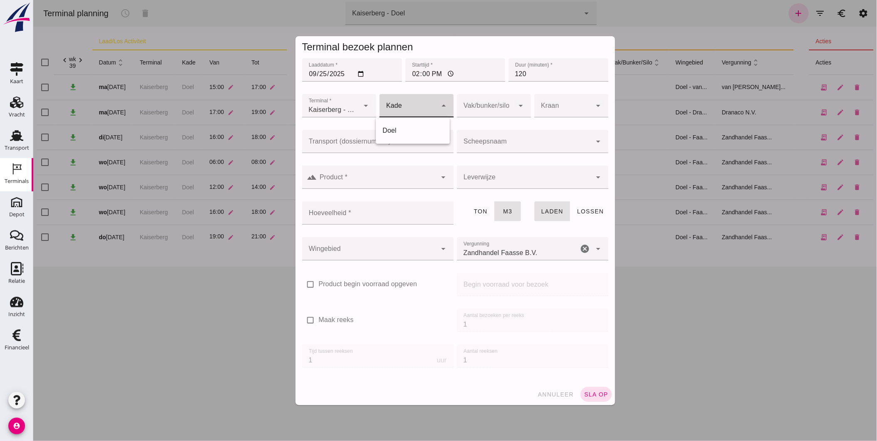
click at [419, 106] on div at bounding box center [407, 105] width 57 height 23
click at [417, 132] on div "Doel" at bounding box center [412, 131] width 61 height 10
type input "11"
click at [479, 108] on div at bounding box center [484, 105] width 57 height 23
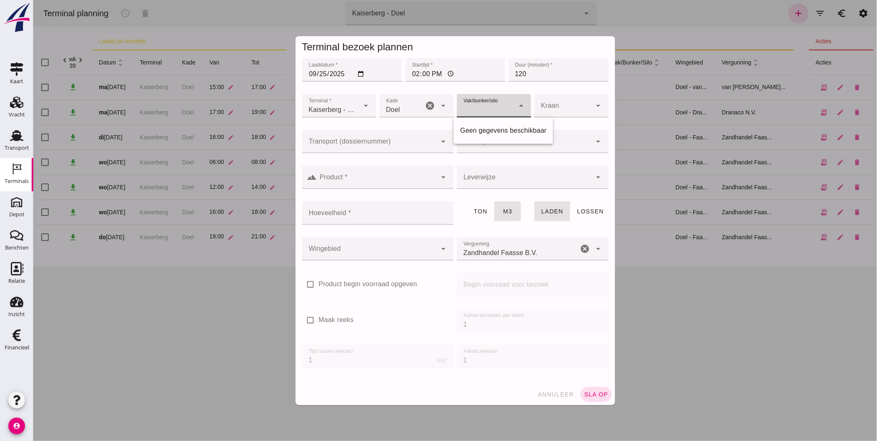
click at [479, 107] on div at bounding box center [484, 105] width 57 height 23
click at [408, 141] on input "Transport (dossiernummer)" at bounding box center [369, 146] width 135 height 10
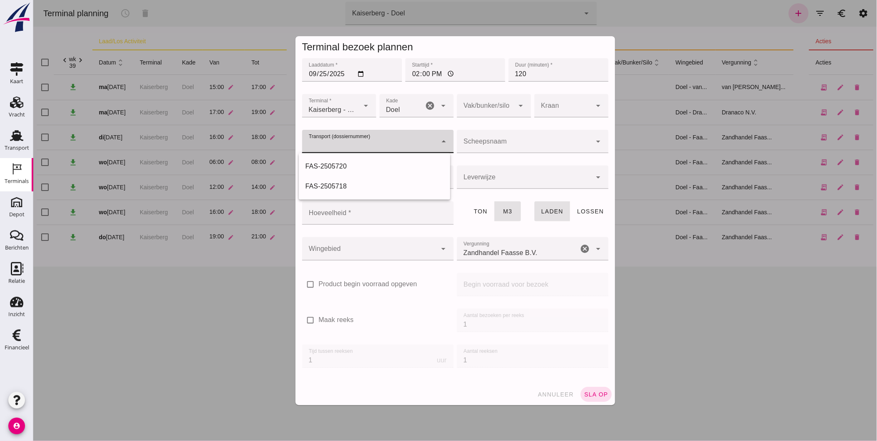
click at [408, 141] on input "Transport (dossiernummer)" at bounding box center [369, 146] width 135 height 10
click at [421, 215] on input "Hoeveelheid *" at bounding box center [375, 212] width 146 height 23
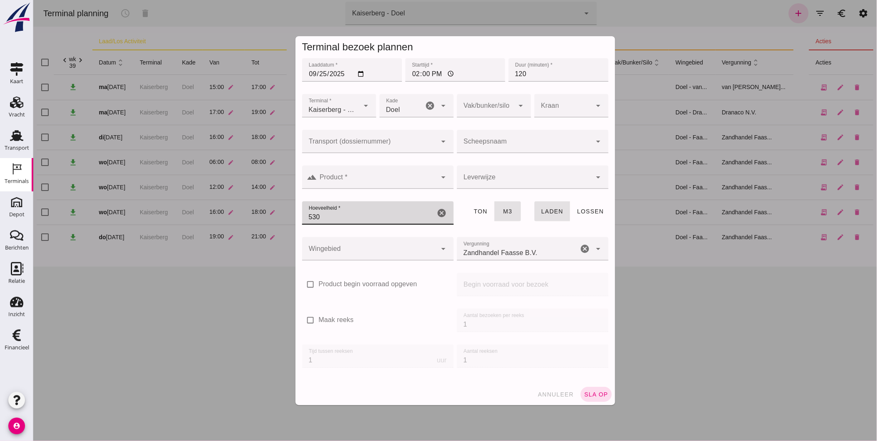
type input "530"
click at [375, 254] on div at bounding box center [369, 248] width 135 height 23
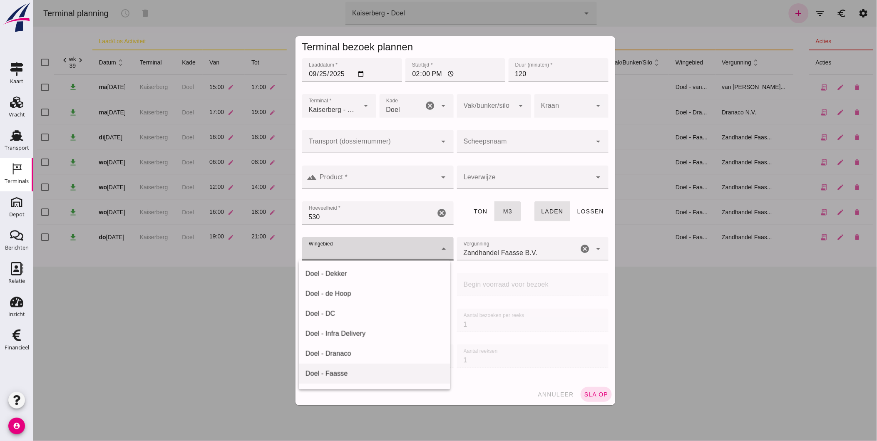
scroll to position [46, 0]
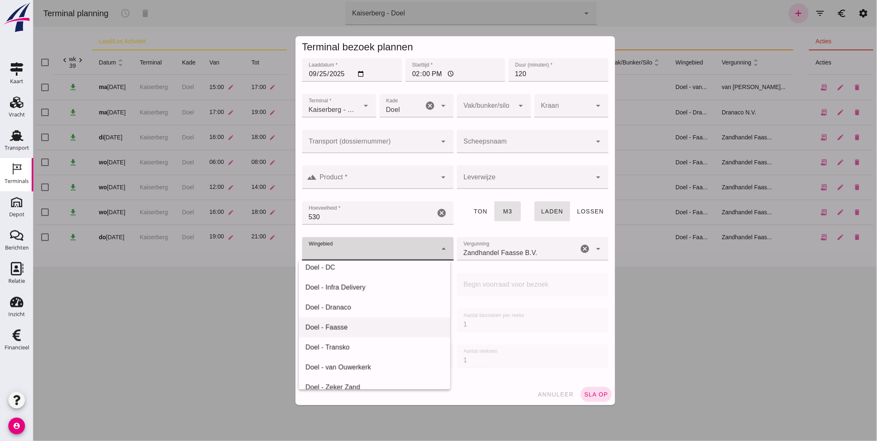
click at [374, 329] on div "Doel - Faasse" at bounding box center [374, 327] width 138 height 10
type input "197"
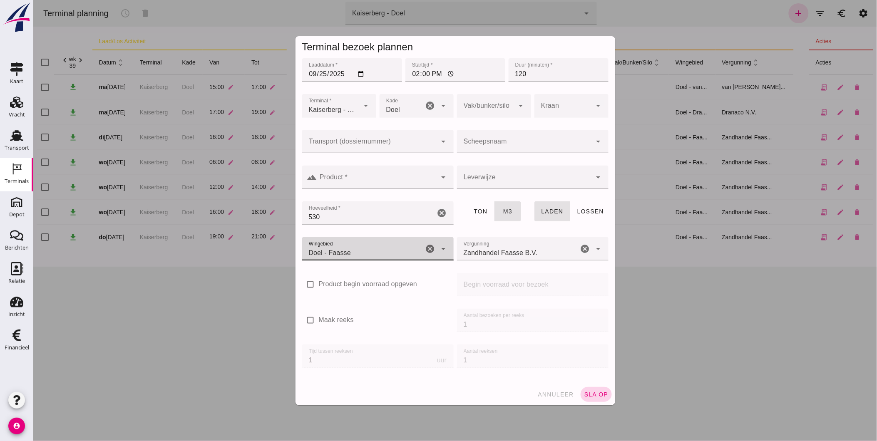
click at [587, 396] on span "sla op" at bounding box center [595, 394] width 25 height 7
click at [374, 185] on input "Product *" at bounding box center [377, 181] width 120 height 10
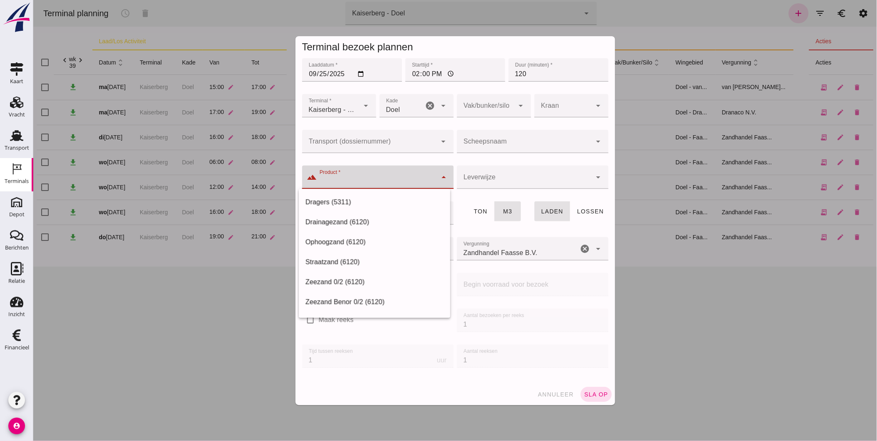
click at [374, 178] on input "Product *" at bounding box center [377, 181] width 120 height 10
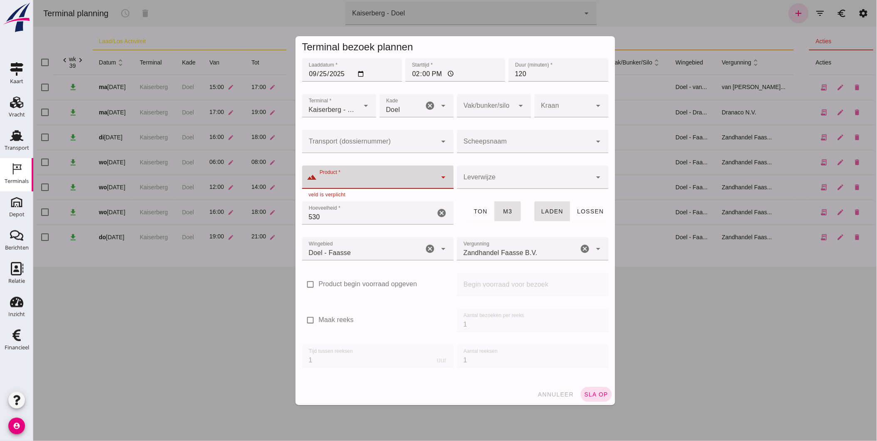
click at [362, 174] on div at bounding box center [377, 177] width 120 height 23
type input "d"
click at [426, 176] on div at bounding box center [377, 177] width 120 height 23
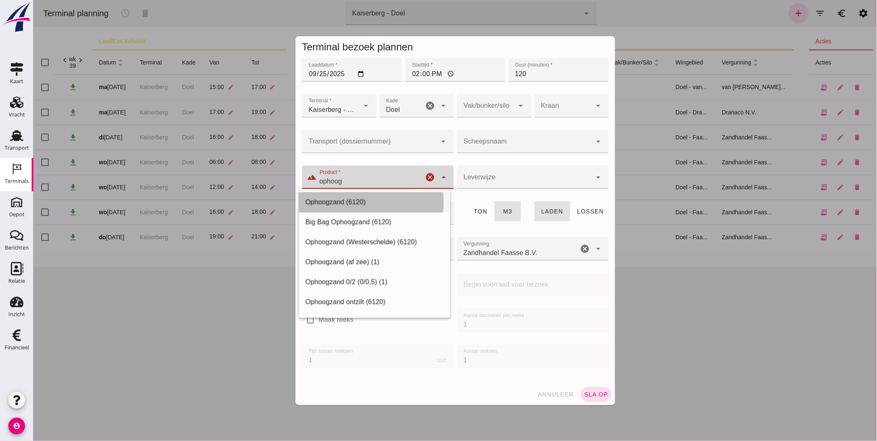
click at [373, 205] on div "Ophoogzand (6120)" at bounding box center [374, 202] width 138 height 10
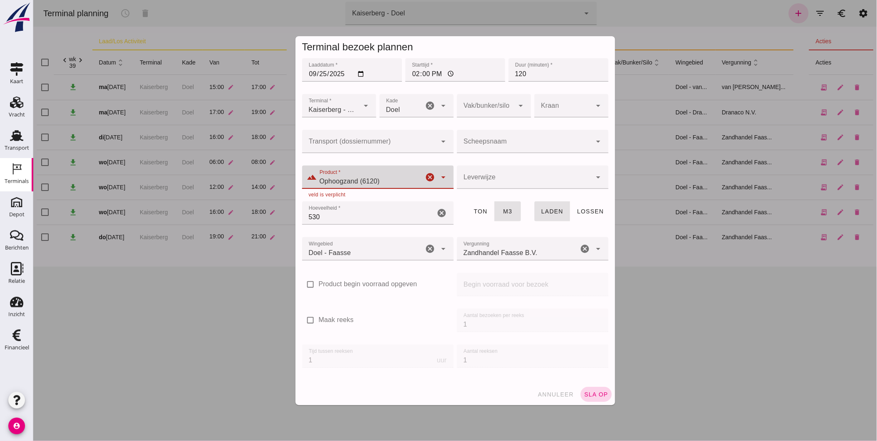
type input "Ophoogzand (6120)"
click at [600, 392] on span "sla op" at bounding box center [595, 394] width 25 height 7
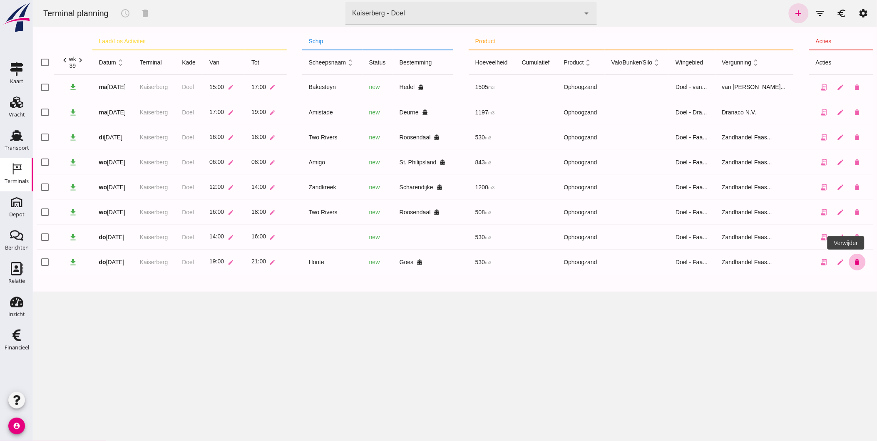
click at [853, 263] on icon "delete" at bounding box center [856, 261] width 7 height 7
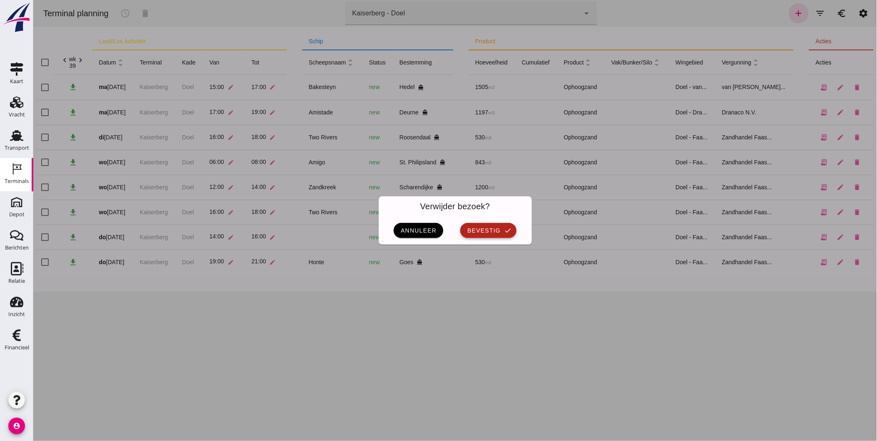
drag, startPoint x: 492, startPoint y: 231, endPoint x: 418, endPoint y: 245, distance: 75.2
click at [419, 246] on div "Verwijder bezoek? annuleer bevestig check" at bounding box center [455, 221] width 166 height 62
click at [414, 236] on button "annuleer" at bounding box center [418, 230] width 50 height 15
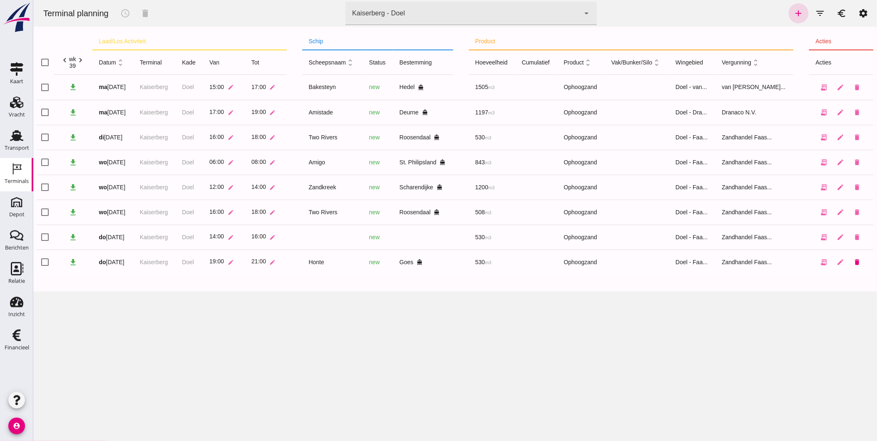
click at [853, 263] on icon "delete" at bounding box center [856, 261] width 7 height 7
click at [853, 264] on icon "delete" at bounding box center [856, 261] width 7 height 7
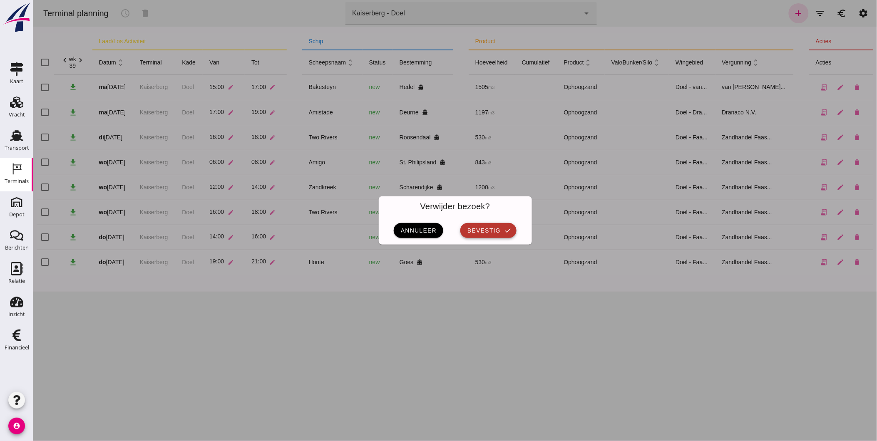
drag, startPoint x: 485, startPoint y: 219, endPoint x: 495, endPoint y: 232, distance: 16.4
click at [495, 232] on div "annuleer bevestig check" at bounding box center [454, 230] width 153 height 28
click at [495, 232] on span "bevestig" at bounding box center [483, 230] width 34 height 7
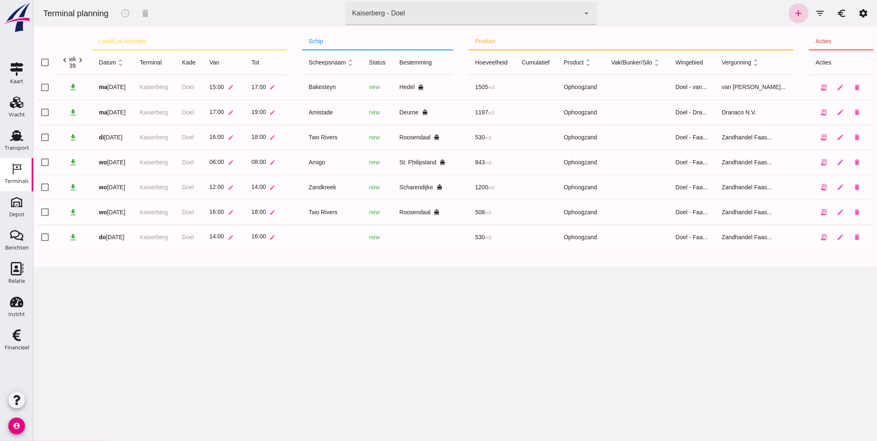
click at [788, 17] on link "add" at bounding box center [798, 13] width 20 height 20
type input "Zandhandel Faasse B.V."
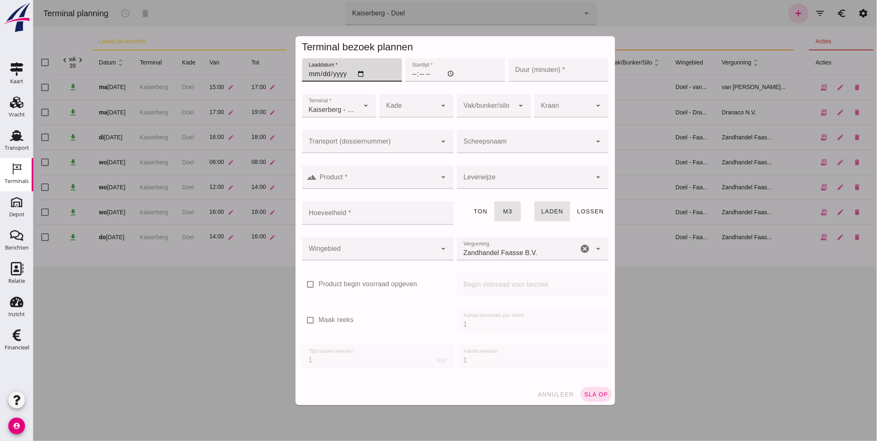
click at [305, 72] on input "Laaddatum *" at bounding box center [352, 69] width 100 height 23
type input "2025-09-25"
click at [410, 75] on input "Starttijd *" at bounding box center [455, 69] width 100 height 23
type input "16:00"
click at [533, 70] on input "Duur (minuten) *" at bounding box center [558, 69] width 100 height 23
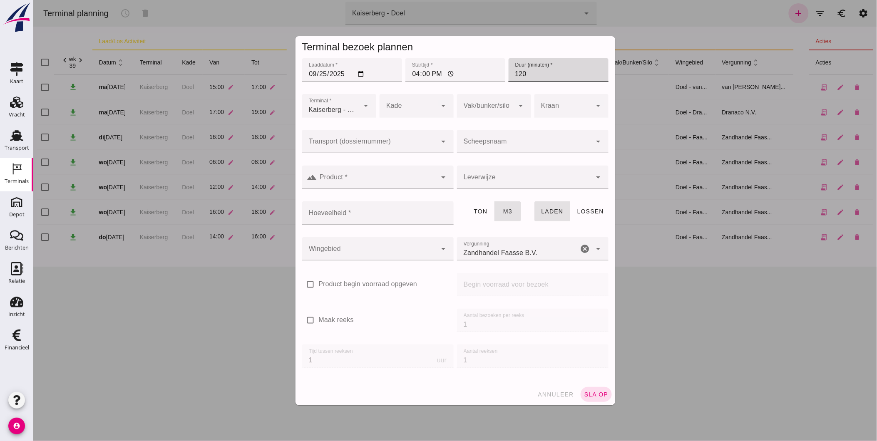
type input "120"
click at [414, 107] on div at bounding box center [407, 105] width 57 height 23
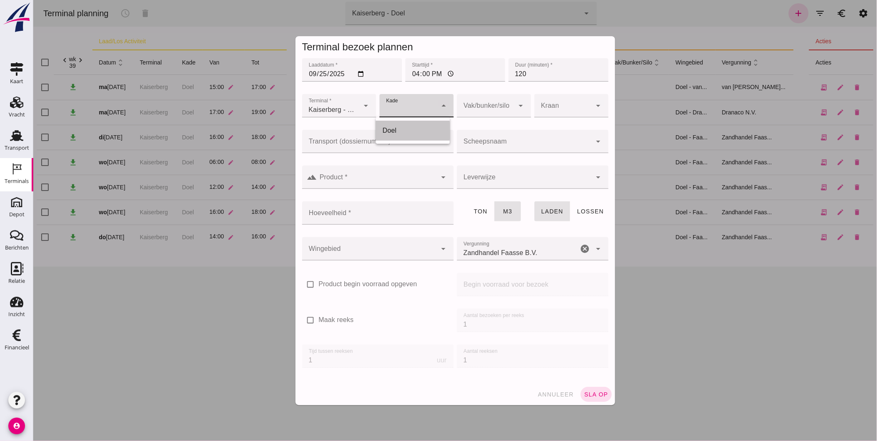
drag, startPoint x: 413, startPoint y: 131, endPoint x: 420, endPoint y: 130, distance: 6.8
click at [414, 131] on div "Doel" at bounding box center [412, 131] width 61 height 10
type input "11"
click at [367, 134] on div at bounding box center [369, 141] width 135 height 23
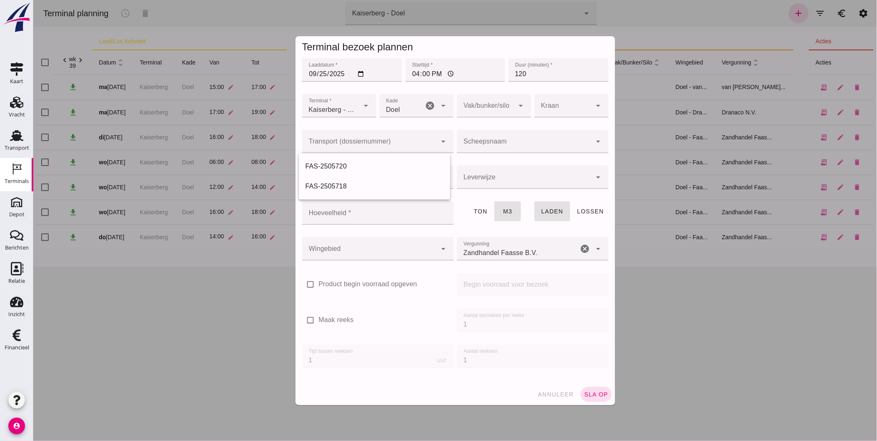
click at [501, 161] on div at bounding box center [532, 159] width 138 height 6
click at [396, 178] on input "Product *" at bounding box center [377, 181] width 120 height 10
drag, startPoint x: 512, startPoint y: 38, endPoint x: 494, endPoint y: 45, distance: 19.3
click at [494, 45] on div "Terminal bezoek plannen" at bounding box center [455, 47] width 320 height 22
click at [375, 217] on input "Hoeveelheid *" at bounding box center [375, 212] width 146 height 23
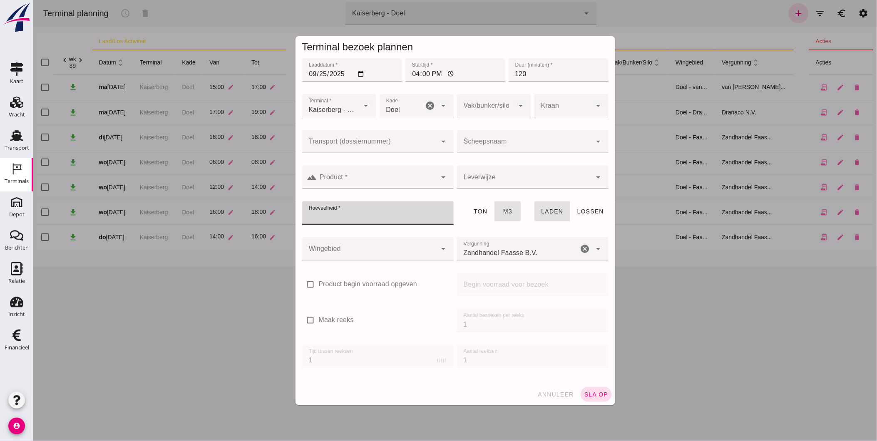
click at [375, 217] on input "Hoeveelheid *" at bounding box center [375, 212] width 146 height 23
click at [384, 197] on div at bounding box center [377, 195] width 138 height 6
click at [371, 220] on input "Hoeveelheid *" at bounding box center [375, 212] width 146 height 23
click at [370, 220] on input "Hoeveelheid *" at bounding box center [375, 212] width 146 height 23
type input "-1"
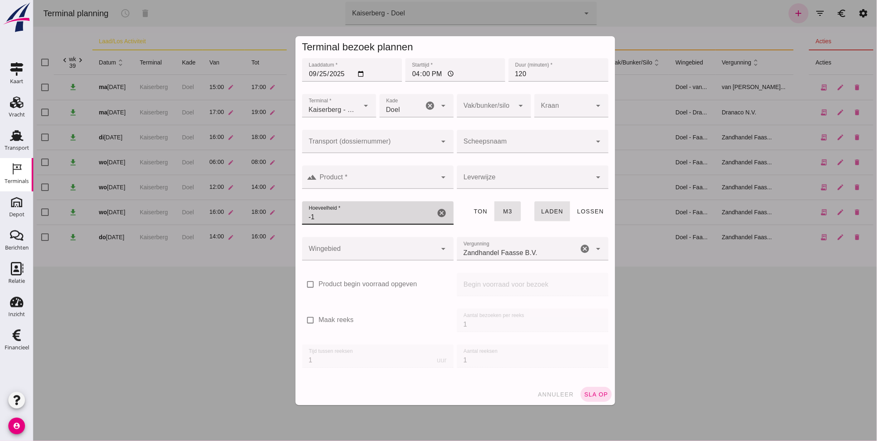
click at [435, 220] on input "-1" at bounding box center [368, 212] width 133 height 23
click at [380, 193] on div at bounding box center [377, 195] width 138 height 6
click at [376, 178] on input "Product *" at bounding box center [377, 181] width 120 height 10
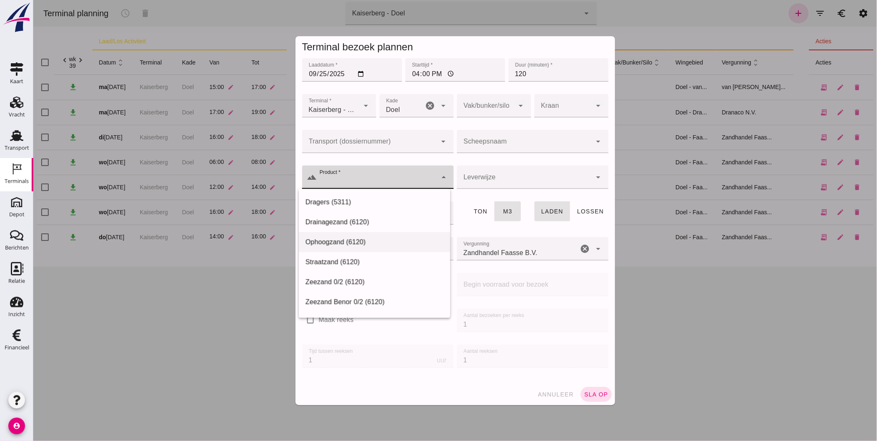
click at [349, 238] on div "Ophoogzand (6120)" at bounding box center [374, 242] width 138 height 10
type input "Ophoogzand (6120)"
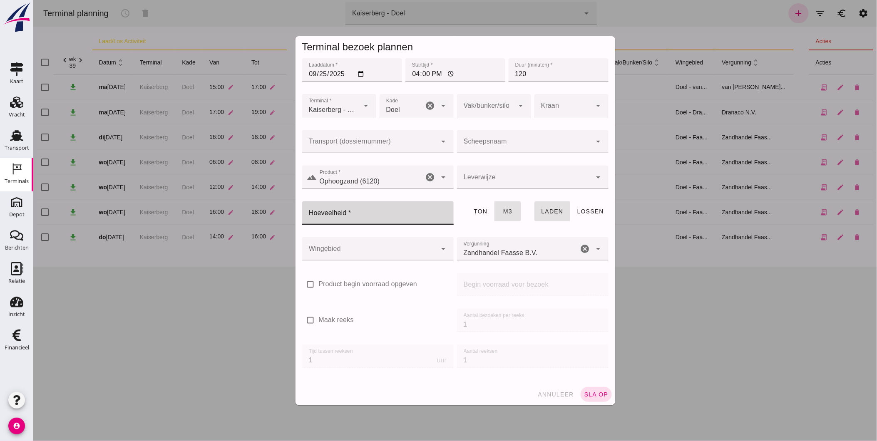
click at [352, 213] on input "Hoeveelheid *" at bounding box center [375, 212] width 146 height 23
type input "-5"
type input "508"
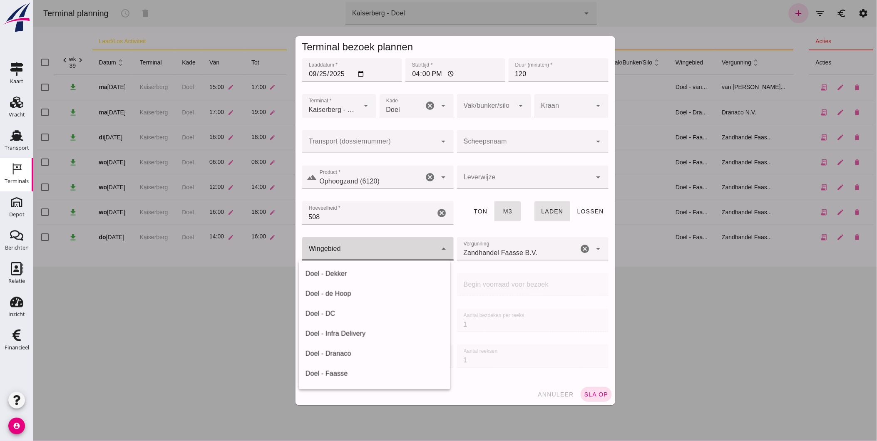
click at [357, 248] on div at bounding box center [369, 248] width 135 height 23
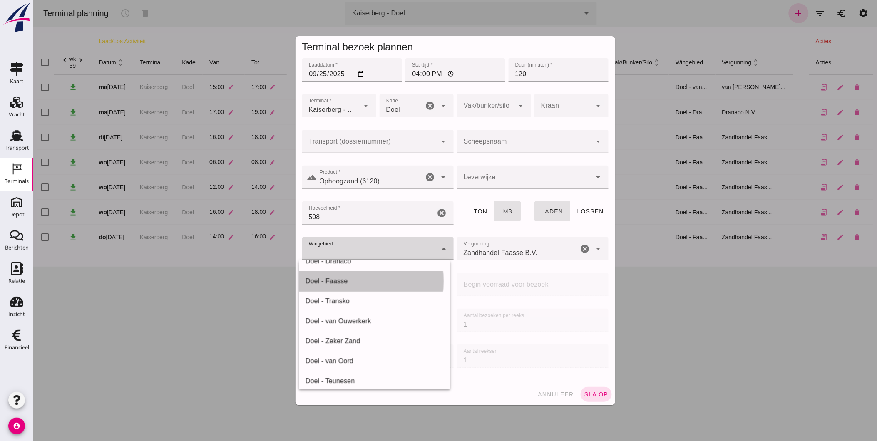
click at [352, 278] on div "Doel - Faasse" at bounding box center [374, 281] width 138 height 10
type input "197"
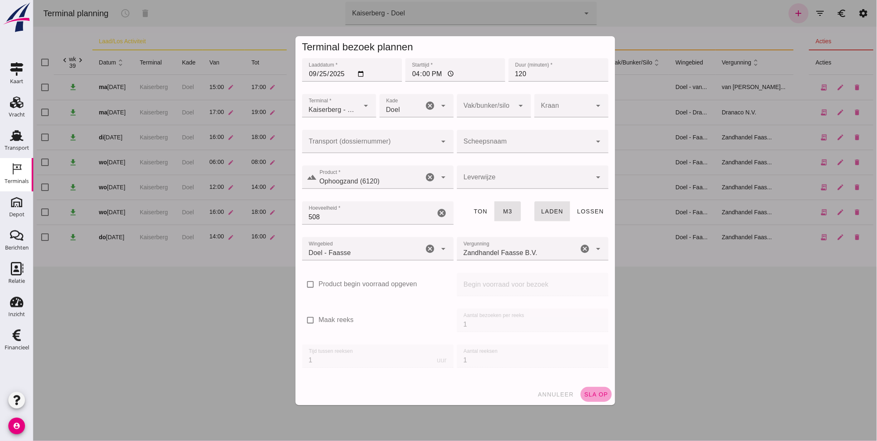
click at [592, 398] on button "sla op" at bounding box center [595, 394] width 31 height 15
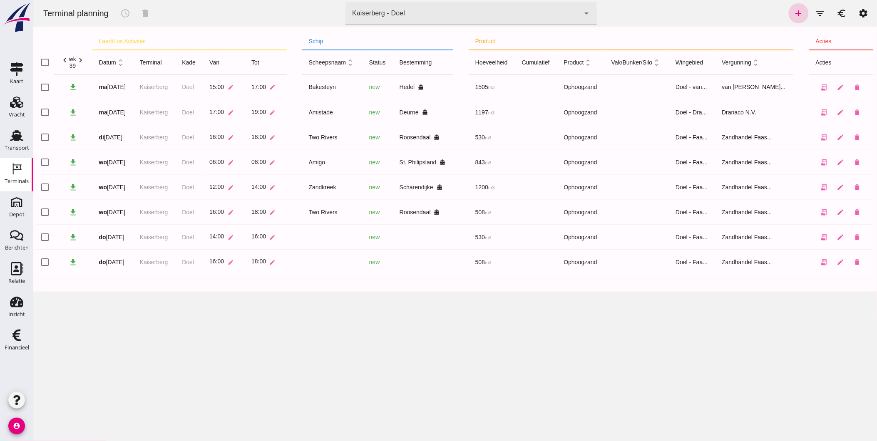
drag, startPoint x: 793, startPoint y: 12, endPoint x: 916, endPoint y: 196, distance: 222.0
click at [793, 12] on icon "add" at bounding box center [798, 13] width 10 height 10
type input "Zandhandel Faasse B.V."
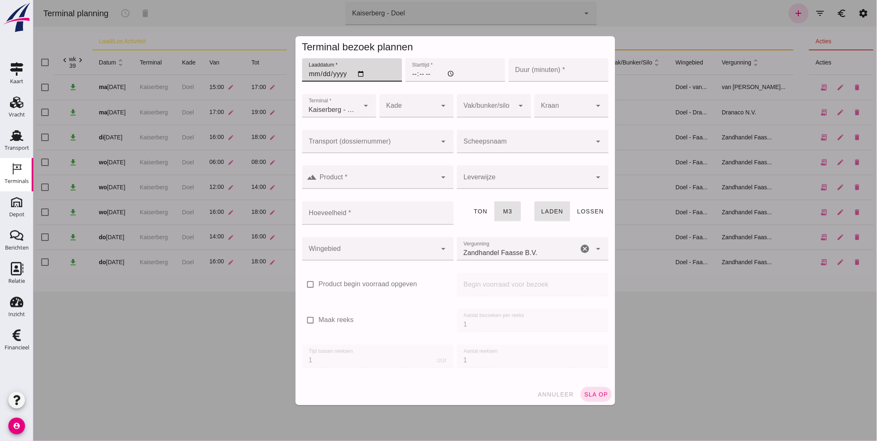
click at [310, 72] on input "Laaddatum *" at bounding box center [352, 69] width 100 height 23
type input "2025-09-25"
click at [410, 72] on input "Starttijd *" at bounding box center [455, 69] width 100 height 23
type input "18:00"
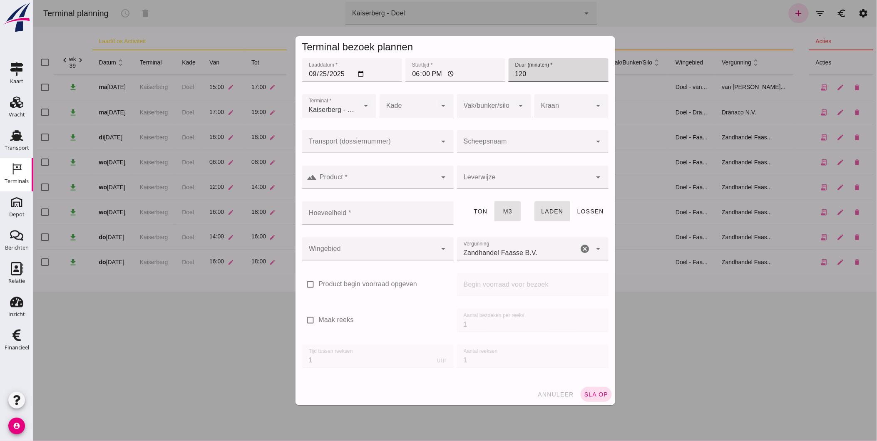
type input "120"
click at [426, 100] on div at bounding box center [407, 105] width 57 height 23
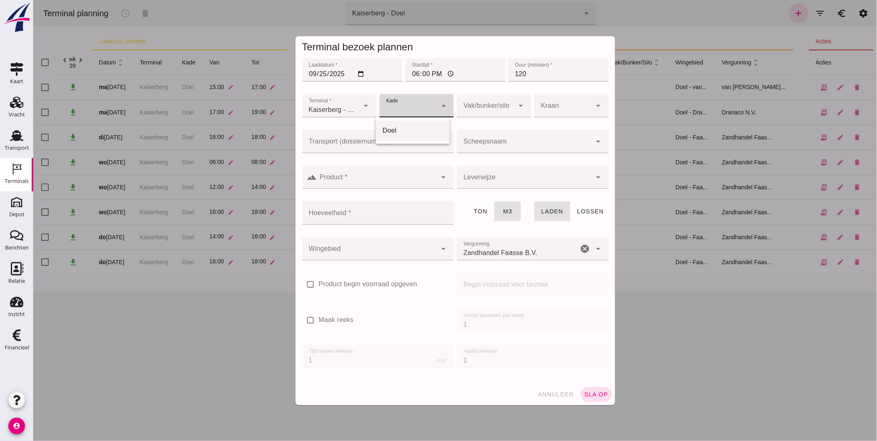
click at [424, 129] on div "Doel" at bounding box center [412, 131] width 61 height 10
type input "11"
click at [497, 251] on input "Zandhandel Faasse B.V." at bounding box center [516, 253] width 121 height 10
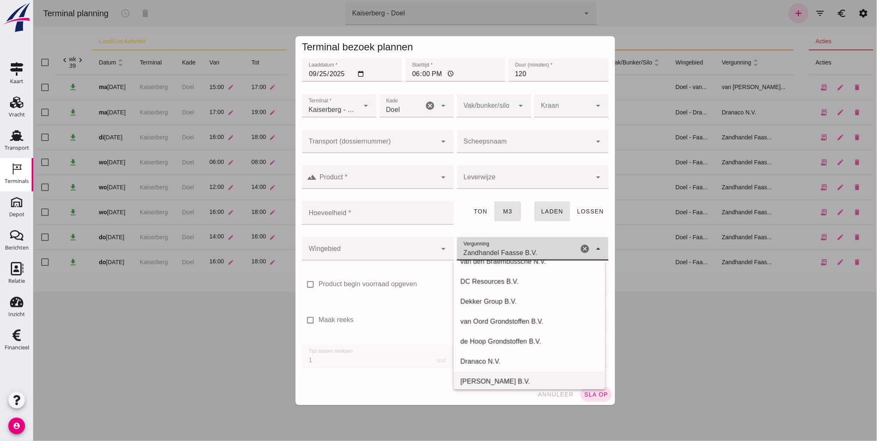
scroll to position [46, 0]
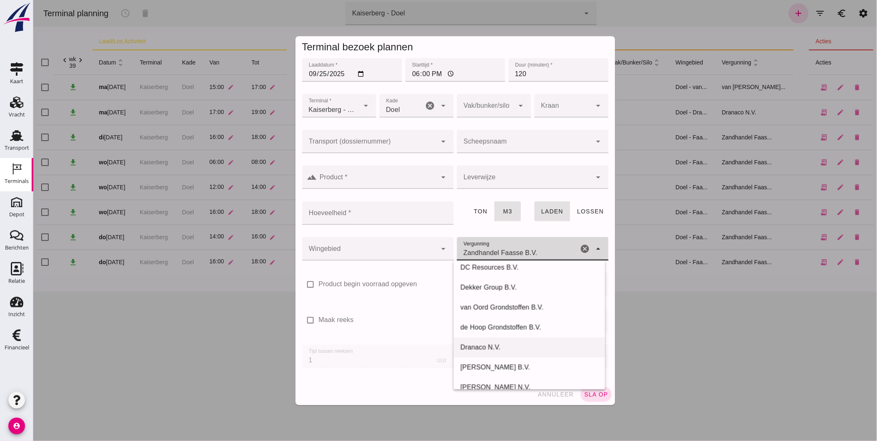
click at [502, 351] on div "Dranaco N.V." at bounding box center [529, 347] width 138 height 10
type input "Dranaco N.V."
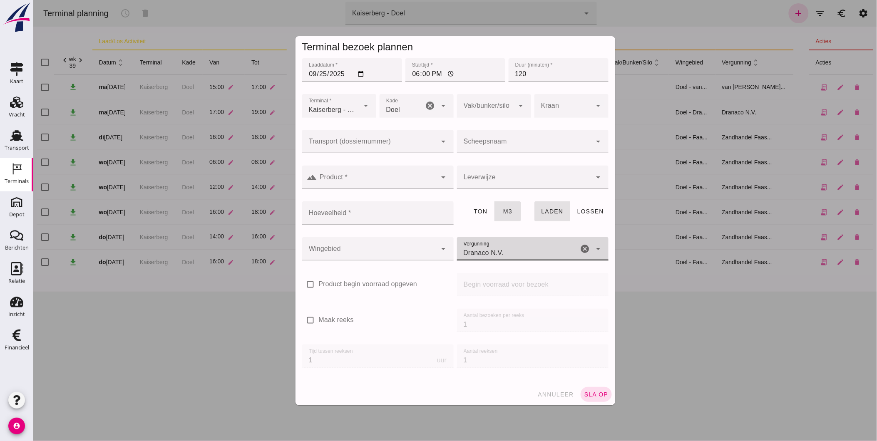
click at [379, 244] on div at bounding box center [369, 248] width 135 height 23
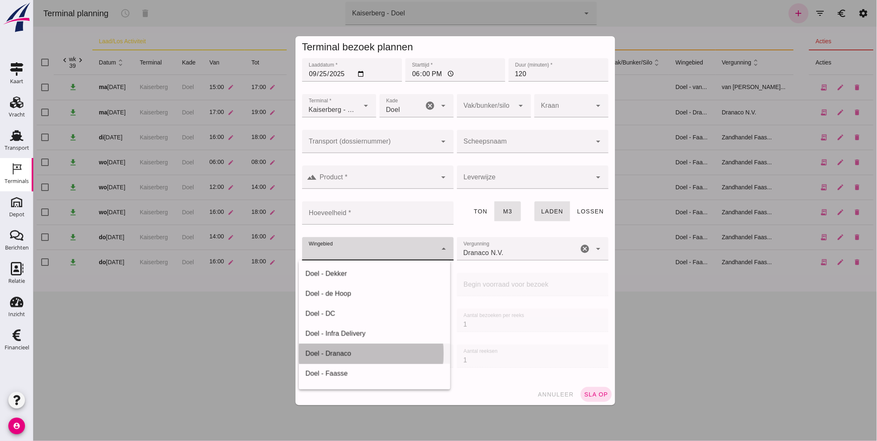
click at [376, 350] on div "Doel - Dranaco" at bounding box center [374, 354] width 138 height 10
type input "196"
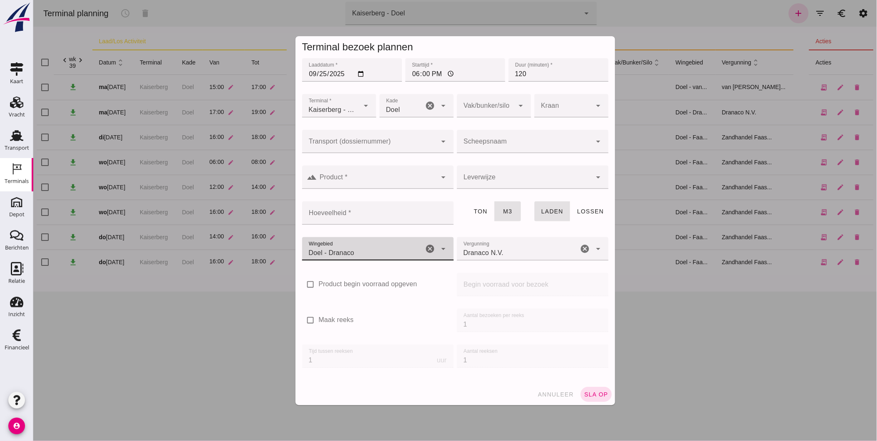
click at [384, 214] on input "Hoeveelheid *" at bounding box center [375, 212] width 146 height 23
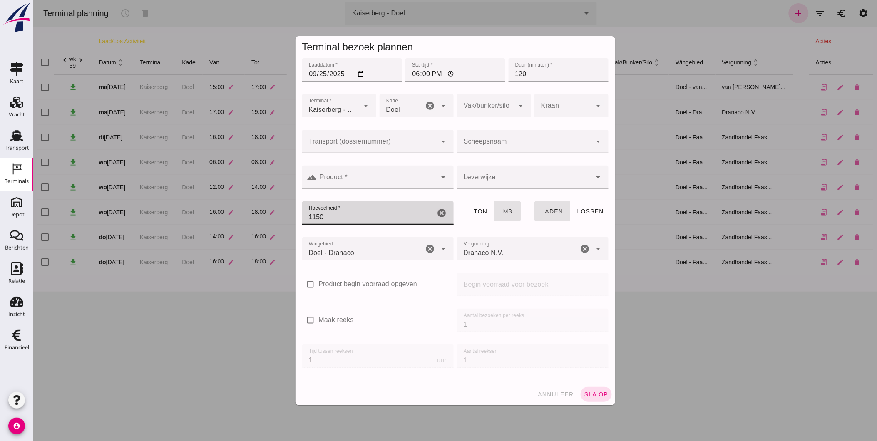
type input "1150"
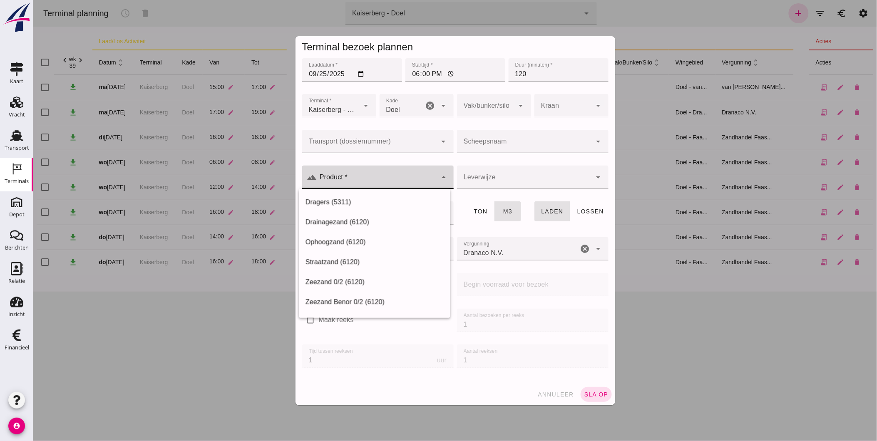
click at [436, 166] on div "arrow_drop_down" at bounding box center [442, 177] width 12 height 23
click at [376, 240] on div "Ophoogzand (6120)" at bounding box center [374, 242] width 138 height 10
type input "Ophoogzand (6120)"
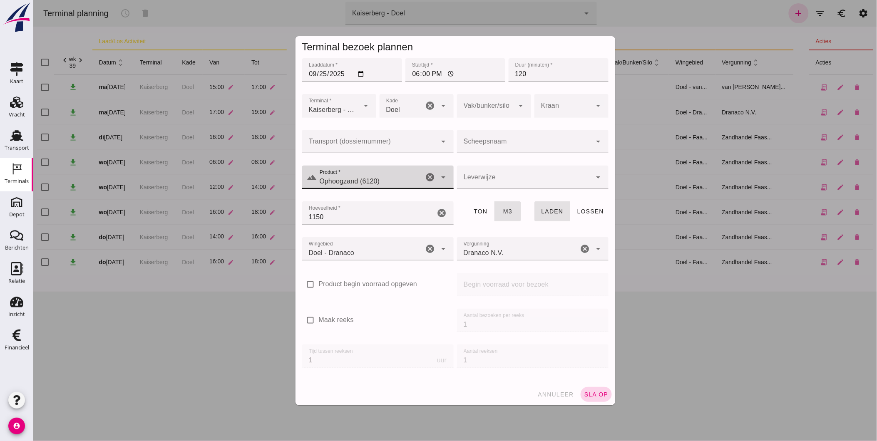
click at [587, 388] on button "sla op" at bounding box center [595, 394] width 31 height 15
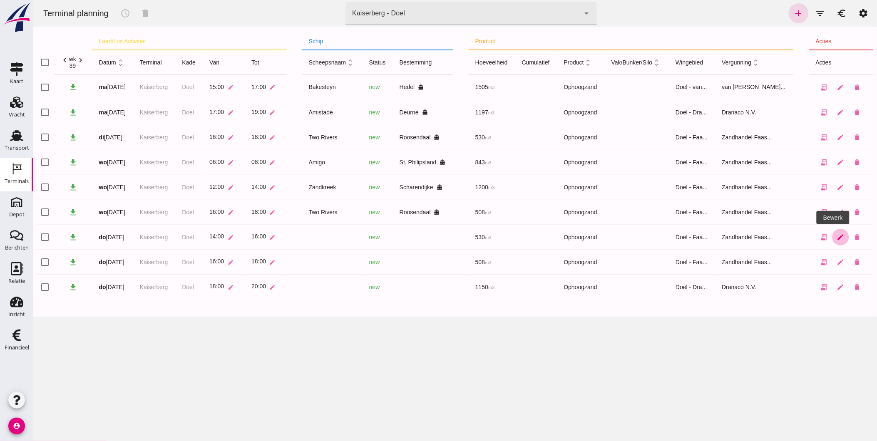
click at [836, 235] on icon "edit" at bounding box center [839, 236] width 7 height 7
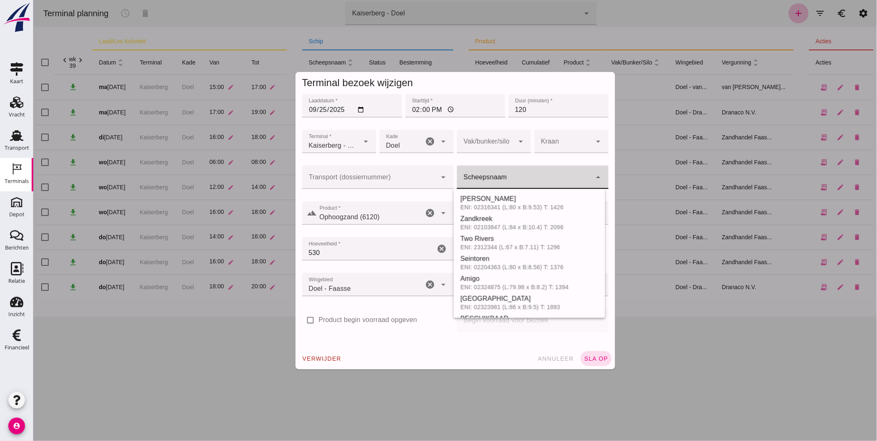
click at [485, 183] on input "Scheepsnaam" at bounding box center [523, 181] width 135 height 10
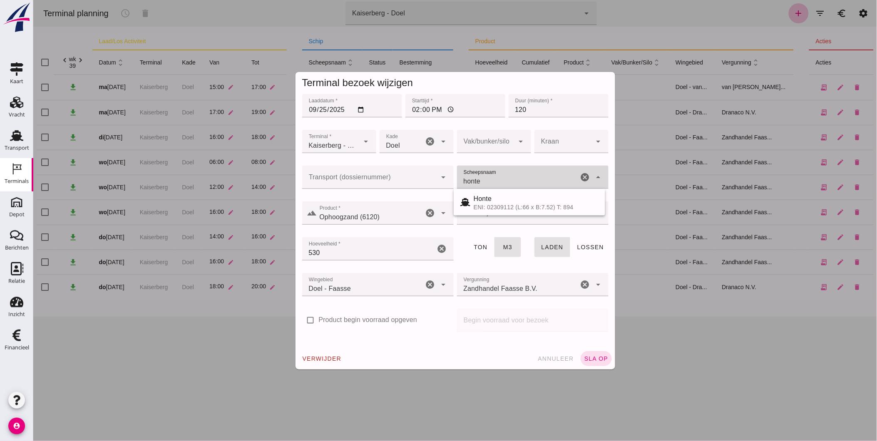
click at [560, 209] on div "ENI: 02309112 (L:66 x B:7.52) T: 894" at bounding box center [535, 207] width 125 height 7
type input "Honte"
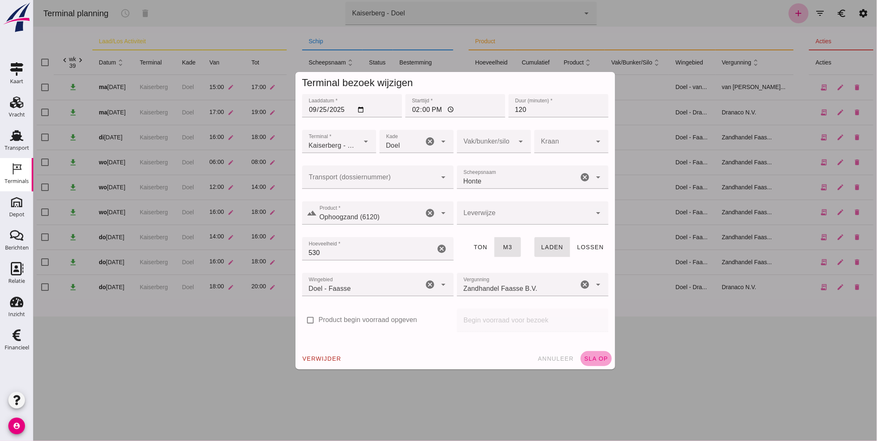
click at [596, 359] on span "sla op" at bounding box center [595, 358] width 25 height 7
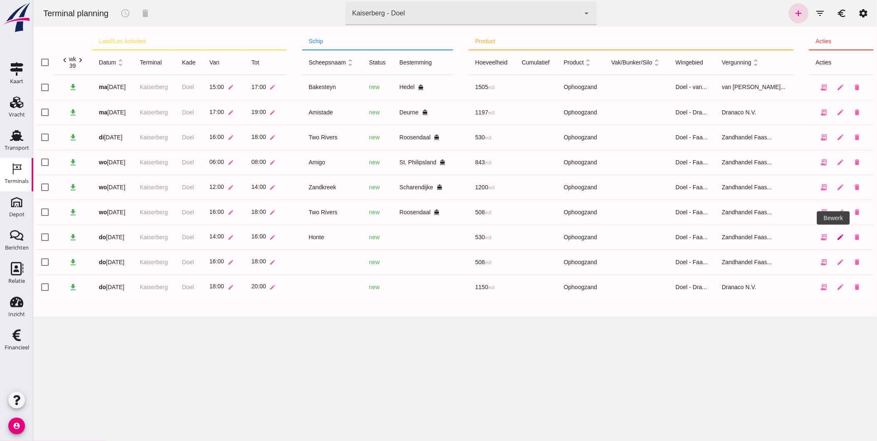
click at [836, 238] on icon "edit" at bounding box center [839, 236] width 7 height 7
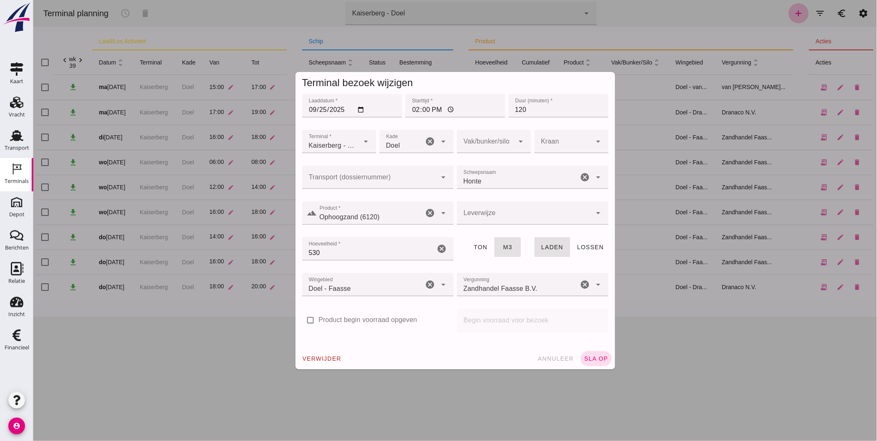
click at [351, 184] on input "Transport (dossiernummer)" at bounding box center [369, 181] width 135 height 10
click at [380, 201] on div "FAS-250 5672" at bounding box center [374, 202] width 138 height 10
type input "FAS-2505672"
type input "franco_on_shore"
type input "FAS-2505672"
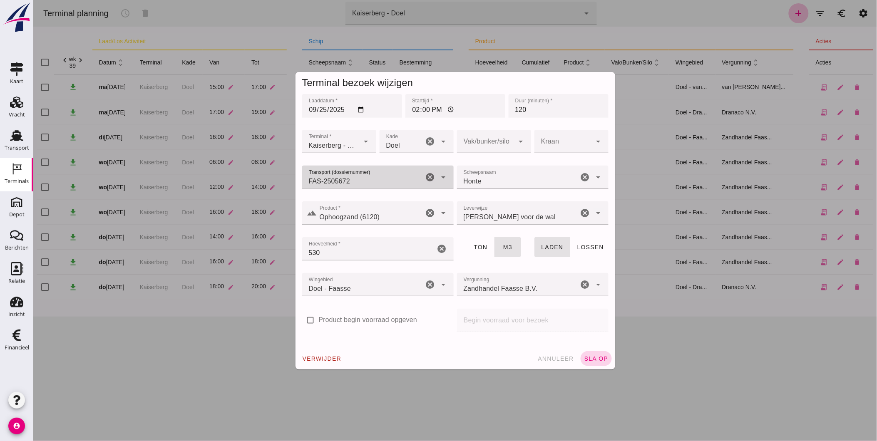
click at [595, 353] on button "sla op" at bounding box center [595, 358] width 31 height 15
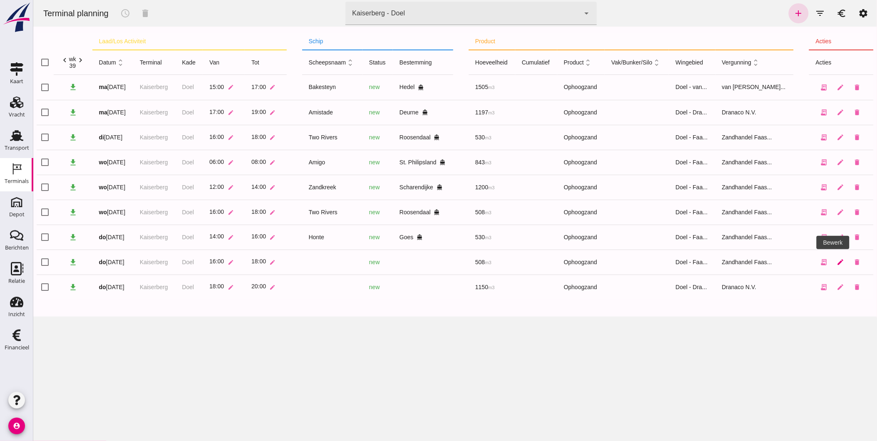
click at [836, 260] on icon "edit" at bounding box center [839, 261] width 7 height 7
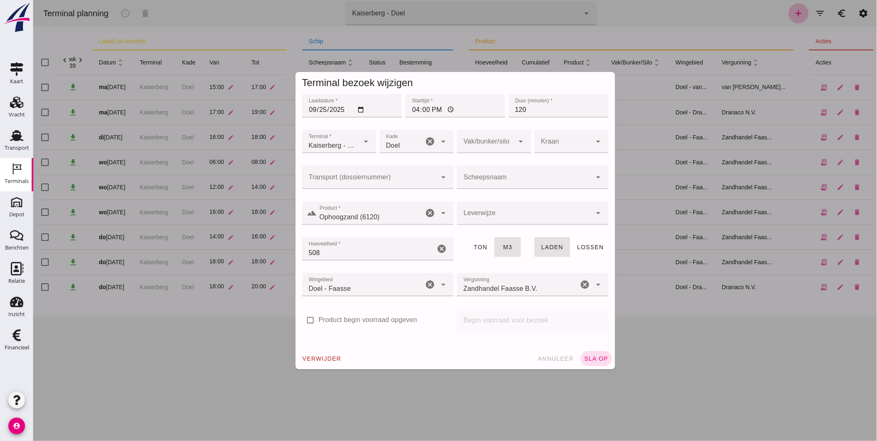
click at [485, 176] on input "Scheepsnaam" at bounding box center [523, 181] width 135 height 10
drag, startPoint x: 488, startPoint y: 202, endPoint x: 592, endPoint y: 359, distance: 187.4
click at [489, 202] on span "Two Rivers" at bounding box center [490, 198] width 34 height 7
type input "Two Rivers"
click at [592, 359] on span "sla op" at bounding box center [595, 358] width 25 height 7
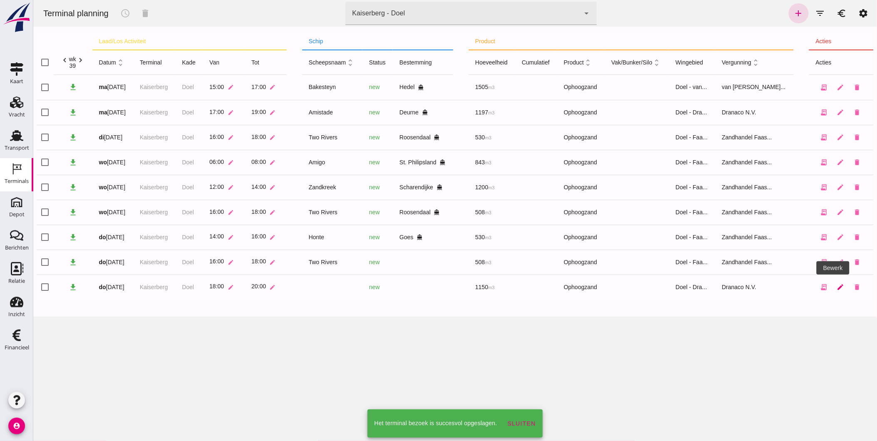
click at [836, 288] on icon "edit" at bounding box center [839, 286] width 7 height 7
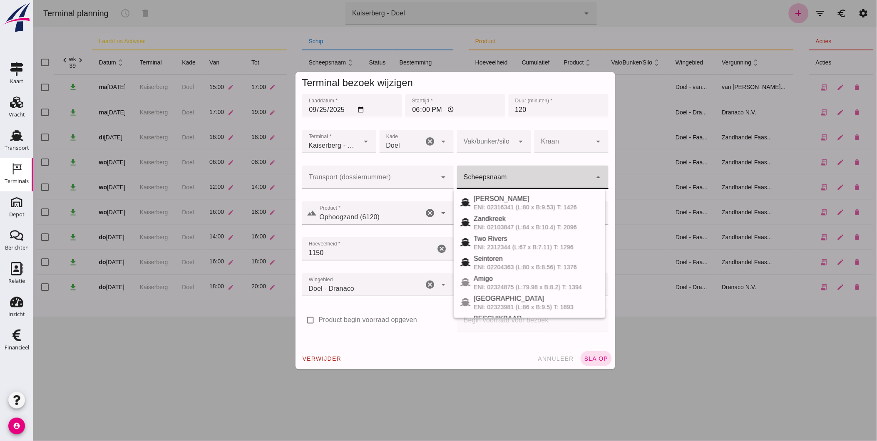
drag, startPoint x: 502, startPoint y: 177, endPoint x: 508, endPoint y: 175, distance: 6.1
click at [503, 176] on input "Scheepsnaam" at bounding box center [523, 181] width 135 height 10
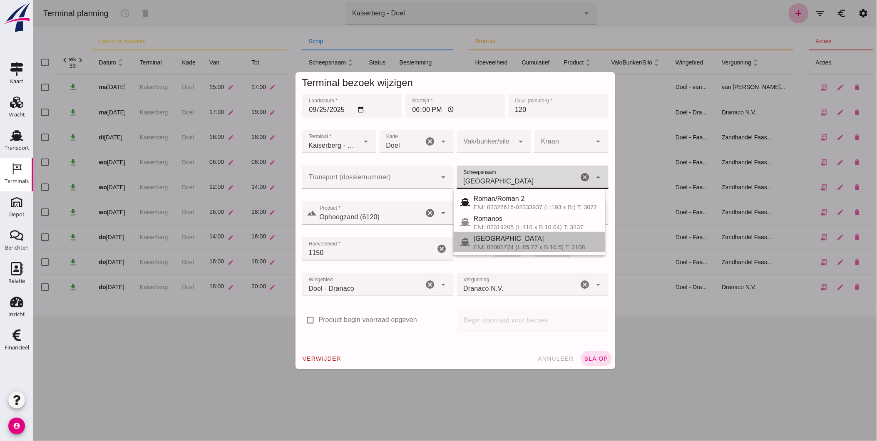
click at [520, 241] on div "[GEOGRAPHIC_DATA]" at bounding box center [535, 239] width 125 height 10
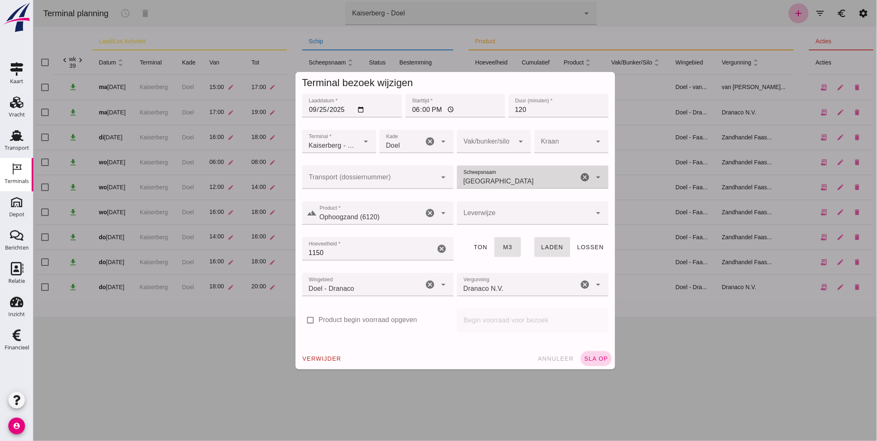
type input "[GEOGRAPHIC_DATA]"
drag, startPoint x: 587, startPoint y: 358, endPoint x: 441, endPoint y: 396, distance: 151.3
click at [588, 358] on span "sla op" at bounding box center [595, 358] width 25 height 7
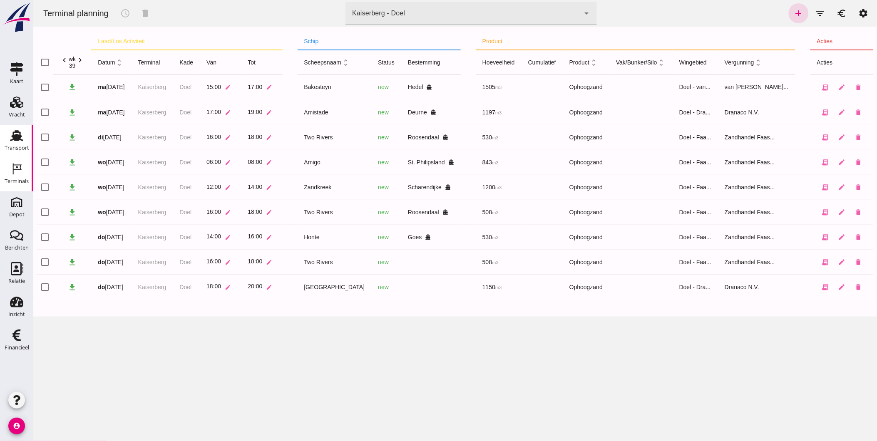
drag, startPoint x: 15, startPoint y: 135, endPoint x: 28, endPoint y: 135, distance: 12.9
click at [15, 135] on use at bounding box center [16, 135] width 13 height 11
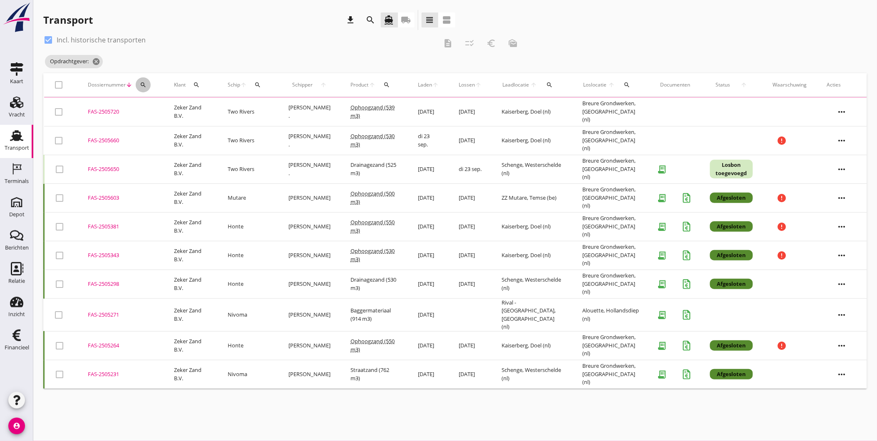
drag, startPoint x: 144, startPoint y: 79, endPoint x: 139, endPoint y: 89, distance: 10.2
click at [144, 80] on button "search" at bounding box center [143, 84] width 15 height 15
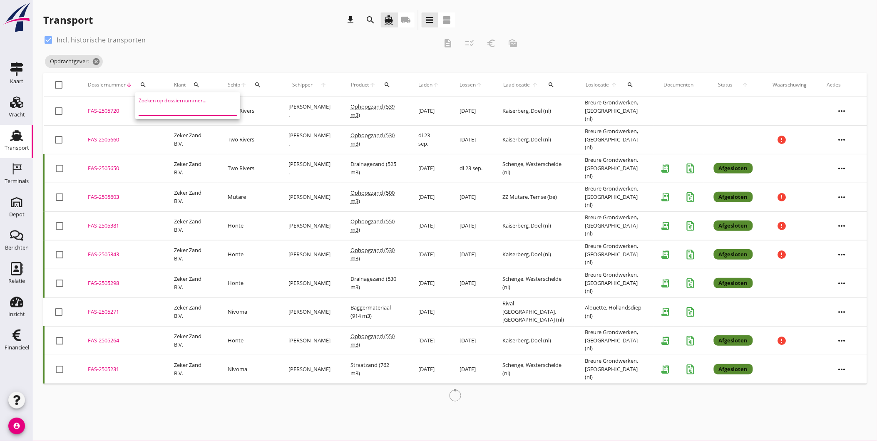
click at [201, 111] on input "Zoeken op dossiernummer..." at bounding box center [182, 108] width 87 height 13
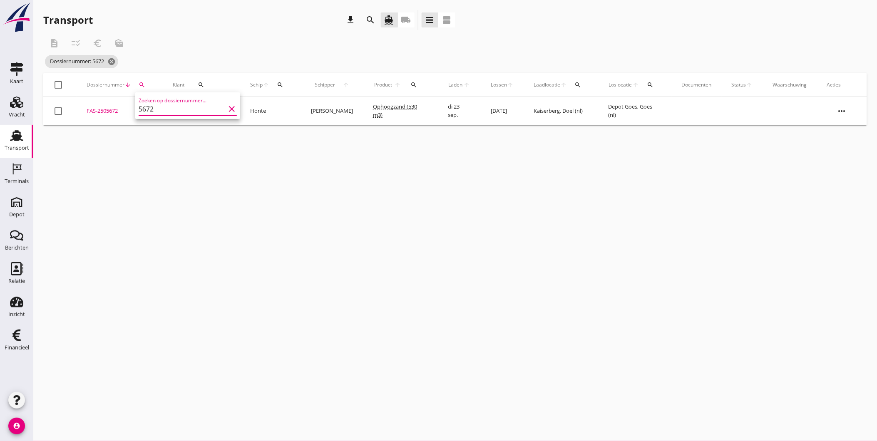
type input "5672"
click at [92, 115] on td "FAS-2505672 upload_file Drop hier uw bestand om het aan het dossier toe te voeg…" at bounding box center [120, 111] width 86 height 28
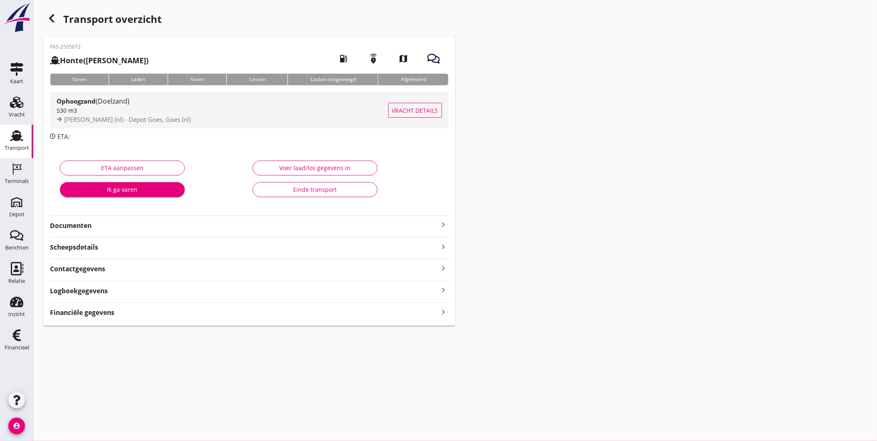
click at [203, 114] on div "530 m3" at bounding box center [223, 110] width 332 height 9
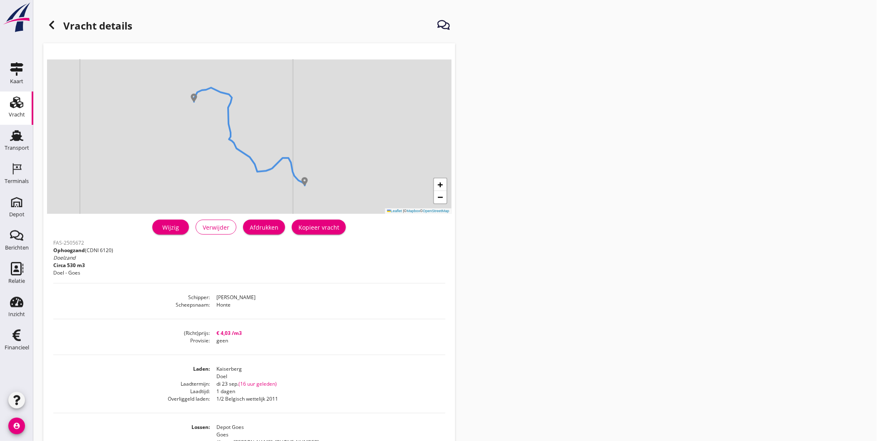
click at [166, 223] on div "Wijzig" at bounding box center [170, 227] width 23 height 9
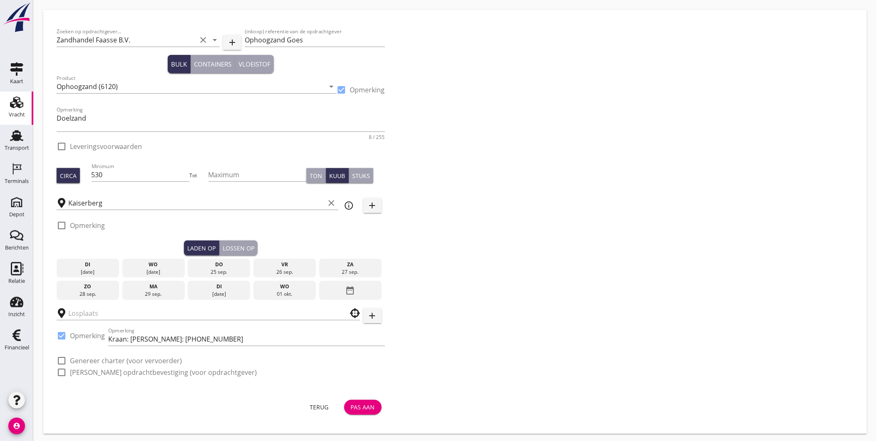
checkbox input "true"
type input "Depot Goes"
checkbox input "true"
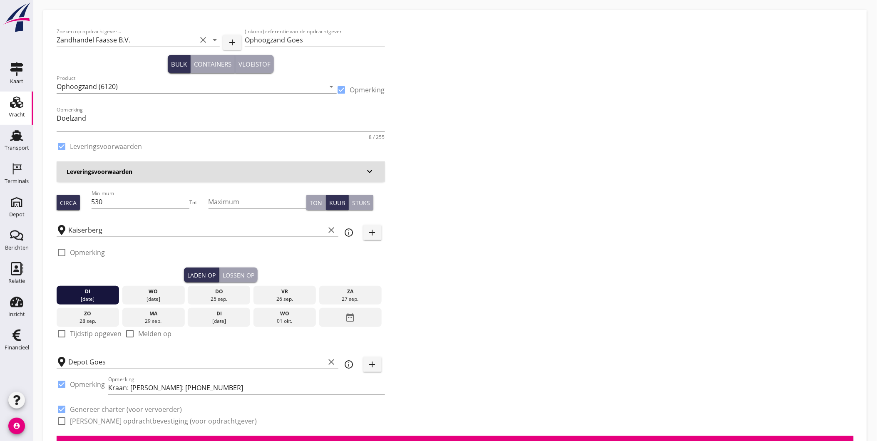
scroll to position [46, 0]
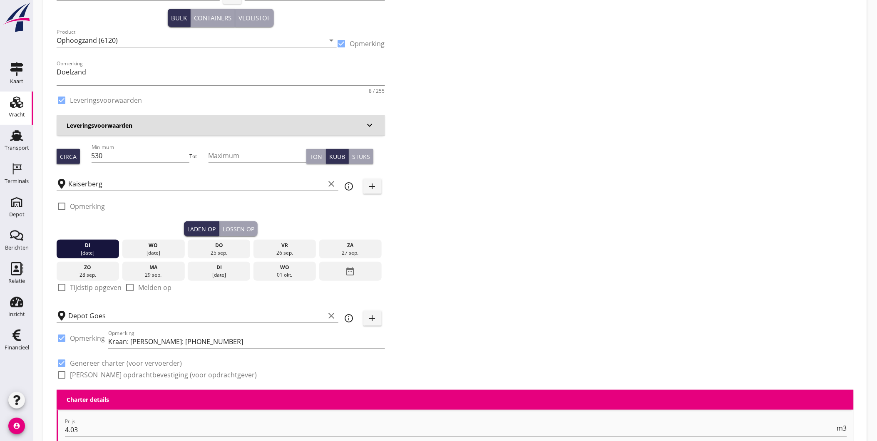
click at [218, 251] on div "25 sep." at bounding box center [219, 252] width 58 height 7
click at [236, 227] on div "Lossen op" at bounding box center [239, 229] width 32 height 9
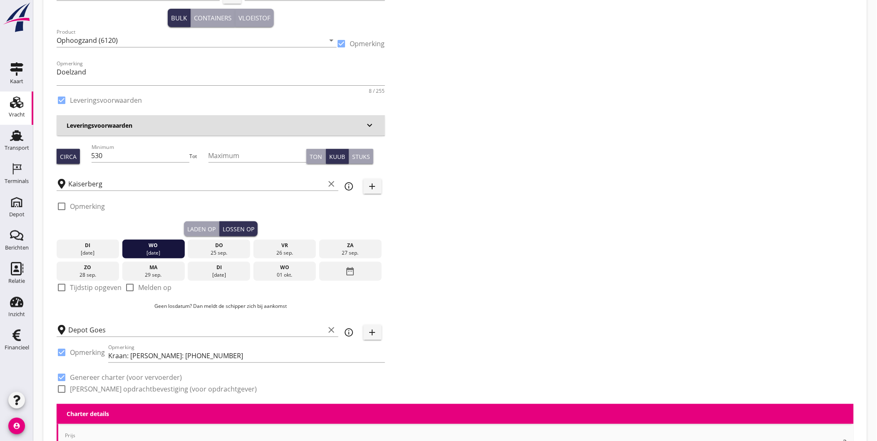
click at [296, 247] on div "vr" at bounding box center [284, 245] width 58 height 7
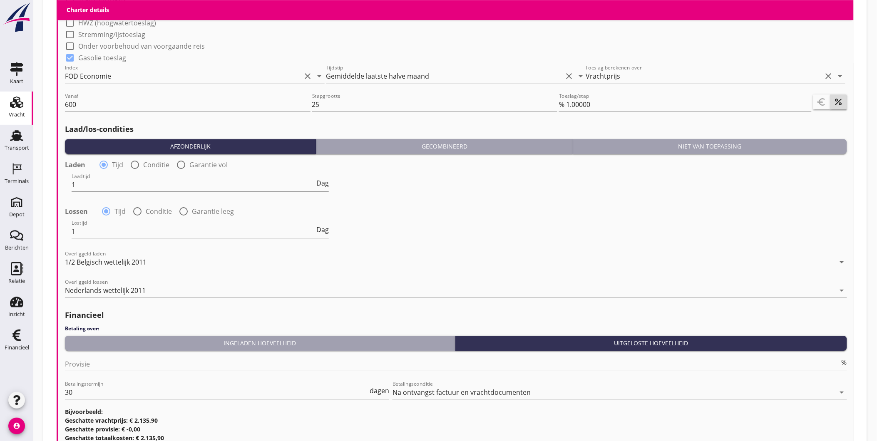
scroll to position [893, 0]
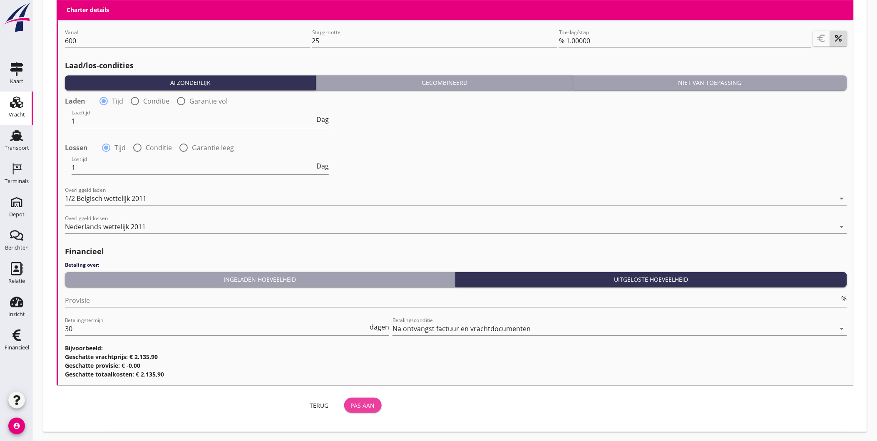
click at [364, 401] on div "Pas aan" at bounding box center [363, 405] width 24 height 9
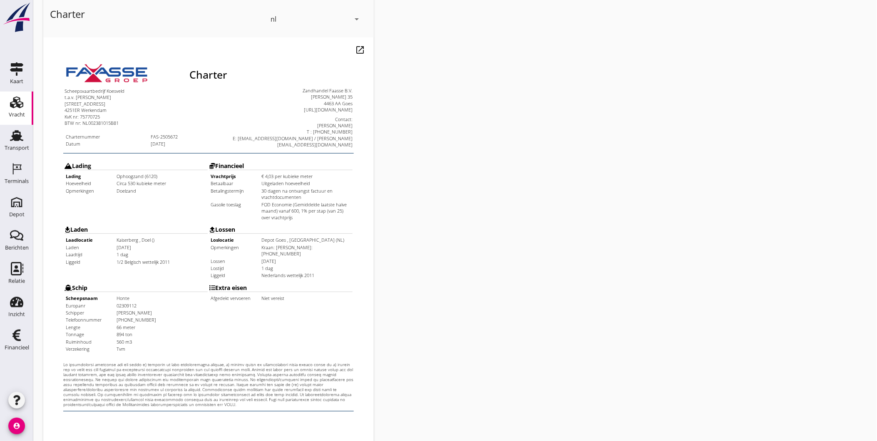
scroll to position [175, 0]
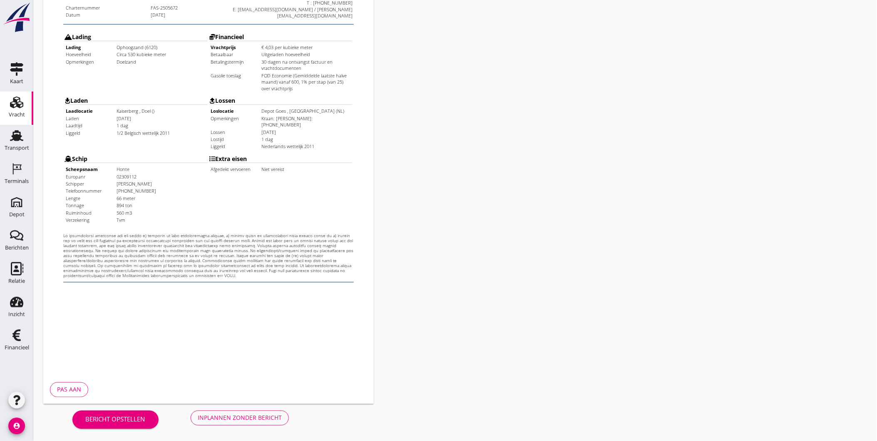
click at [247, 416] on div "Inplannen zonder bericht" at bounding box center [240, 418] width 84 height 9
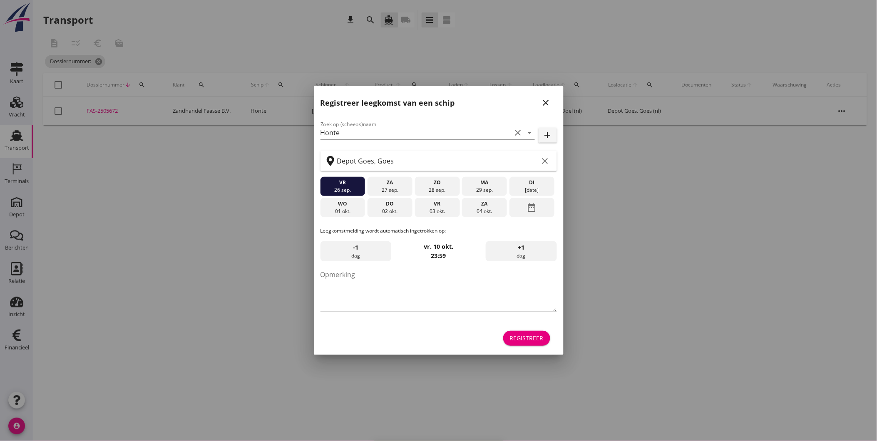
click at [551, 94] on div "Registreer leegkomst van een schip close" at bounding box center [439, 99] width 250 height 27
click at [549, 100] on icon "close" at bounding box center [546, 103] width 10 height 10
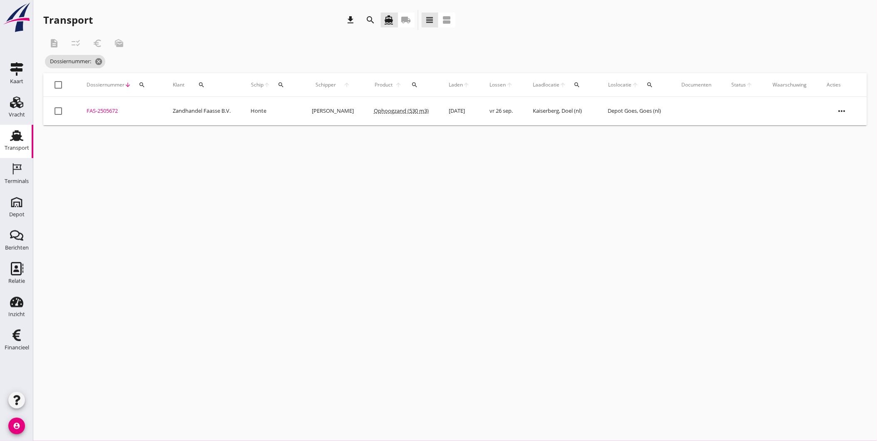
click at [14, 142] on div "Transport" at bounding box center [17, 148] width 25 height 12
click at [19, 144] on div "Transport" at bounding box center [17, 148] width 25 height 12
click at [113, 56] on span "Dossiernummer: 5672 cancel" at bounding box center [81, 61] width 73 height 13
click at [112, 59] on icon "cancel" at bounding box center [111, 61] width 8 height 8
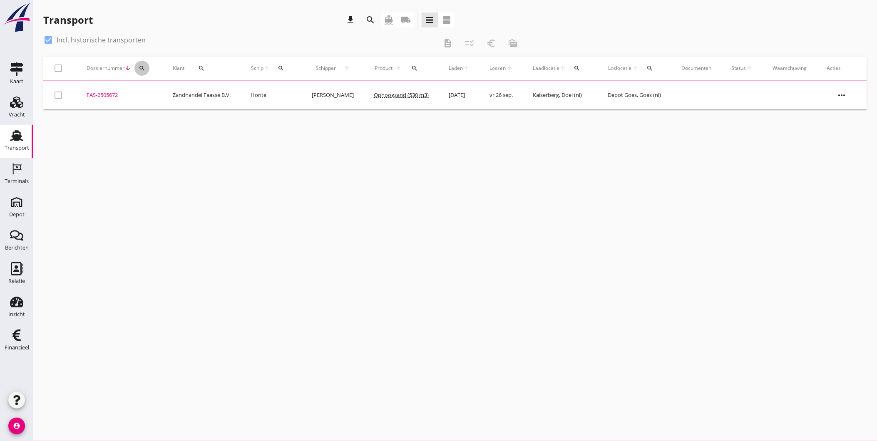
click at [138, 67] on div "search" at bounding box center [141, 68] width 15 height 7
click at [164, 94] on input "Zoeken op dossiernummer..." at bounding box center [181, 92] width 87 height 13
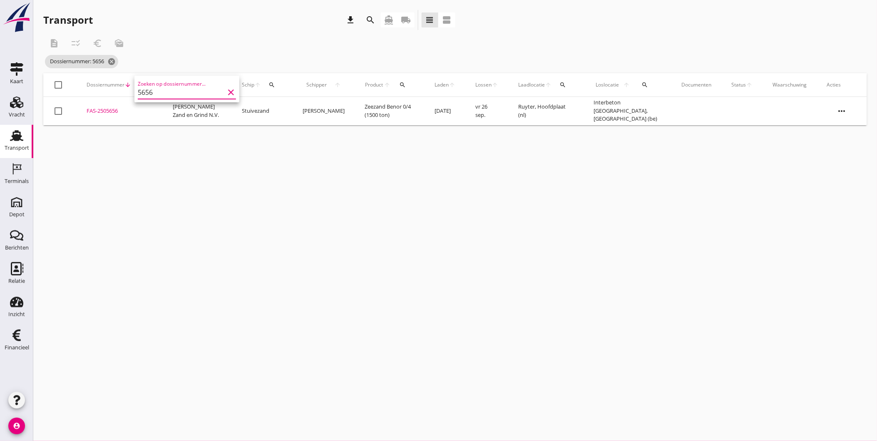
click at [190, 94] on input "5656" at bounding box center [181, 92] width 87 height 13
type input "5663"
drag, startPoint x: 414, startPoint y: 207, endPoint x: 295, endPoint y: 171, distance: 124.9
click at [413, 206] on div "cancel You are impersonating another user. Transport download search directions…" at bounding box center [454, 220] width 843 height 441
click at [380, 293] on div "cancel You are impersonating another user. Transport download search directions…" at bounding box center [454, 220] width 843 height 441
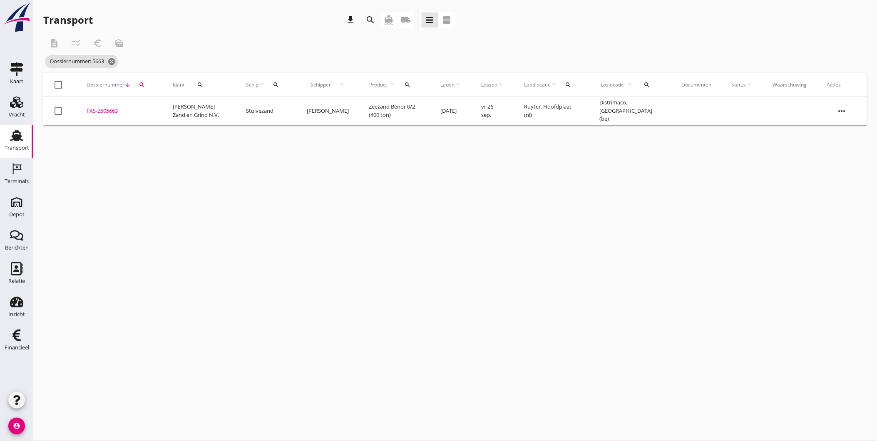
click at [17, 151] on div "Transport" at bounding box center [17, 148] width 25 height 12
click at [110, 61] on icon "cancel" at bounding box center [111, 61] width 8 height 8
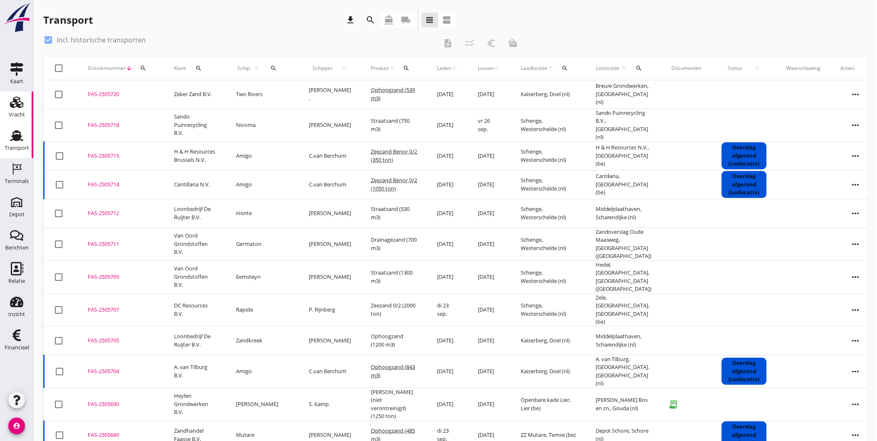
click at [22, 109] on div "Vracht" at bounding box center [17, 115] width 16 height 12
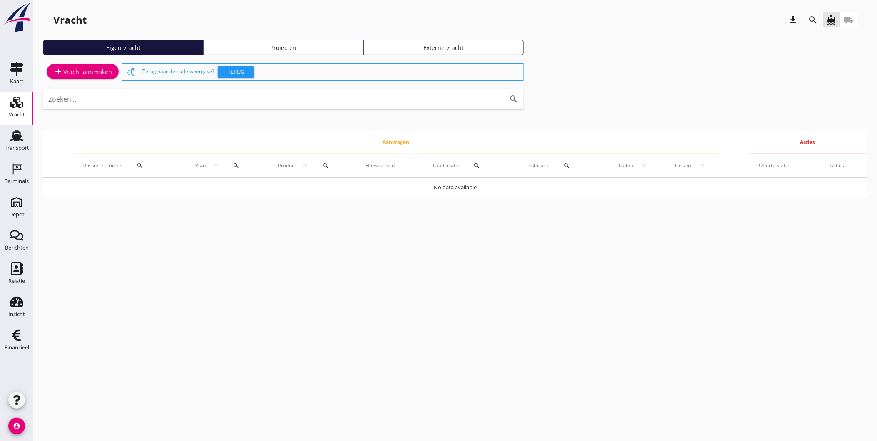
click at [230, 43] on div "Projecten" at bounding box center [283, 47] width 153 height 9
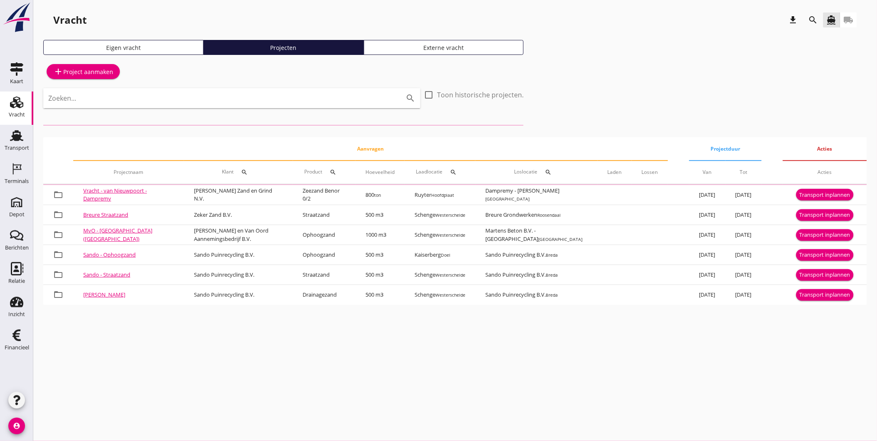
click at [812, 22] on icon "search" at bounding box center [813, 20] width 10 height 10
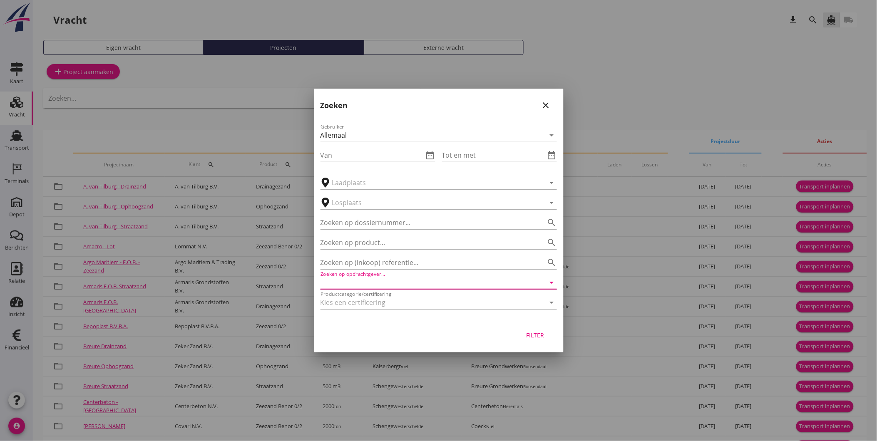
click at [389, 287] on input "Zoeken op opdrachtgever..." at bounding box center [426, 282] width 213 height 13
click at [447, 308] on div "[PERSON_NAME] Zand en Grind N.V." at bounding box center [438, 303] width 223 height 20
type input "[PERSON_NAME] Zand en Grind N.V."
click at [540, 334] on div "Filter" at bounding box center [534, 335] width 23 height 9
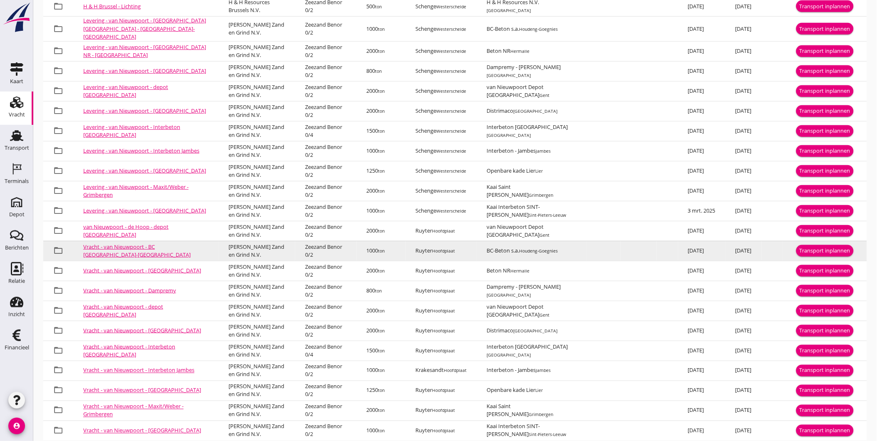
scroll to position [208, 0]
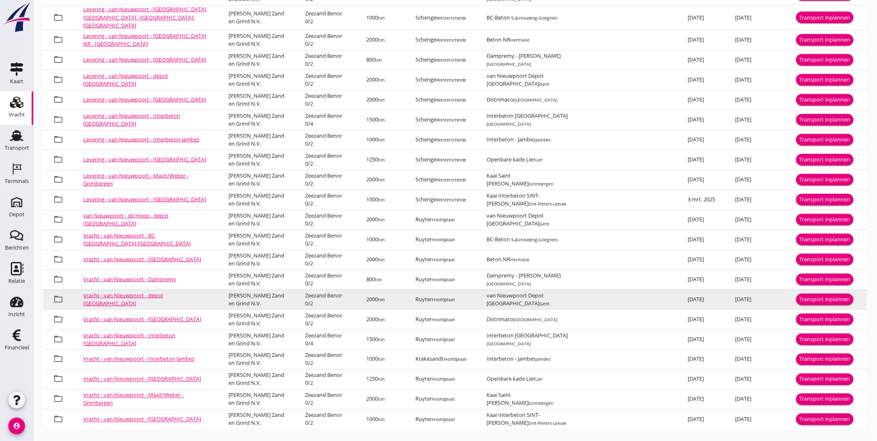
click at [824, 295] on div "Transport inplannen" at bounding box center [824, 299] width 51 height 8
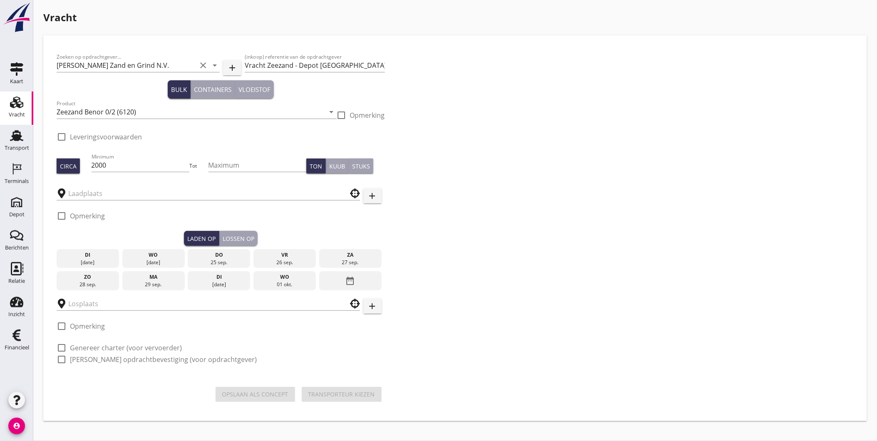
type input "Ruyter"
type input "van Nieuwpoort Depot [GEOGRAPHIC_DATA]"
checkbox input "true"
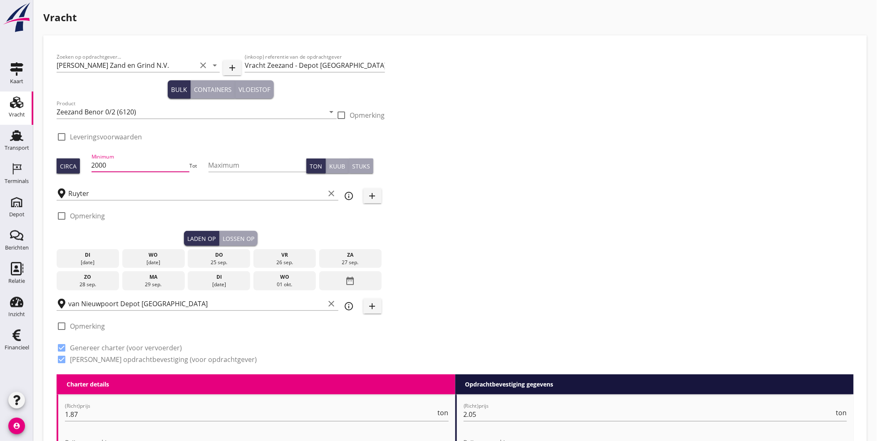
click at [128, 166] on input "2000" at bounding box center [141, 165] width 98 height 13
type input "2582"
click at [151, 156] on div "Minimum 2582" at bounding box center [141, 167] width 98 height 27
click at [146, 188] on input "Ruyter" at bounding box center [196, 193] width 257 height 13
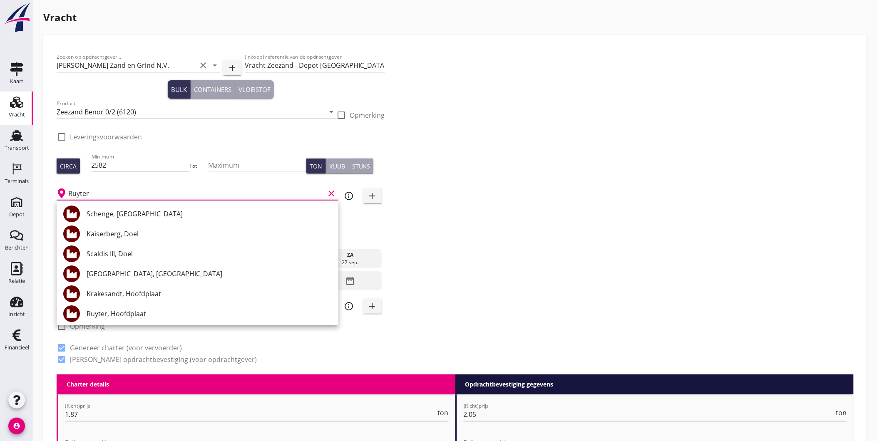
click at [143, 171] on div "Minimum 2582" at bounding box center [141, 165] width 98 height 13
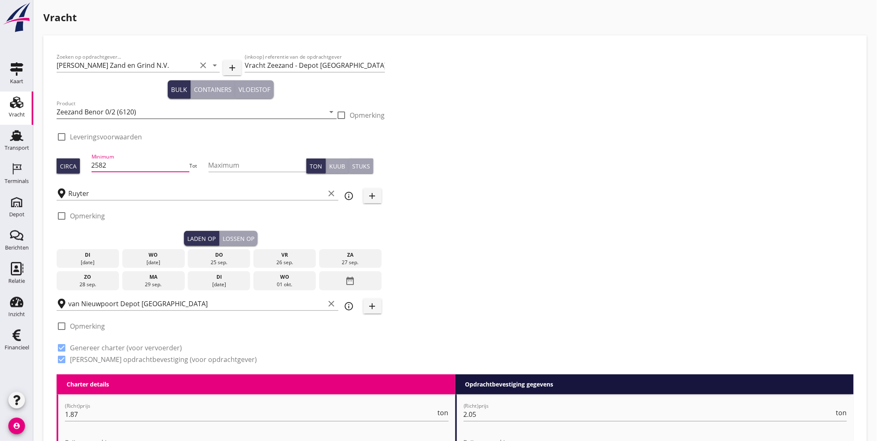
click at [146, 115] on input "Zeezand Benor 0/2 (6120)" at bounding box center [191, 111] width 268 height 13
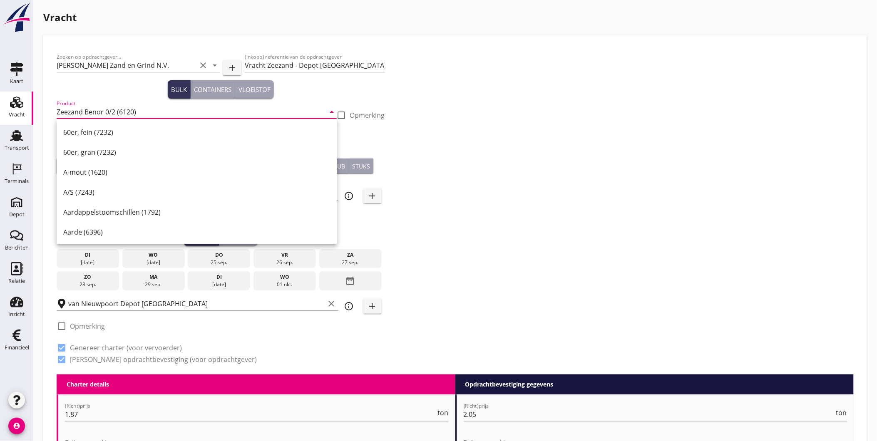
click at [682, 143] on div "Zoeken op opdrachtgever... Van Nieuwpoort Zand en Grind N.V. clear arrow_drop_d…" at bounding box center [454, 212] width 803 height 326
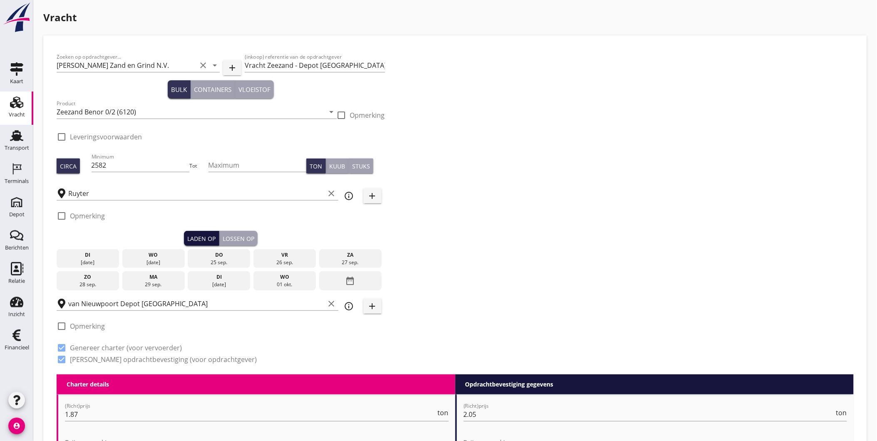
click at [210, 238] on div "Laden op" at bounding box center [201, 238] width 28 height 9
click at [357, 285] on div "date_range" at bounding box center [350, 280] width 62 height 19
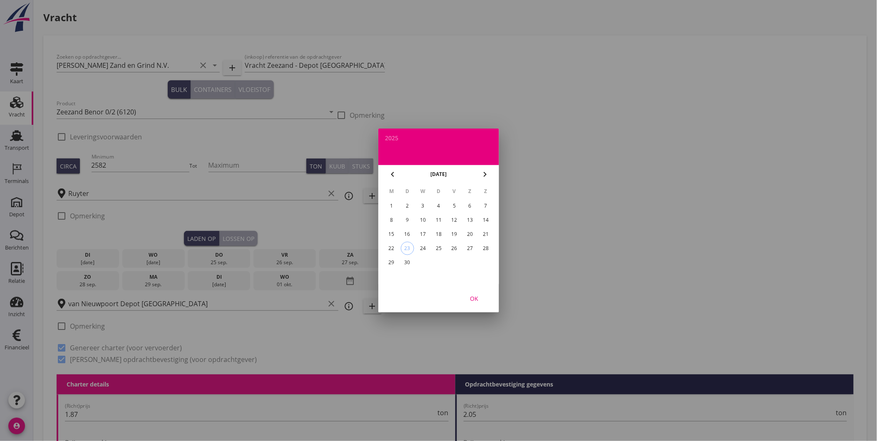
click at [451, 232] on div "19" at bounding box center [453, 234] width 13 height 13
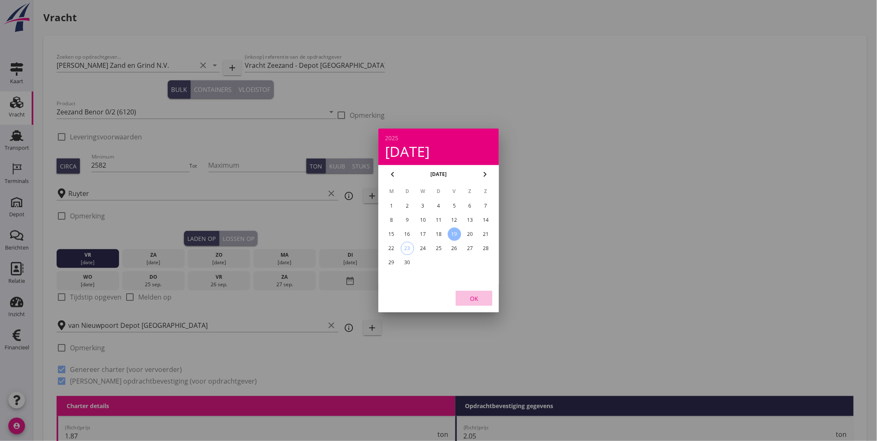
click at [473, 297] on div "OK" at bounding box center [473, 298] width 23 height 9
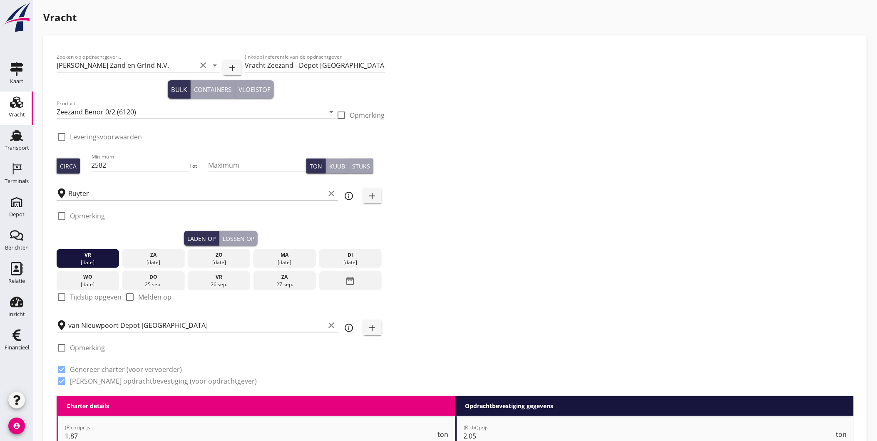
click at [238, 240] on div "Lossen op" at bounding box center [239, 238] width 32 height 9
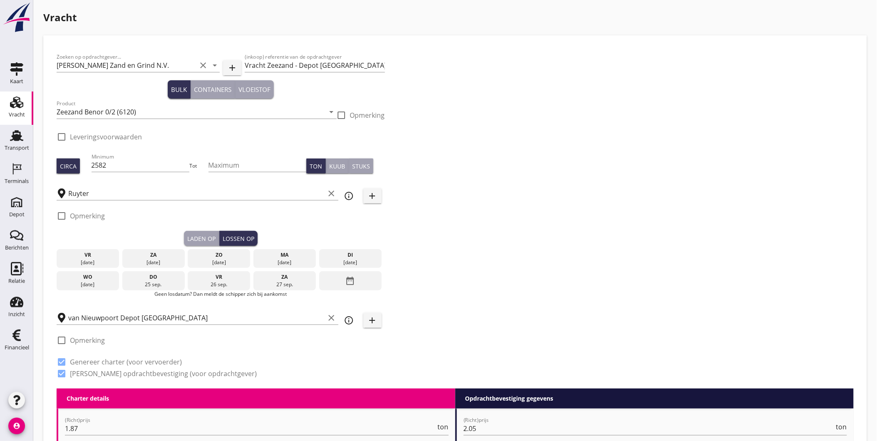
click at [280, 259] on div "[DATE]" at bounding box center [284, 262] width 58 height 7
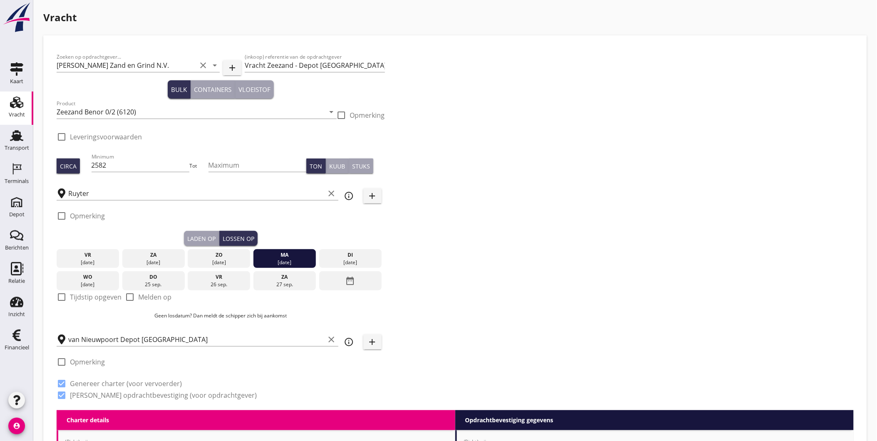
click at [460, 297] on div "Zoeken op opdrachtgever... Van Nieuwpoort Zand en Grind N.V. clear arrow_drop_d…" at bounding box center [454, 230] width 803 height 362
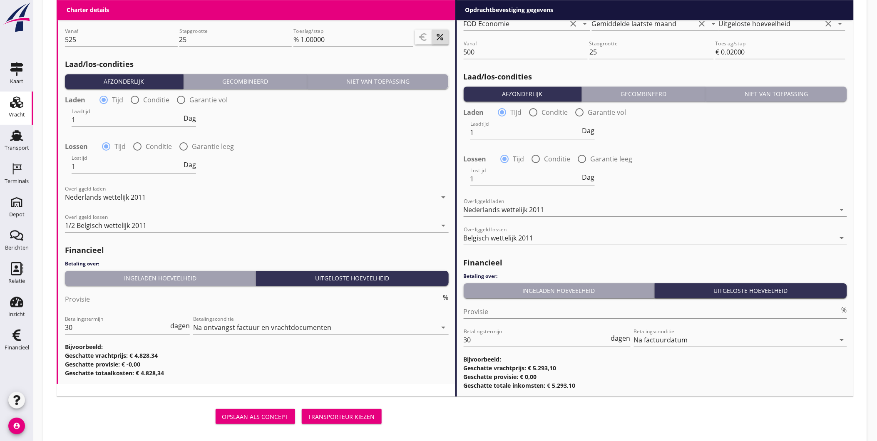
scroll to position [874, 0]
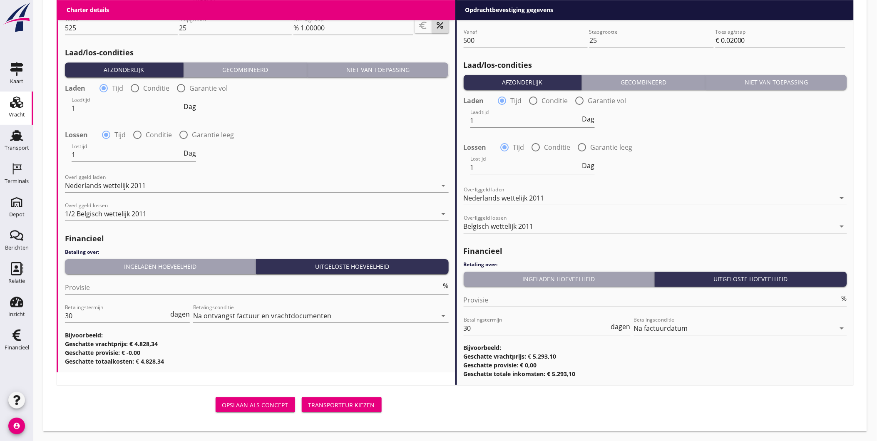
click at [358, 401] on div "Transporteur kiezen" at bounding box center [341, 405] width 67 height 9
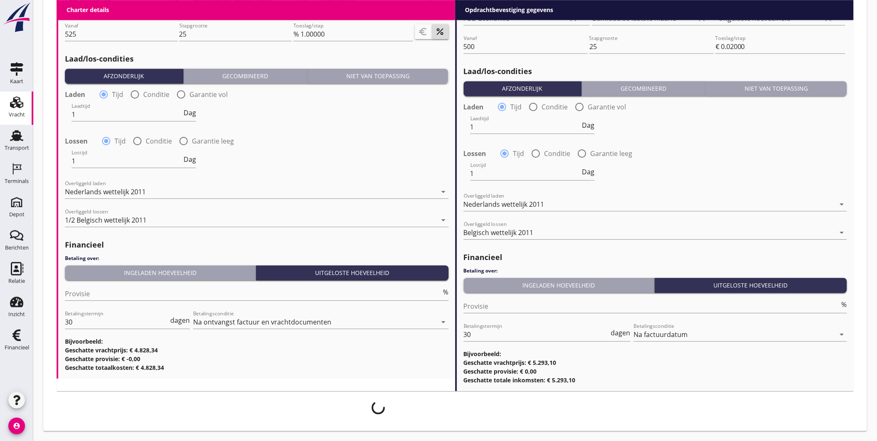
scroll to position [867, 0]
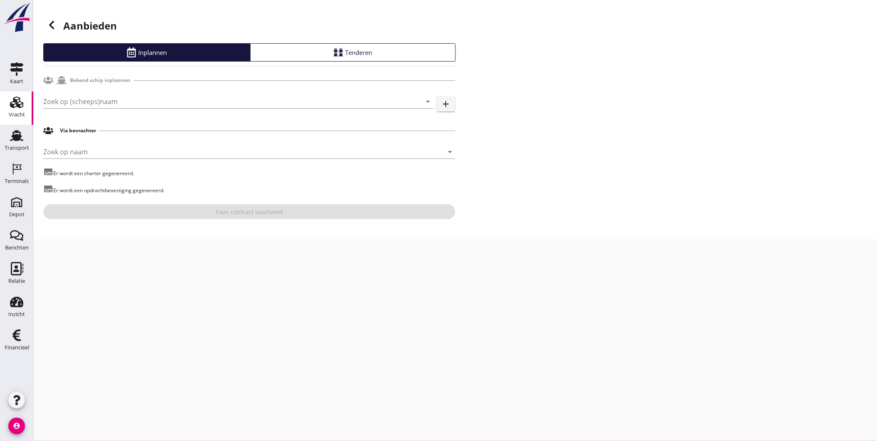
click at [221, 92] on div "Zoek op (scheeps)naam arrow_drop_down add" at bounding box center [249, 103] width 412 height 27
click at [216, 103] on input "Zoek op (scheeps)naam" at bounding box center [226, 101] width 367 height 13
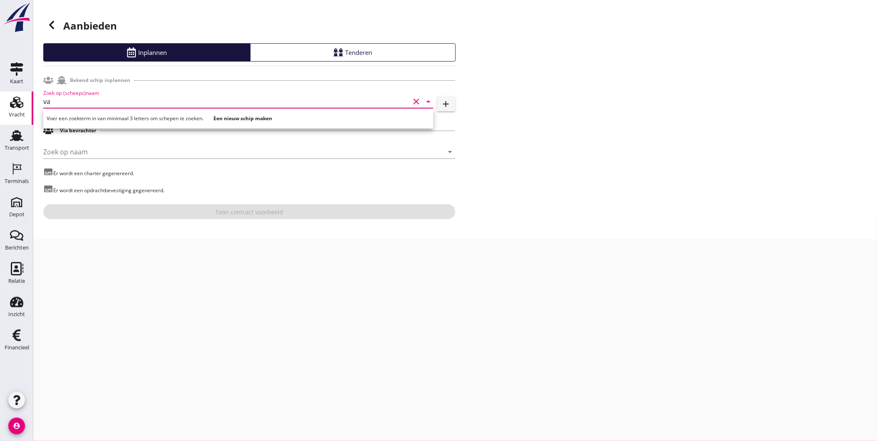
type input "v"
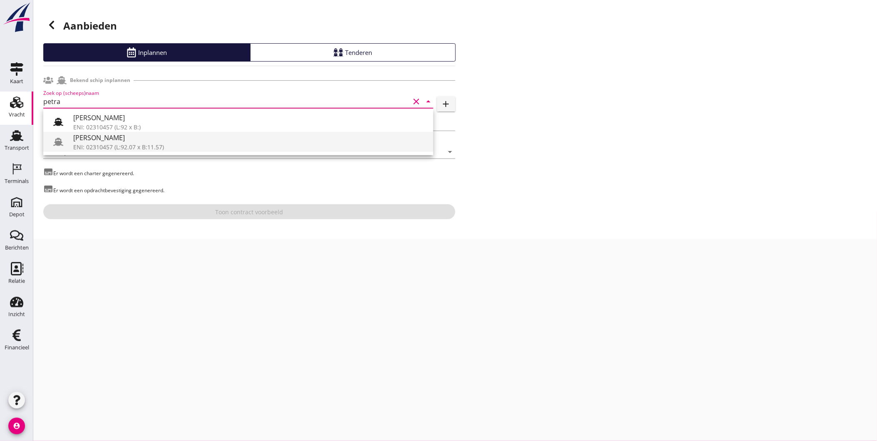
drag, startPoint x: 202, startPoint y: 141, endPoint x: 205, endPoint y: 144, distance: 4.4
click at [202, 141] on div "[PERSON_NAME]" at bounding box center [249, 138] width 353 height 10
type input "[PERSON_NAME]"
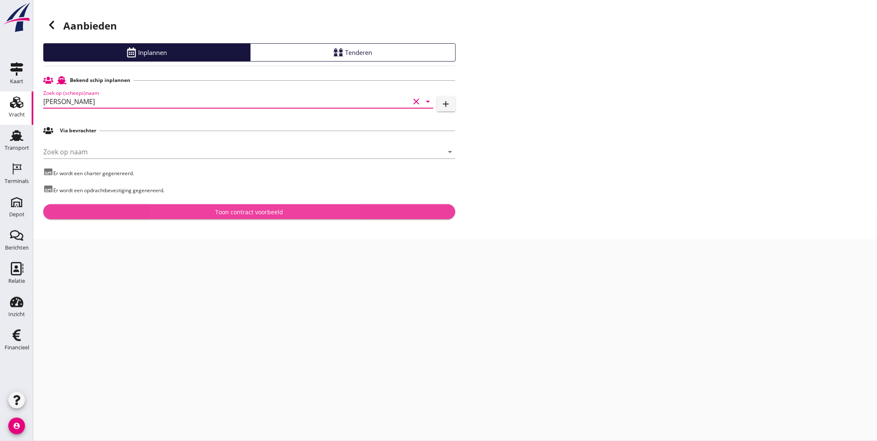
click at [269, 218] on button "Toon contract voorbeeld" at bounding box center [249, 211] width 412 height 15
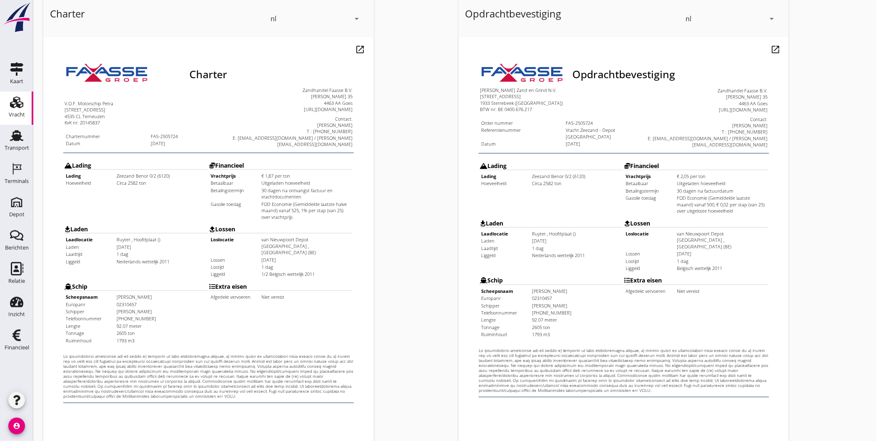
scroll to position [175, 0]
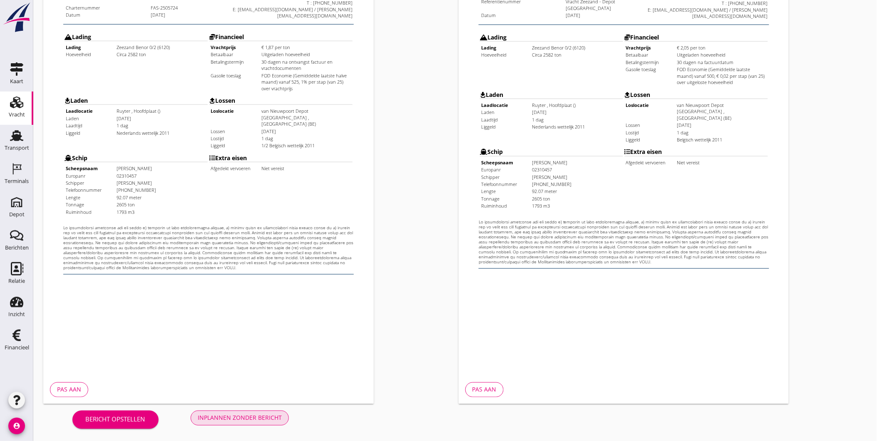
click at [244, 414] on div "Inplannen zonder bericht" at bounding box center [240, 418] width 84 height 9
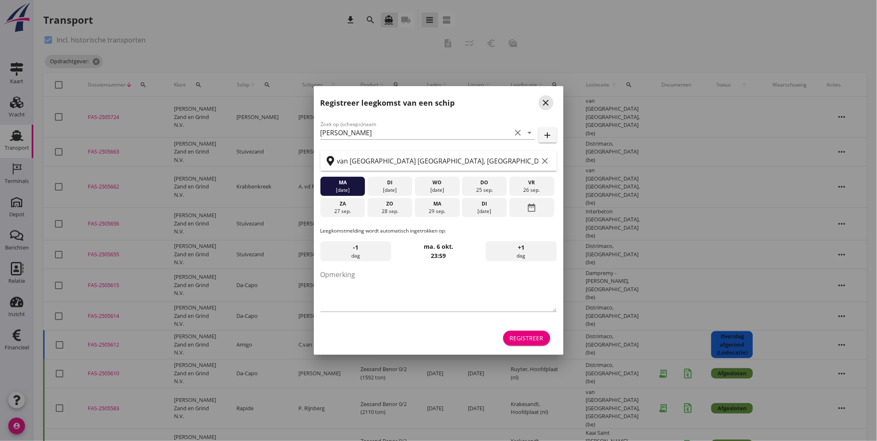
click at [543, 103] on icon "close" at bounding box center [546, 103] width 10 height 10
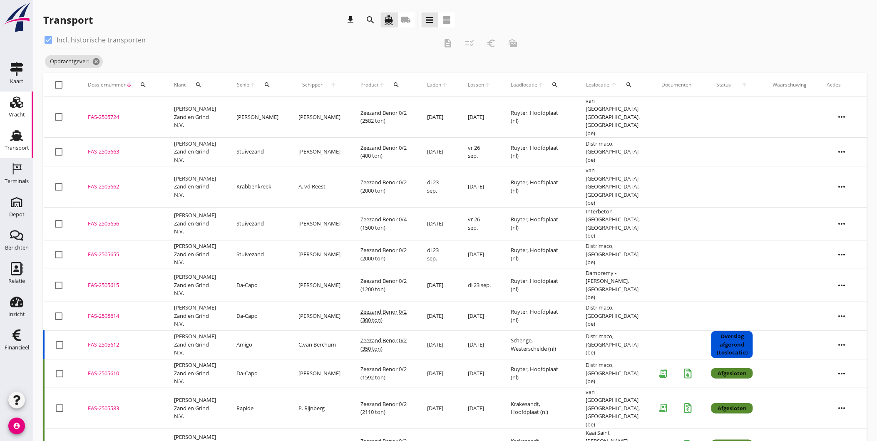
click at [16, 111] on div "Vracht" at bounding box center [17, 115] width 16 height 12
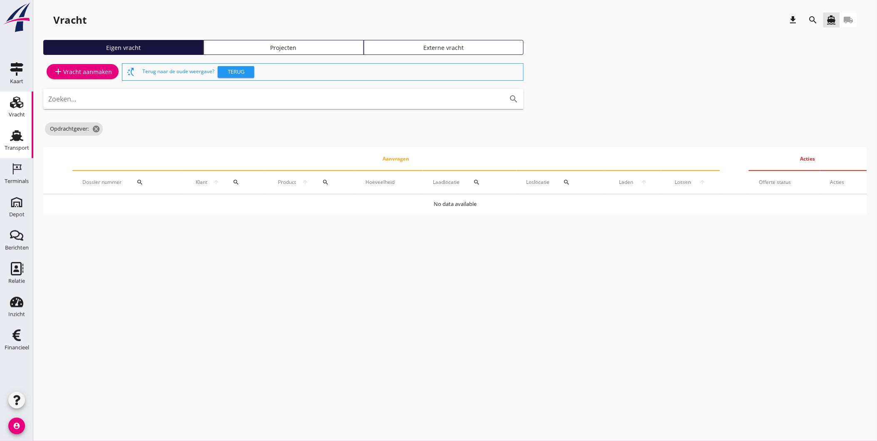
click at [16, 139] on use at bounding box center [16, 135] width 13 height 11
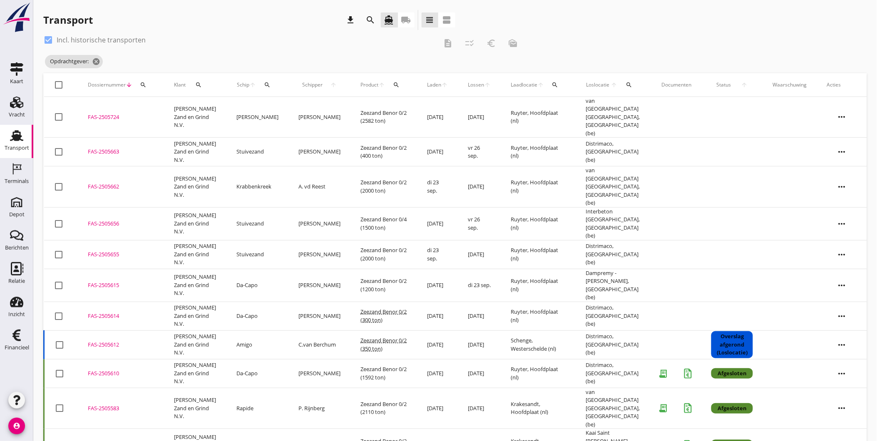
click at [110, 113] on div "FAS-2505724" at bounding box center [121, 117] width 66 height 8
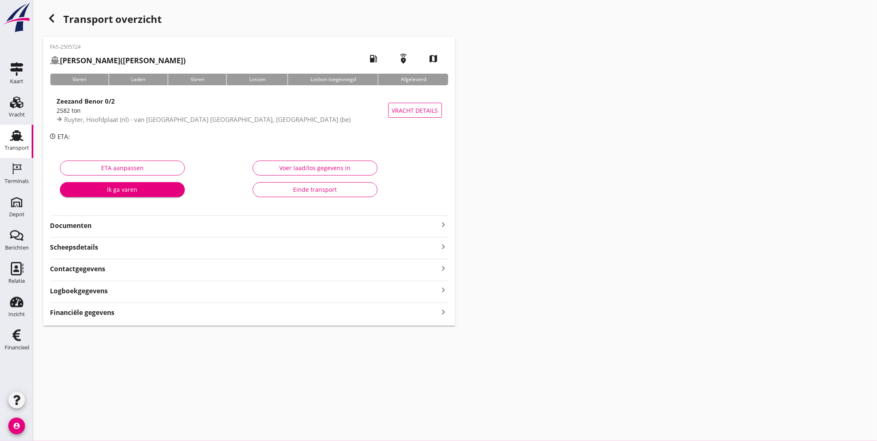
click at [768, 358] on div "cancel You are impersonating another user. Transport overzicht FAS-2505724 [PER…" at bounding box center [454, 220] width 843 height 441
click at [7, 143] on div "Transport" at bounding box center [17, 148] width 25 height 12
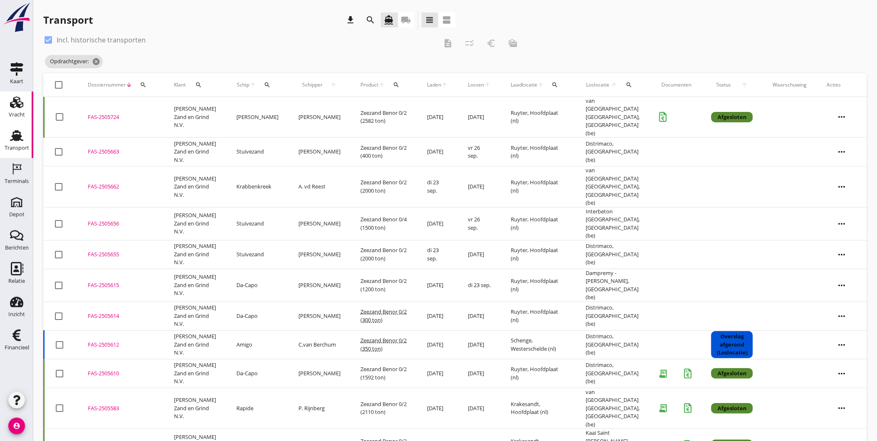
click at [23, 117] on div "Vracht" at bounding box center [17, 114] width 16 height 5
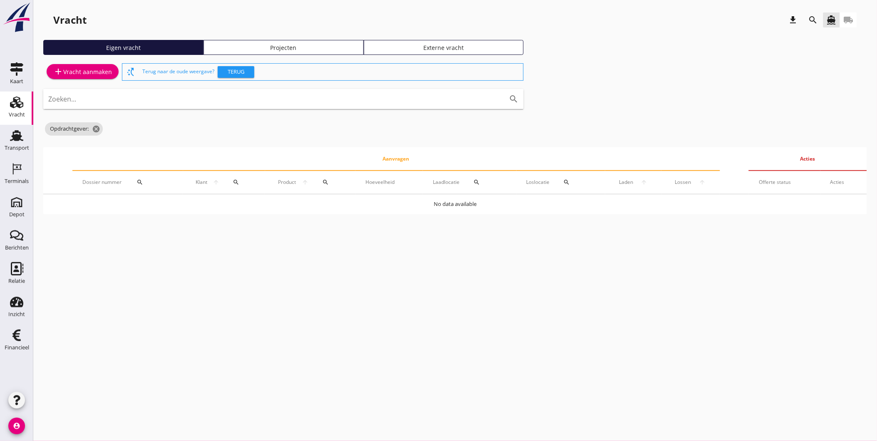
click at [269, 47] on div "Projecten" at bounding box center [283, 47] width 153 height 9
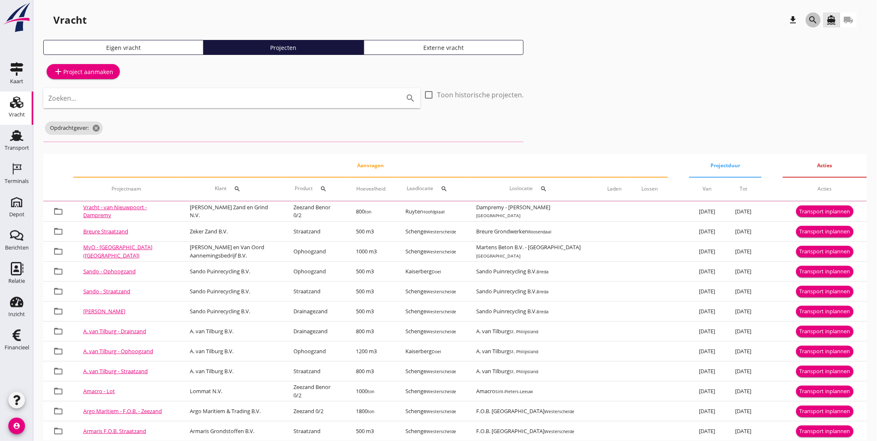
click at [809, 18] on icon "search" at bounding box center [813, 20] width 10 height 10
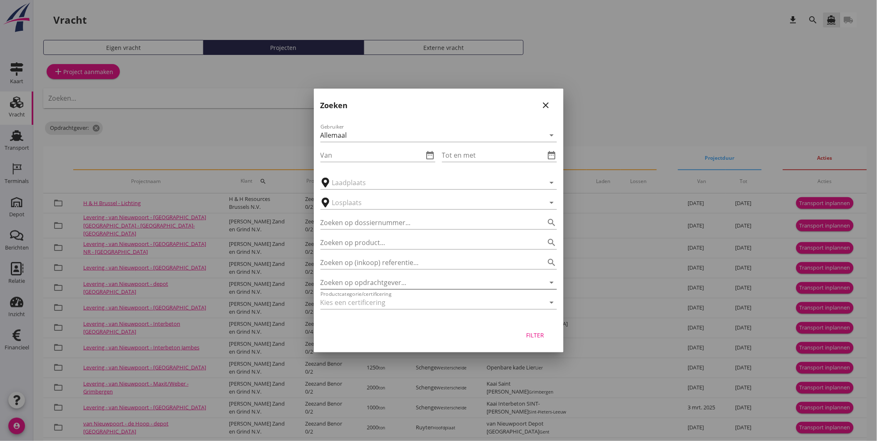
click at [370, 283] on input "Zoeken op opdrachtgever..." at bounding box center [426, 282] width 213 height 13
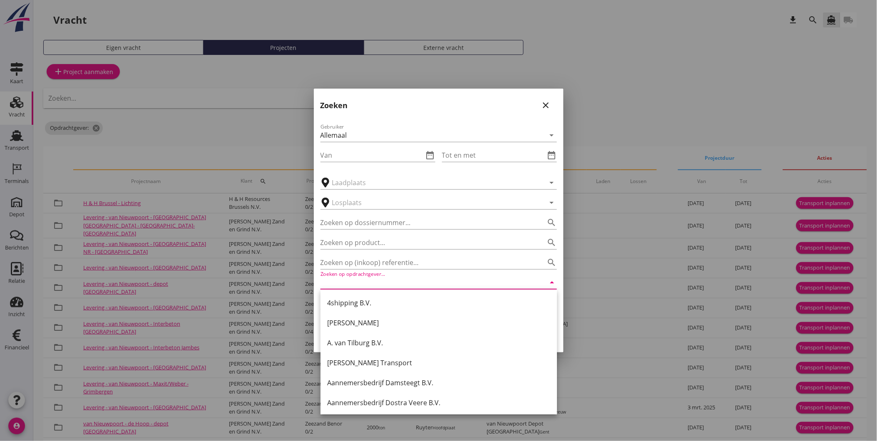
click at [233, 92] on div at bounding box center [438, 220] width 877 height 441
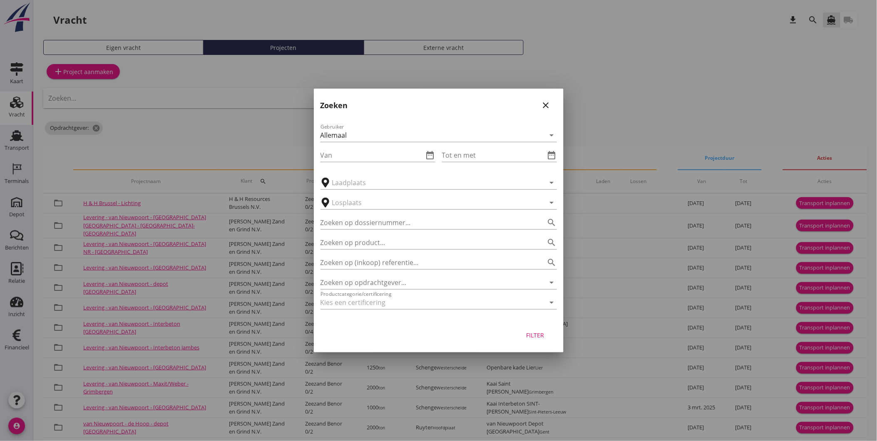
click at [0, 143] on html "arrow_drop_down check Schenge, Westerschelde Kaiserberg, Doel Scaldis III, Doel…" at bounding box center [438, 257] width 877 height 514
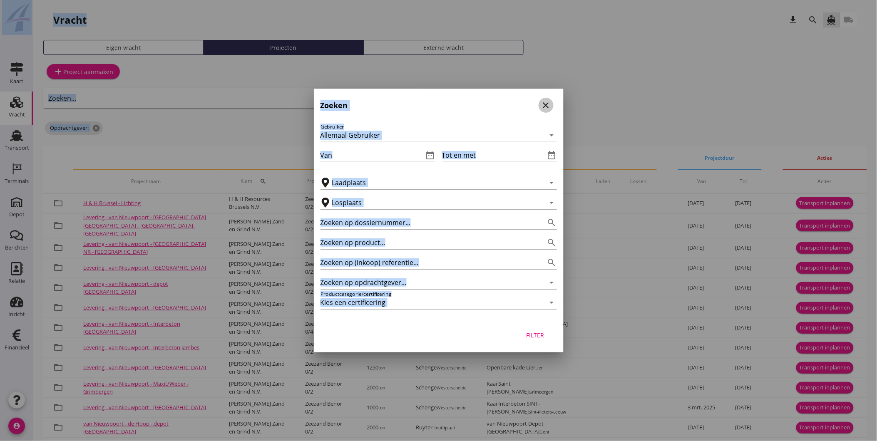
click at [545, 102] on icon "close" at bounding box center [546, 105] width 10 height 10
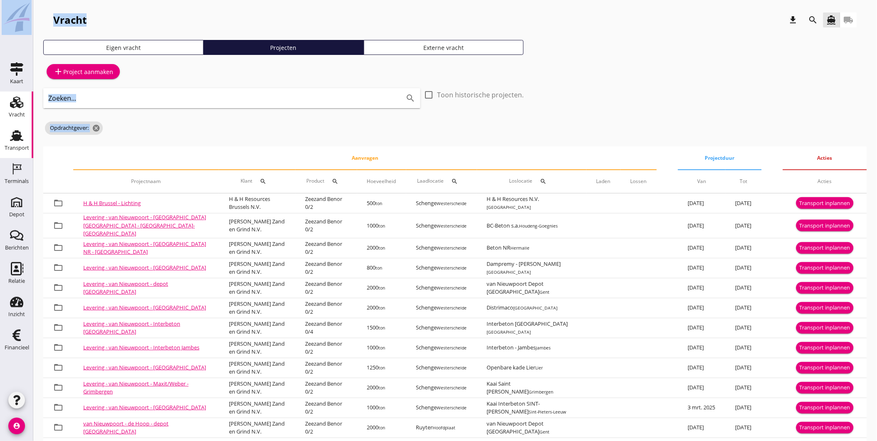
click at [13, 151] on div "Transport" at bounding box center [17, 148] width 25 height 12
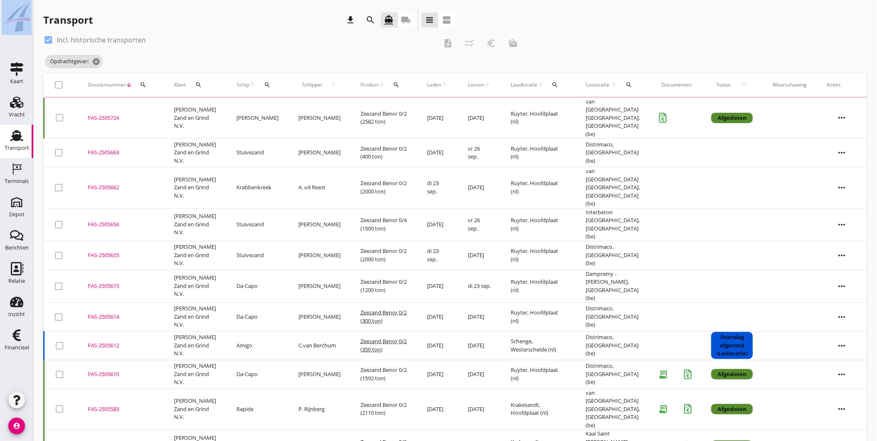
click at [272, 53] on div "Opdrachtgever: cancel" at bounding box center [283, 61] width 480 height 17
click at [142, 87] on icon "search" at bounding box center [143, 85] width 7 height 7
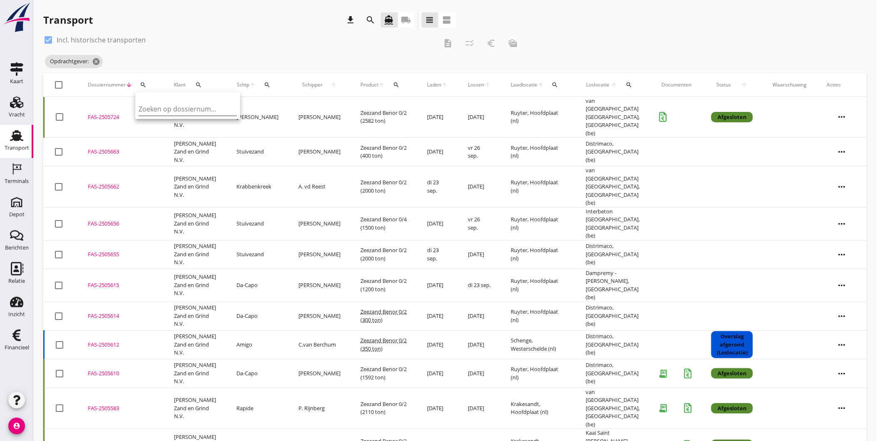
click at [190, 109] on input "Zoeken op dossiernummer..." at bounding box center [182, 108] width 87 height 13
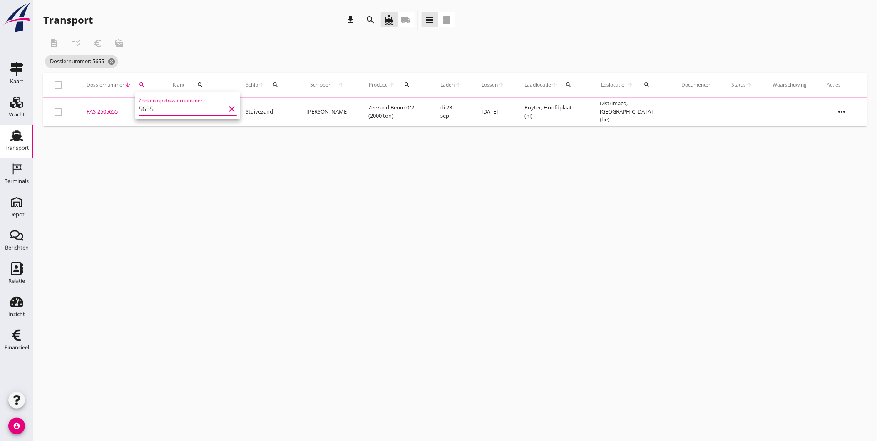
type input "5655"
click at [109, 104] on td "FAS-2505655 upload_file Drop hier uw bestand om het aan het dossier toe te voeg…" at bounding box center [120, 112] width 86 height 28
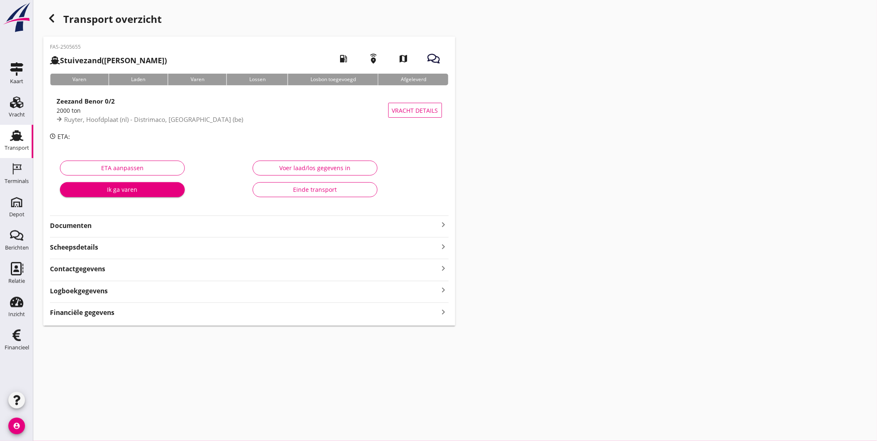
click at [113, 229] on strong "Documenten" at bounding box center [244, 226] width 389 height 10
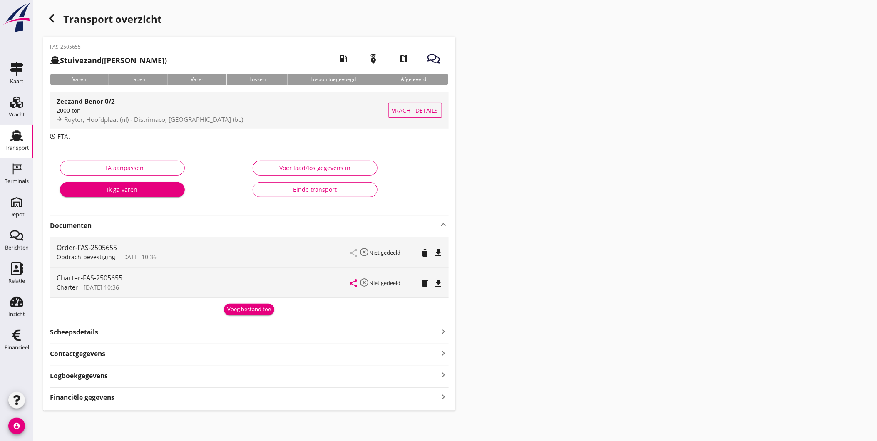
click at [126, 118] on span "Ruyter, Hoofdplaat (nl) - Distrimaco, [GEOGRAPHIC_DATA] (be)" at bounding box center [153, 119] width 179 height 8
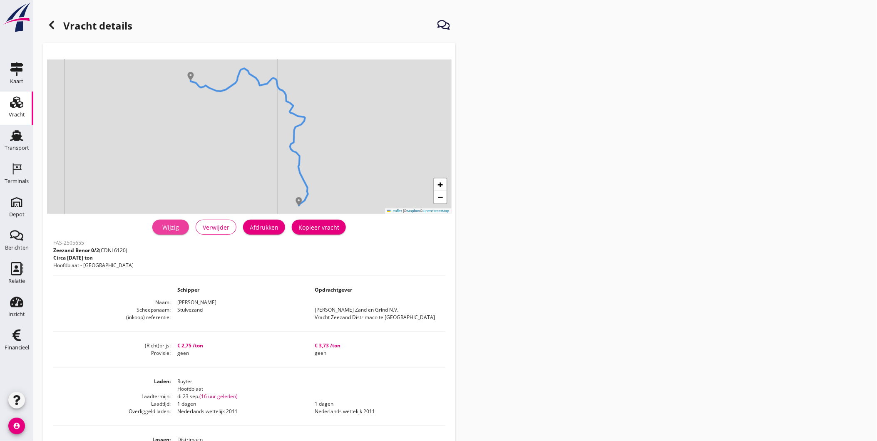
click at [171, 227] on div "Wijzig" at bounding box center [170, 227] width 23 height 9
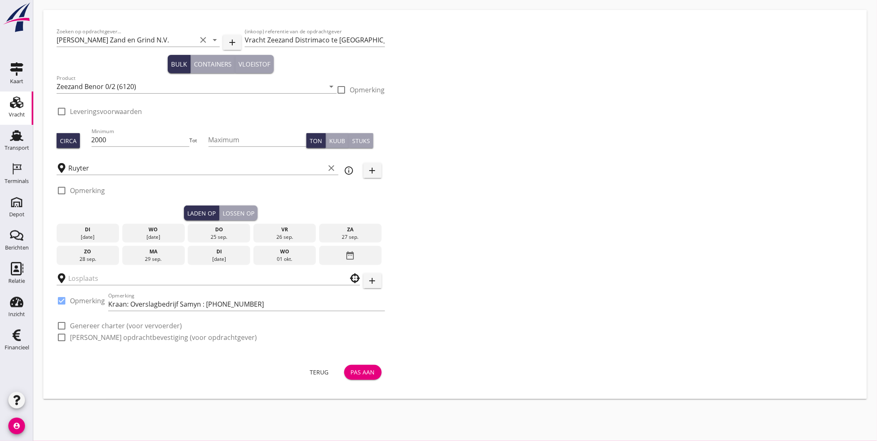
type input "Distrimaco"
checkbox input "true"
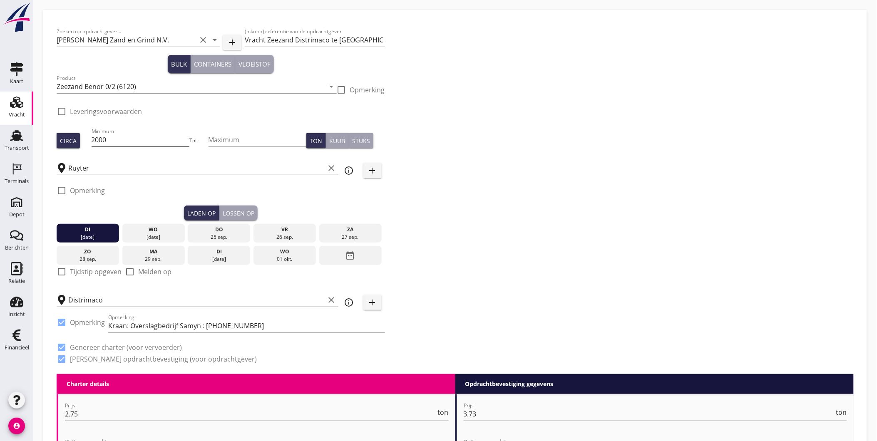
click at [127, 136] on input "2000" at bounding box center [141, 139] width 98 height 13
type input "2"
type input "1300"
click at [248, 211] on div "Lossen op" at bounding box center [239, 213] width 32 height 9
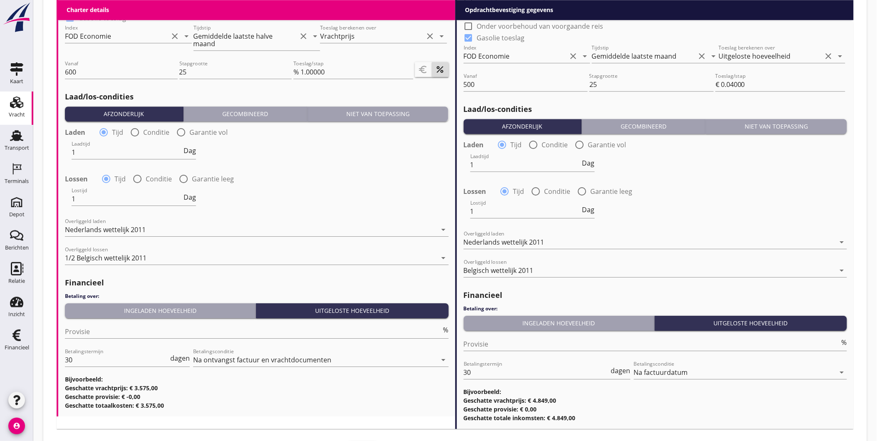
scroll to position [851, 0]
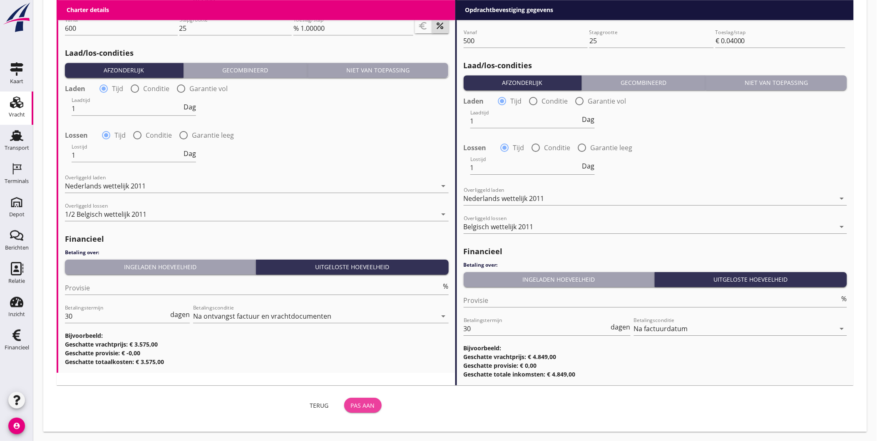
click at [367, 406] on div "Pas aan" at bounding box center [363, 405] width 24 height 9
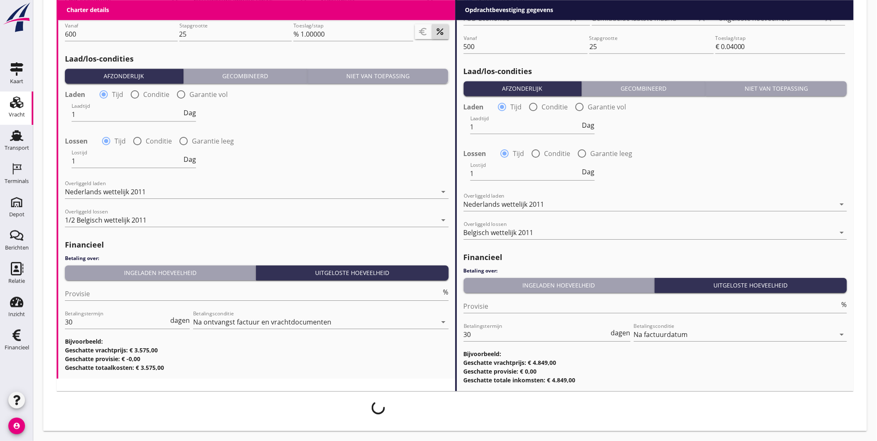
scroll to position [845, 0]
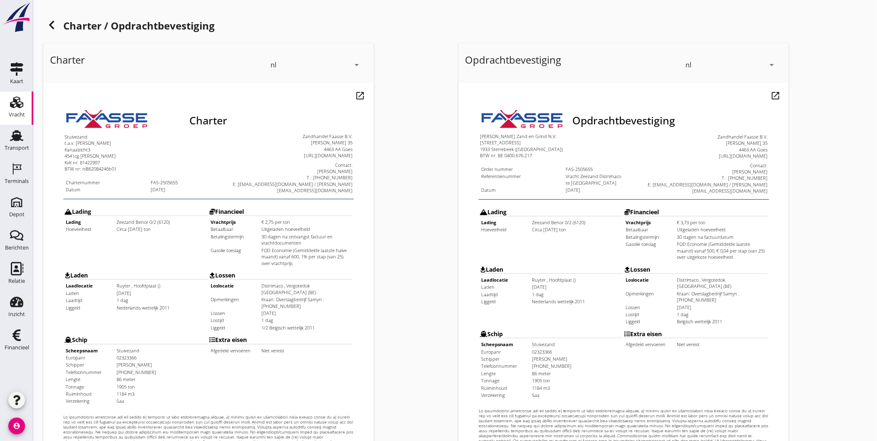
scroll to position [175, 0]
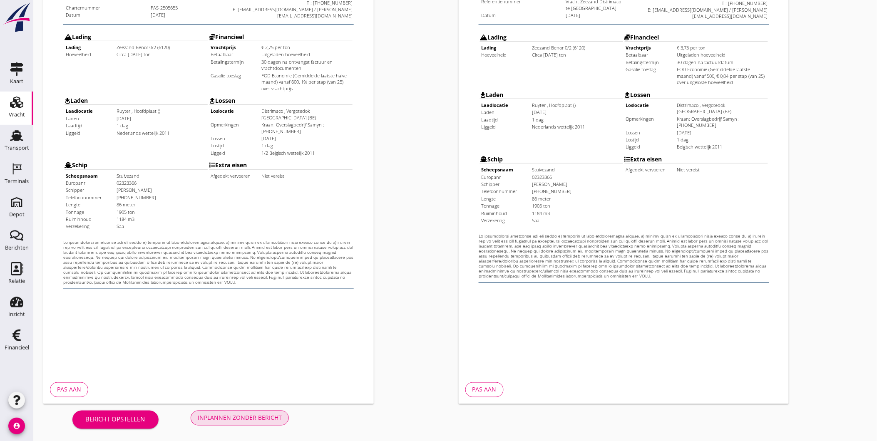
click at [257, 416] on div "Inplannen zonder bericht" at bounding box center [240, 418] width 84 height 9
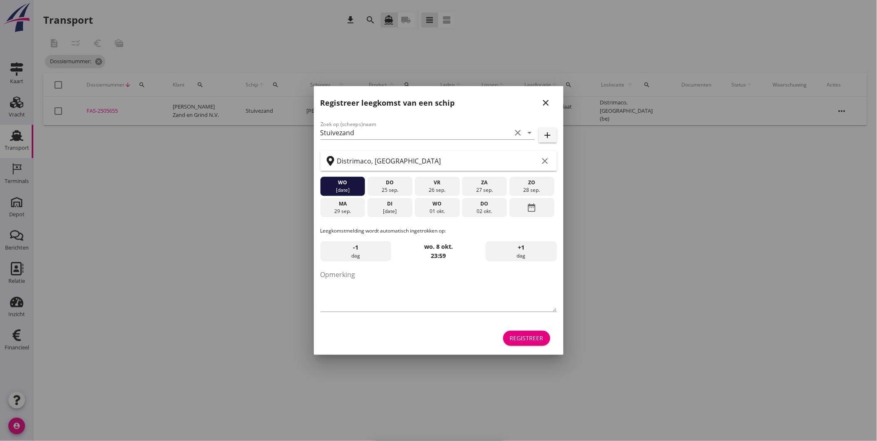
click at [544, 102] on icon "close" at bounding box center [546, 103] width 10 height 10
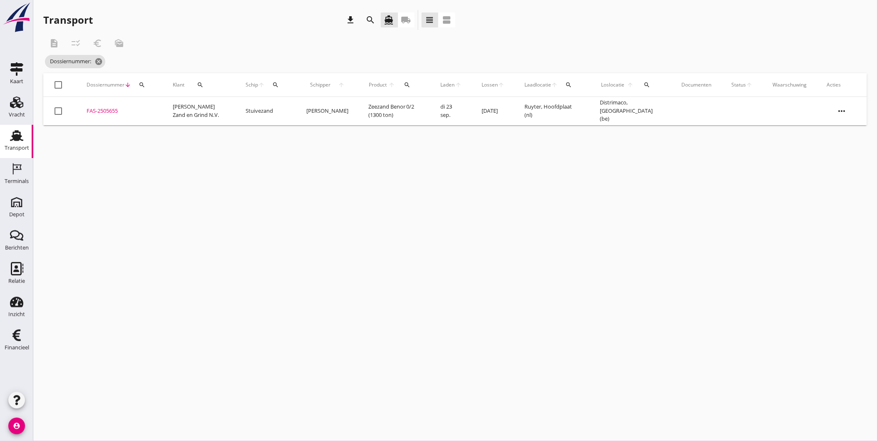
click at [21, 136] on use at bounding box center [16, 135] width 13 height 11
click at [27, 110] on link "Vracht Vracht" at bounding box center [16, 108] width 33 height 33
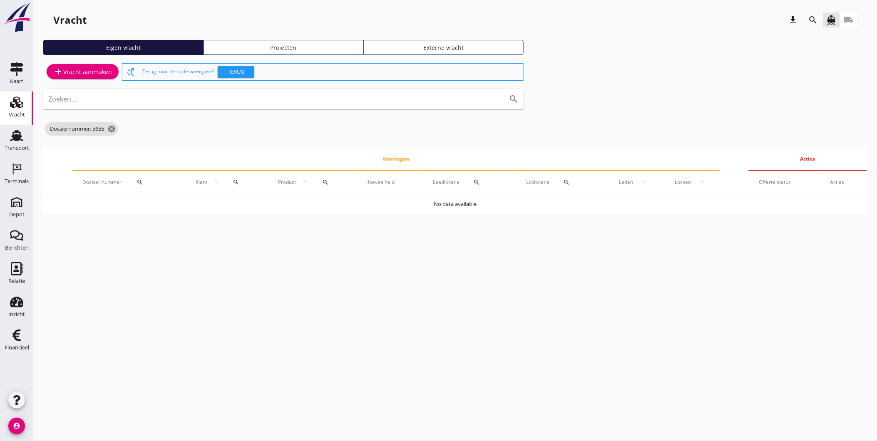
click at [270, 43] on div "Projecten" at bounding box center [283, 47] width 153 height 9
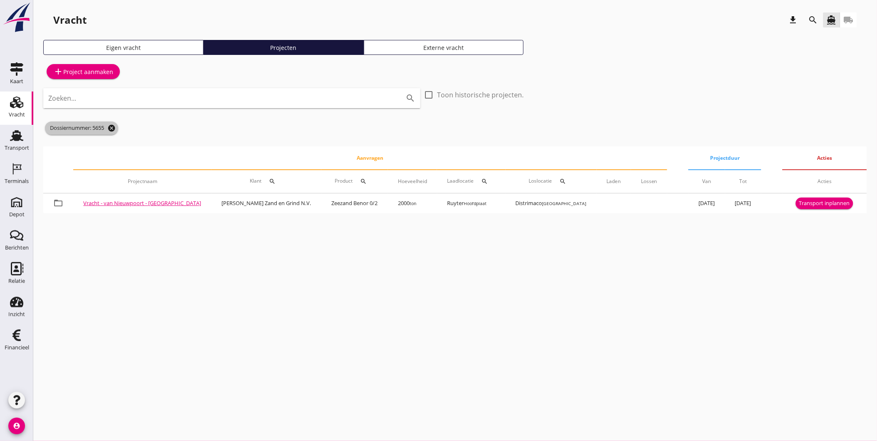
click at [116, 132] on icon "cancel" at bounding box center [111, 128] width 8 height 8
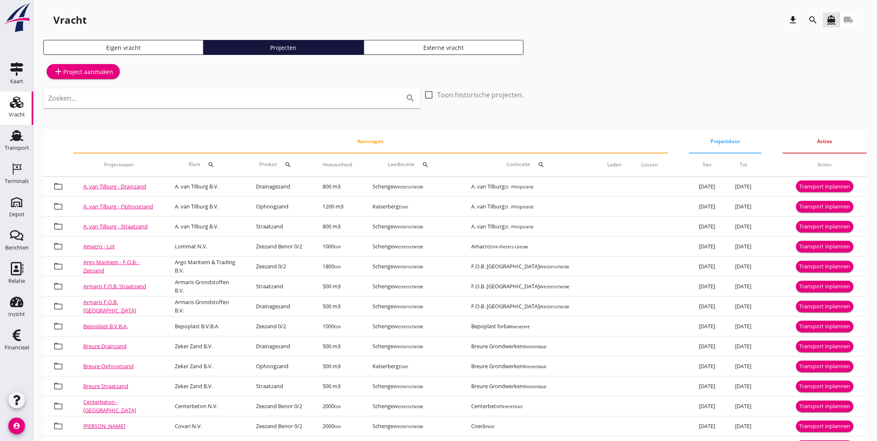
click at [164, 111] on div "Zoeken... search" at bounding box center [231, 104] width 377 height 32
click at [813, 19] on icon "search" at bounding box center [813, 20] width 10 height 10
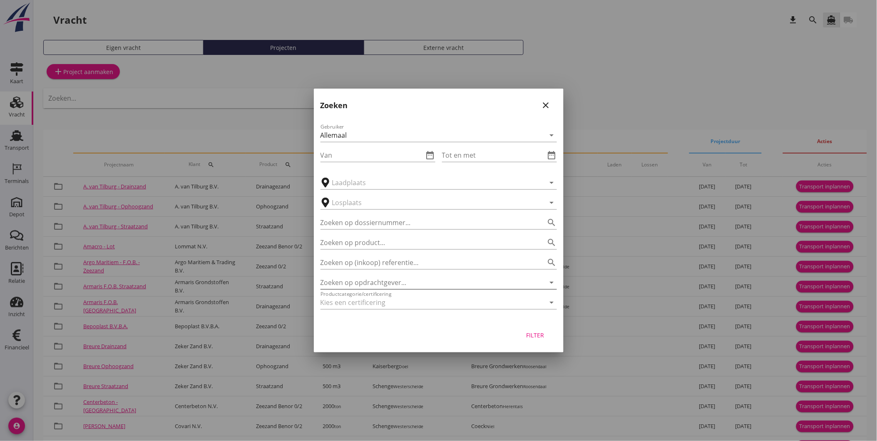
click at [378, 280] on input "Zoeken op opdrachtgever..." at bounding box center [426, 282] width 213 height 13
type input "[PERSON_NAME] Zand en Grind N.V."
click at [544, 331] on div "Filter" at bounding box center [534, 335] width 23 height 9
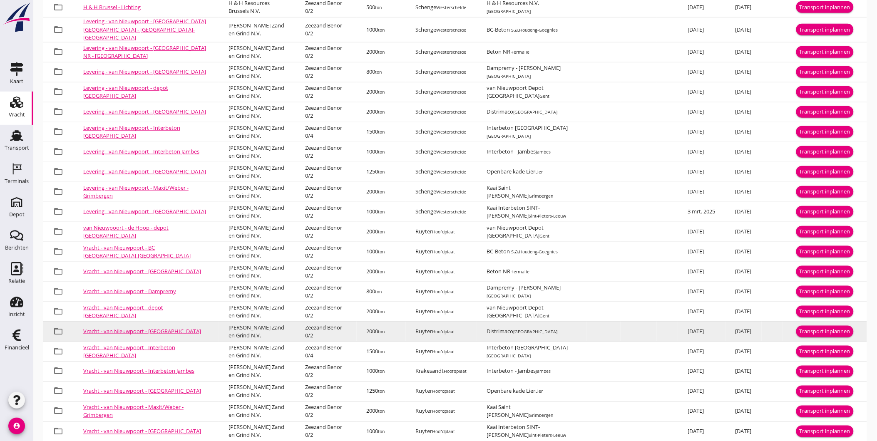
scroll to position [208, 0]
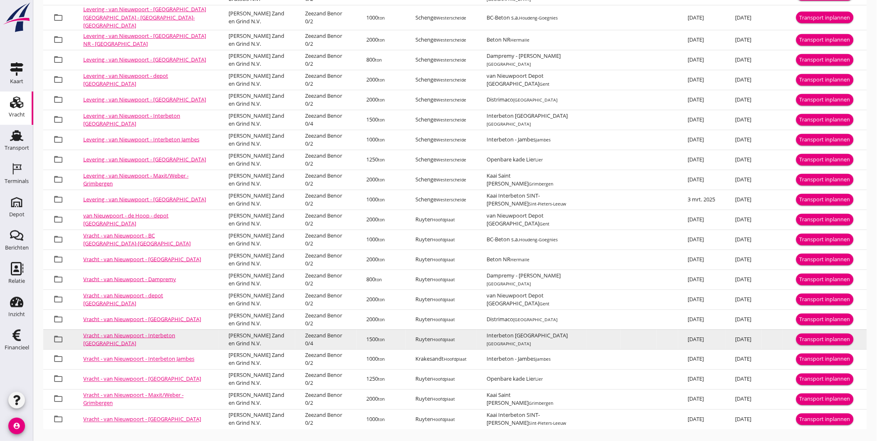
click at [158, 334] on link "Vracht - van Nieuwpoort - Interbeton [GEOGRAPHIC_DATA]" at bounding box center [129, 340] width 92 height 16
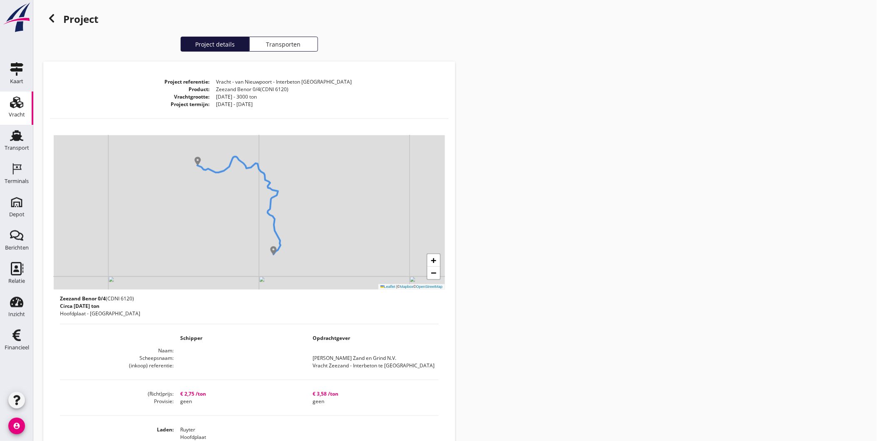
drag, startPoint x: 419, startPoint y: 236, endPoint x: 408, endPoint y: 229, distance: 12.3
click at [408, 229] on div "+ − Leaflet | © Mapbox © OpenStreetMap" at bounding box center [249, 212] width 391 height 154
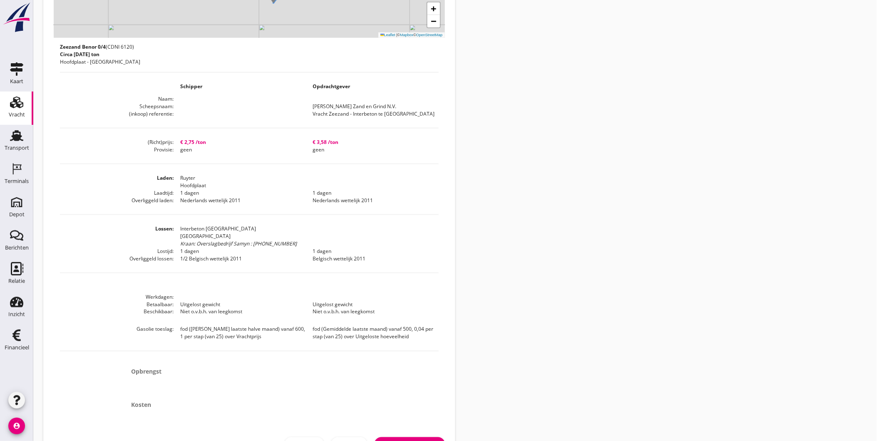
scroll to position [305, 0]
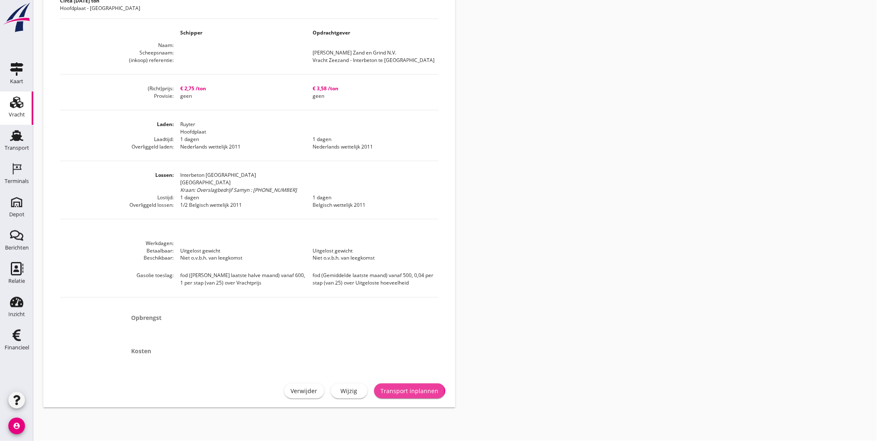
click at [418, 389] on div "Transport inplannen" at bounding box center [410, 391] width 58 height 9
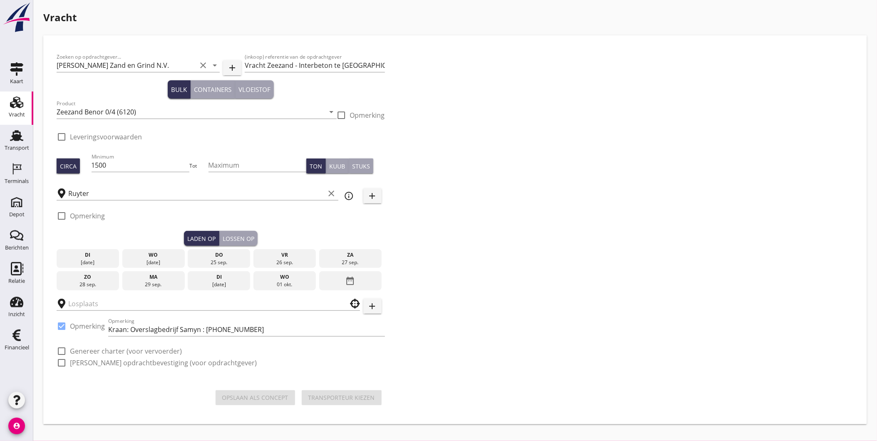
type input "Interbeton [GEOGRAPHIC_DATA]"
checkbox input "true"
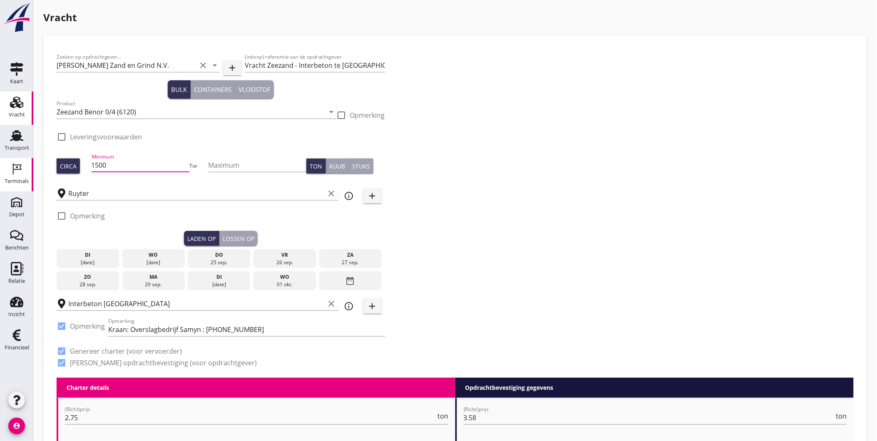
drag, startPoint x: 123, startPoint y: 163, endPoint x: 30, endPoint y: 176, distance: 94.1
type input "600"
click at [108, 260] on div "[DATE]" at bounding box center [88, 262] width 58 height 7
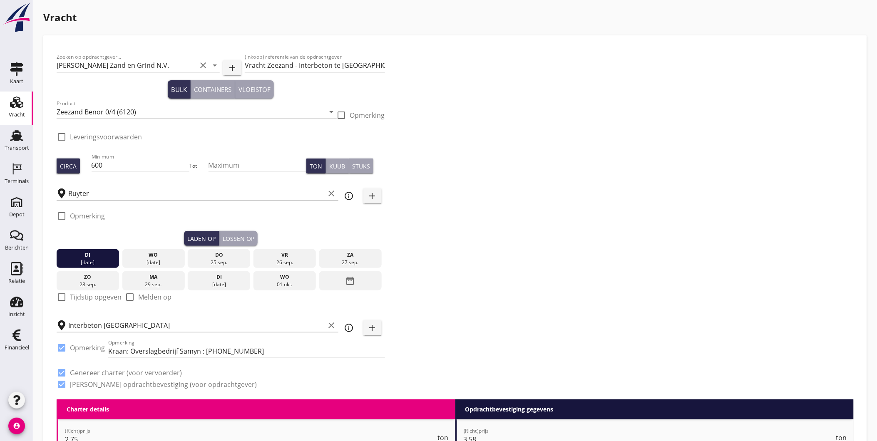
click at [250, 236] on div "Lossen op" at bounding box center [239, 238] width 32 height 9
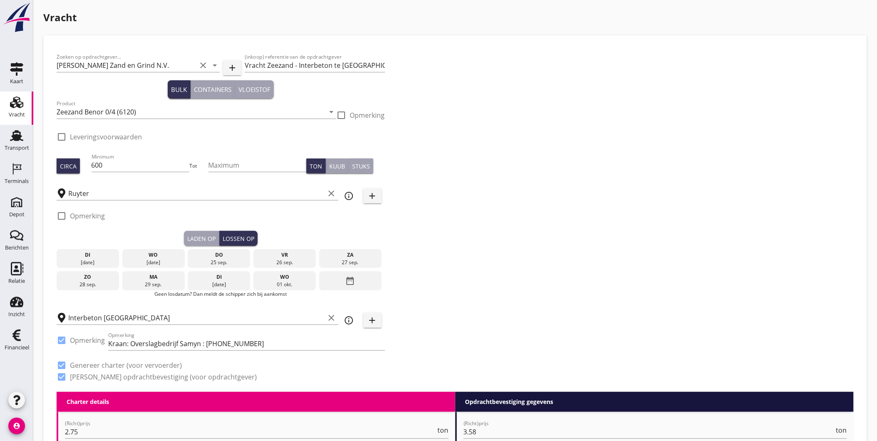
click at [163, 257] on div "wo" at bounding box center [153, 254] width 58 height 7
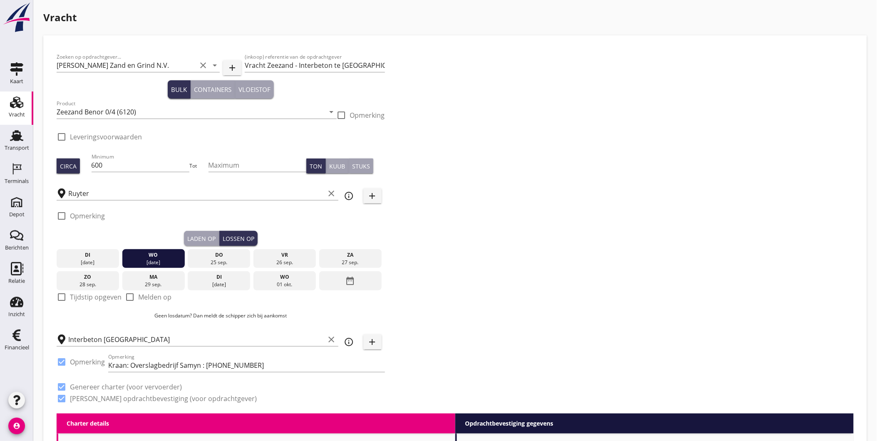
click at [217, 234] on button "Laden op" at bounding box center [201, 238] width 35 height 15
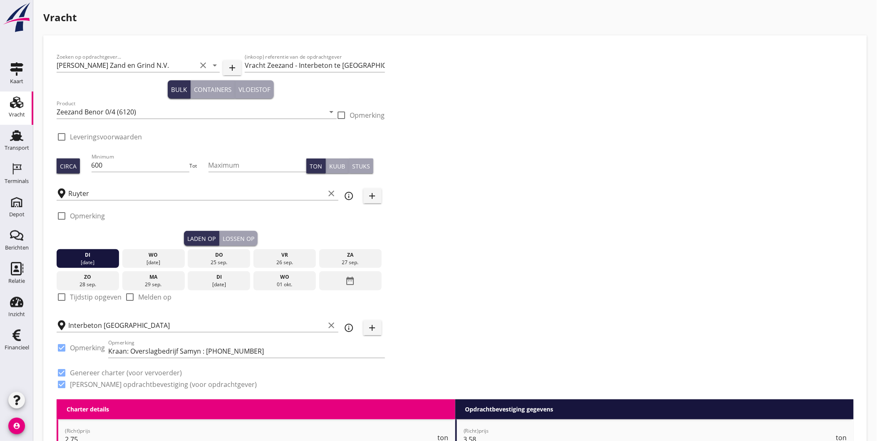
click at [233, 233] on button "Lossen op" at bounding box center [238, 238] width 38 height 15
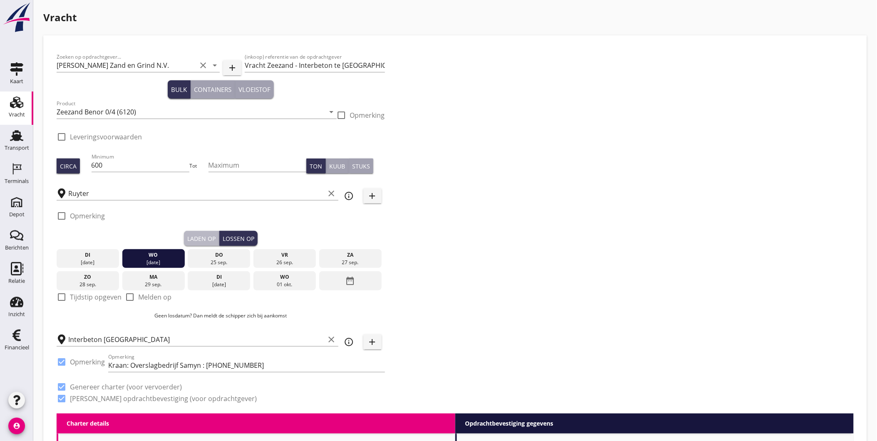
click at [202, 235] on div "Laden op" at bounding box center [201, 238] width 28 height 9
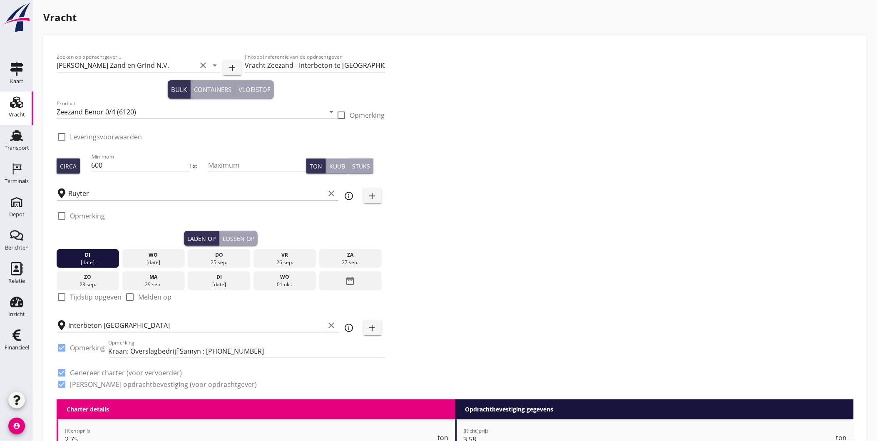
click at [250, 238] on div "Lossen op" at bounding box center [239, 238] width 32 height 9
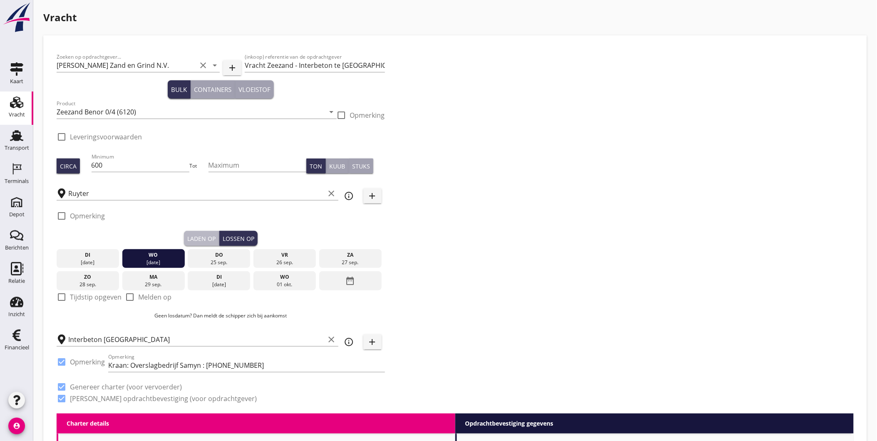
click at [205, 236] on div "Laden op" at bounding box center [201, 238] width 28 height 9
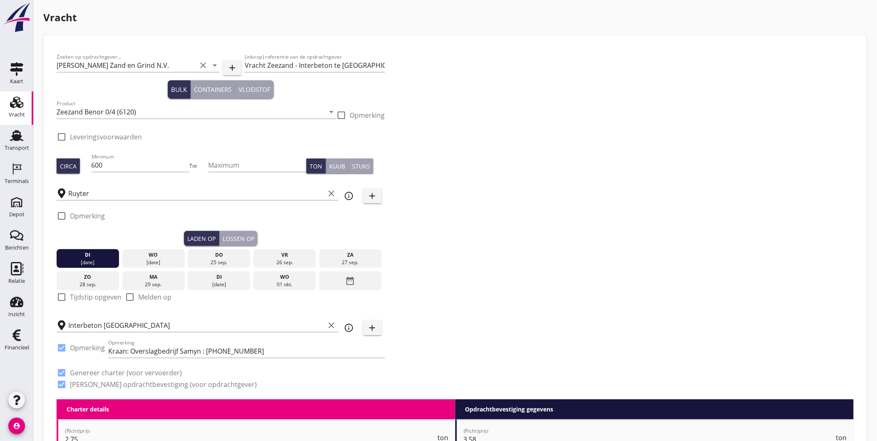
click at [238, 236] on div "Lossen op" at bounding box center [239, 238] width 32 height 9
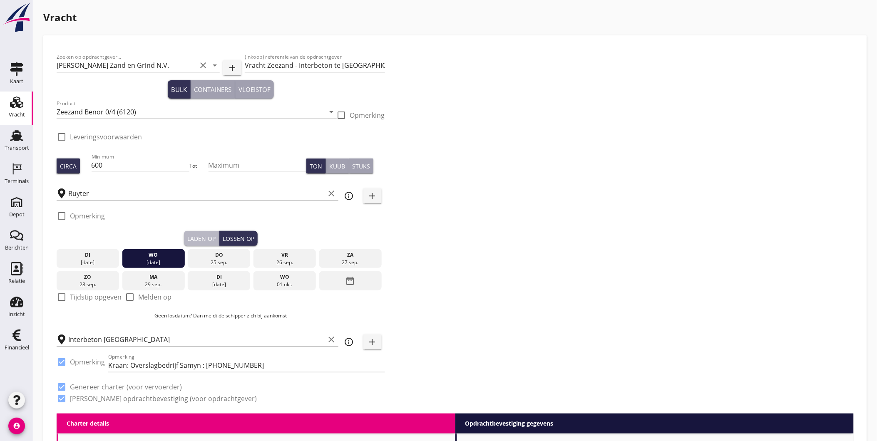
click at [207, 234] on div "Laden op" at bounding box center [201, 238] width 28 height 9
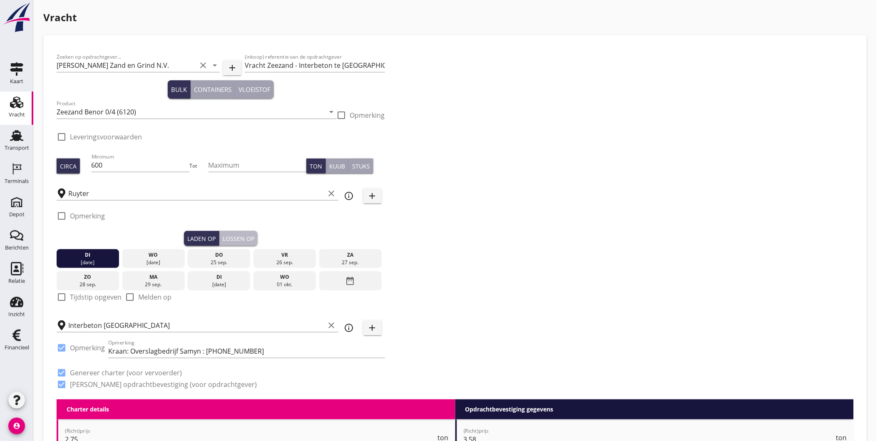
click at [238, 233] on button "Lossen op" at bounding box center [238, 238] width 38 height 15
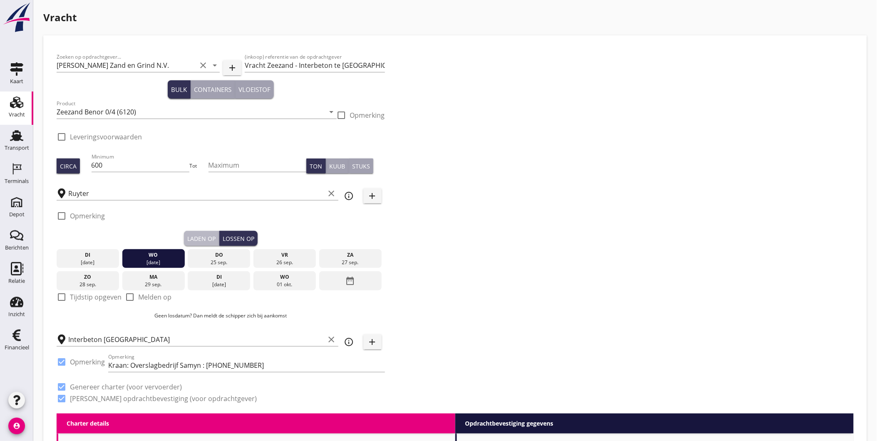
click at [210, 235] on div "Laden op" at bounding box center [201, 238] width 28 height 9
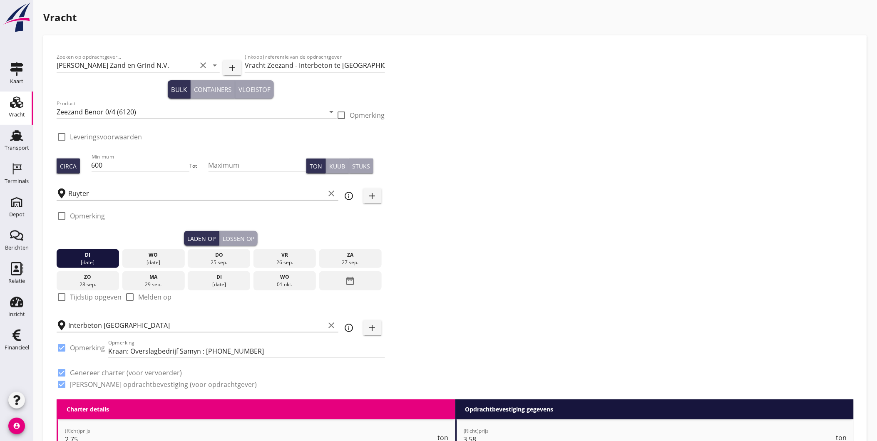
click at [235, 235] on div "Lossen op" at bounding box center [239, 238] width 32 height 9
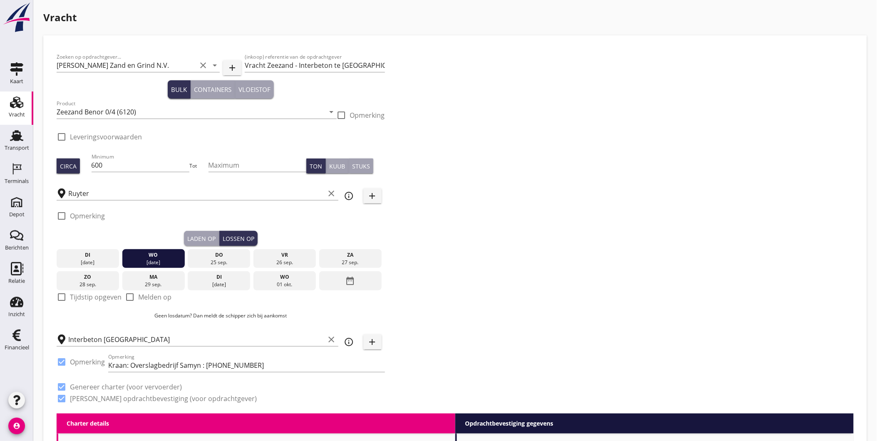
click at [210, 235] on div "Laden op" at bounding box center [201, 238] width 28 height 9
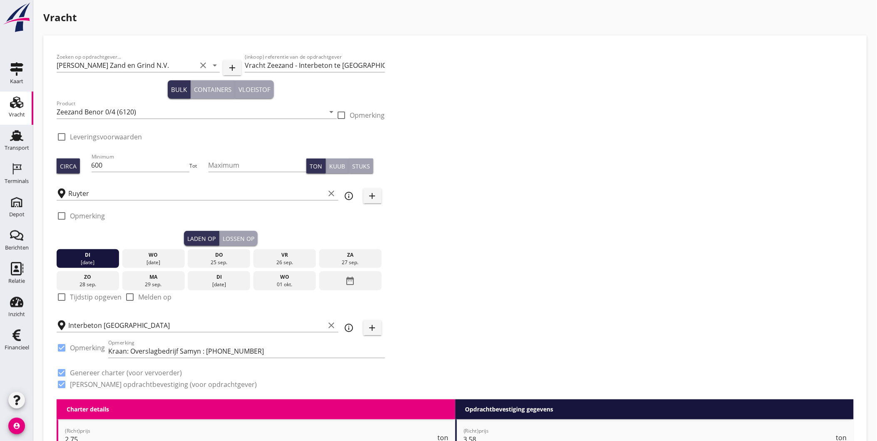
click at [59, 270] on div "Zoeken op opdrachtgever... Van Nieuwpoort Zand en Grind N.V. clear arrow_drop_d…" at bounding box center [220, 224] width 335 height 351
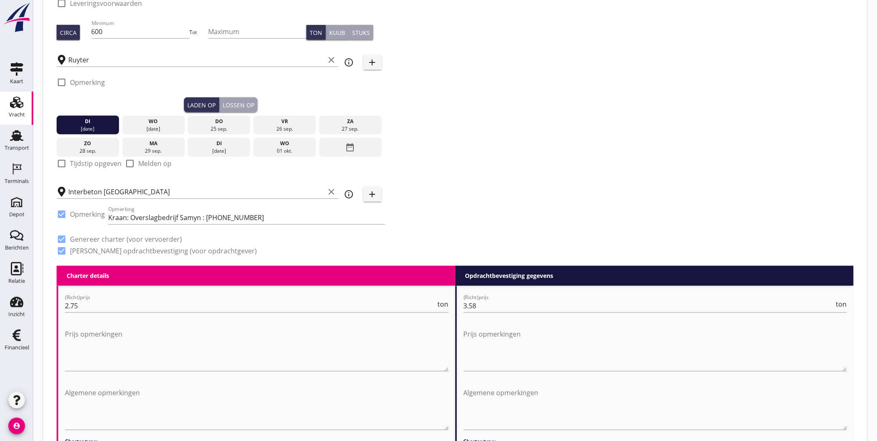
scroll to position [139, 0]
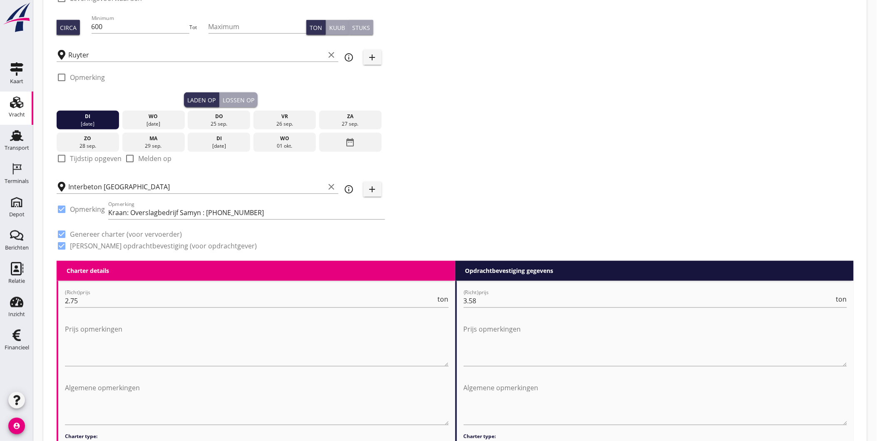
click at [248, 94] on button "Lossen op" at bounding box center [238, 99] width 38 height 15
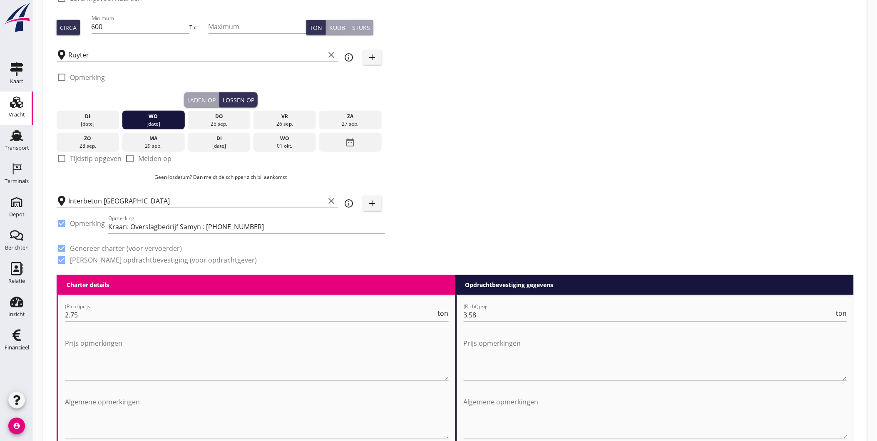
click at [201, 96] on div "Laden op" at bounding box center [201, 100] width 28 height 9
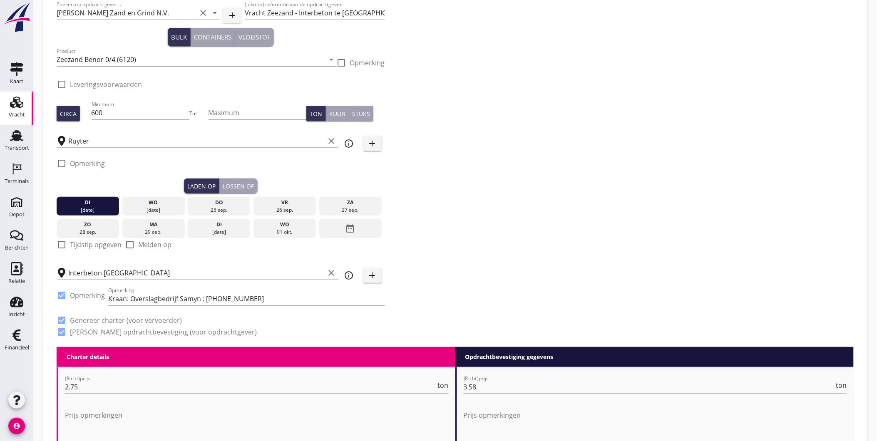
scroll to position [0, 0]
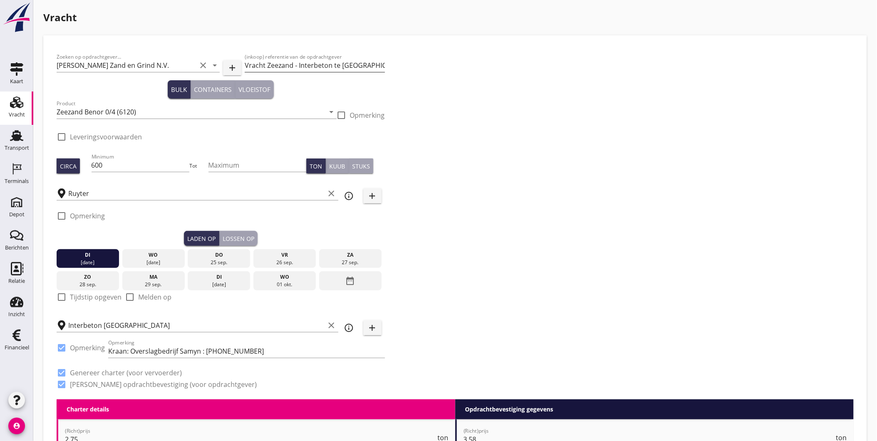
click at [297, 65] on input "Vracht Zeezand - Interbeton te [GEOGRAPHIC_DATA]" at bounding box center [315, 65] width 140 height 13
click at [265, 65] on input "Vracht Zeezand - Interbeton te [GEOGRAPHIC_DATA]" at bounding box center [315, 65] width 140 height 13
type input "Vracht (lichting) Zeezand - Interbeton te [GEOGRAPHIC_DATA]"
click at [238, 238] on div "Lossen op" at bounding box center [239, 238] width 32 height 9
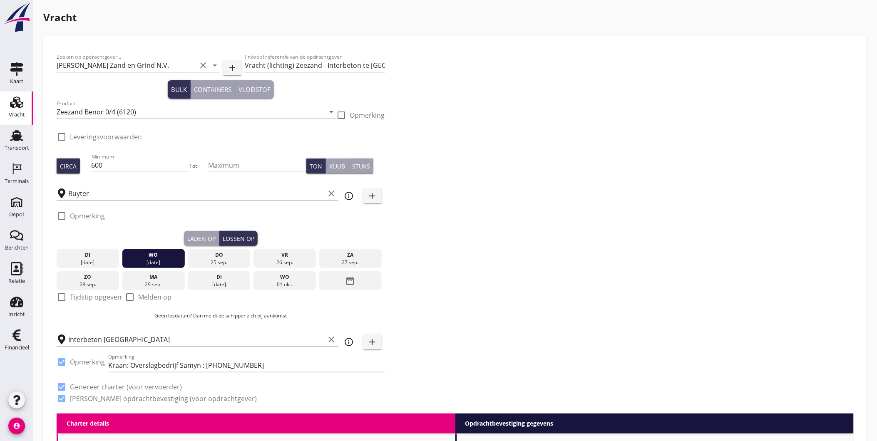
click at [201, 234] on div "Laden op" at bounding box center [201, 238] width 28 height 9
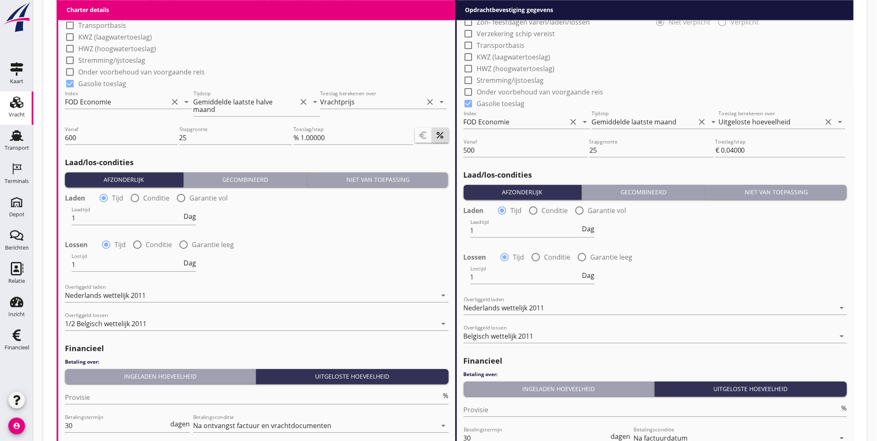
scroll to position [863, 0]
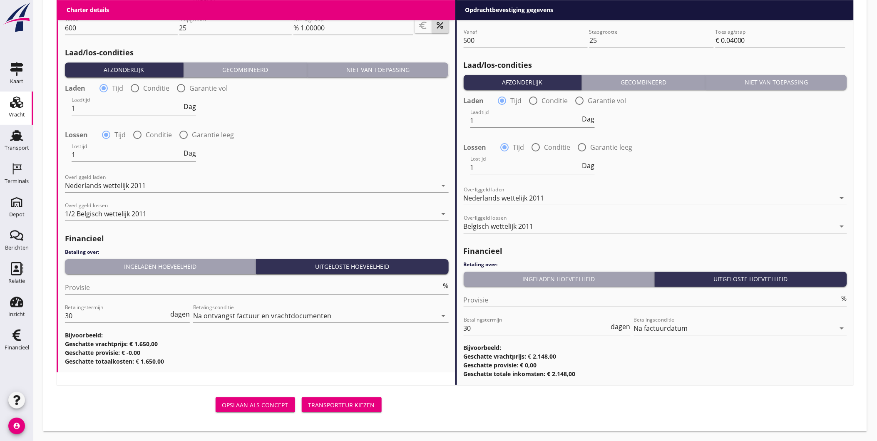
click at [349, 404] on div "Transporteur kiezen" at bounding box center [341, 405] width 67 height 9
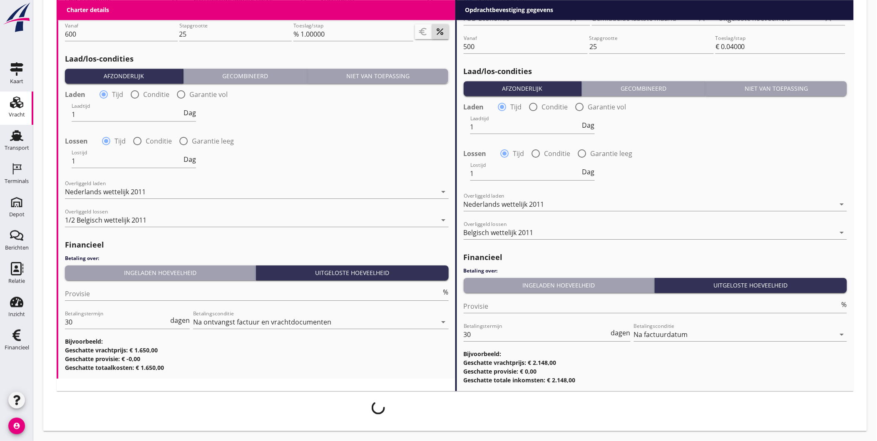
scroll to position [856, 0]
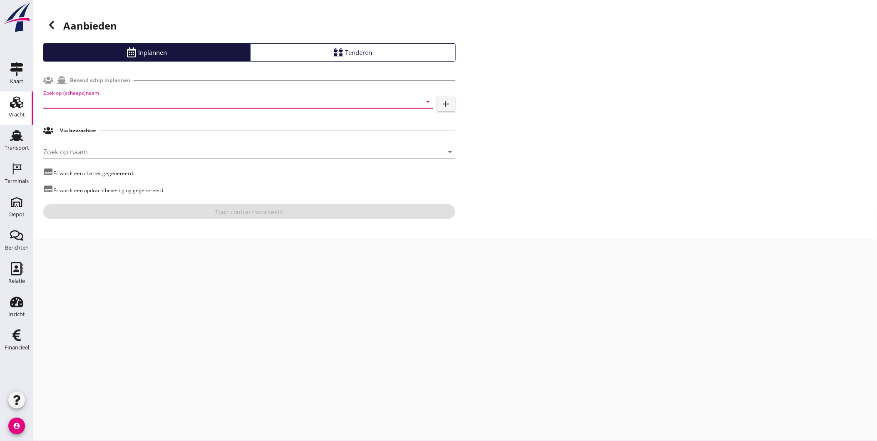
click at [143, 100] on input "Zoek op (scheeps)naam" at bounding box center [226, 101] width 367 height 13
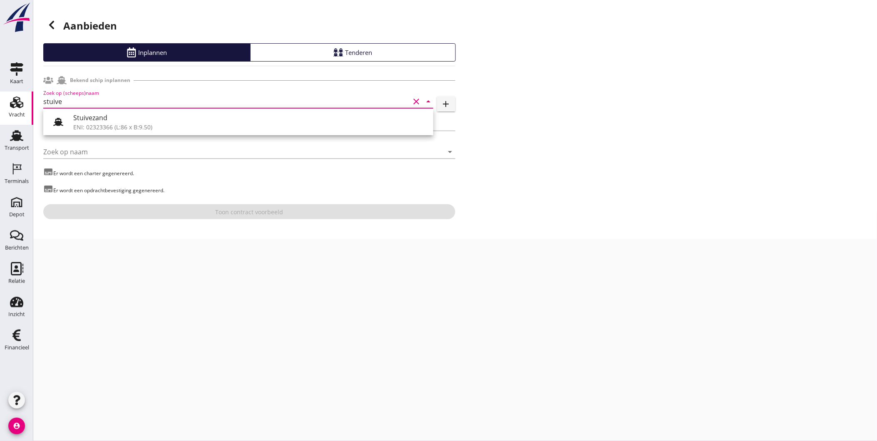
click at [130, 121] on div "Stuivezand" at bounding box center [249, 118] width 353 height 10
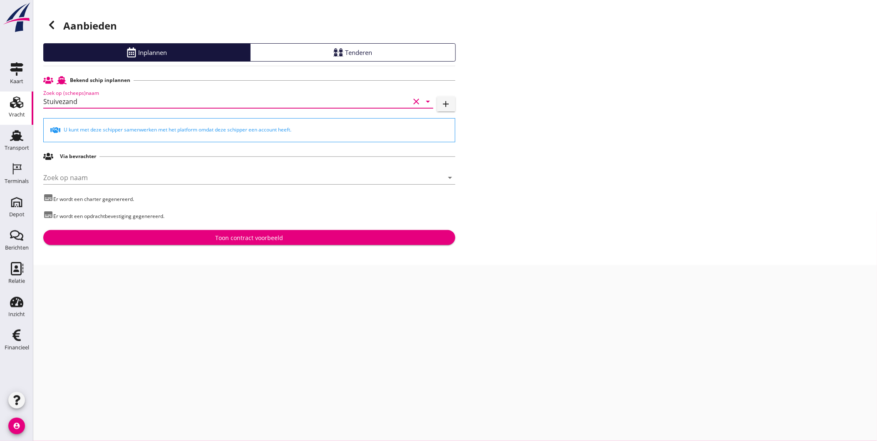
type input "Stuivezand"
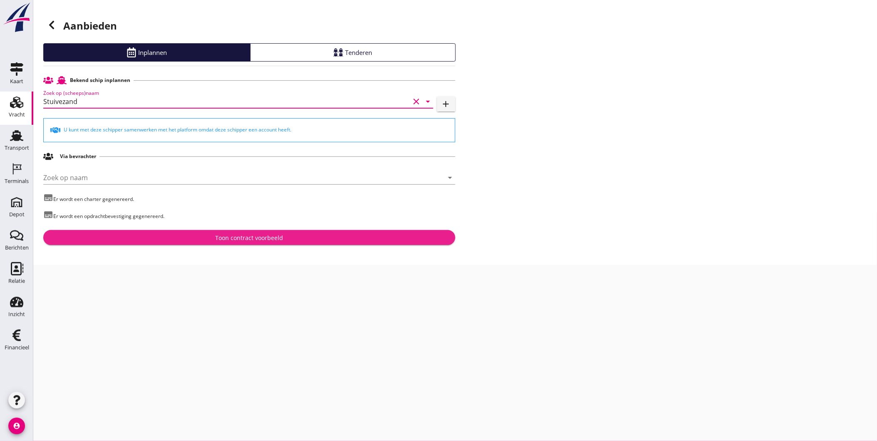
drag, startPoint x: 174, startPoint y: 231, endPoint x: 456, endPoint y: 180, distance: 286.7
click at [456, 180] on div "Aanbieden Inplannen Tenderen Bekend schip inplannen Zoek op (scheeps)naam Stuiv…" at bounding box center [454, 132] width 843 height 265
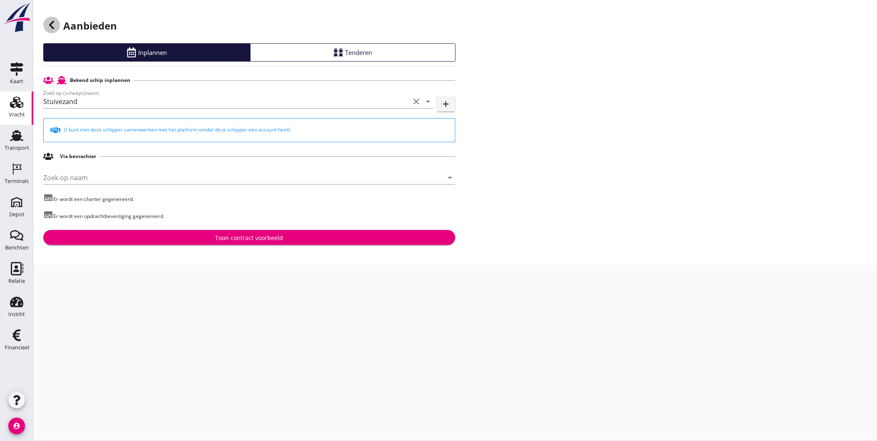
click at [47, 24] on icon at bounding box center [52, 25] width 10 height 10
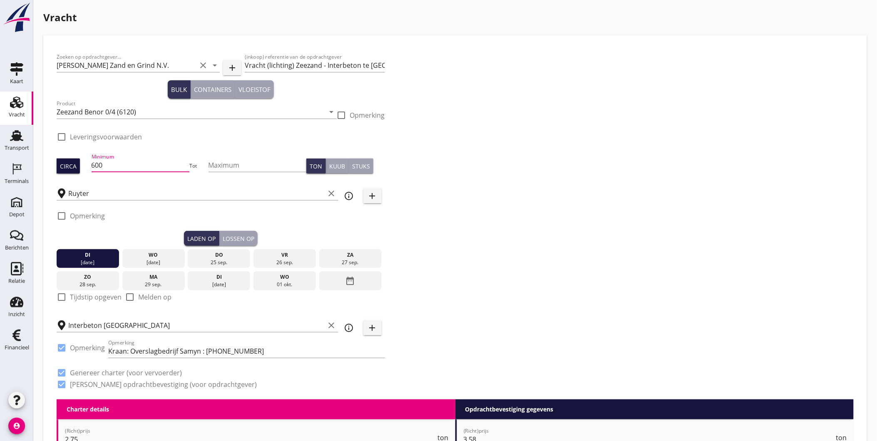
drag, startPoint x: 118, startPoint y: 164, endPoint x: 79, endPoint y: 169, distance: 39.0
click at [79, 169] on div "Circa Minimum 600 Tot Maximum Ton Kuub Stuks" at bounding box center [221, 166] width 328 height 28
type input "700"
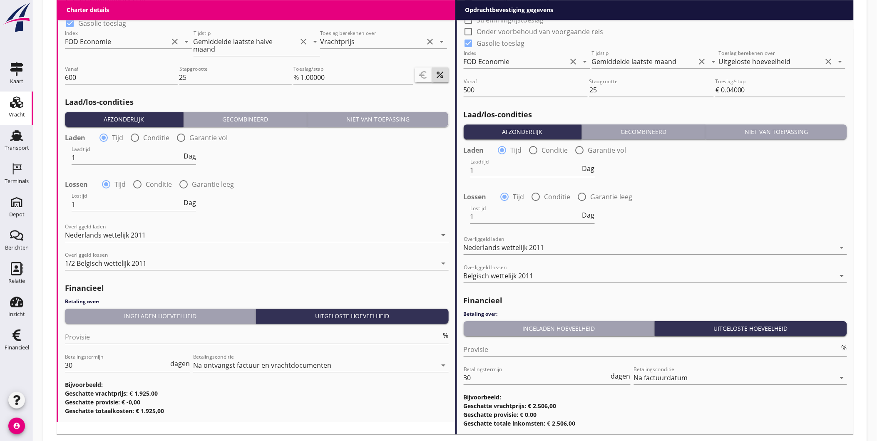
scroll to position [863, 0]
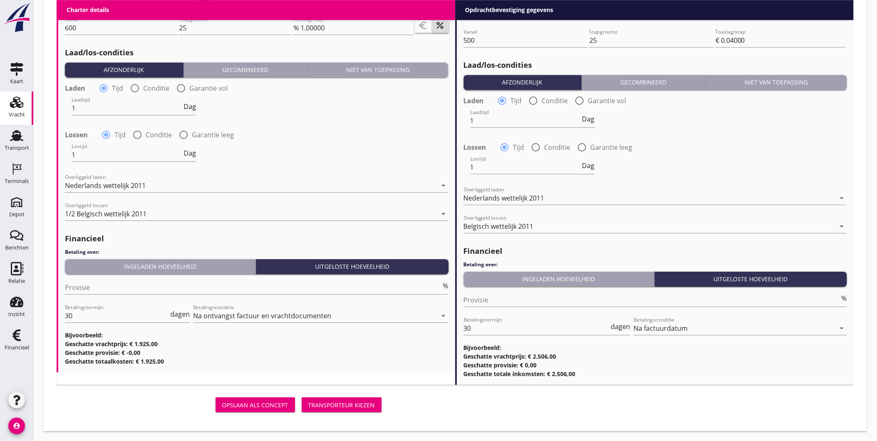
click at [363, 402] on div "Transporteur kiezen" at bounding box center [341, 405] width 67 height 9
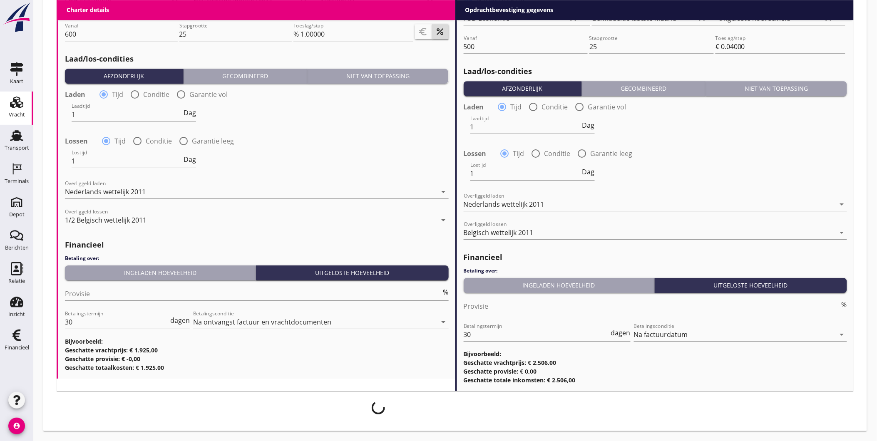
scroll to position [856, 0]
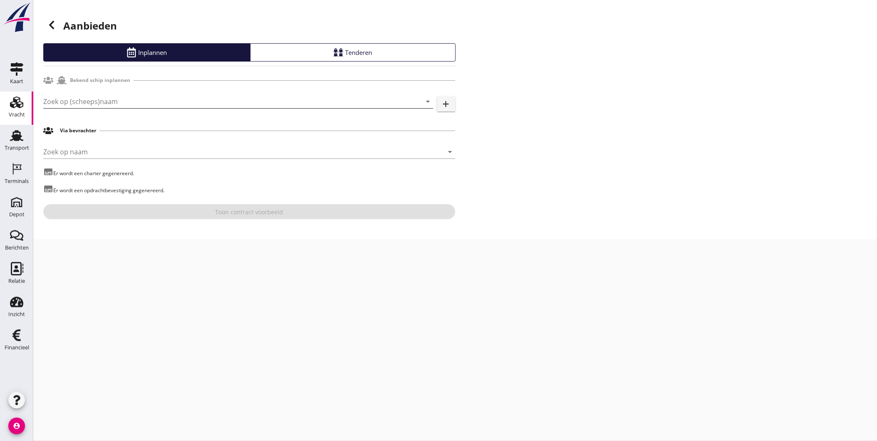
click at [225, 107] on input "Zoek op (scheeps)naam" at bounding box center [226, 101] width 367 height 13
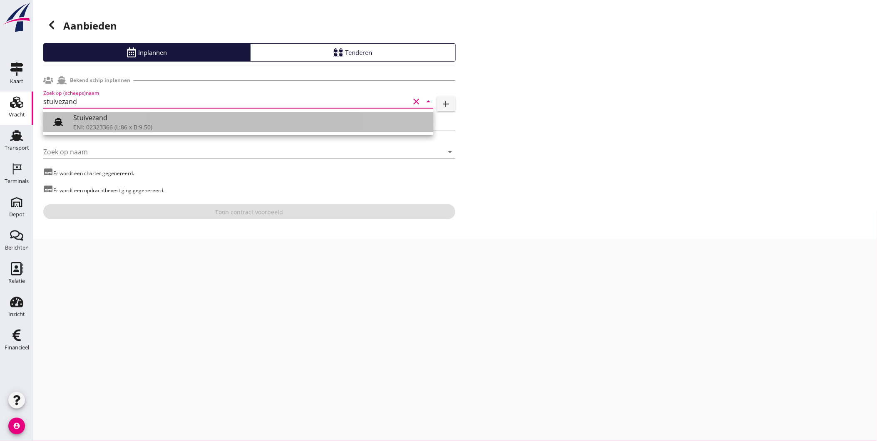
click at [218, 121] on div "Stuivezand" at bounding box center [249, 118] width 353 height 10
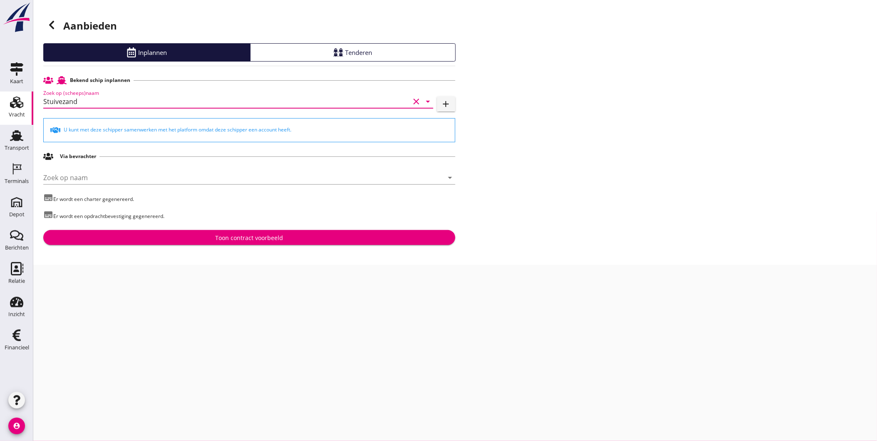
type input "Stuivezand"
click at [294, 244] on button "Toon contract voorbeeld" at bounding box center [249, 237] width 412 height 15
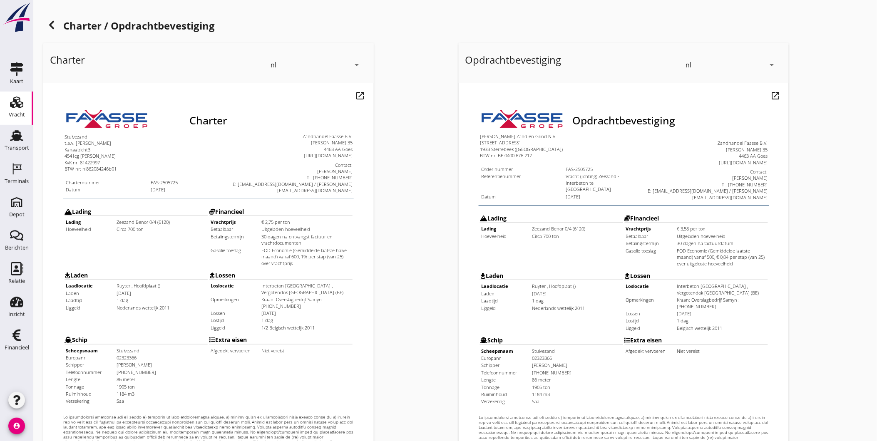
scroll to position [175, 0]
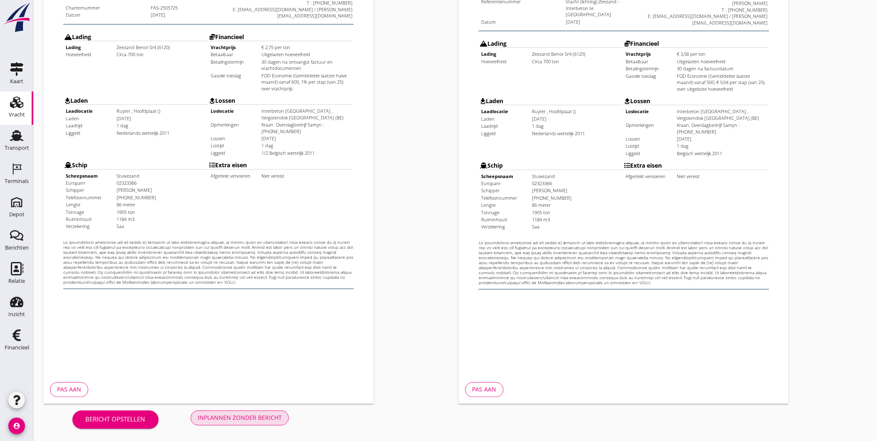
click at [218, 419] on div "Inplannen zonder bericht" at bounding box center [240, 418] width 84 height 9
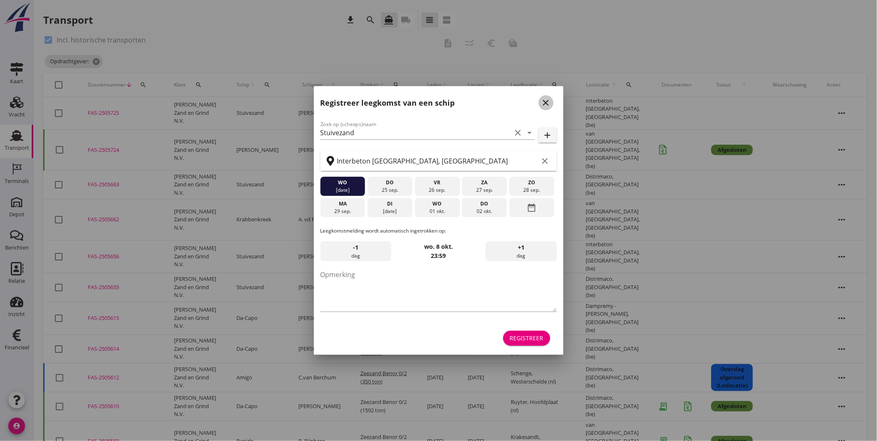
click at [546, 108] on button "close" at bounding box center [545, 102] width 15 height 15
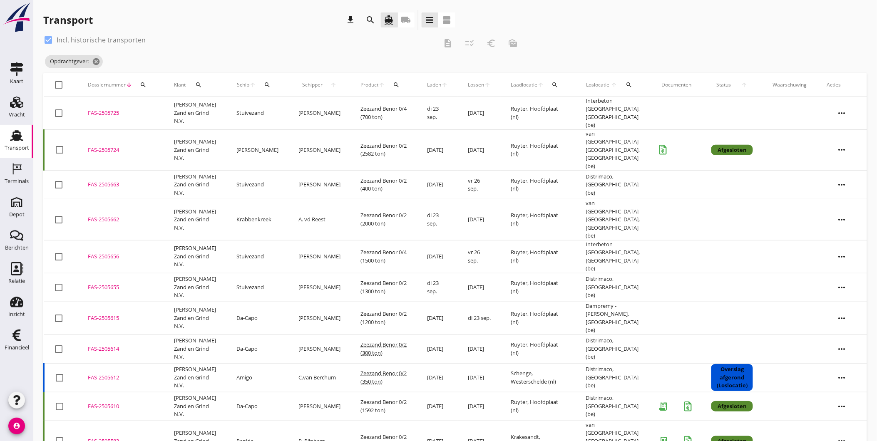
click at [141, 84] on icon "search" at bounding box center [143, 85] width 7 height 7
click at [181, 112] on input "Zoeken op dossiernummer..." at bounding box center [182, 108] width 87 height 13
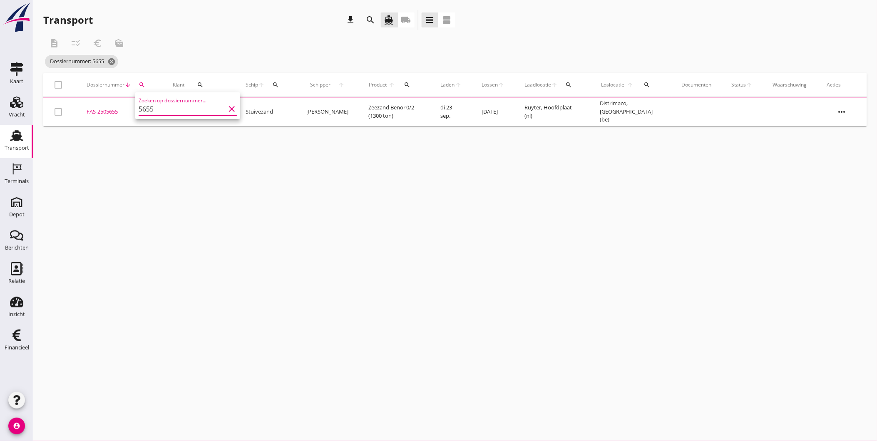
type input "5655"
click at [281, 180] on div "cancel You are impersonating another user. Transport download search directions…" at bounding box center [454, 220] width 843 height 441
click at [109, 113] on div "FAS-2505655" at bounding box center [120, 111] width 66 height 8
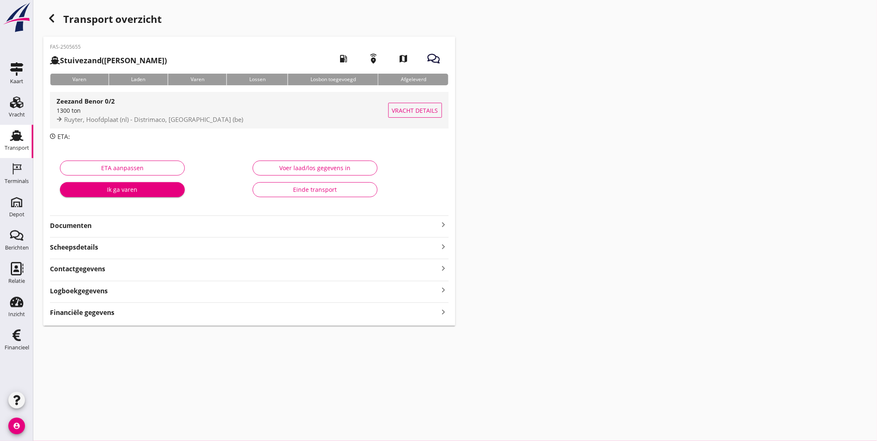
click at [154, 109] on div "1300 ton" at bounding box center [223, 110] width 332 height 9
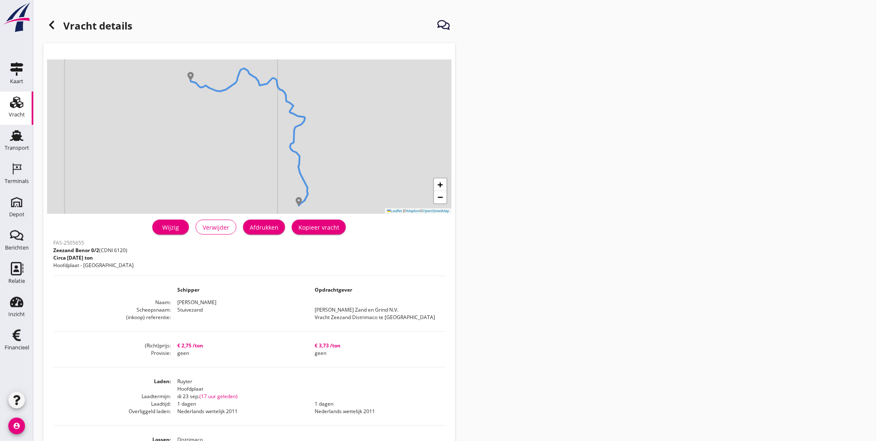
click at [163, 225] on div "Wijzig" at bounding box center [170, 227] width 23 height 9
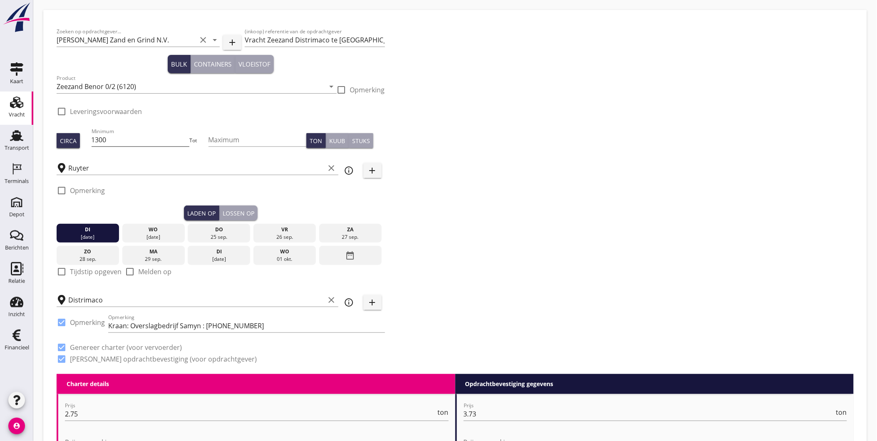
click at [118, 142] on input "1300" at bounding box center [141, 139] width 98 height 13
type input "1200"
click at [240, 211] on div "Lossen op" at bounding box center [239, 213] width 32 height 9
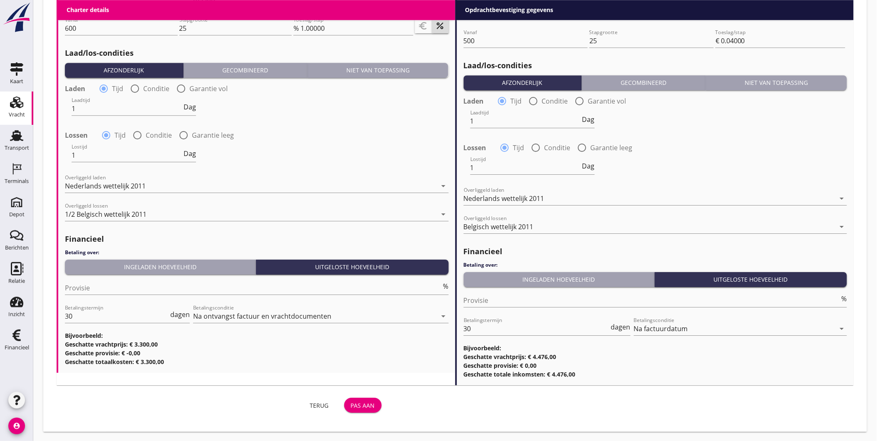
click at [369, 406] on div "Pas aan" at bounding box center [363, 405] width 24 height 9
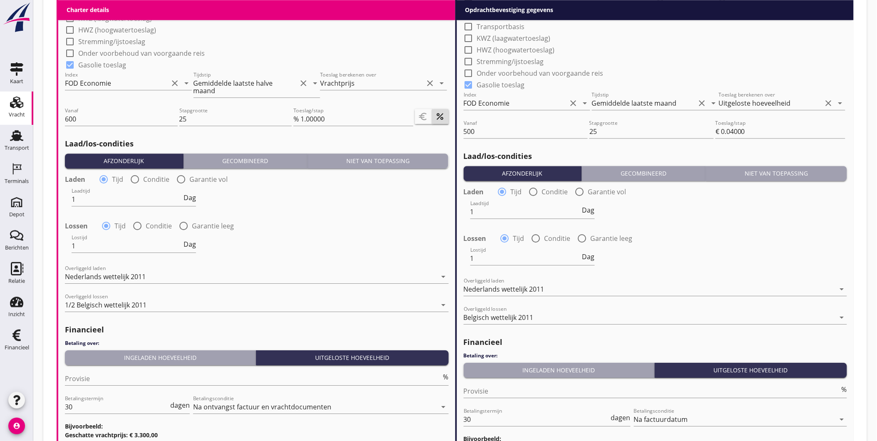
scroll to position [660, 0]
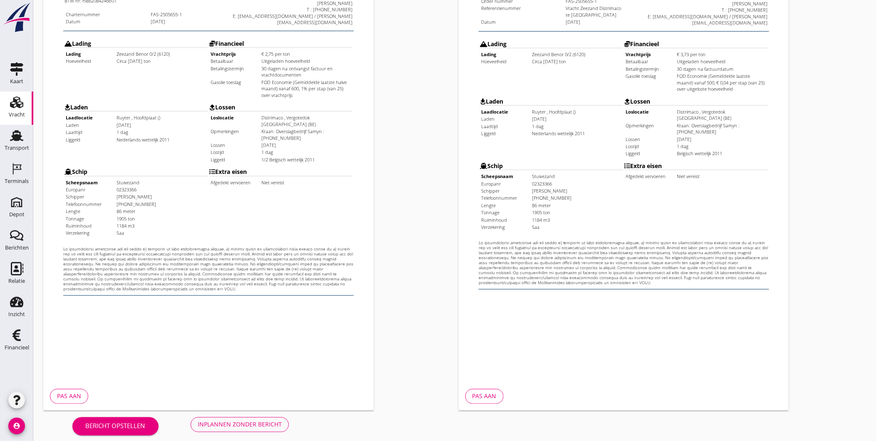
scroll to position [175, 0]
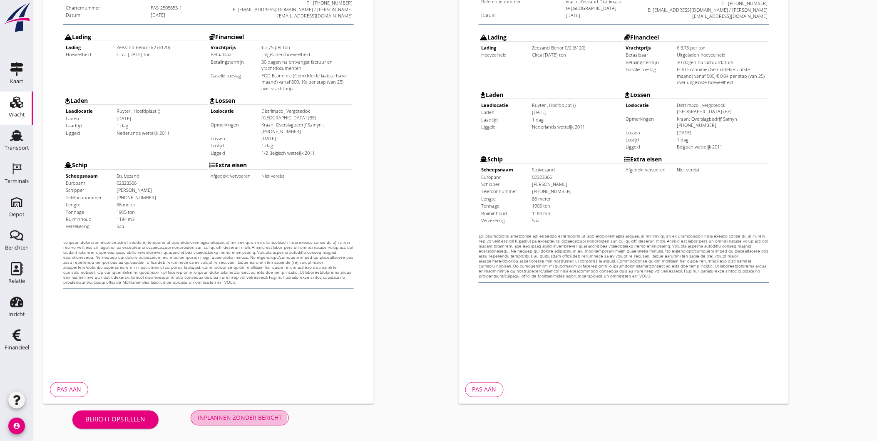
click at [245, 418] on div "Inplannen zonder bericht" at bounding box center [240, 418] width 84 height 9
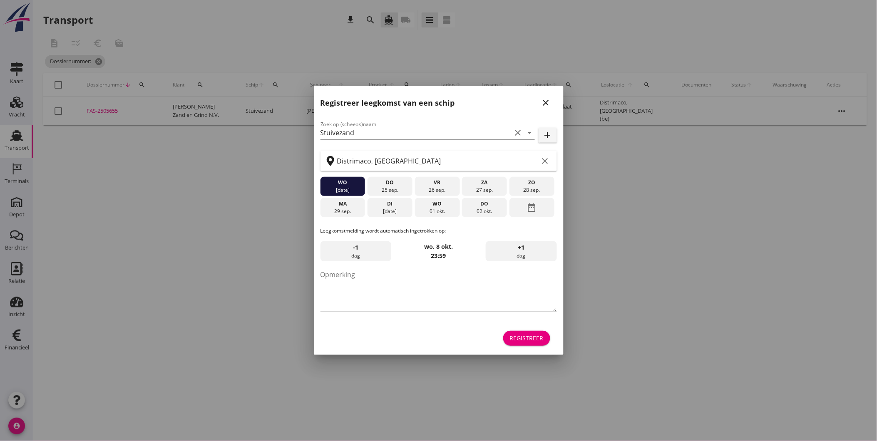
click at [544, 104] on icon "close" at bounding box center [546, 103] width 10 height 10
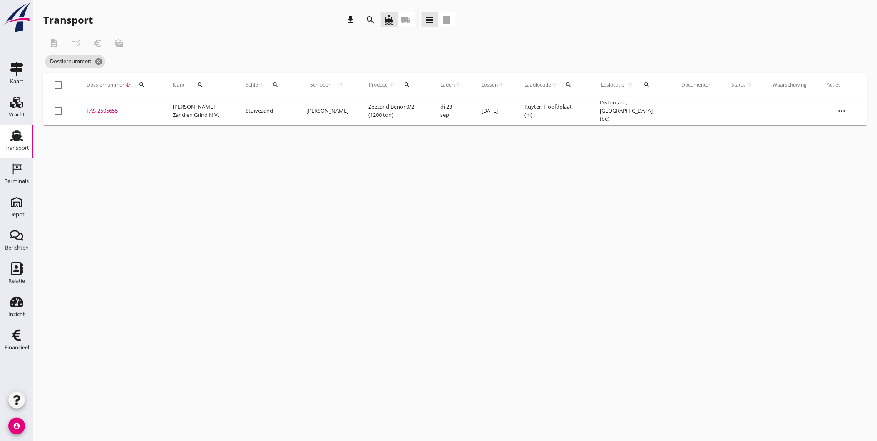
click at [227, 226] on div "cancel You are impersonating another user. Transport download search directions…" at bounding box center [454, 220] width 843 height 441
drag, startPoint x: 430, startPoint y: 275, endPoint x: 351, endPoint y: 259, distance: 80.9
click at [421, 272] on div "cancel You are impersonating another user. Transport download search directions…" at bounding box center [454, 220] width 843 height 441
drag, startPoint x: 795, startPoint y: 356, endPoint x: 659, endPoint y: 286, distance: 152.6
click at [663, 288] on div "cancel You are impersonating another user. Transport download search directions…" at bounding box center [454, 220] width 843 height 441
